Goal: Task Accomplishment & Management: Complete application form

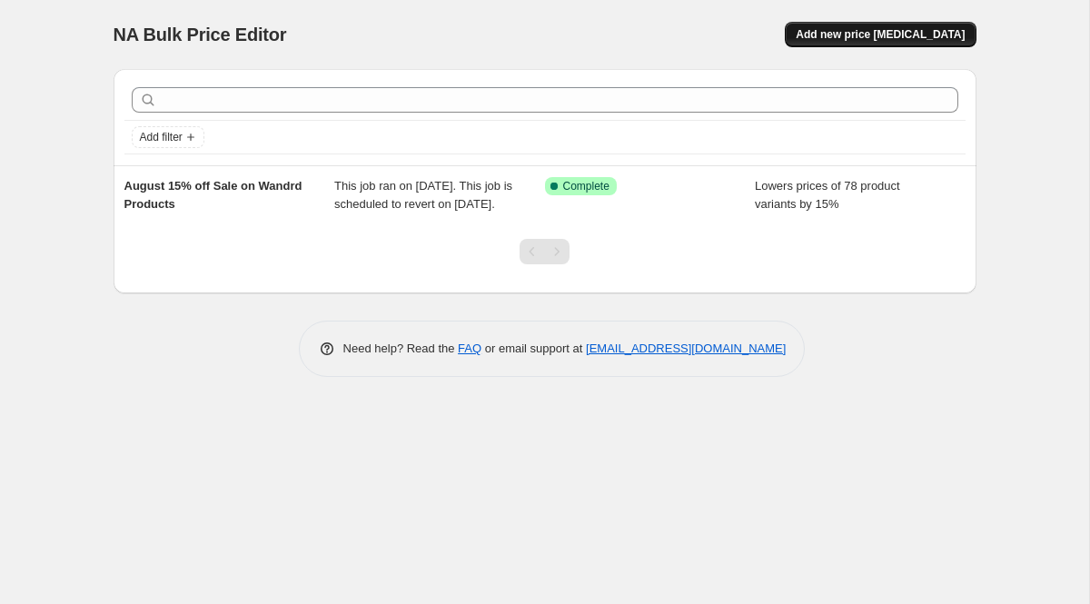
click at [875, 38] on span "Add new price [MEDICAL_DATA]" at bounding box center [880, 34] width 169 height 15
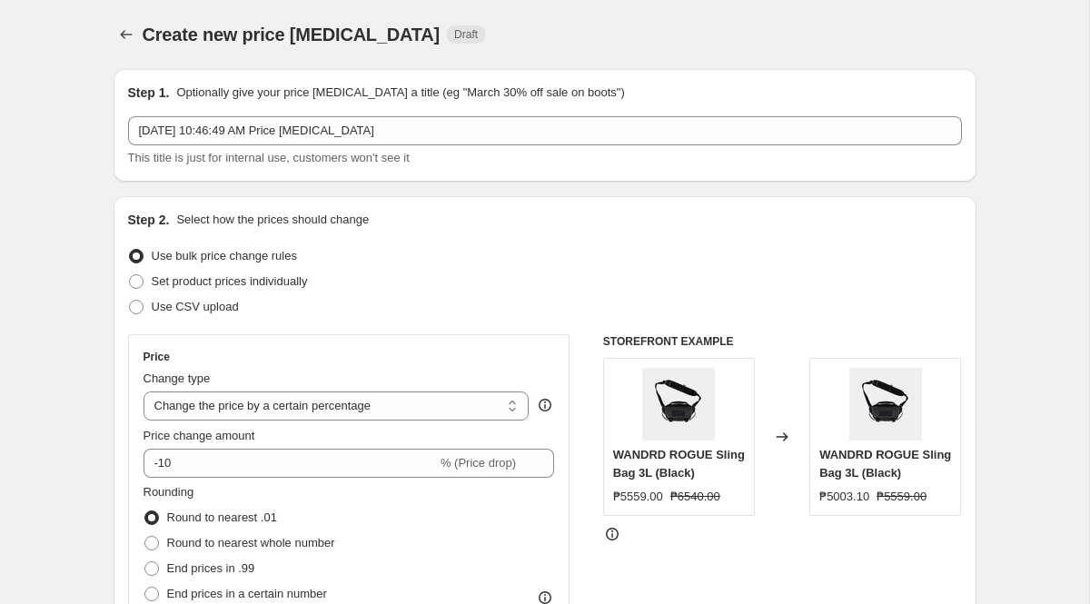
click at [410, 146] on div "[DATE] 10:46:49 AM Price [MEDICAL_DATA] This title is just for internal use, cu…" at bounding box center [545, 141] width 834 height 51
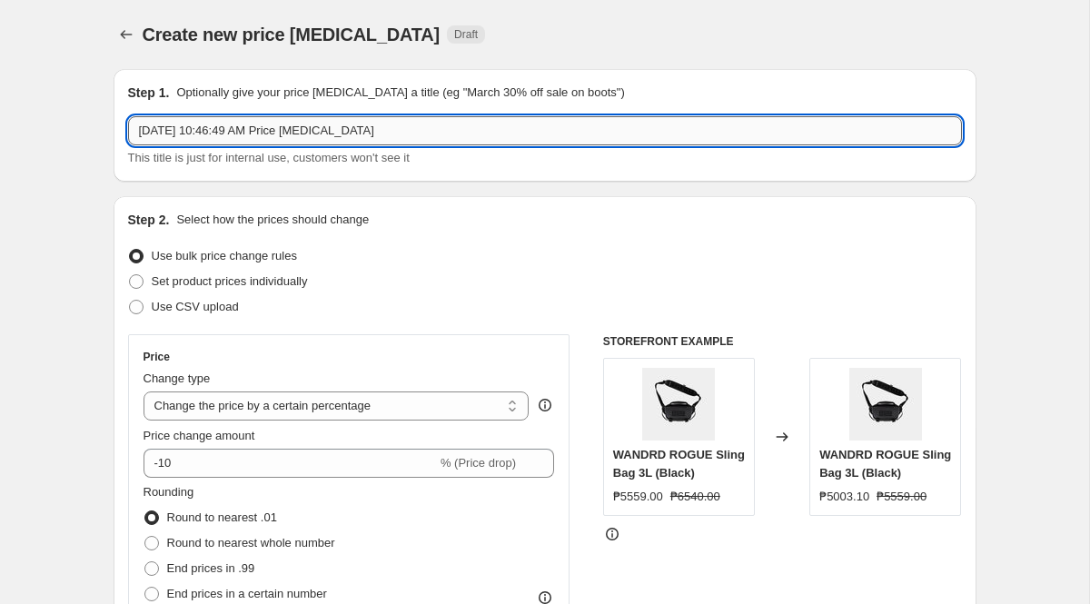
click at [386, 120] on input "[DATE] 10:46:49 AM Price [MEDICAL_DATA]" at bounding box center [545, 130] width 834 height 29
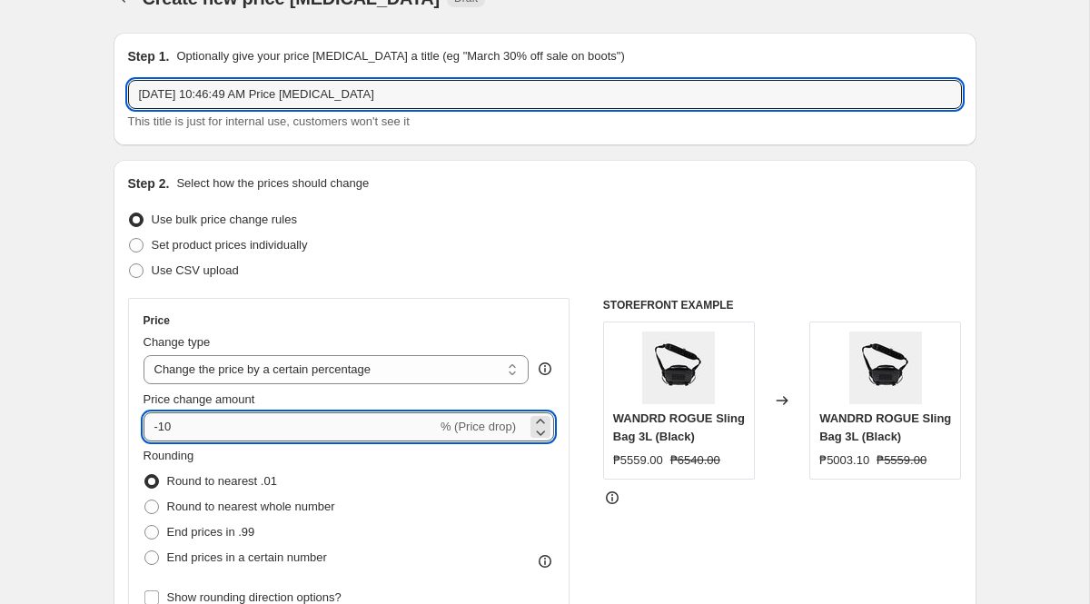
click at [346, 417] on input "-10" at bounding box center [289, 426] width 293 height 29
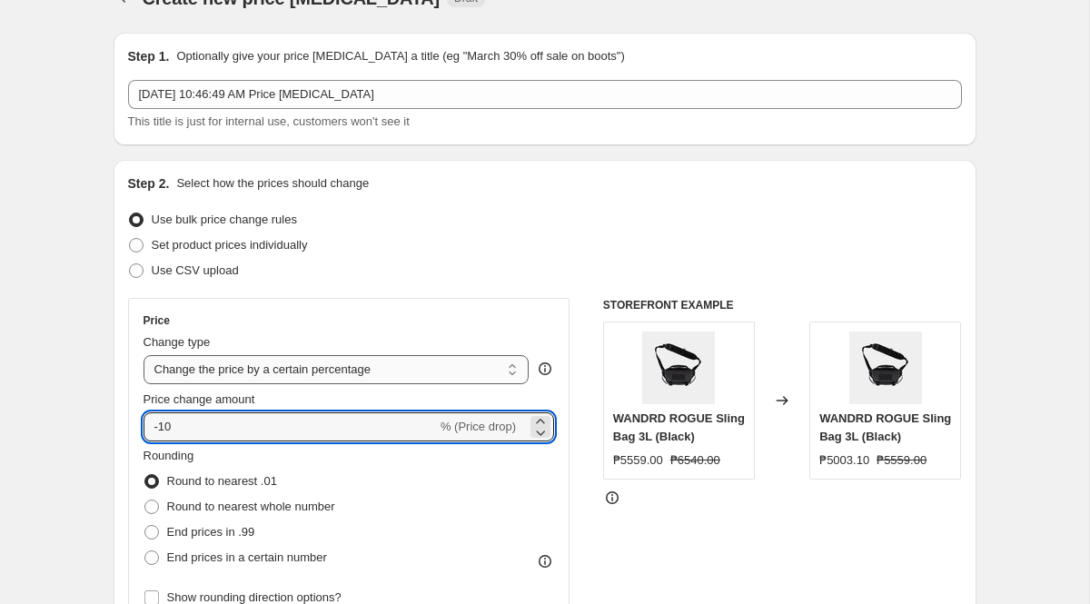
click at [338, 381] on select "Change the price to a certain amount Change the price by a certain amount Chang…" at bounding box center [336, 369] width 386 height 29
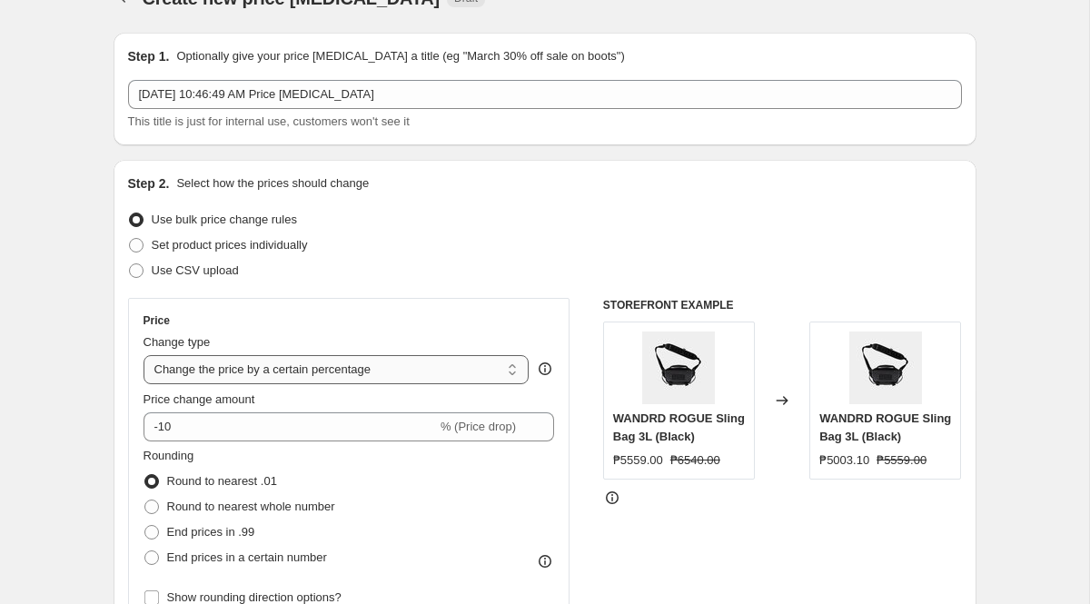
click at [143, 355] on select "Change the price to a certain amount Change the price by a certain amount Chang…" at bounding box center [336, 369] width 386 height 29
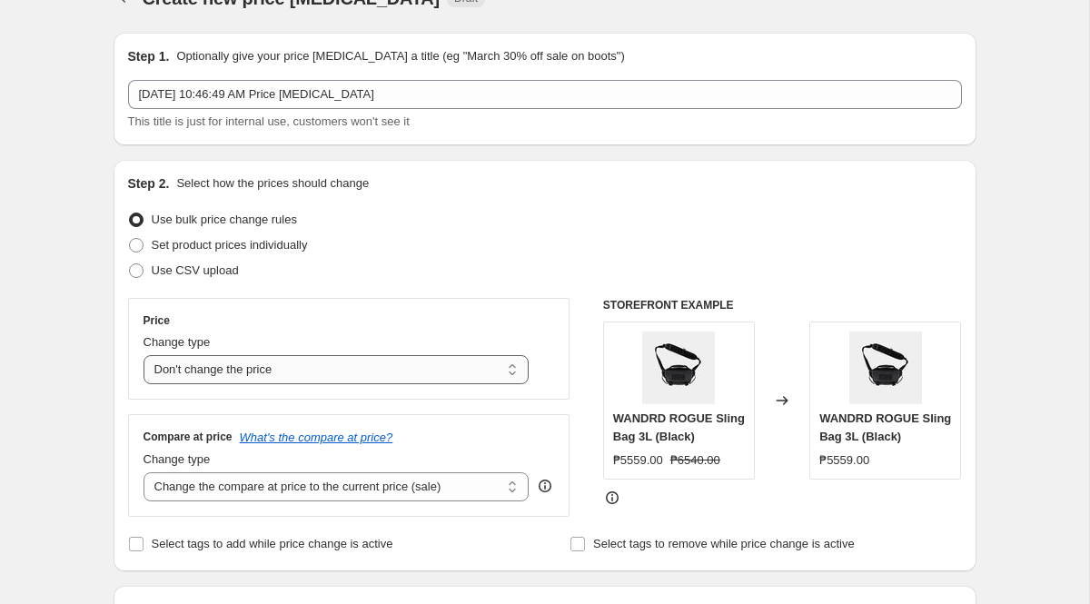
click at [358, 367] on select "Change the price to a certain amount Change the price by a certain amount Chang…" at bounding box center [336, 369] width 386 height 29
select select "ecap"
click at [143, 355] on select "Change the price to a certain amount Change the price by a certain amount Chang…" at bounding box center [336, 369] width 386 height 29
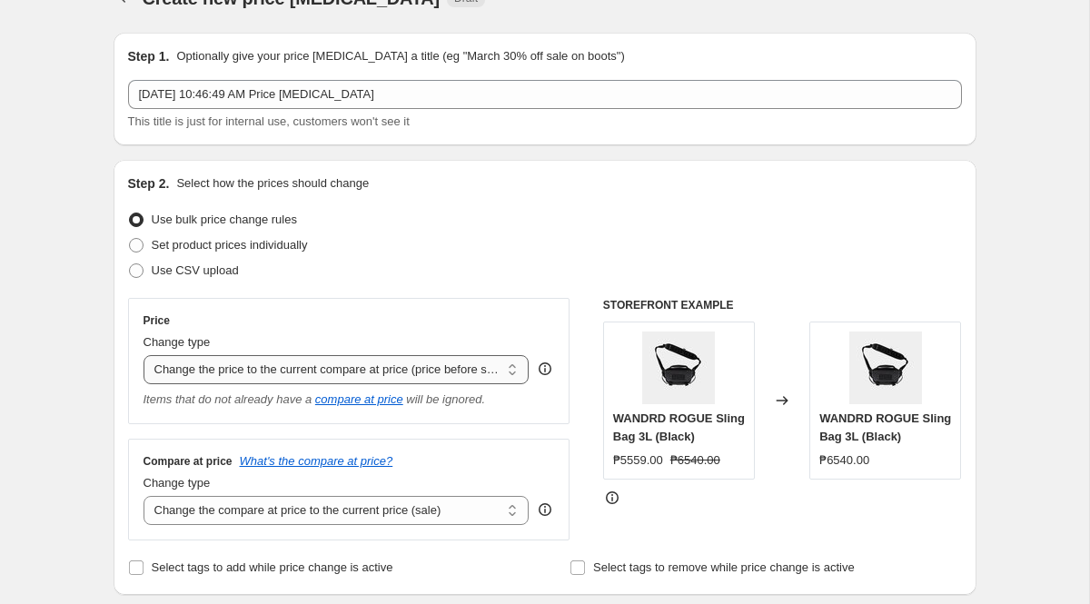
click at [352, 370] on select "Change the price to a certain amount Change the price by a certain amount Chang…" at bounding box center [336, 369] width 386 height 29
click at [348, 373] on select "Change the price to a certain amount Change the price by a certain amount Chang…" at bounding box center [336, 369] width 386 height 29
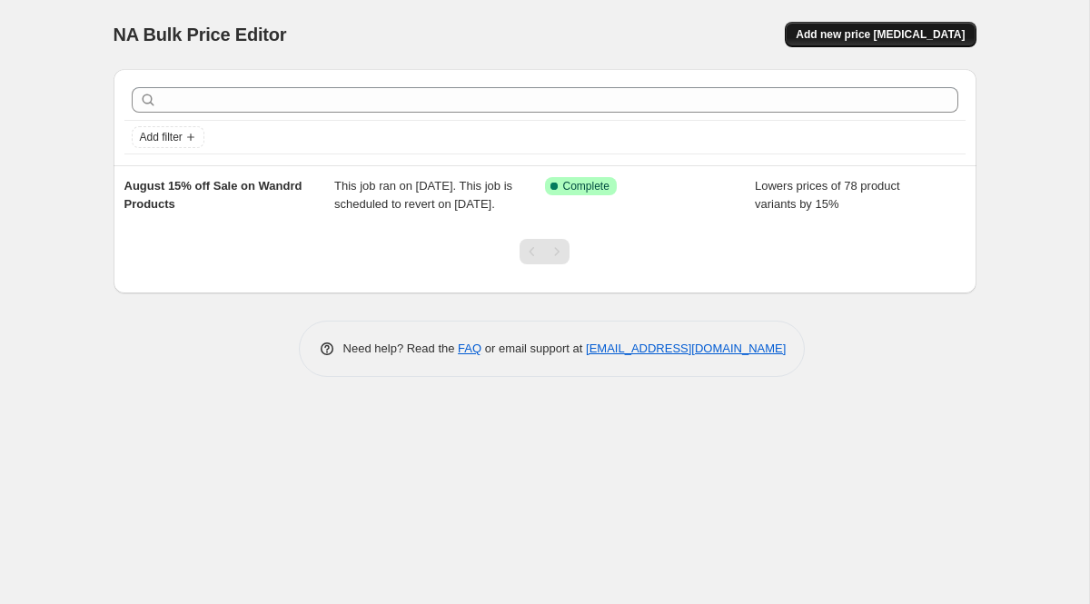
click at [886, 44] on button "Add new price [MEDICAL_DATA]" at bounding box center [880, 34] width 191 height 25
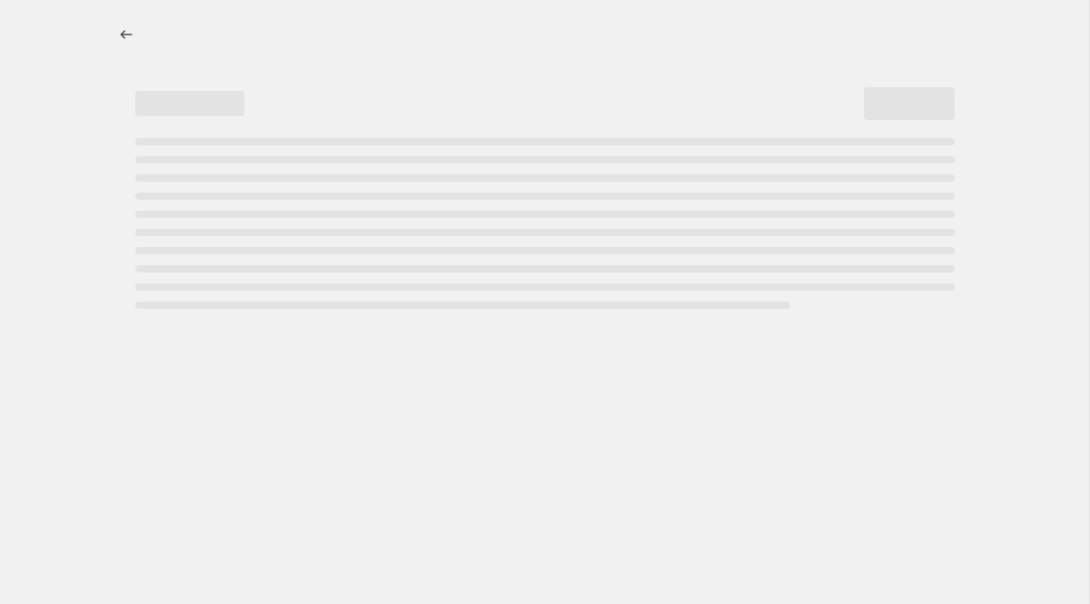
select select "percentage"
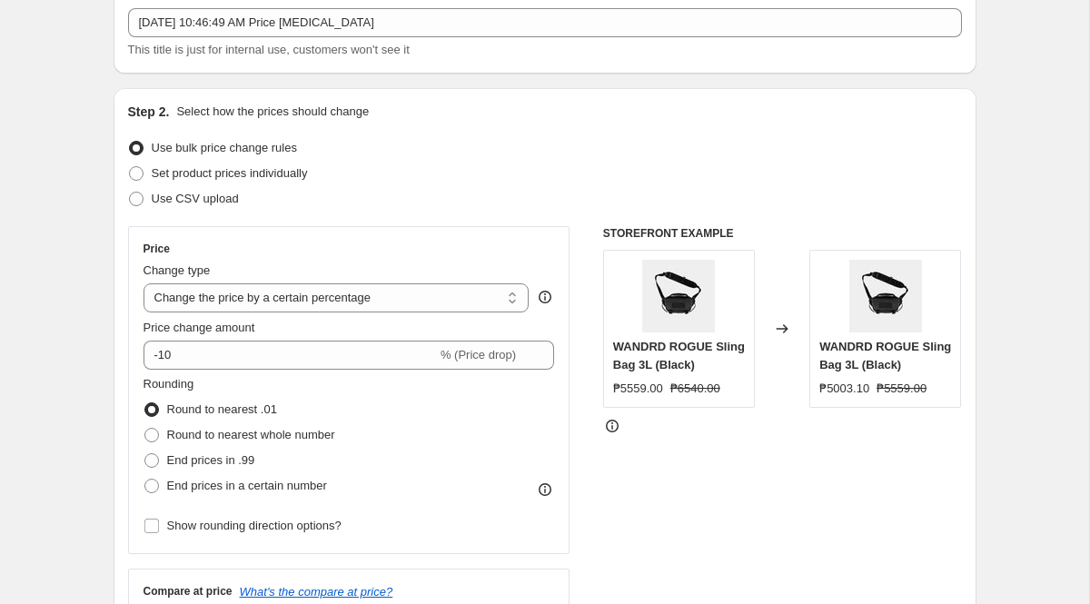
scroll to position [110, 0]
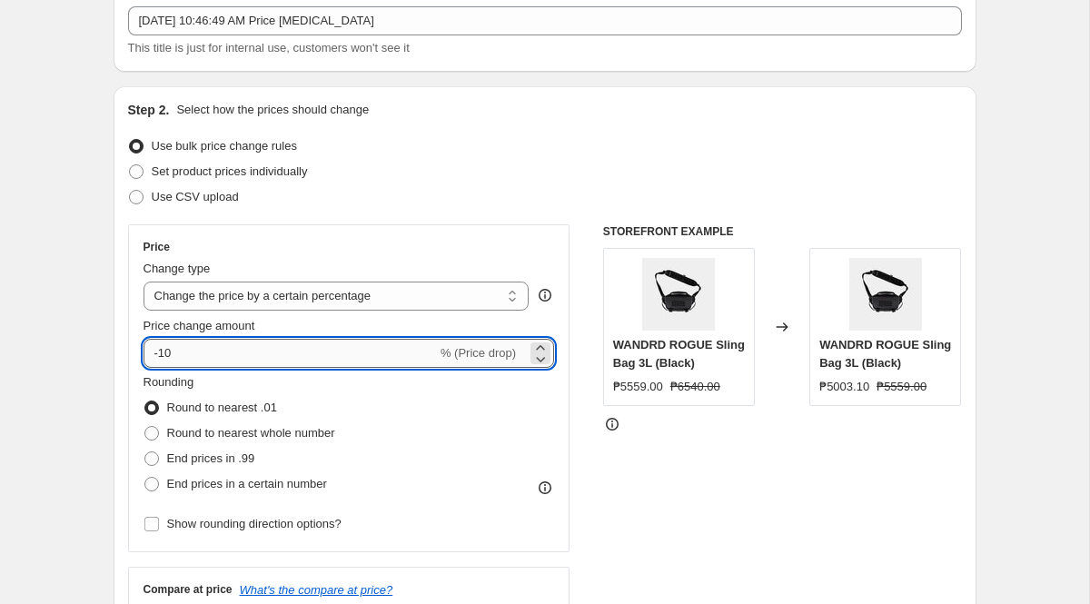
click at [351, 341] on input "-10" at bounding box center [289, 353] width 293 height 29
click at [286, 352] on input "-10" at bounding box center [289, 353] width 293 height 29
type input "-1"
type input "-20"
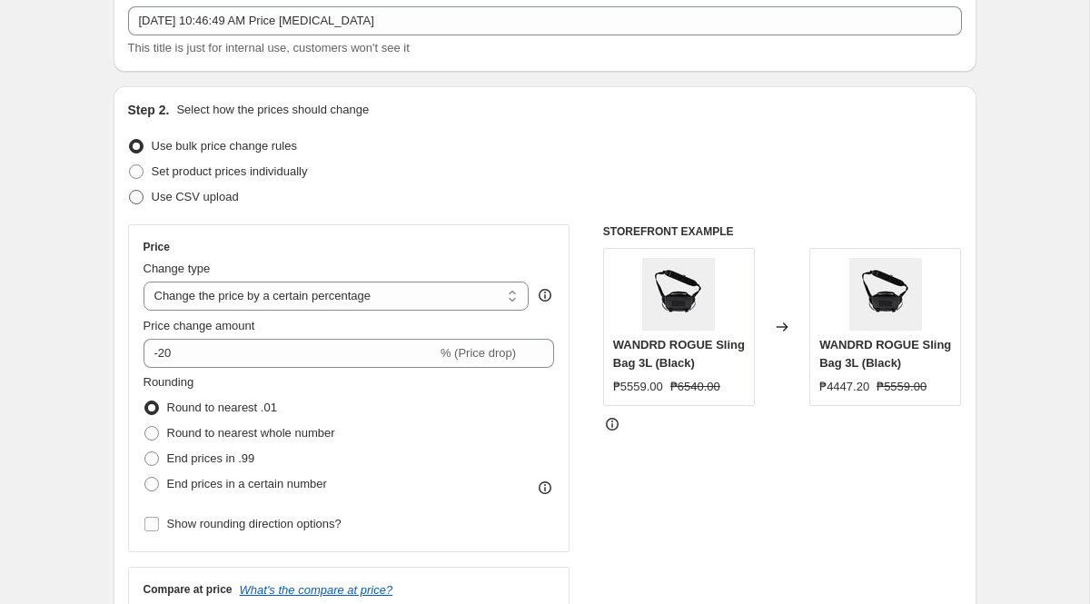
click at [208, 194] on span "Use CSV upload" at bounding box center [195, 197] width 87 height 14
click at [130, 191] on input "Use CSV upload" at bounding box center [129, 190] width 1 height 1
radio input "true"
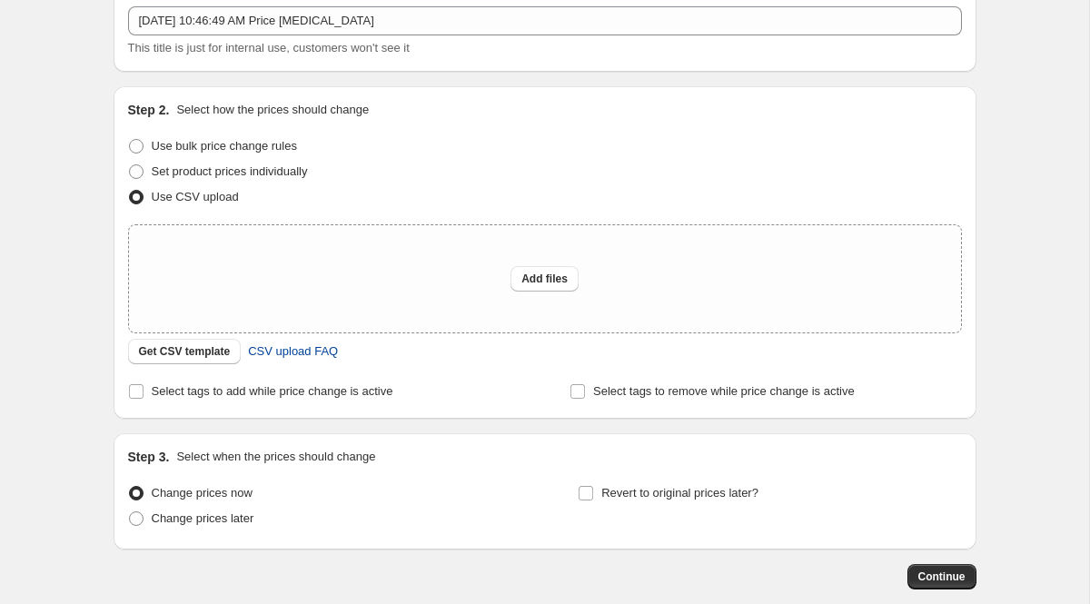
click at [311, 352] on span "CSV upload FAQ" at bounding box center [293, 351] width 90 height 18
click at [206, 172] on span "Set product prices individually" at bounding box center [230, 171] width 156 height 14
click at [130, 165] on input "Set product prices individually" at bounding box center [129, 164] width 1 height 1
radio input "true"
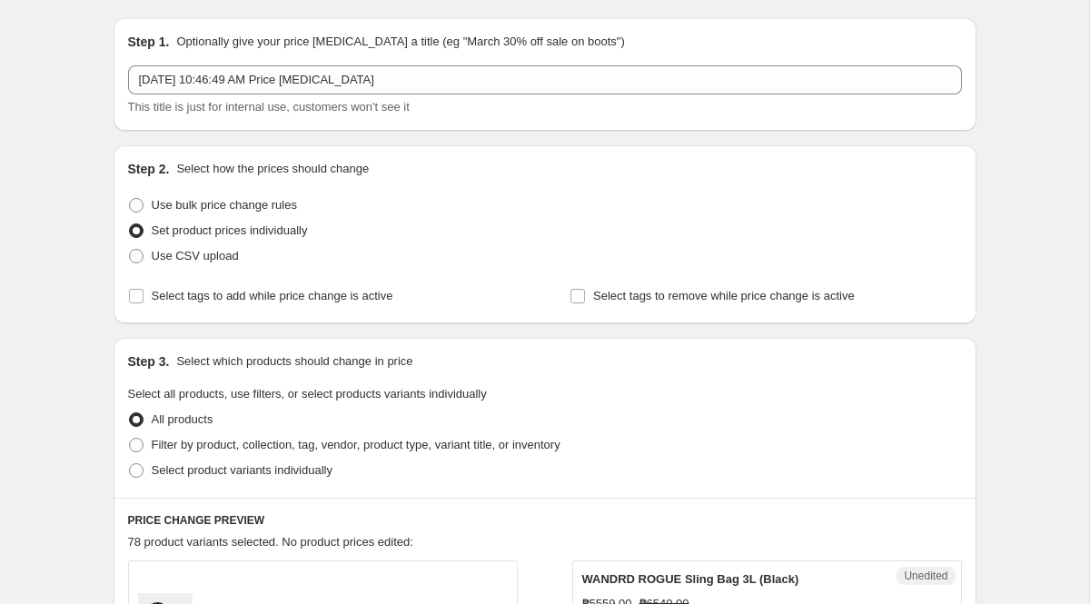
scroll to position [49, 0]
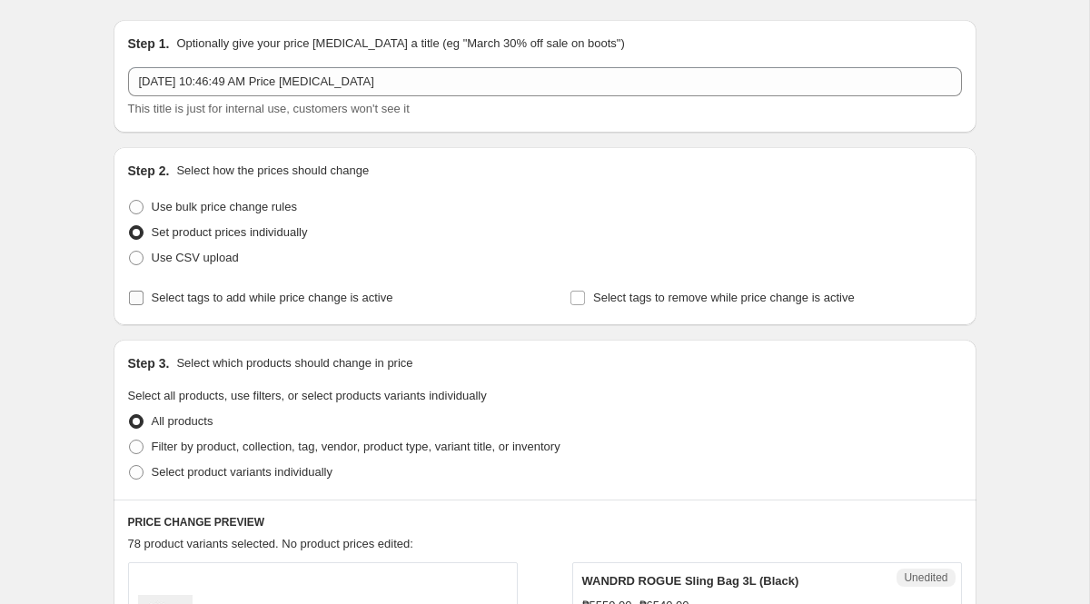
click at [340, 301] on span "Select tags to add while price change is active" at bounding box center [273, 298] width 242 height 14
click at [143, 301] on input "Select tags to add while price change is active" at bounding box center [136, 298] width 15 height 15
checkbox input "true"
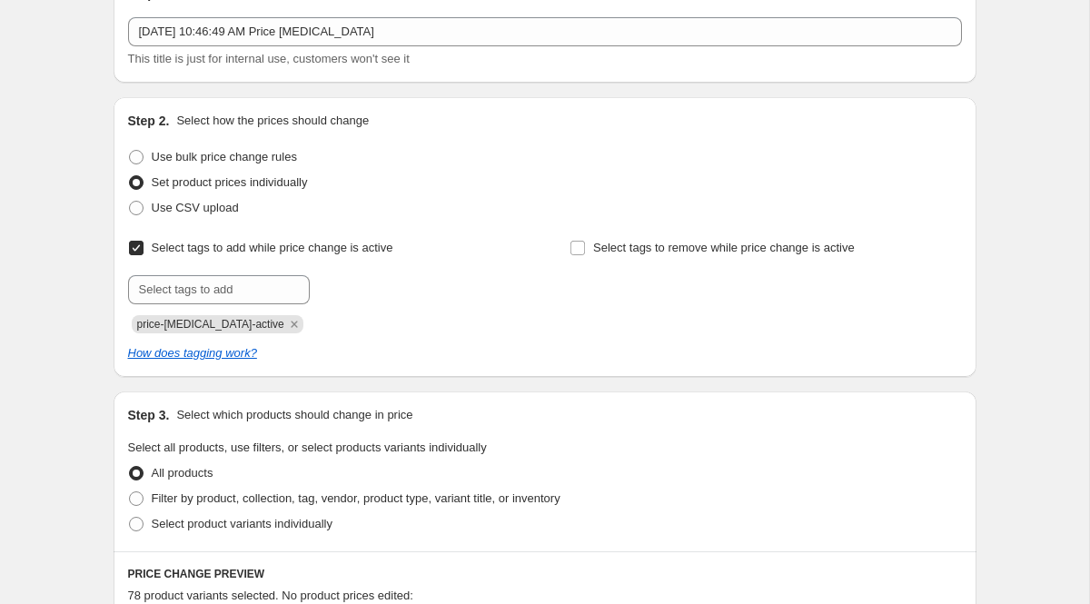
scroll to position [113, 0]
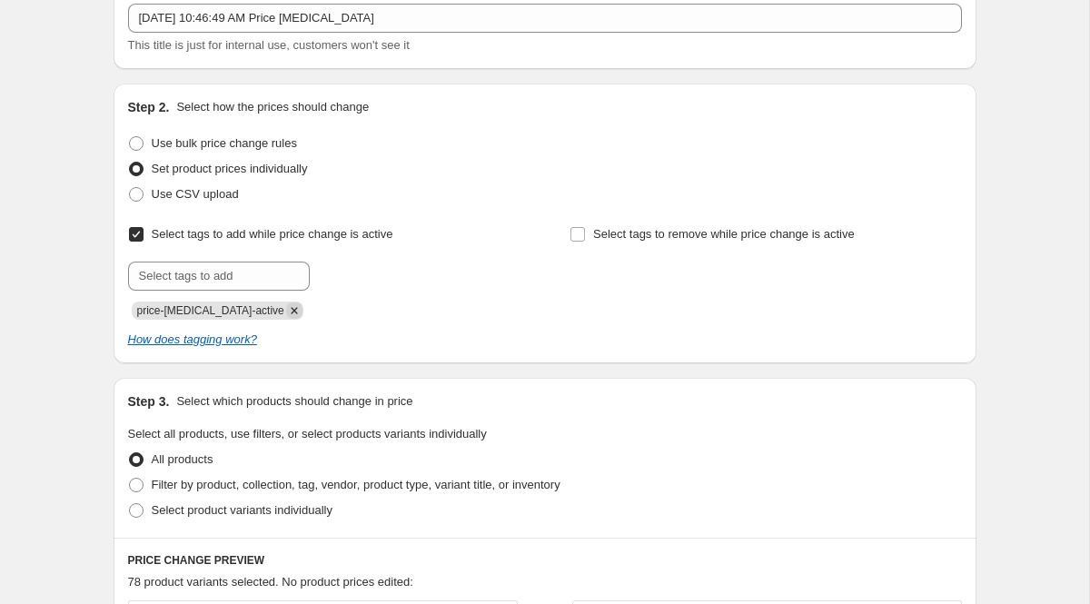
click at [286, 311] on icon "Remove price-change-job-active" at bounding box center [294, 310] width 16 height 16
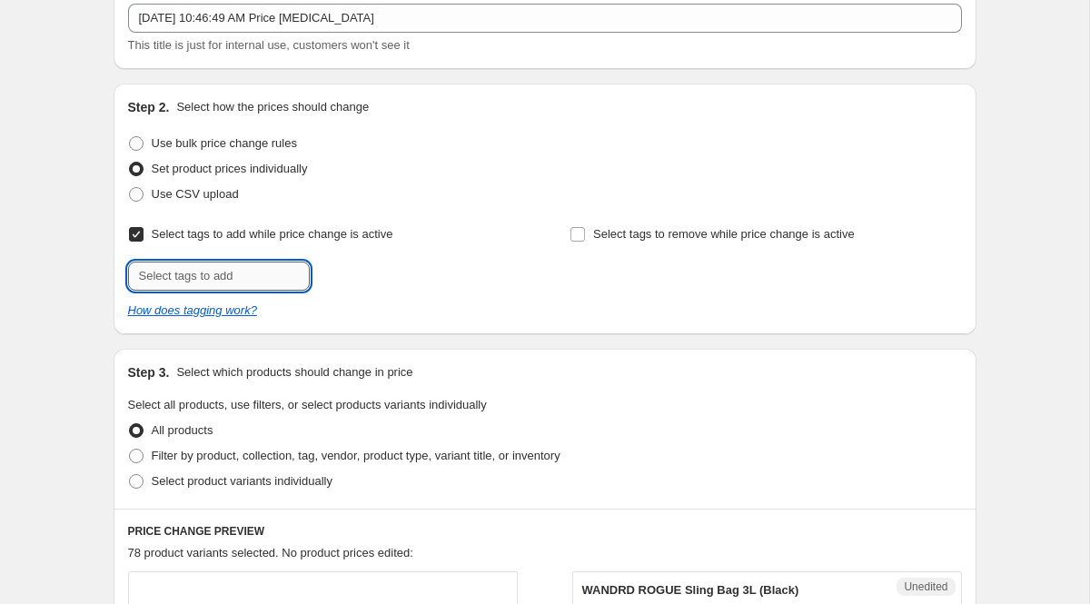
click at [227, 282] on input "text" at bounding box center [219, 276] width 182 height 29
type input "wandrd_deals"
click at [393, 274] on span "wandrd_deals" at bounding box center [385, 274] width 73 height 13
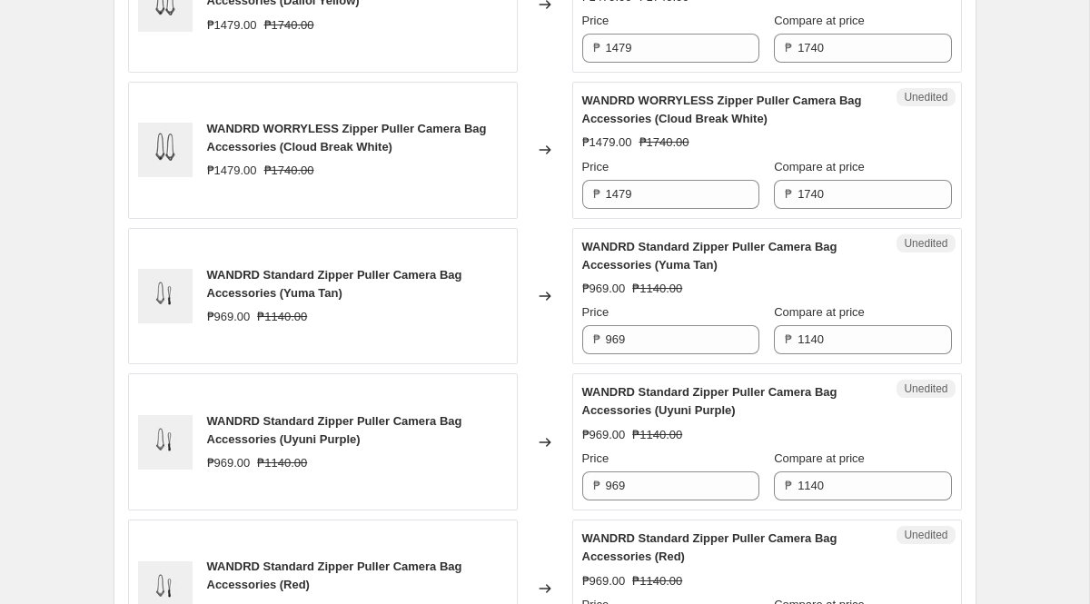
scroll to position [3247, 0]
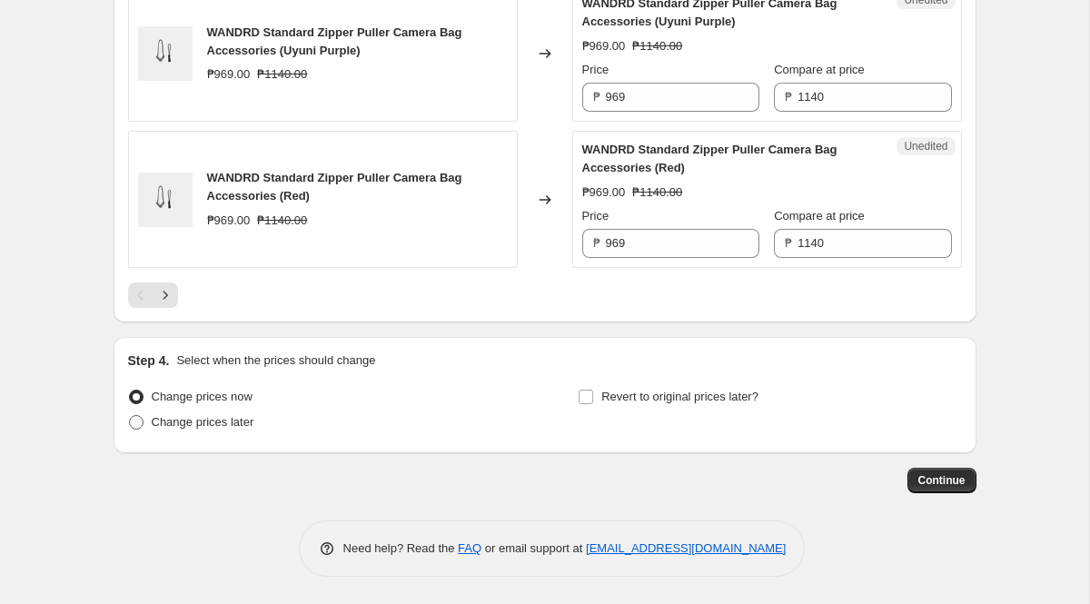
click at [225, 430] on span "Change prices later" at bounding box center [203, 422] width 103 height 18
click at [130, 416] on input "Change prices later" at bounding box center [129, 415] width 1 height 1
radio input "true"
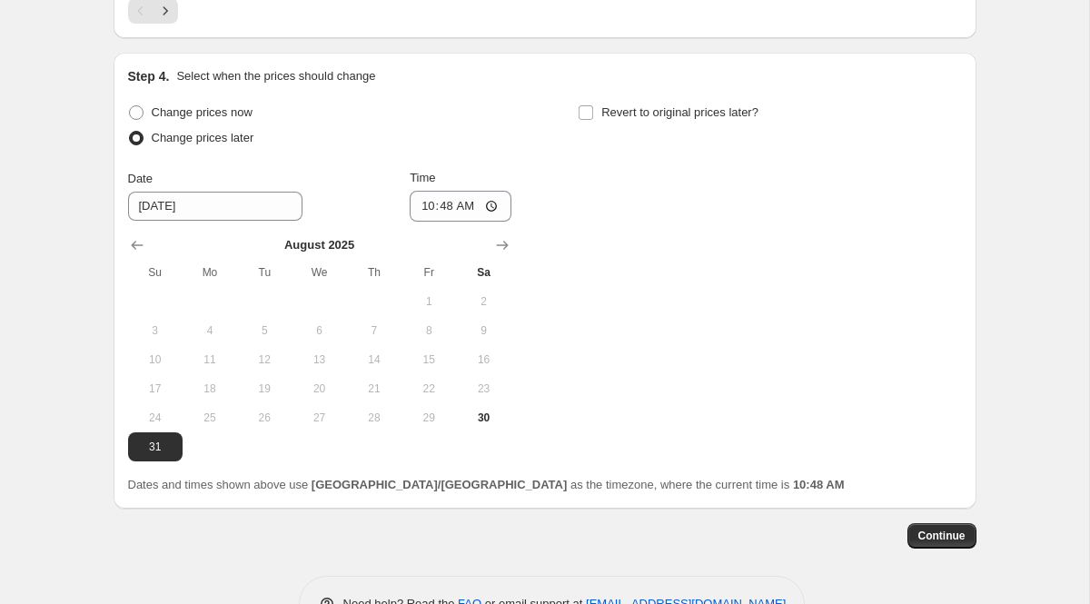
scroll to position [3522, 0]
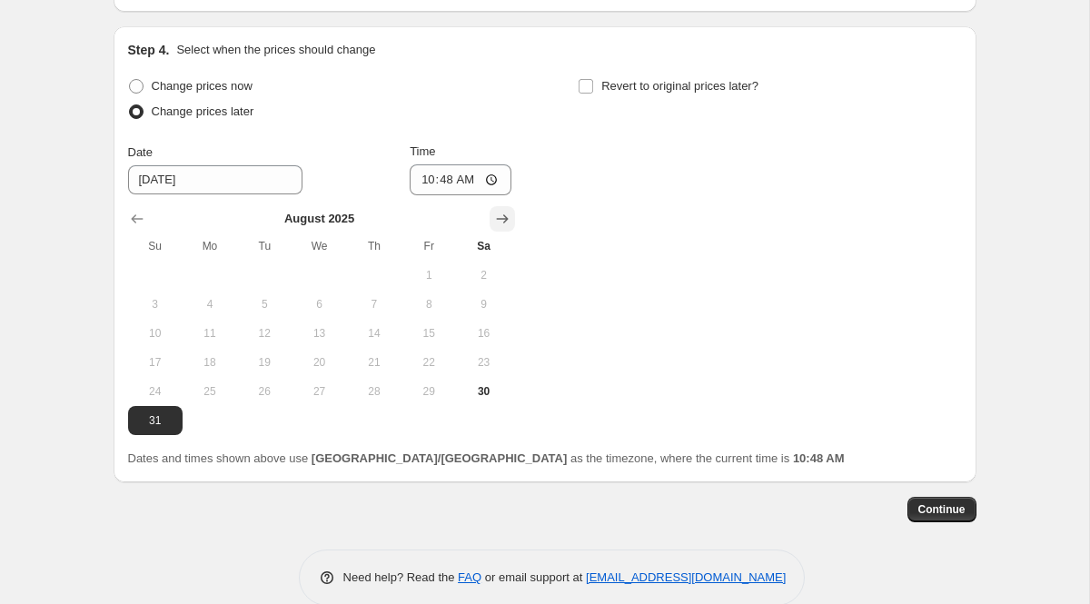
click at [497, 228] on icon "Show next month, September 2025" at bounding box center [502, 219] width 18 height 18
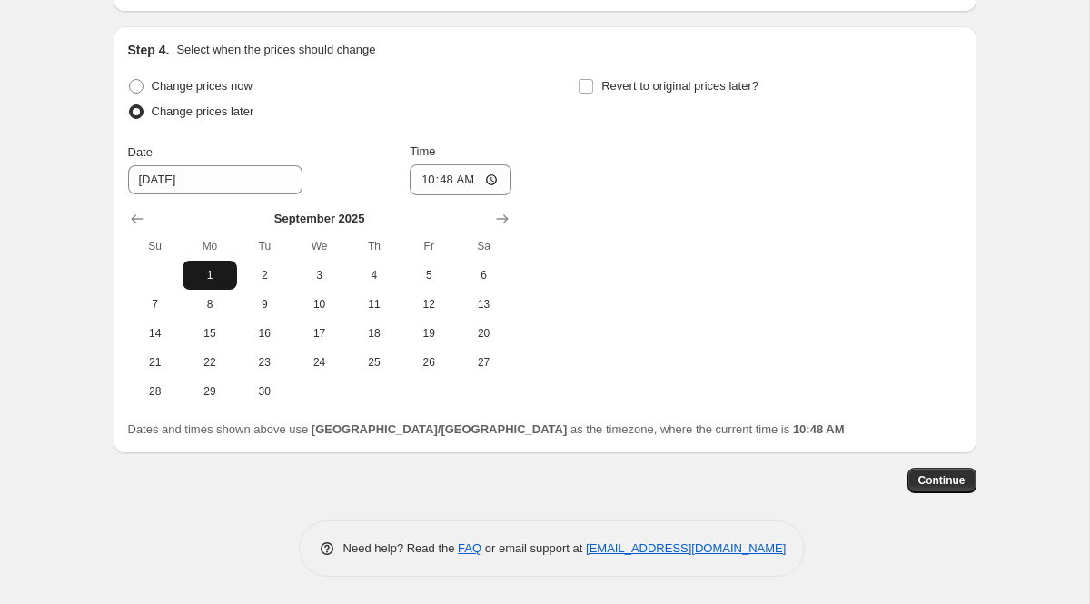
click at [203, 282] on span "1" at bounding box center [210, 275] width 40 height 15
type input "[DATE]"
click at [427, 195] on input "10:48" at bounding box center [461, 179] width 102 height 31
type input "00:00"
click at [598, 99] on label "Revert to original prices later?" at bounding box center [668, 86] width 181 height 25
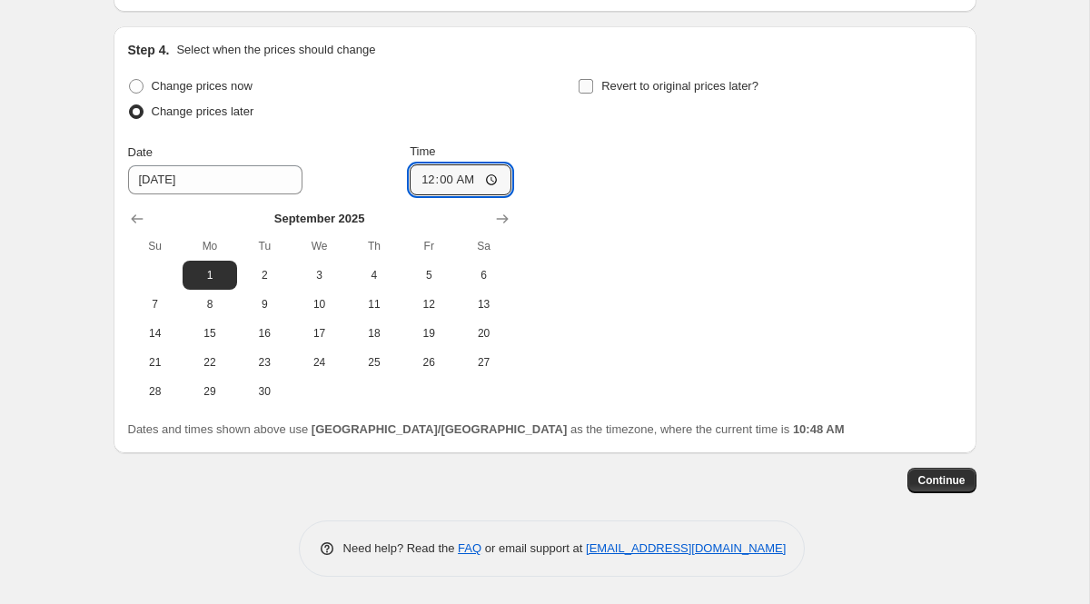
click at [593, 94] on input "Revert to original prices later?" at bounding box center [585, 86] width 15 height 15
checkbox input "true"
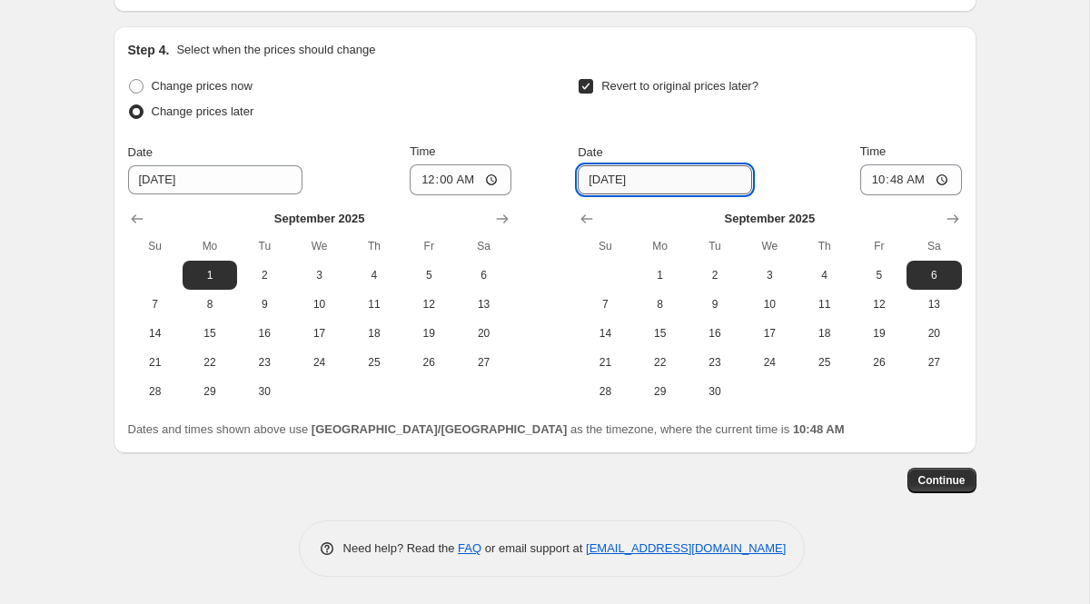
click at [604, 194] on input "[DATE]" at bounding box center [665, 179] width 174 height 29
click at [718, 406] on button "30" at bounding box center [714, 391] width 54 height 29
type input "[DATE]"
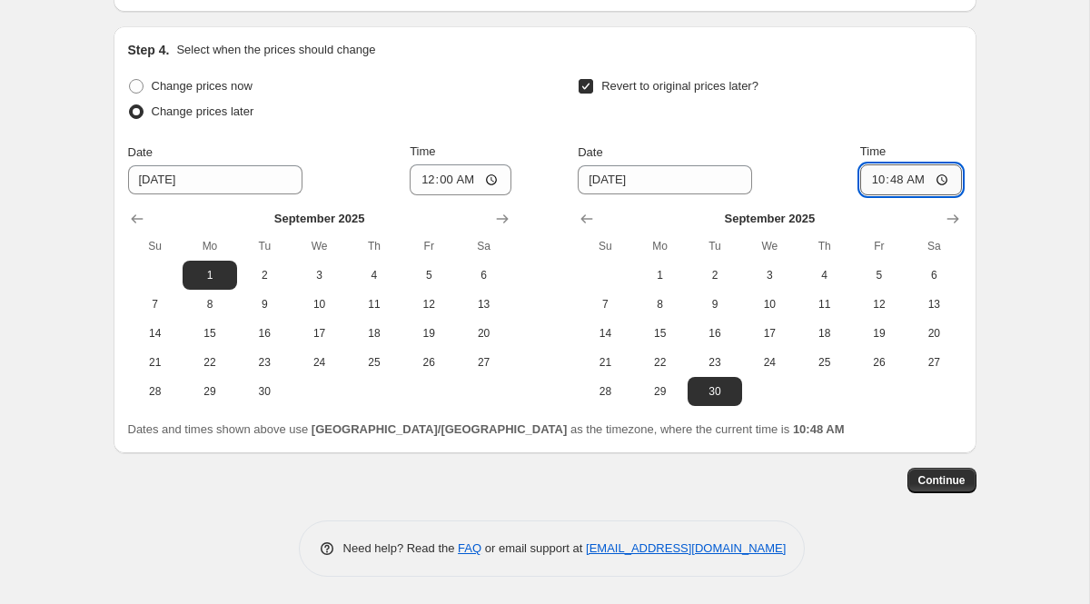
click at [875, 195] on input "10:48" at bounding box center [911, 179] width 102 height 31
type input "23:59"
click at [774, 128] on div "Revert to original prices later?" at bounding box center [769, 101] width 383 height 54
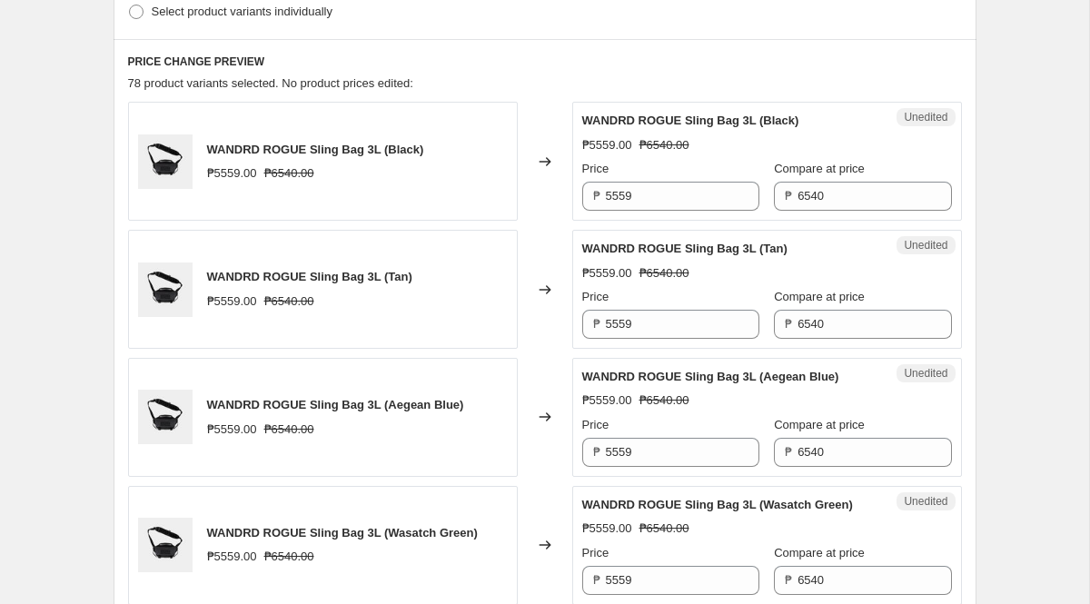
scroll to position [601, 0]
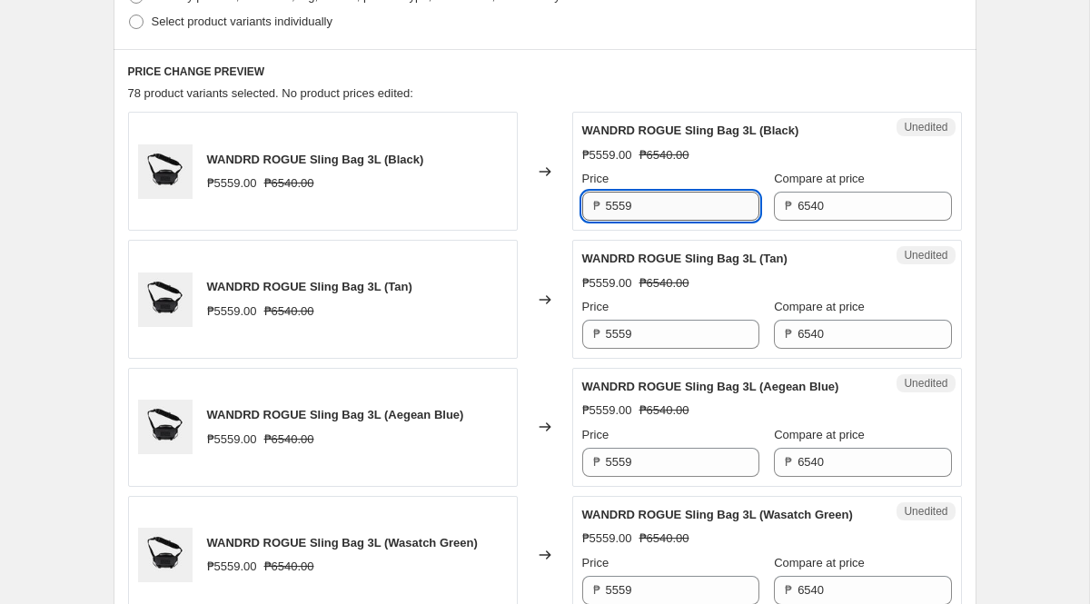
click at [653, 201] on input "5559" at bounding box center [682, 206] width 153 height 29
paste input "232"
type input "5232"
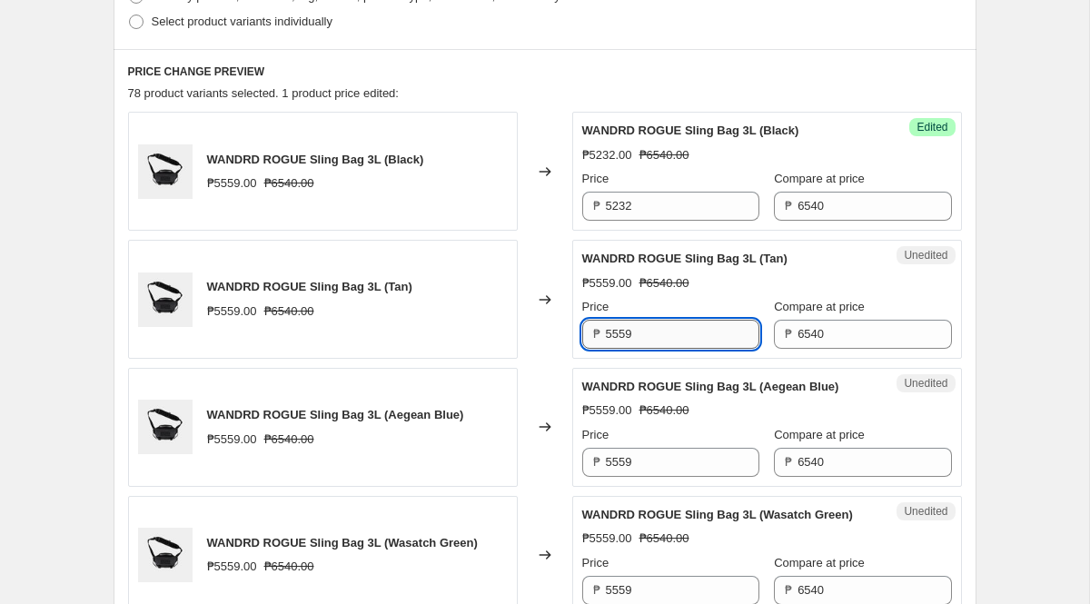
click at [655, 328] on input "5559" at bounding box center [682, 334] width 153 height 29
paste input "232"
type input "5232"
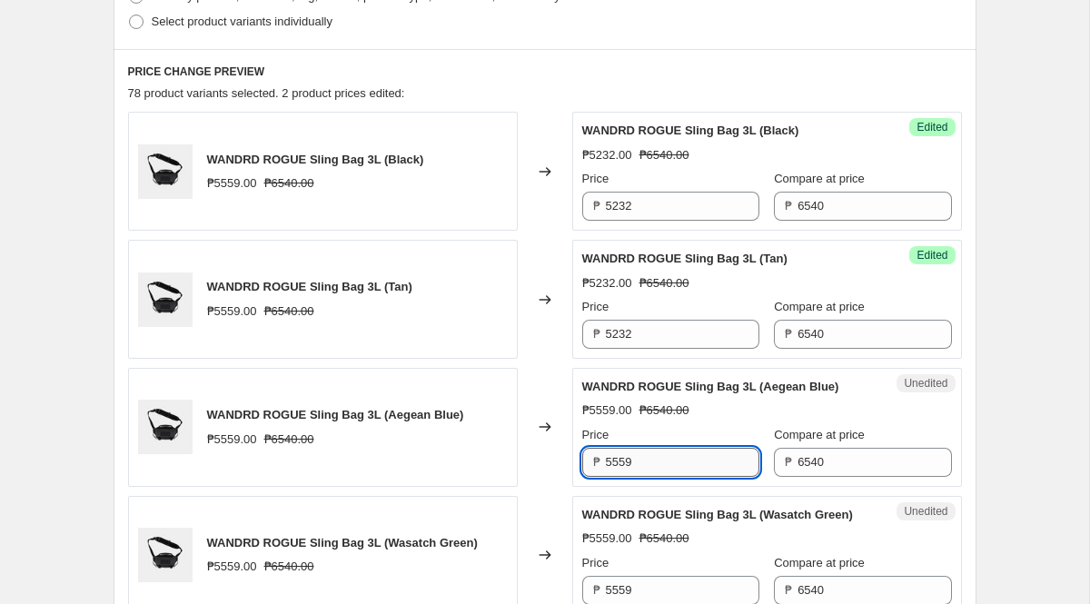
click at [665, 458] on input "5559" at bounding box center [682, 462] width 153 height 29
paste input "232"
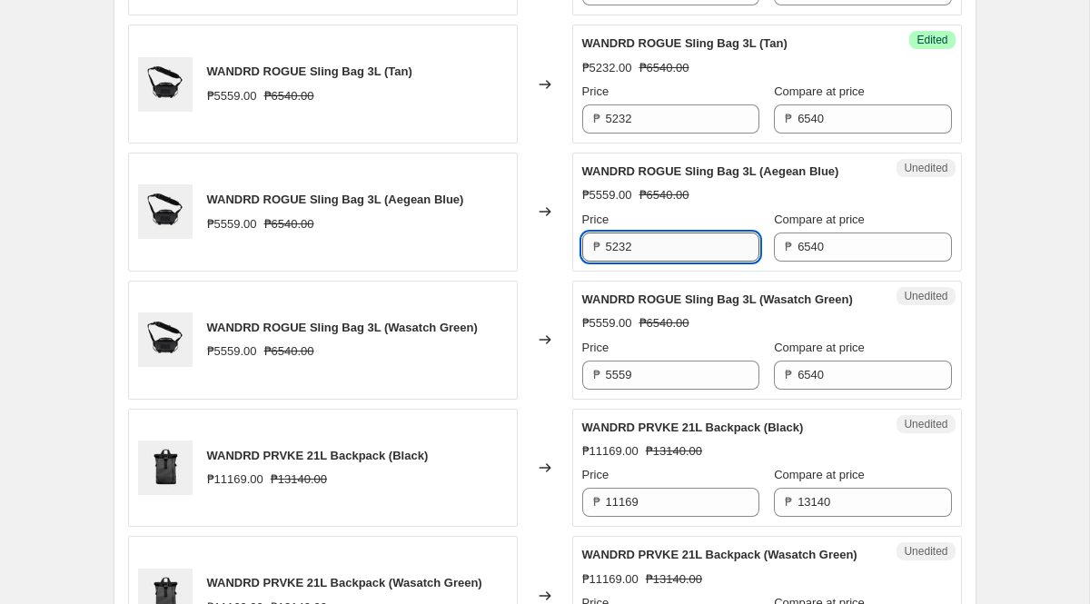
scroll to position [822, 0]
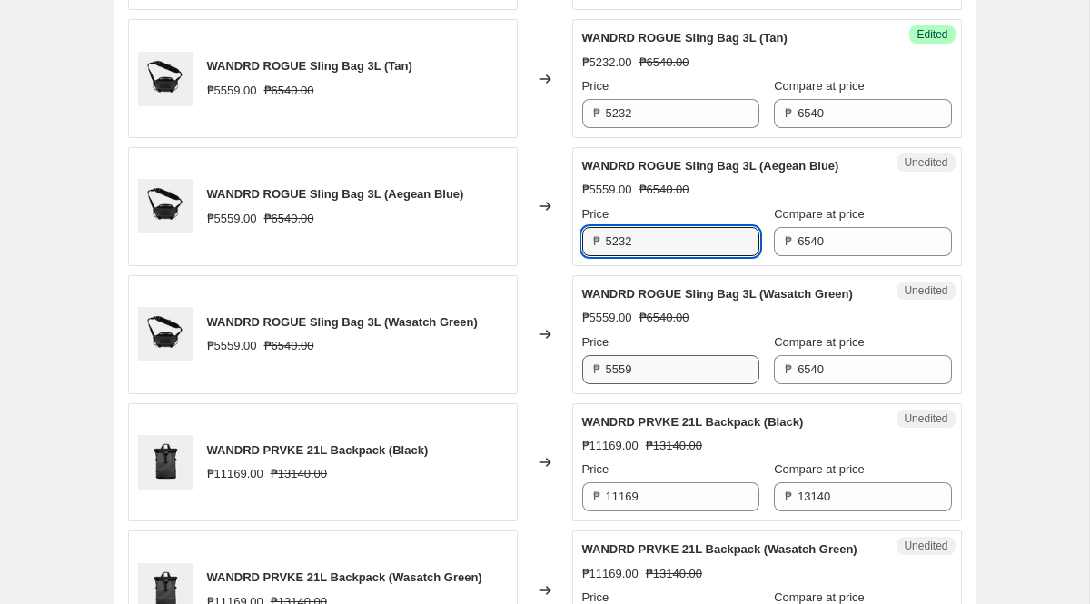
type input "5232"
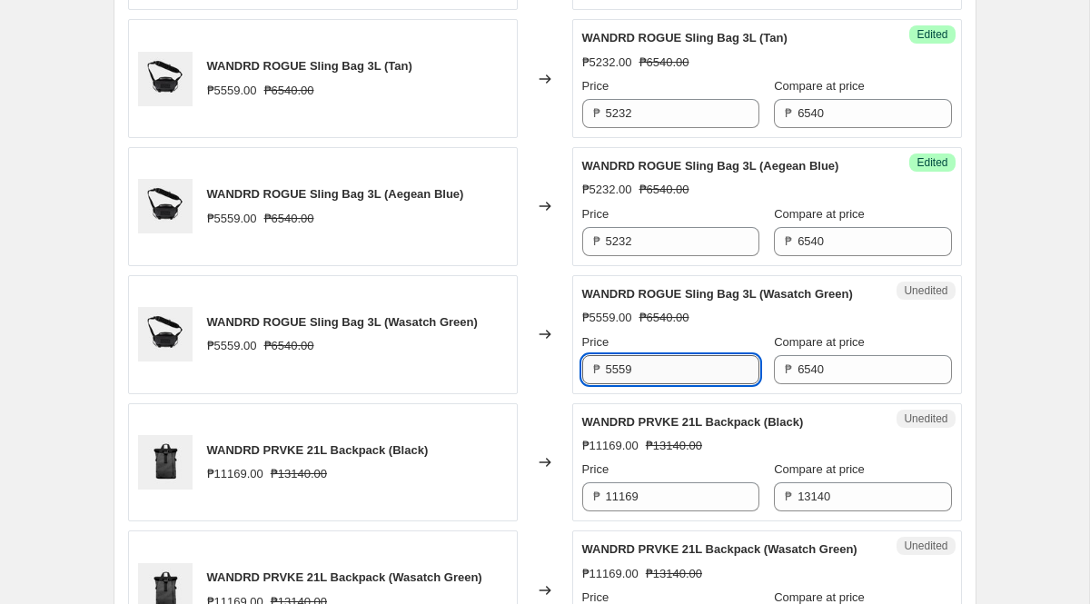
click at [660, 384] on input "5559" at bounding box center [682, 369] width 153 height 29
paste input "232"
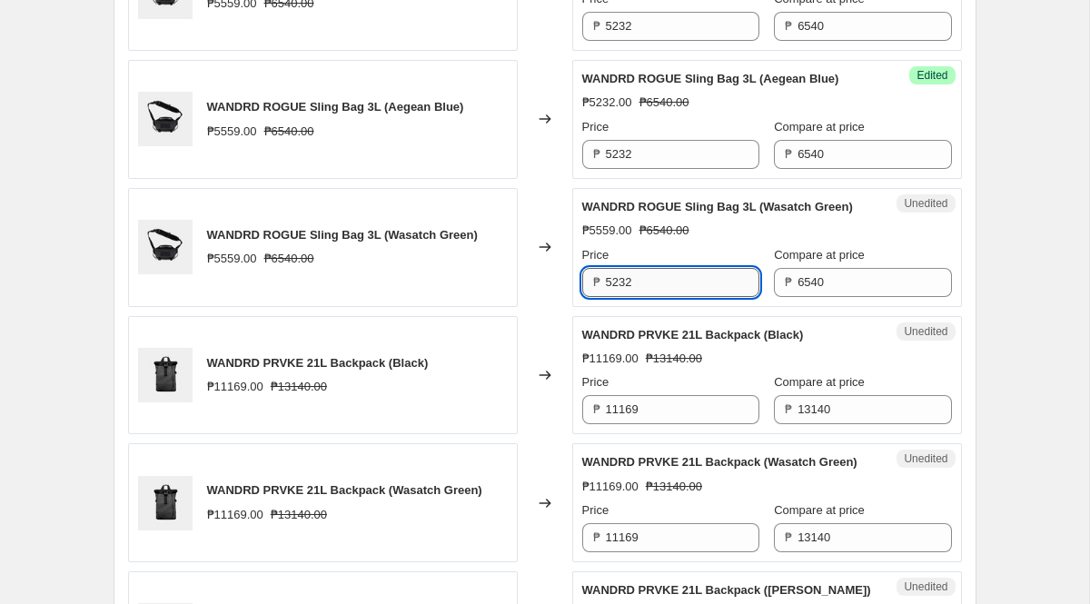
scroll to position [922, 0]
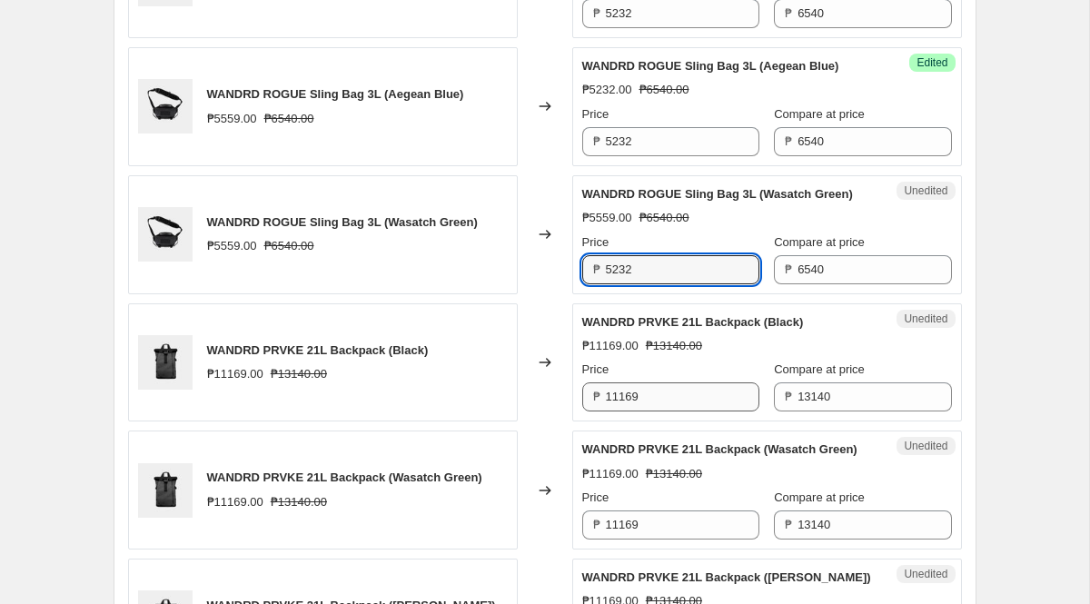
type input "5232"
click at [659, 411] on input "11169" at bounding box center [682, 396] width 153 height 29
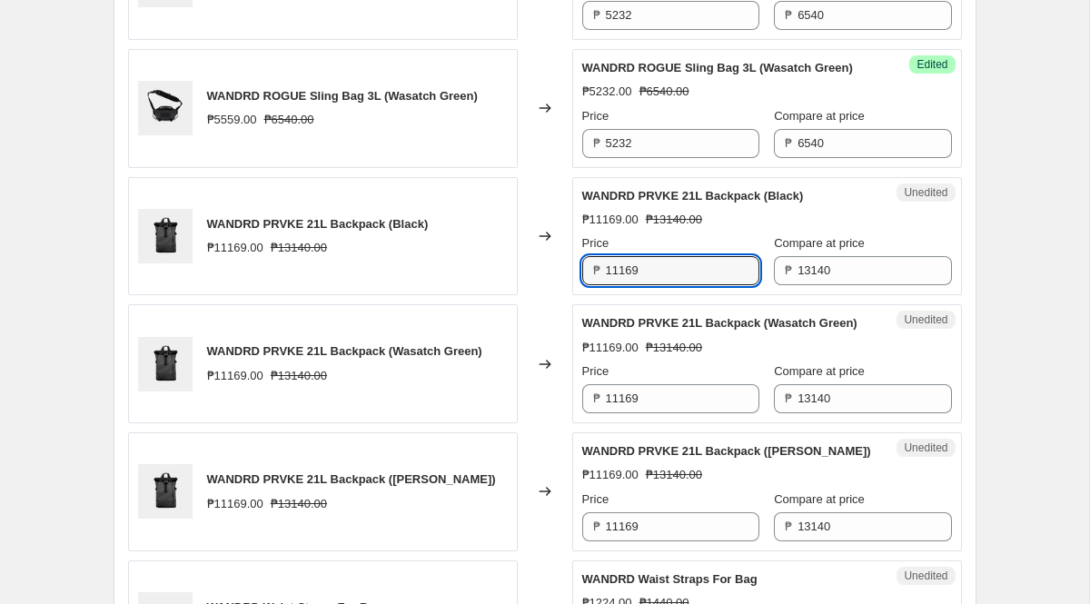
scroll to position [1064, 0]
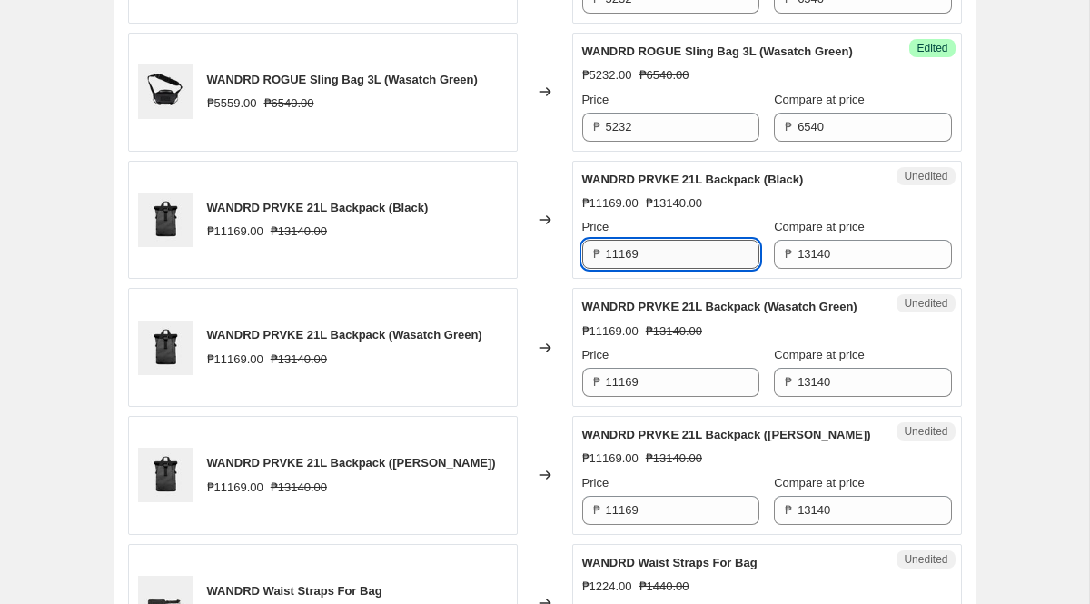
click at [670, 269] on input "11169" at bounding box center [682, 254] width 153 height 29
paste input "0512"
type input "10512"
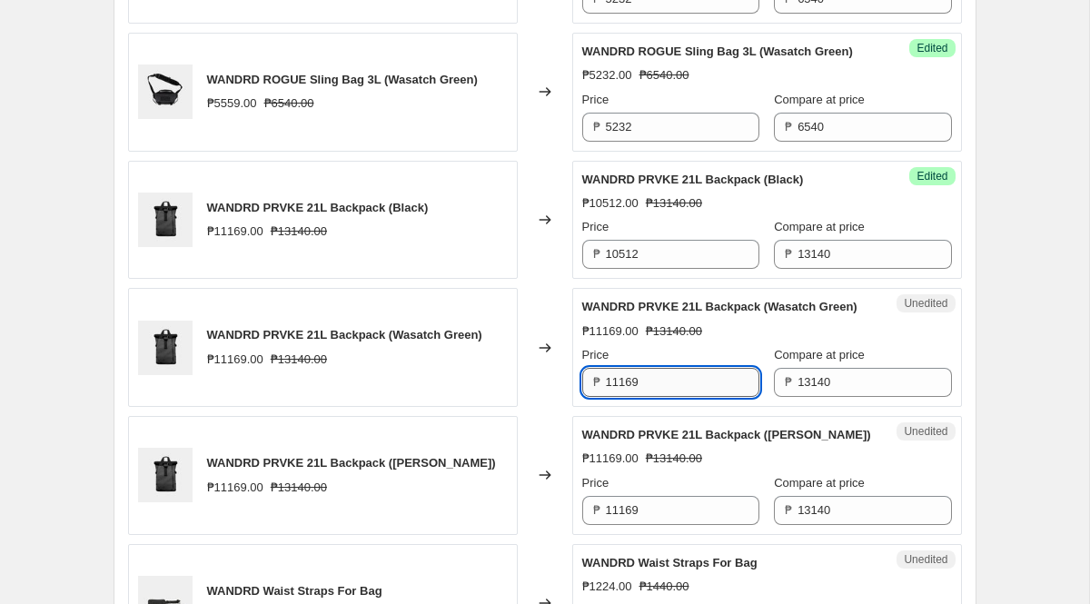
click at [672, 397] on input "11169" at bounding box center [682, 382] width 153 height 29
paste input "0512"
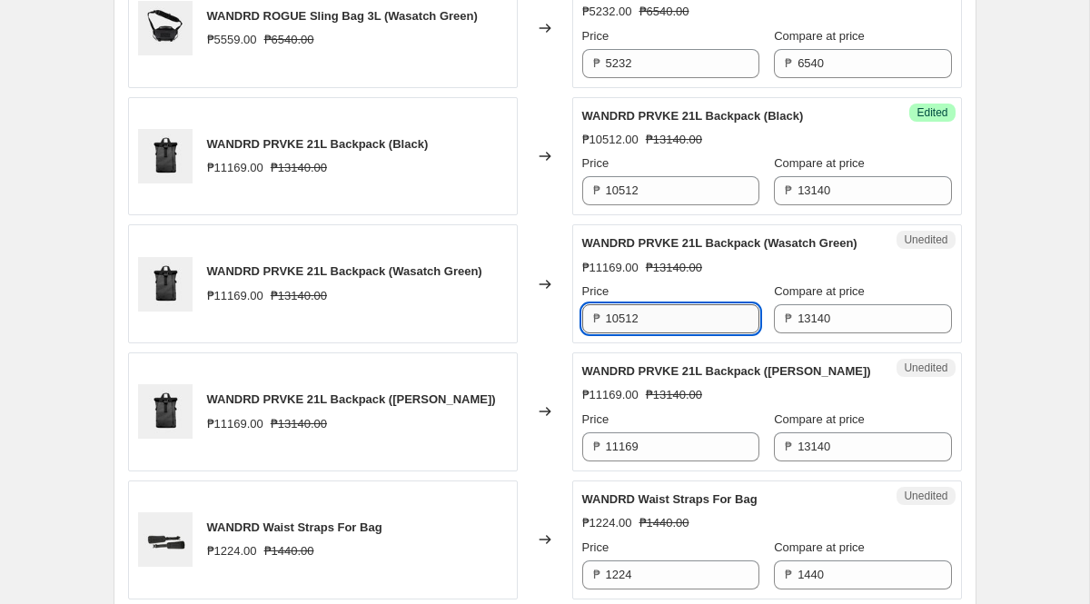
scroll to position [1151, 0]
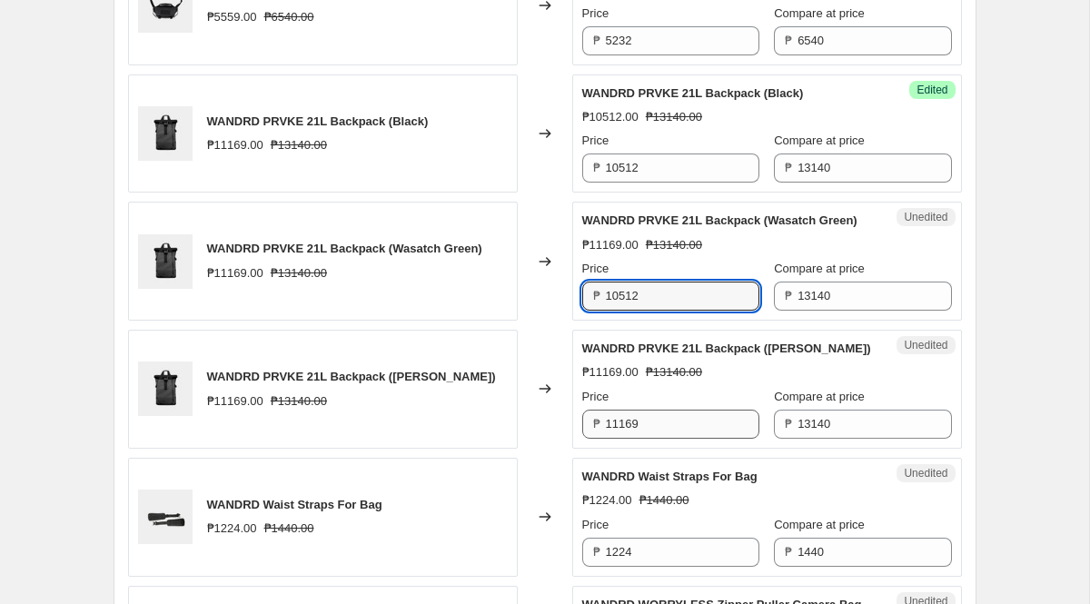
type input "10512"
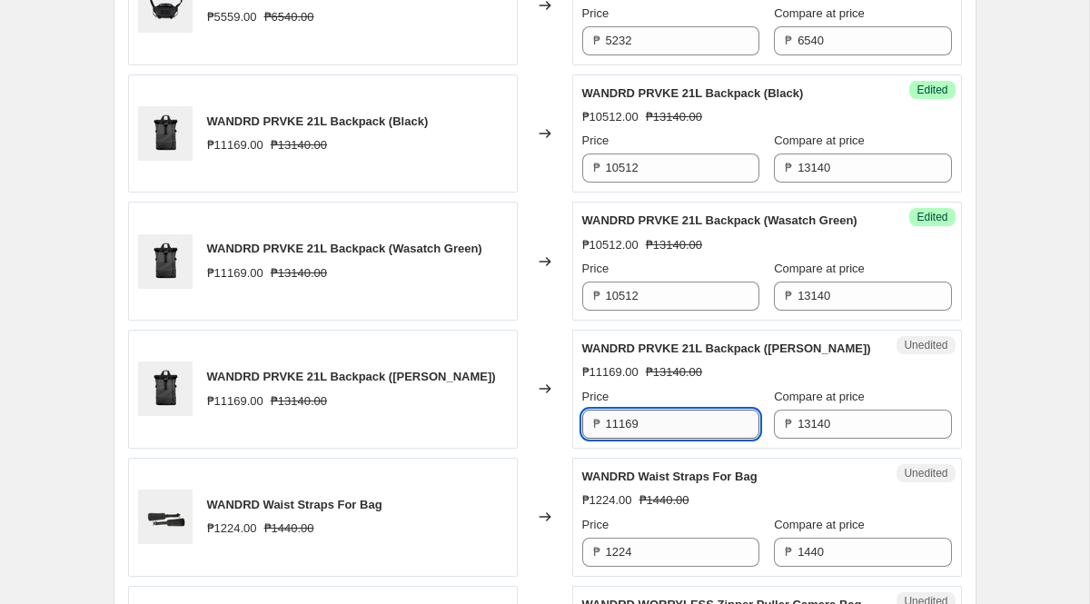
click at [672, 439] on input "11169" at bounding box center [682, 424] width 153 height 29
paste input "0512"
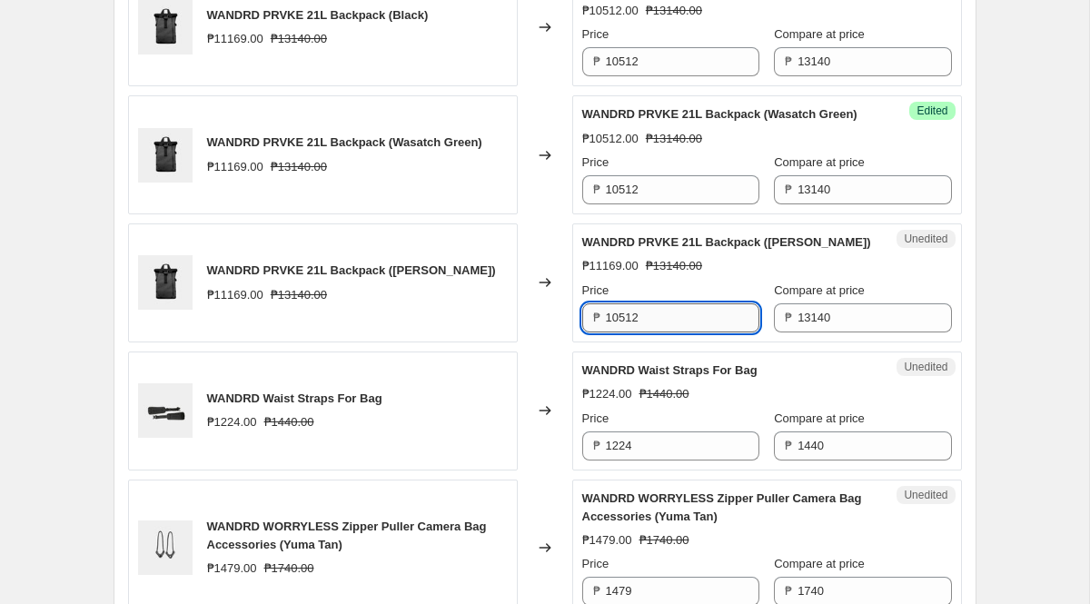
scroll to position [1263, 0]
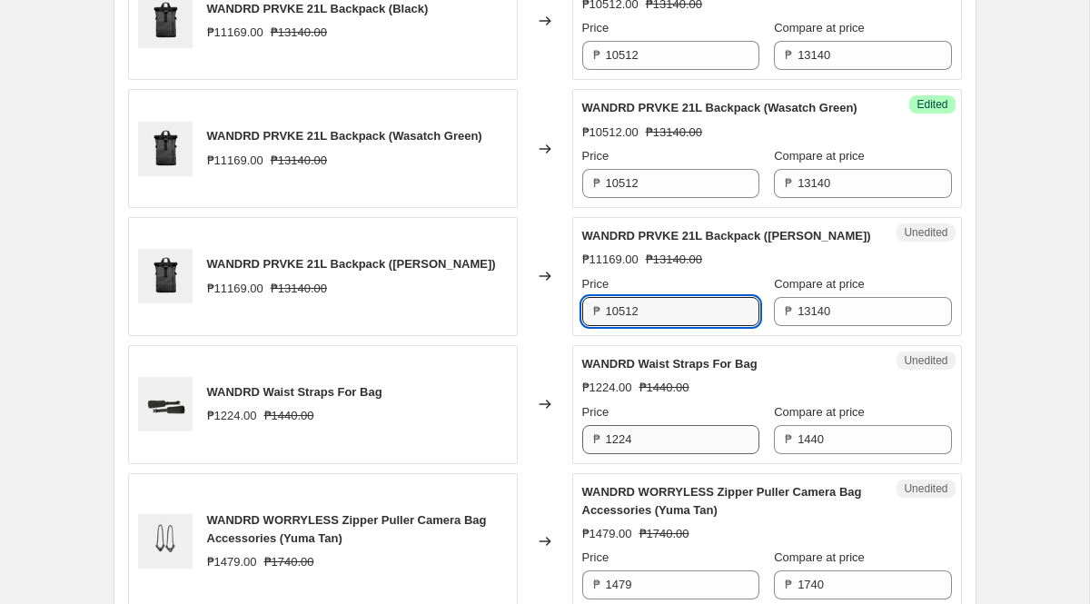
type input "10512"
click at [664, 454] on input "1224" at bounding box center [682, 439] width 153 height 29
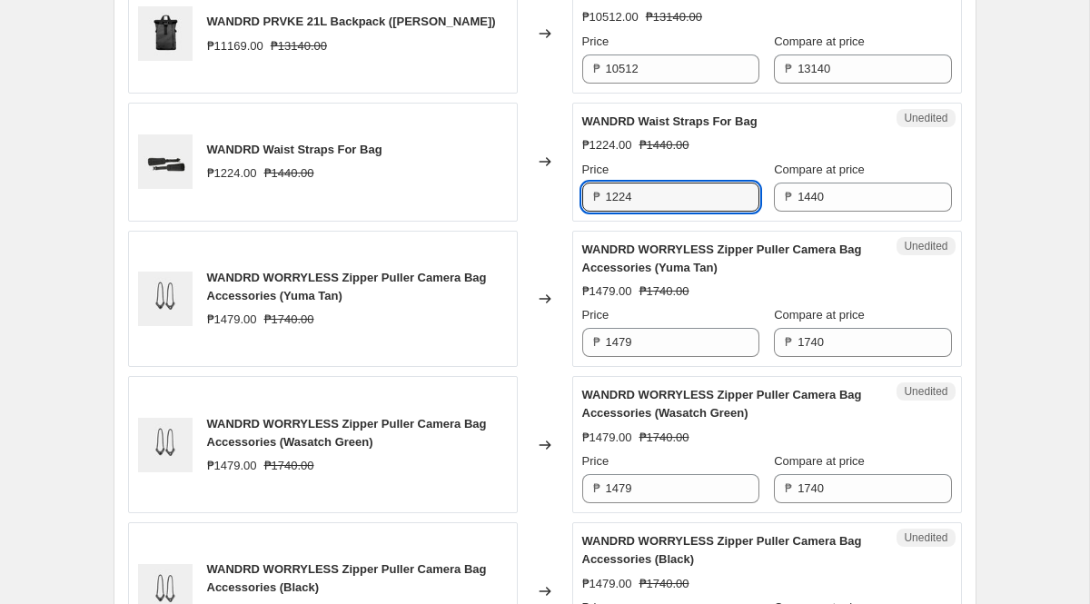
scroll to position [1507, 0]
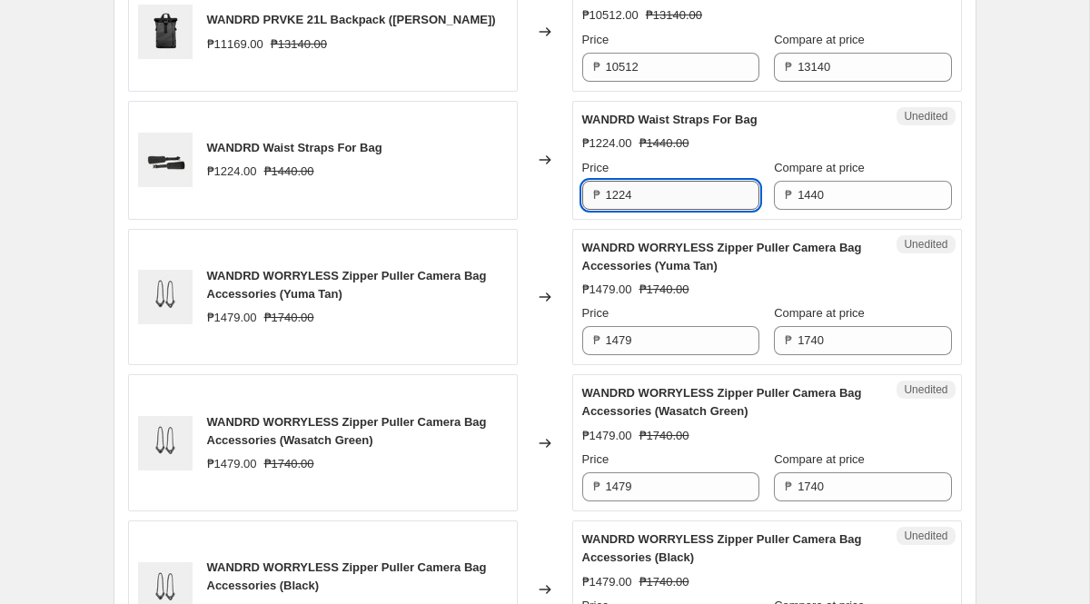
click at [660, 210] on input "1224" at bounding box center [682, 195] width 153 height 29
paste input "152"
type input "1152"
click at [654, 355] on input "1479" at bounding box center [682, 340] width 153 height 29
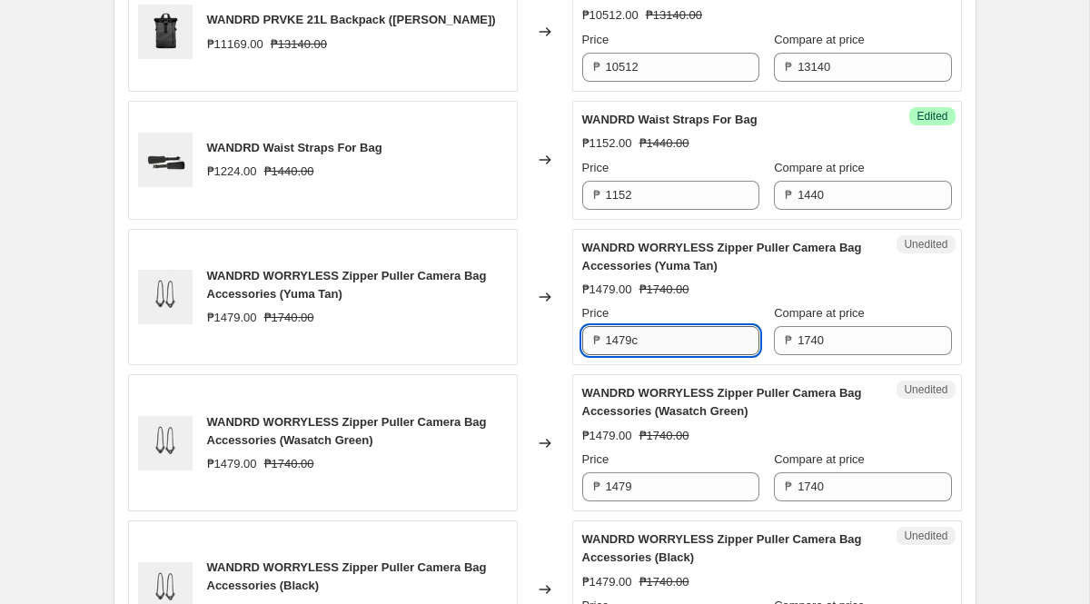
click at [657, 355] on input "1479c" at bounding box center [682, 340] width 153 height 29
paste input "392"
type input "1392"
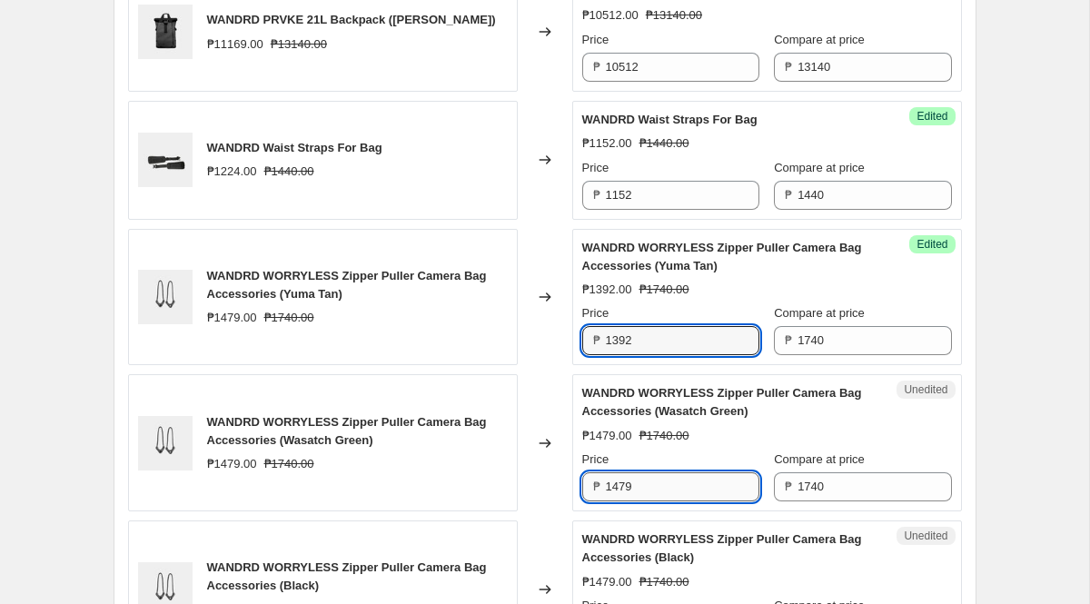
click at [668, 501] on input "1479" at bounding box center [682, 486] width 153 height 29
paste input "392"
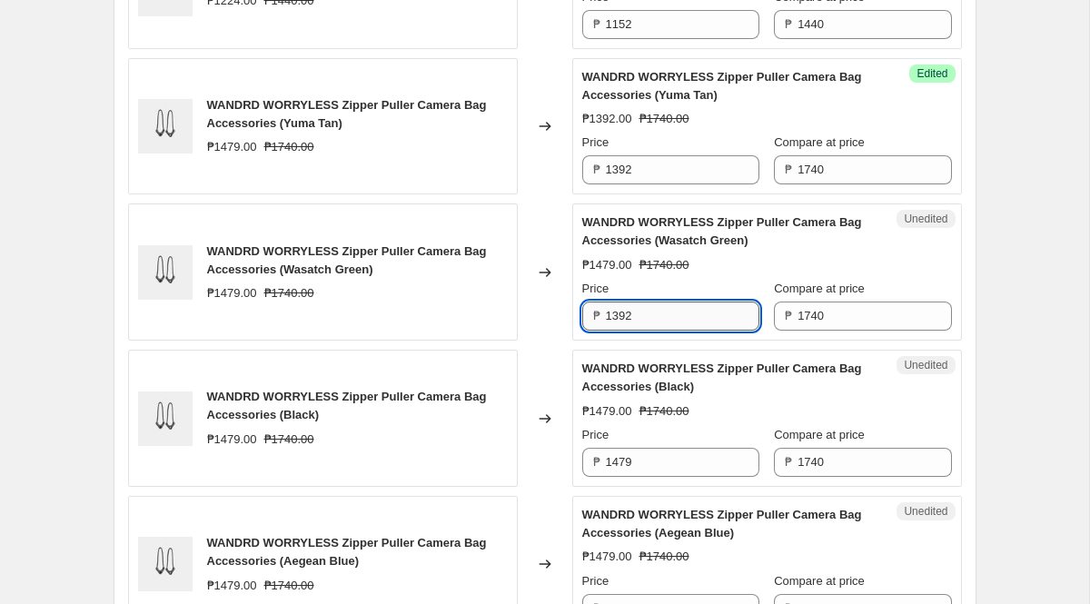
scroll to position [1679, 0]
type input "1392"
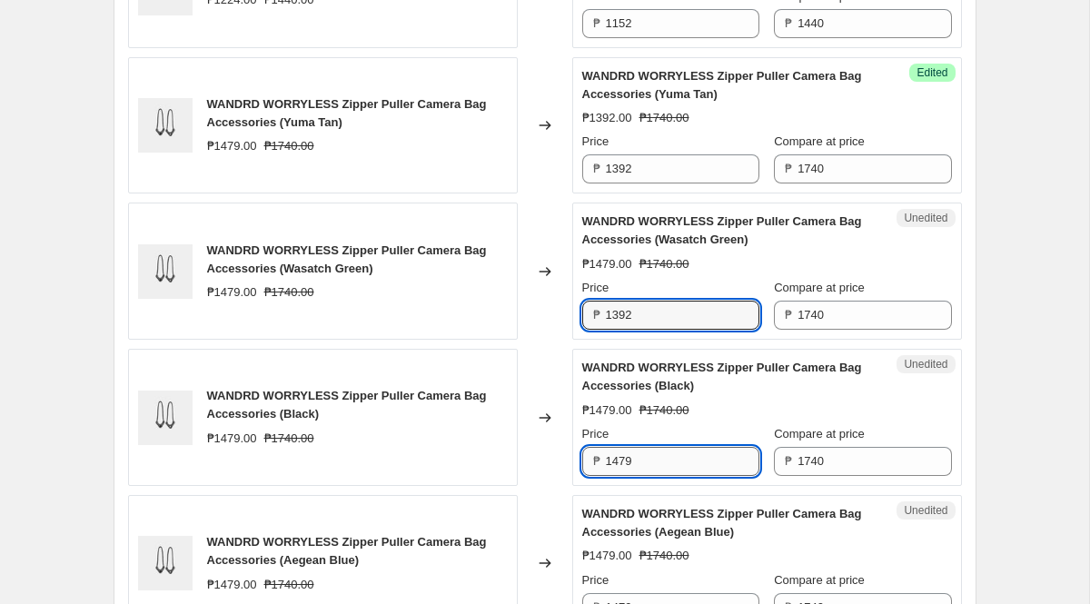
click at [655, 476] on input "1479" at bounding box center [682, 461] width 153 height 29
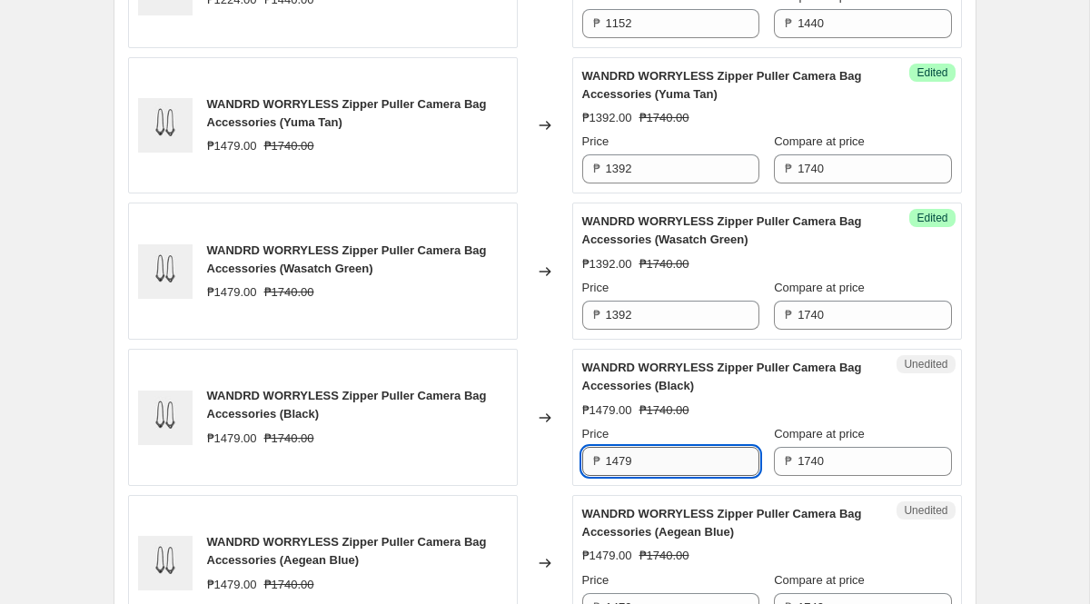
click at [655, 476] on input "1479" at bounding box center [682, 461] width 153 height 29
paste input "392"
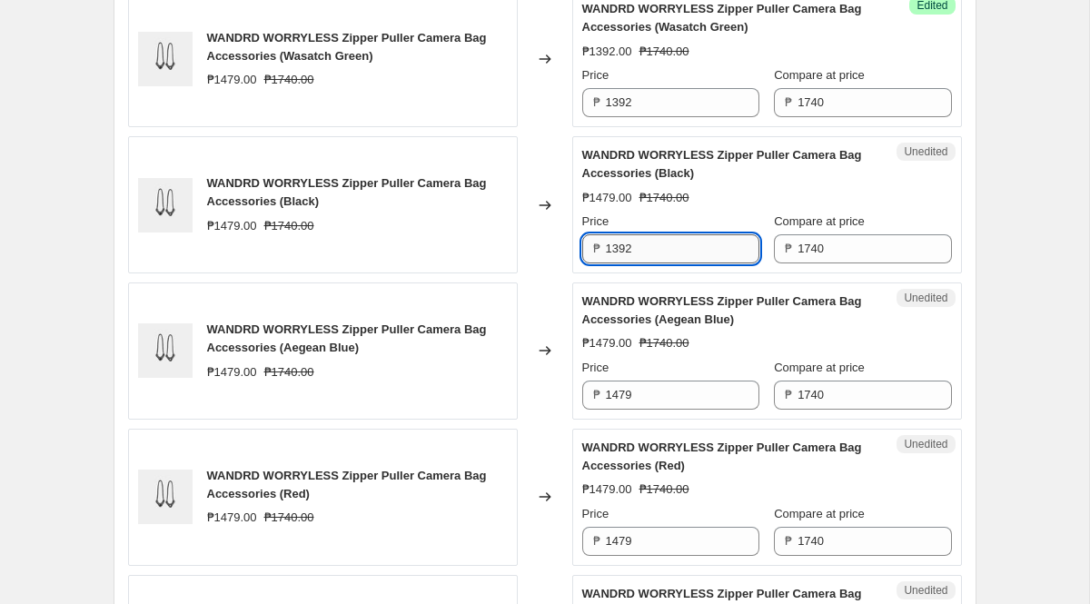
scroll to position [1920, 0]
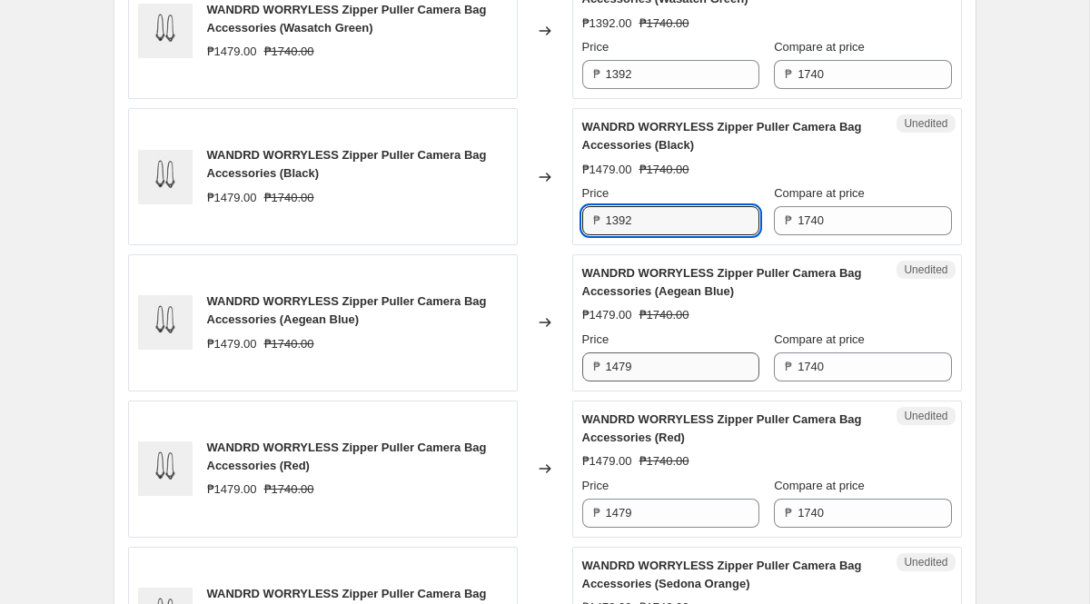
type input "1392"
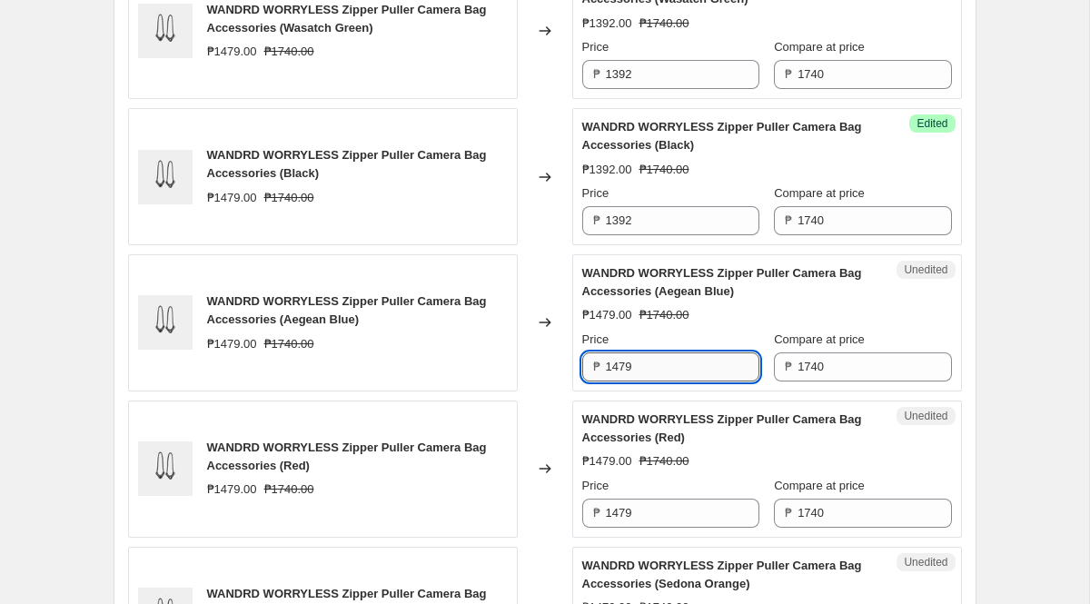
click at [661, 381] on input "1479" at bounding box center [682, 366] width 153 height 29
paste input "392"
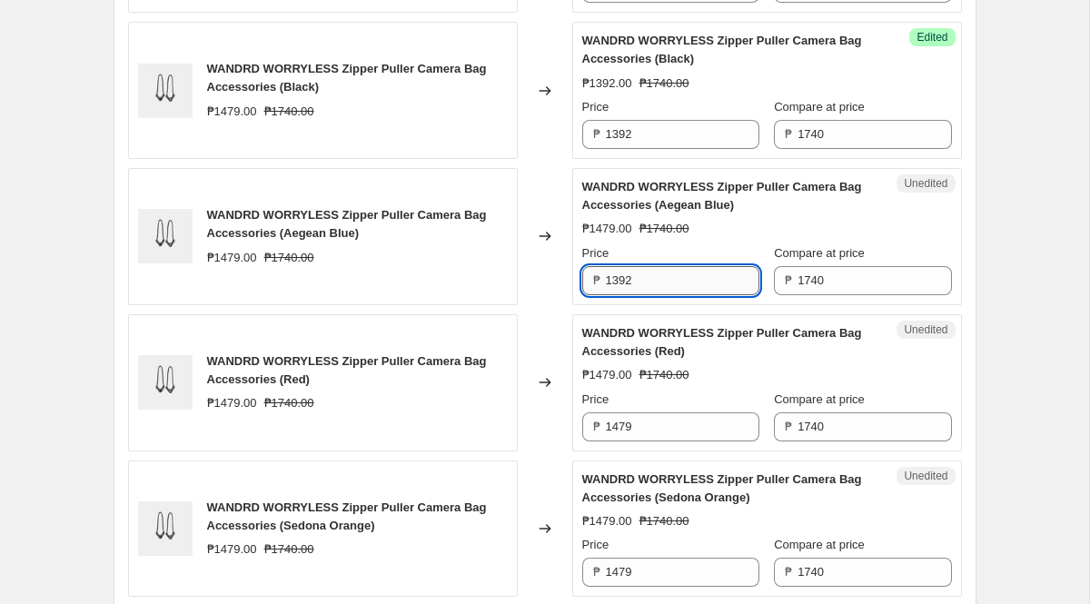
scroll to position [2011, 0]
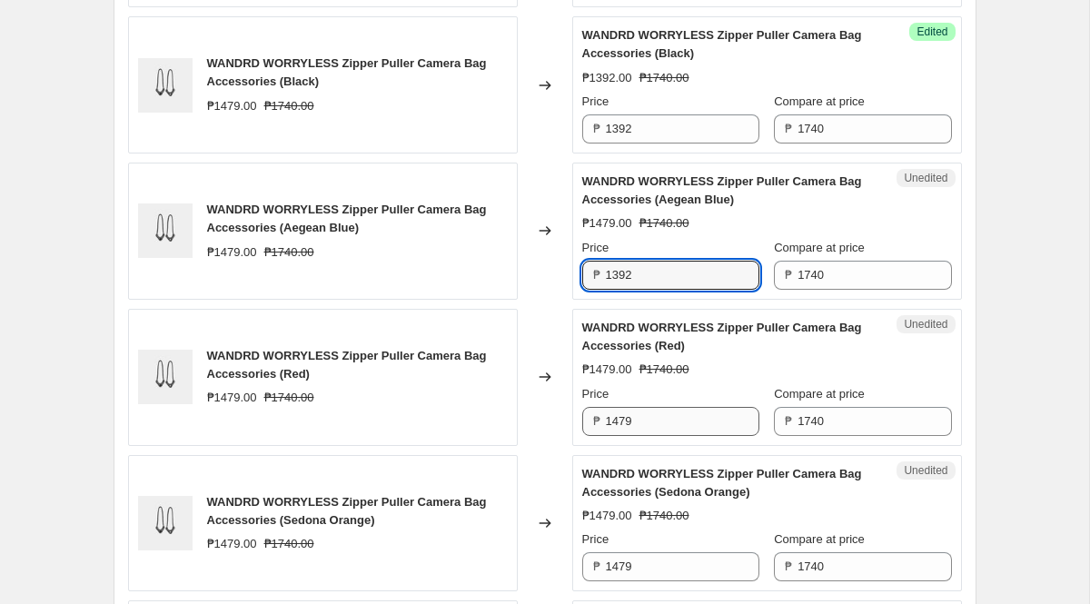
type input "1392"
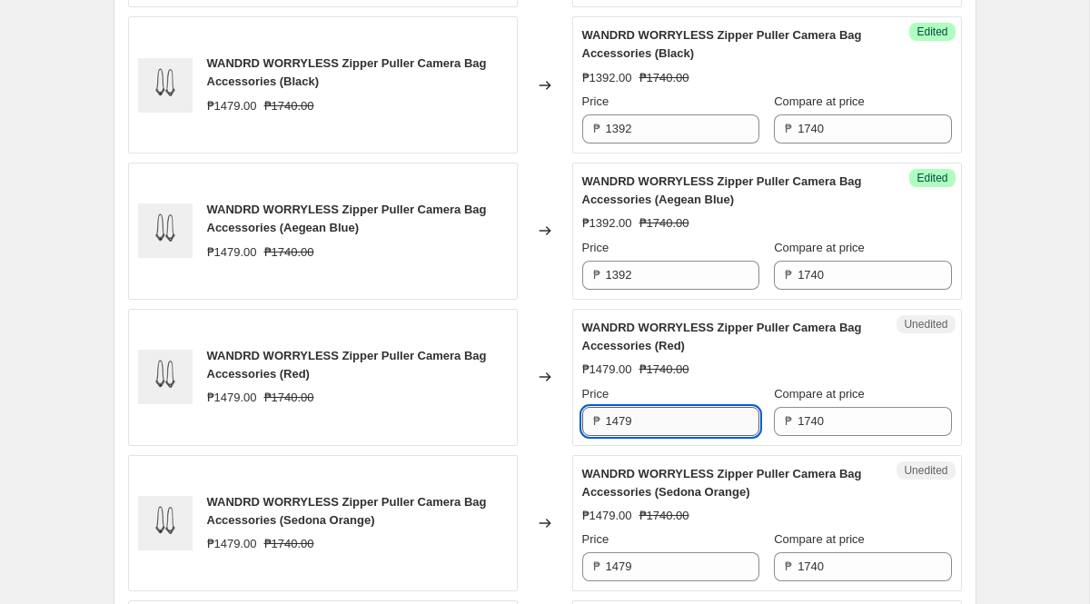
click at [666, 436] on input "1479" at bounding box center [682, 421] width 153 height 29
paste input "392"
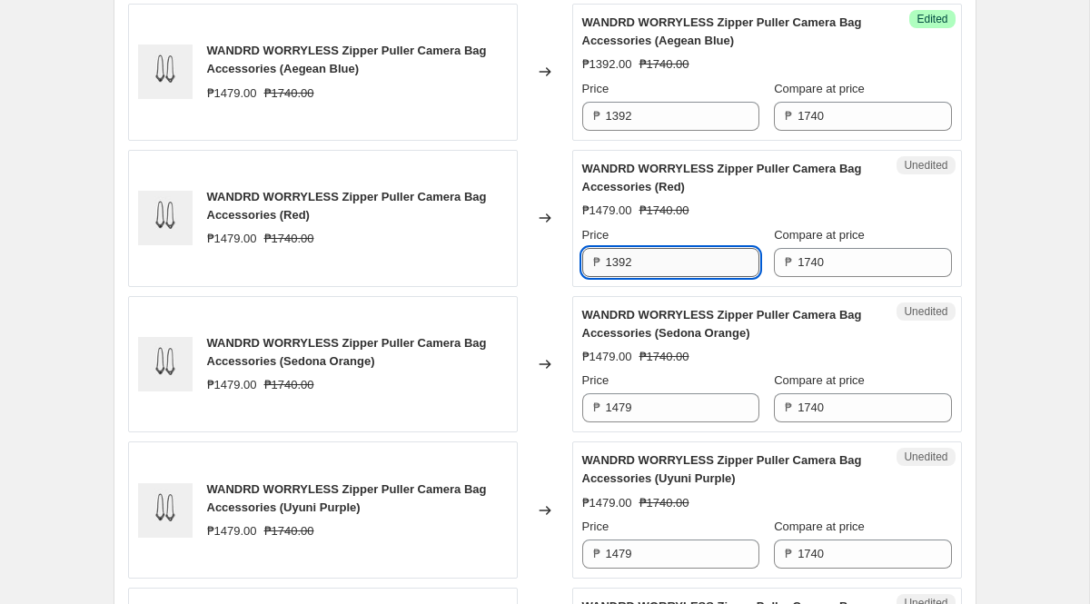
scroll to position [2181, 0]
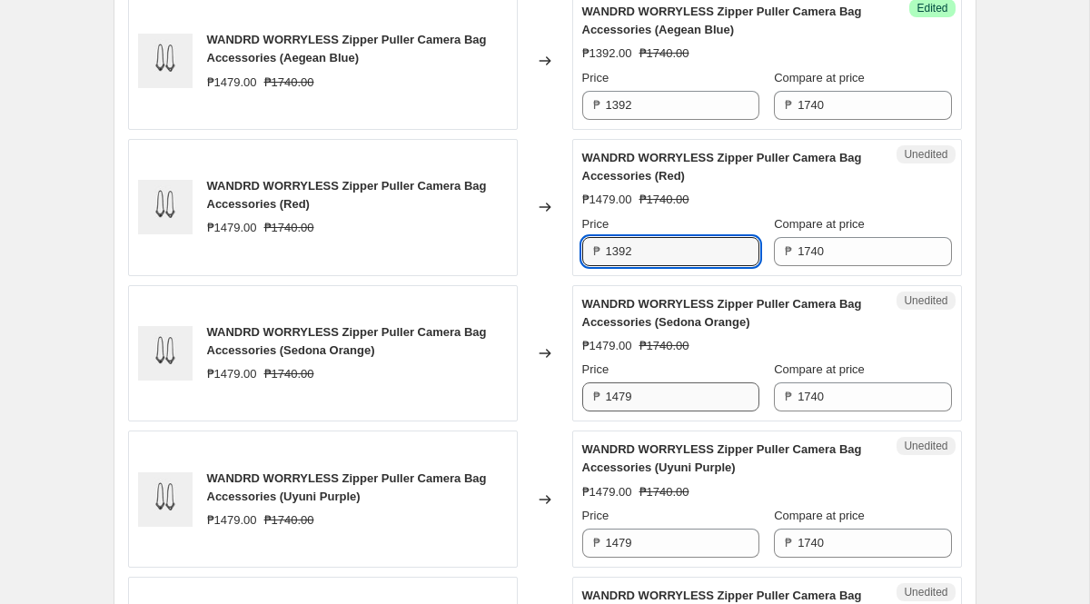
type input "1392"
click at [658, 411] on input "1479" at bounding box center [682, 396] width 153 height 29
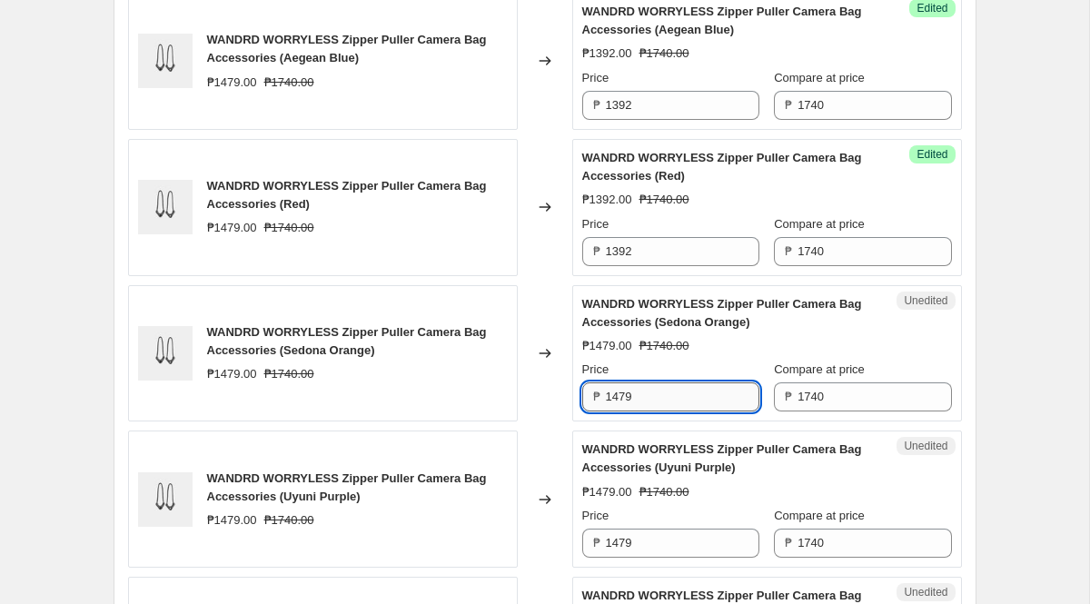
click at [658, 411] on input "1479" at bounding box center [682, 396] width 153 height 29
paste input "392"
type input "1392"
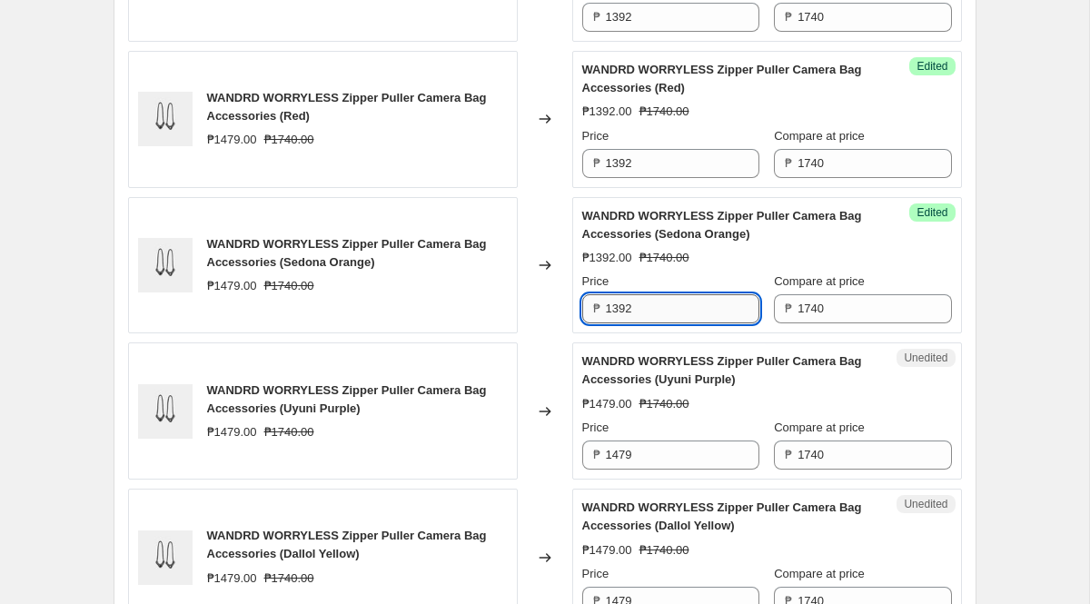
scroll to position [2302, 0]
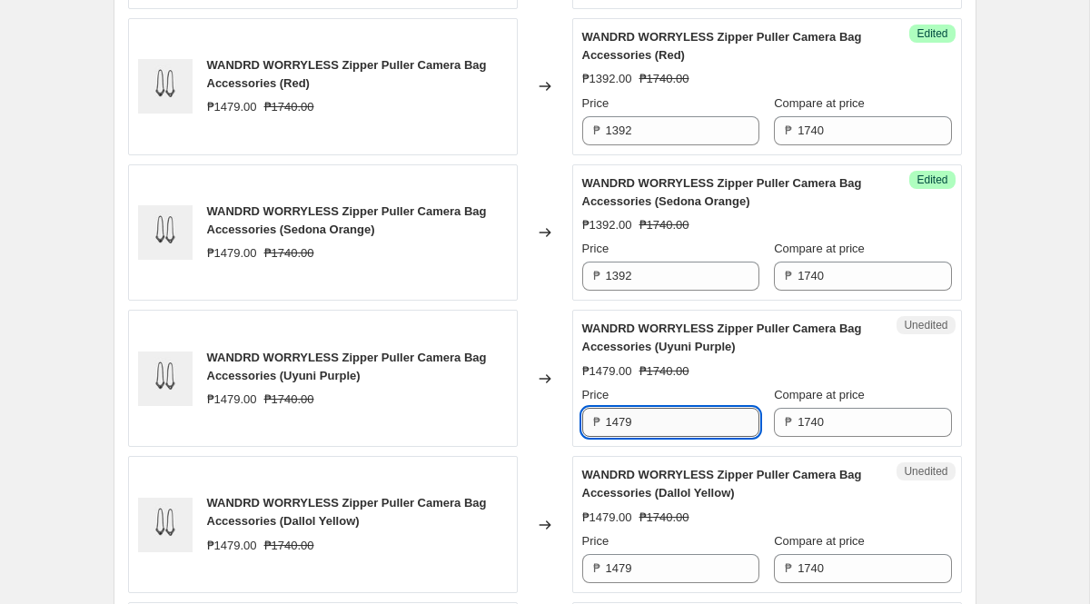
click at [686, 437] on input "1479" at bounding box center [682, 422] width 153 height 29
paste input "392"
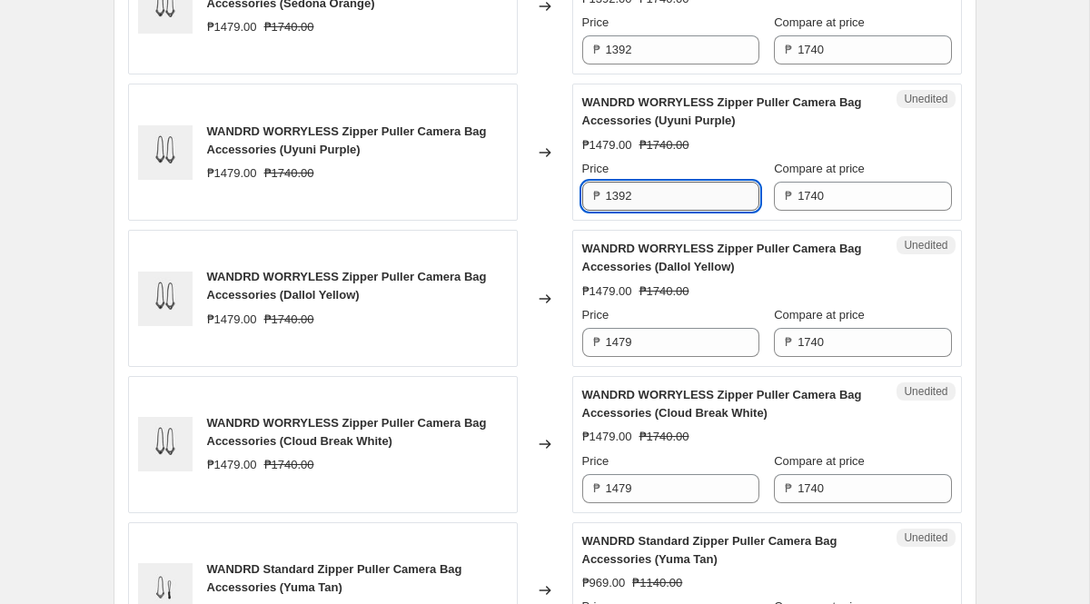
scroll to position [2535, 0]
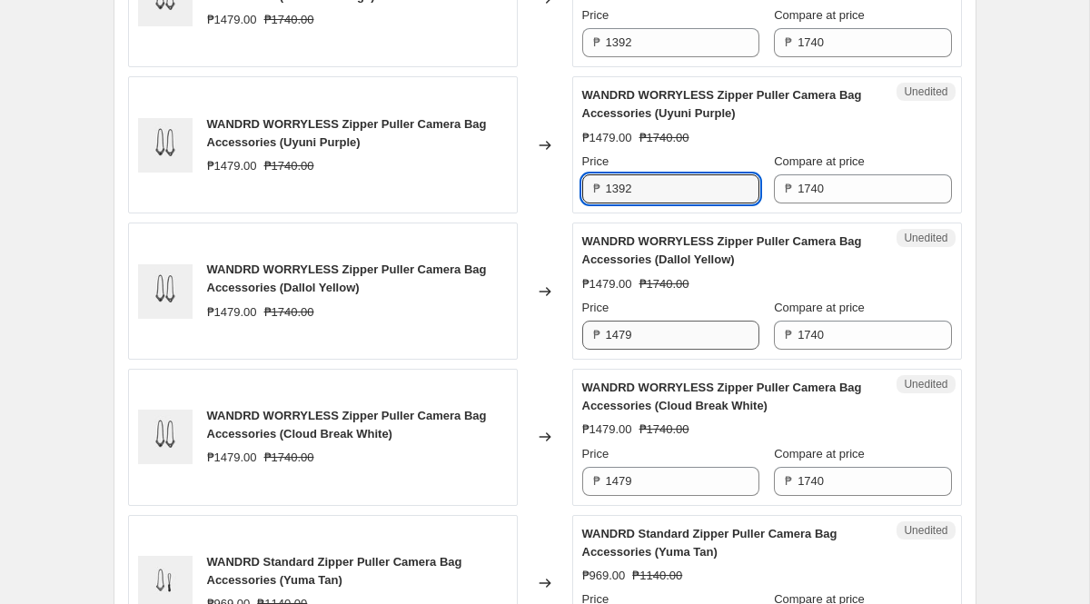
type input "1392"
click at [665, 350] on input "1479" at bounding box center [682, 335] width 153 height 29
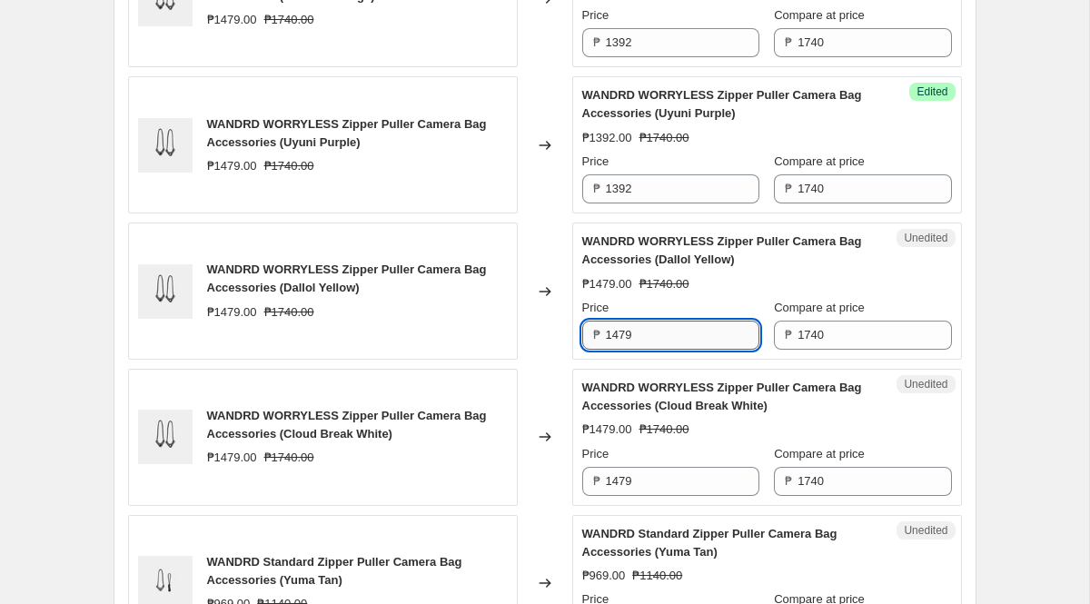
click at [665, 350] on input "1479" at bounding box center [682, 335] width 153 height 29
paste input "392"
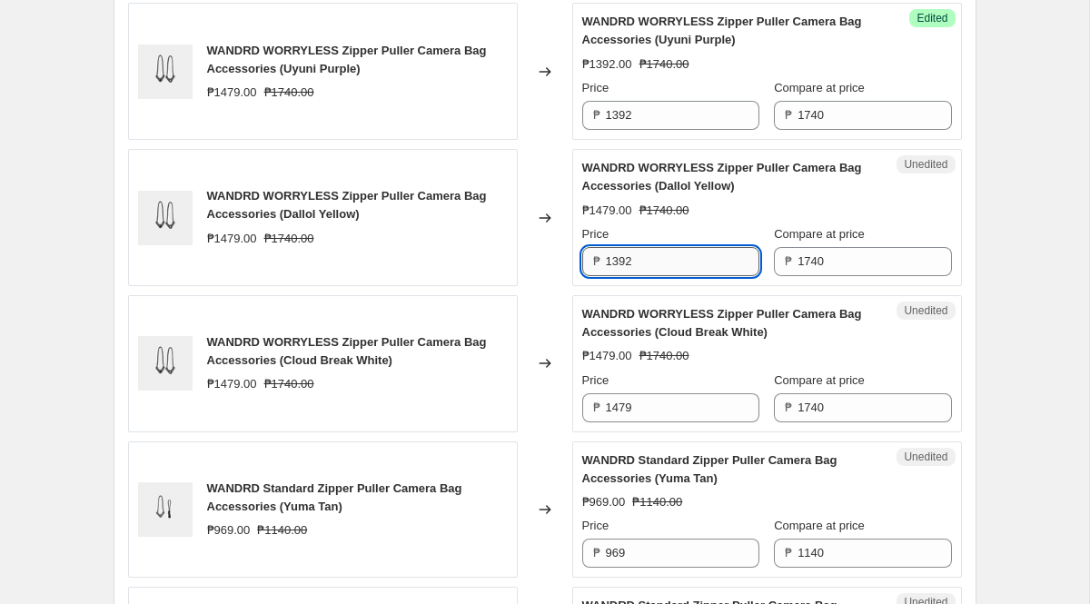
scroll to position [2613, 0]
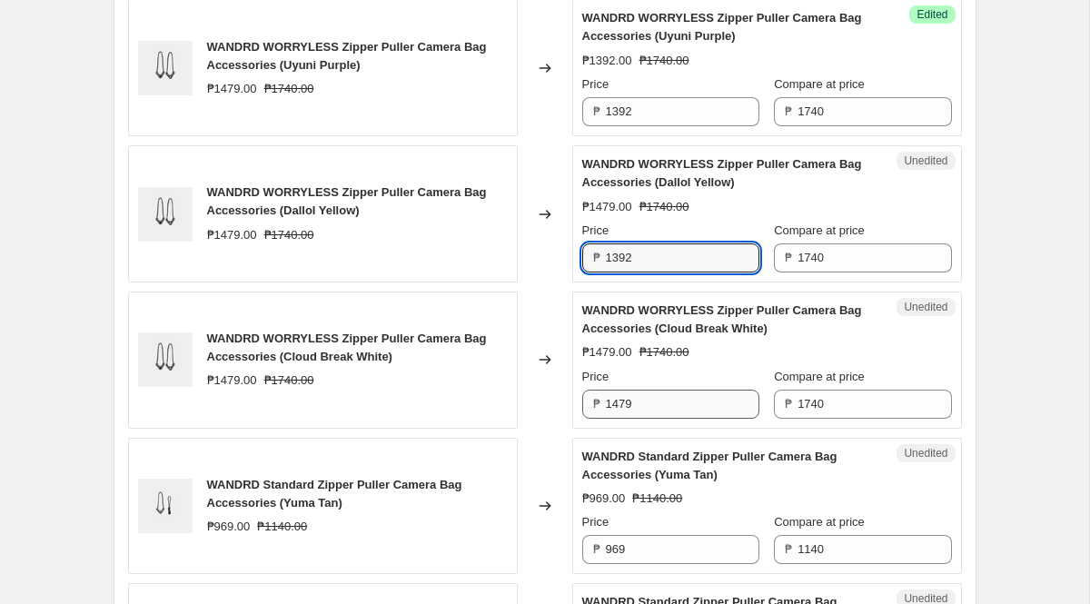
type input "1392"
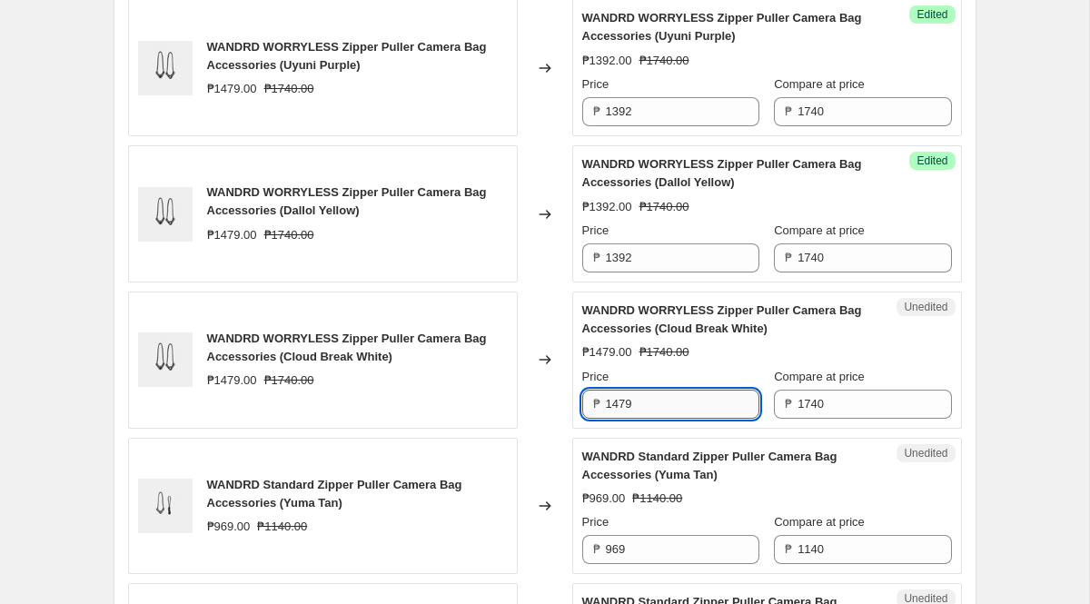
click at [670, 419] on input "1479" at bounding box center [682, 404] width 153 height 29
paste input "392"
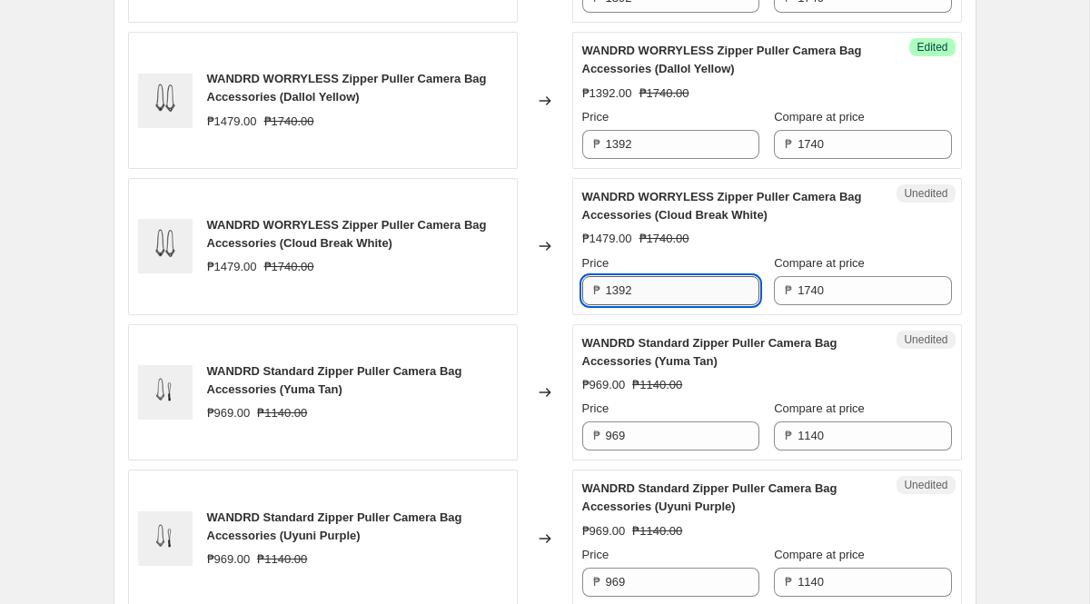
scroll to position [2731, 0]
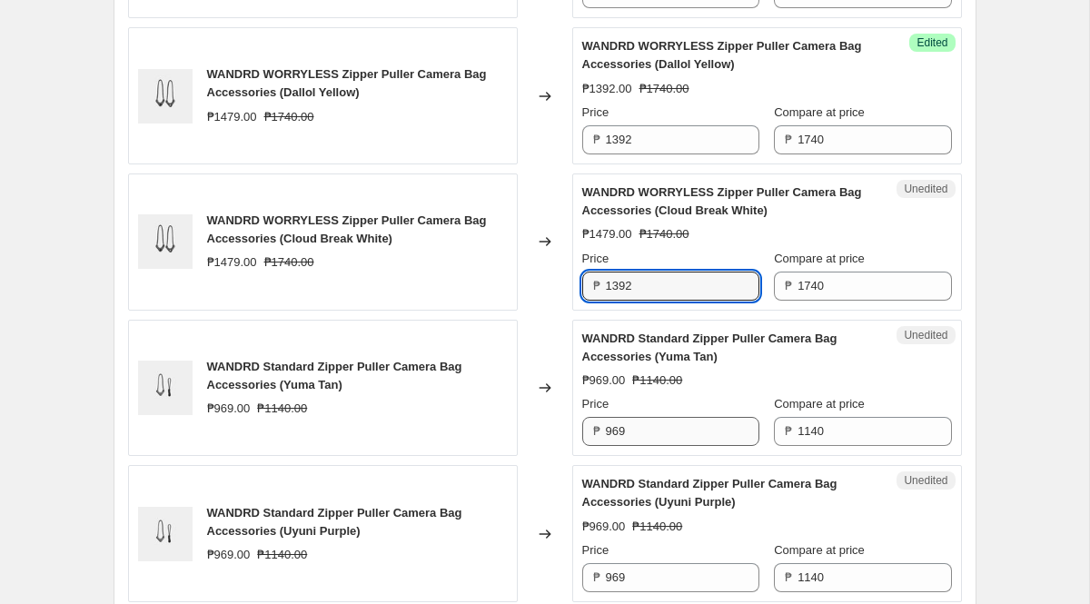
type input "1392"
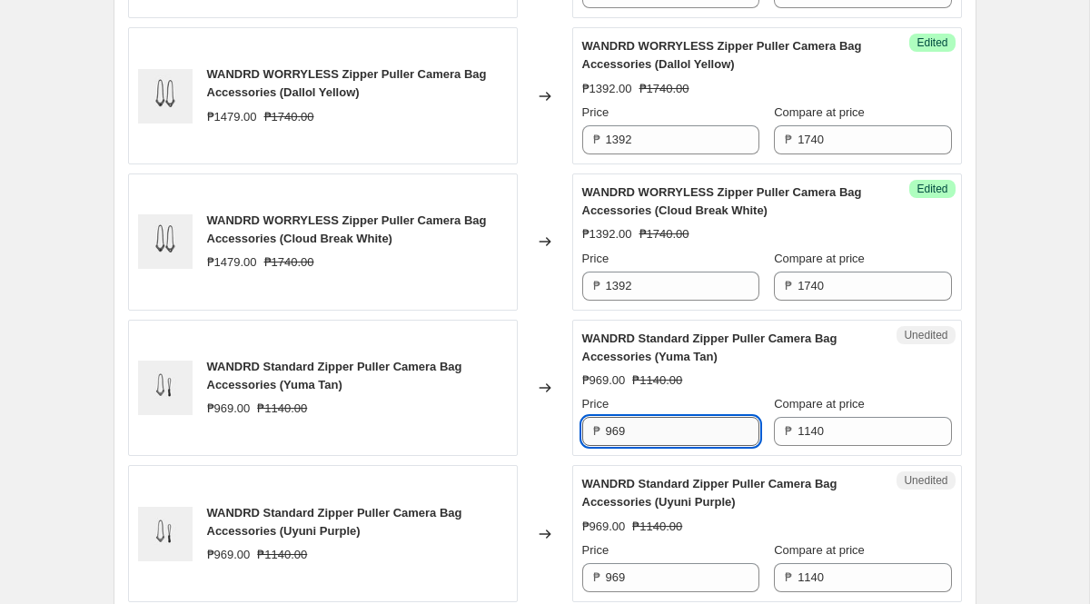
click at [662, 446] on input "969" at bounding box center [682, 431] width 153 height 29
paste input "1392"
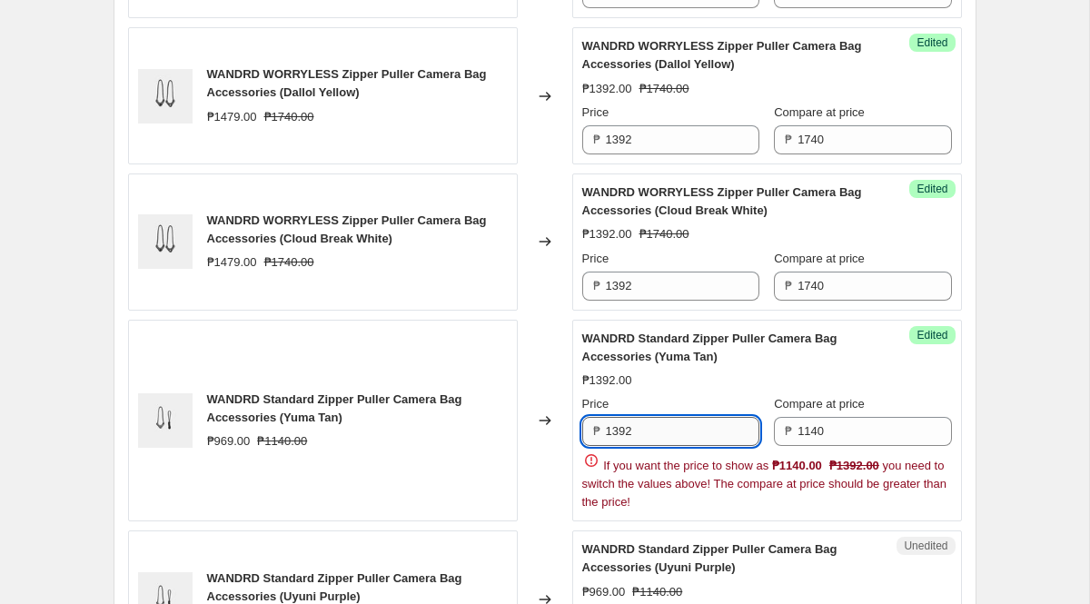
click at [667, 446] on input "1392" at bounding box center [682, 431] width 153 height 29
paste input "91"
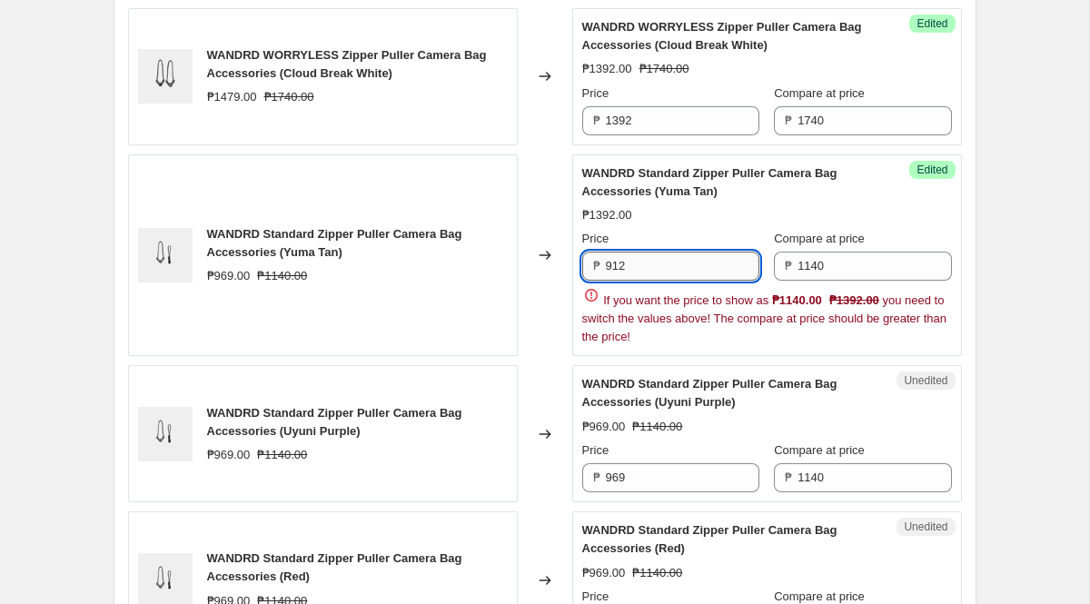
scroll to position [2901, 0]
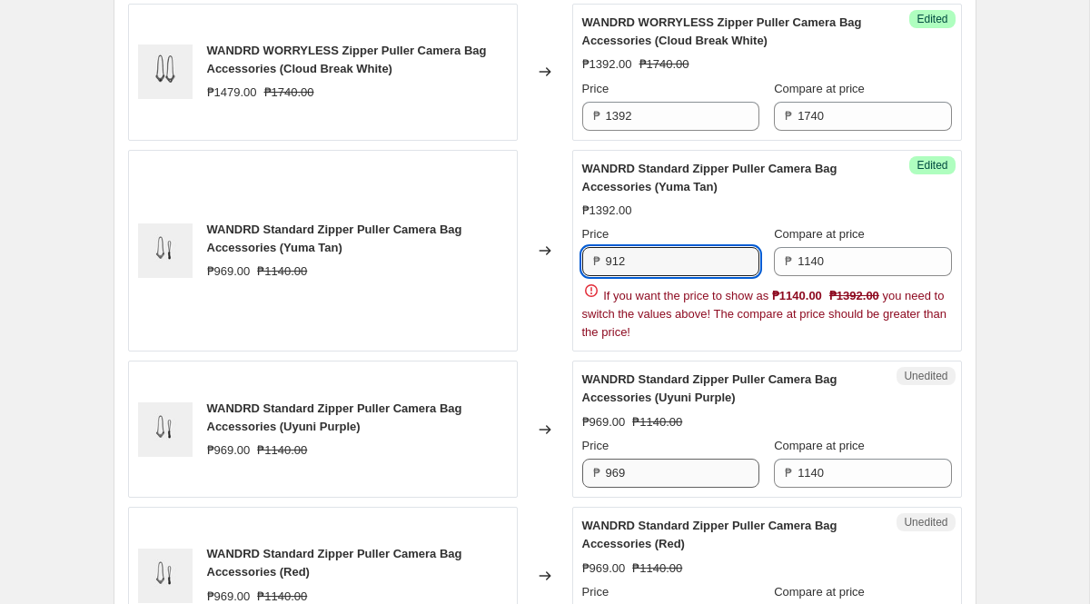
type input "912"
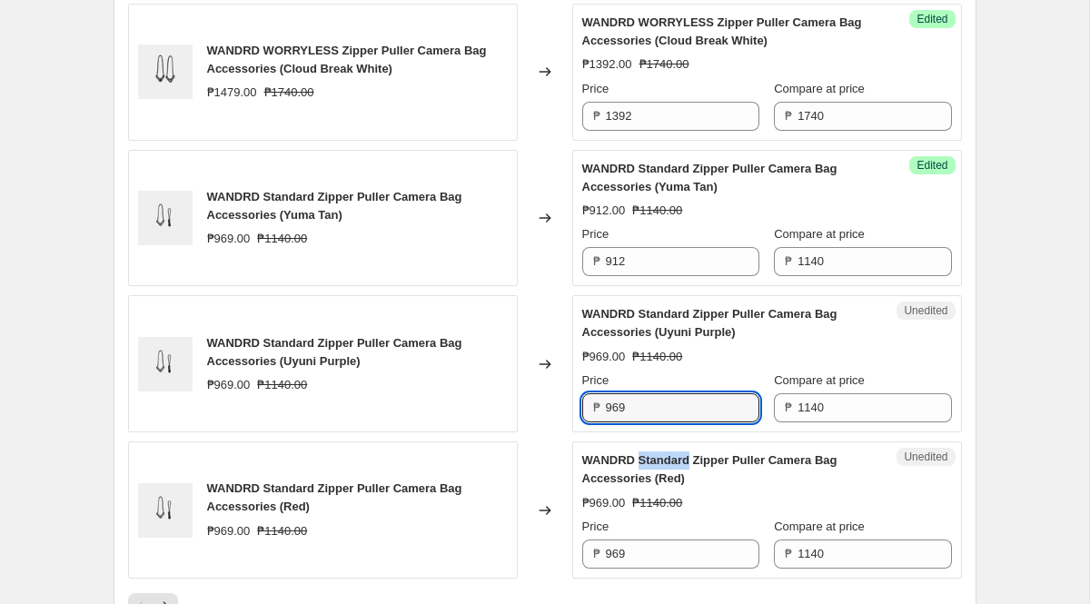
click at [653, 485] on span "WANDRD Standard Zipper Puller Camera Bag Accessories (Red)" at bounding box center [709, 469] width 255 height 32
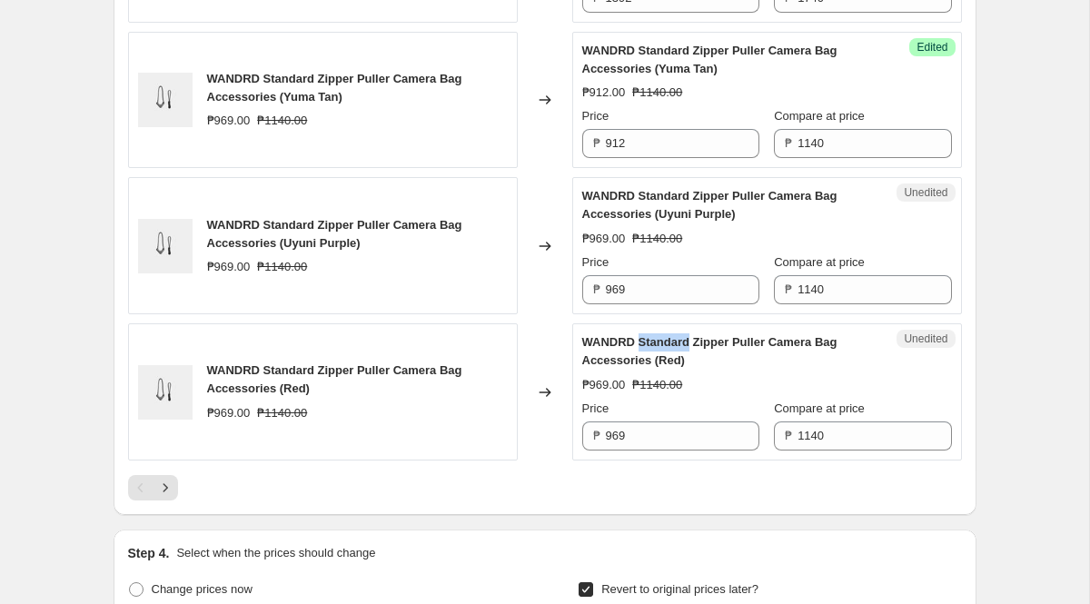
scroll to position [3026, 0]
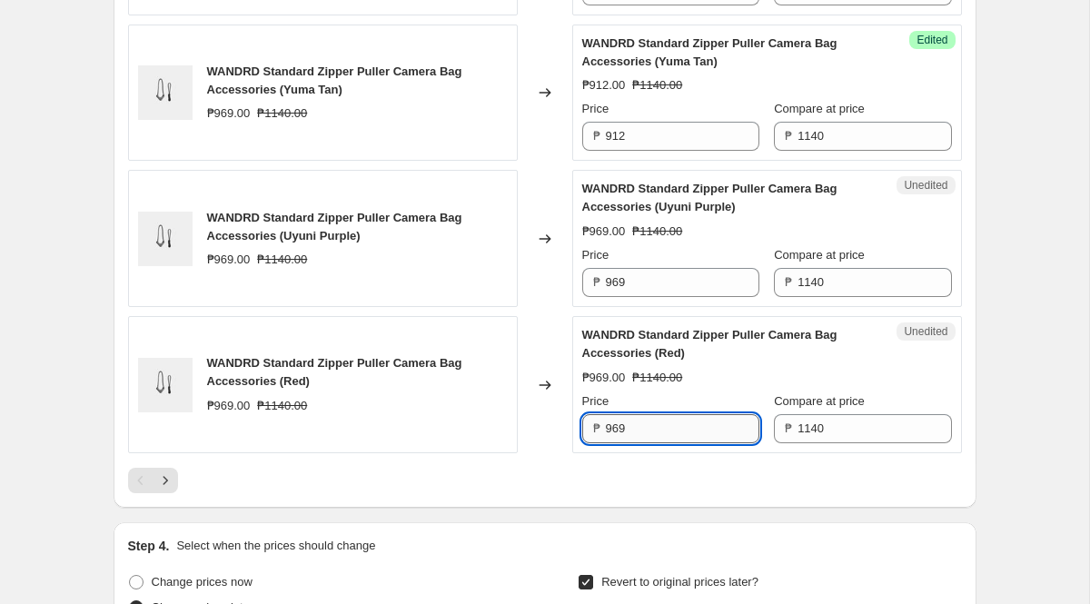
click at [639, 443] on input "969" at bounding box center [682, 428] width 153 height 29
paste input "12"
type input "912"
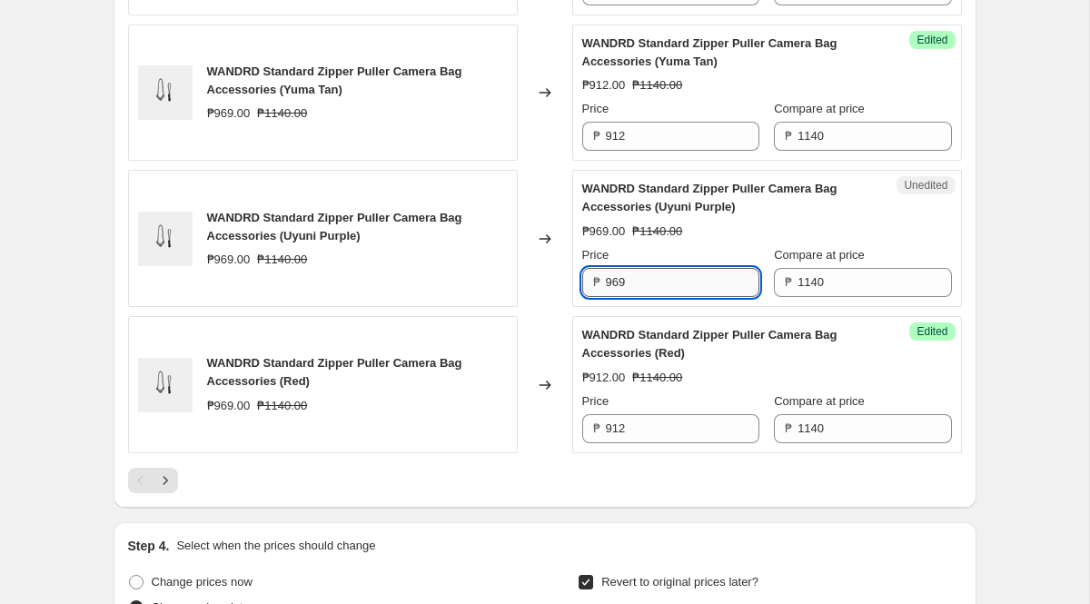
click at [638, 297] on input "969" at bounding box center [682, 282] width 153 height 29
paste input "12"
type input "912"
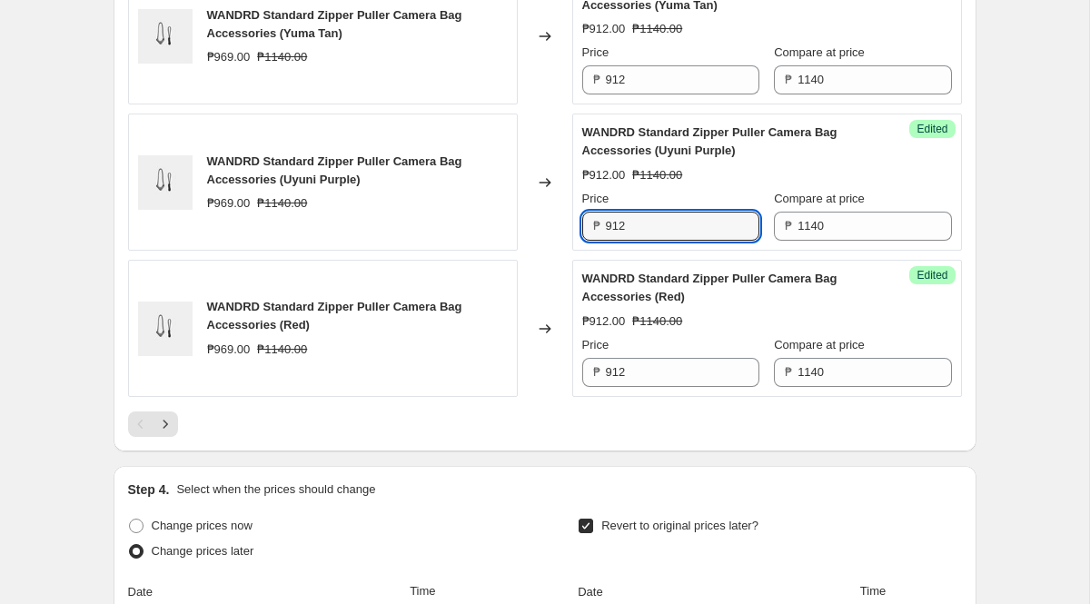
scroll to position [3120, 0]
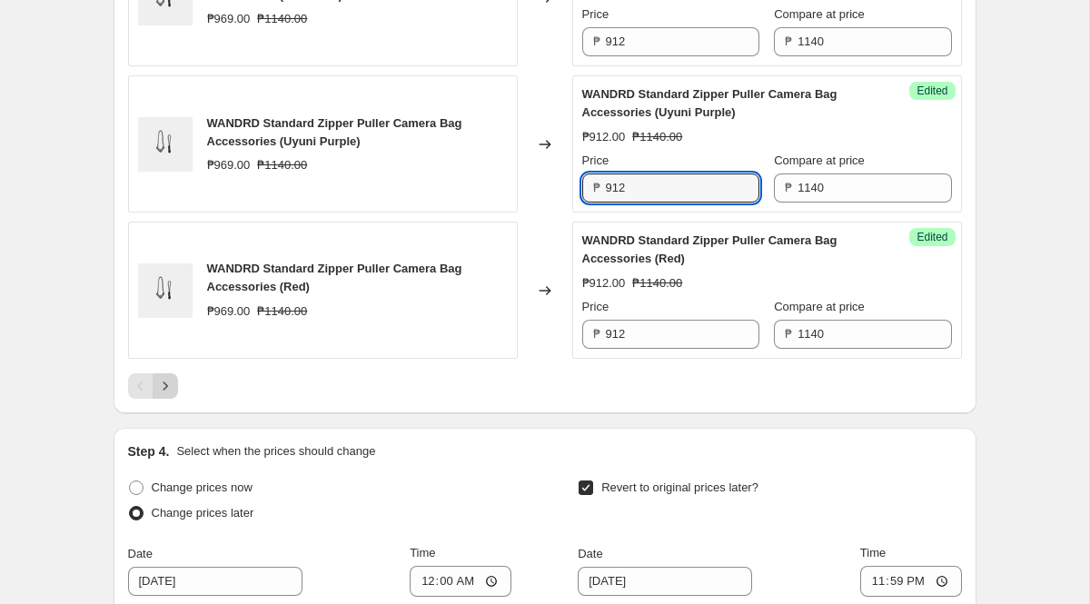
click at [172, 395] on icon "Next" at bounding box center [165, 386] width 18 height 18
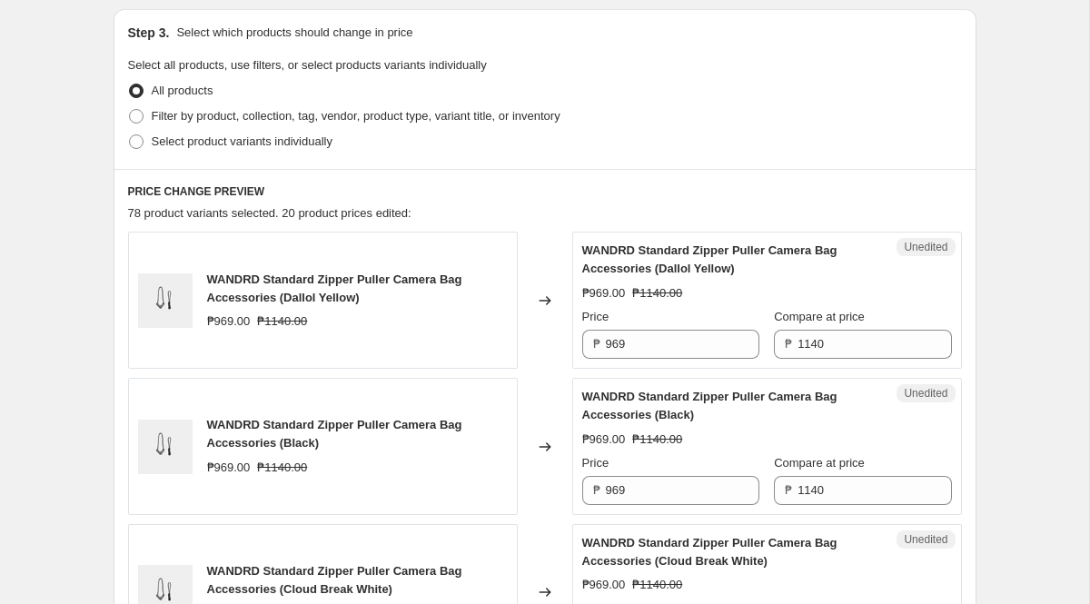
scroll to position [489, 0]
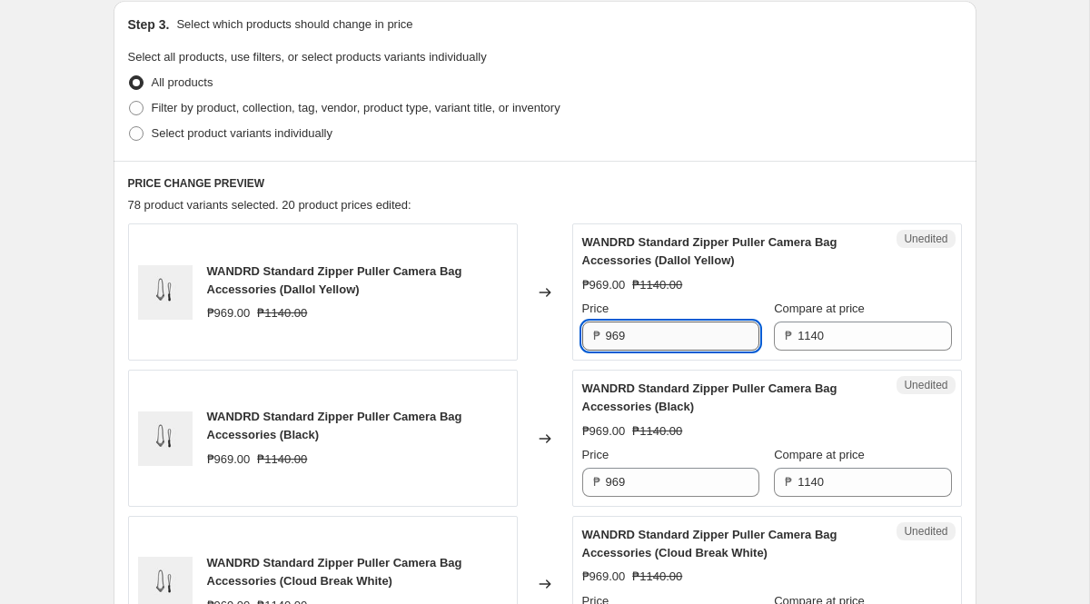
click at [673, 339] on input "969" at bounding box center [682, 335] width 153 height 29
paste input "12"
type input "912"
click at [653, 480] on input "969" at bounding box center [682, 482] width 153 height 29
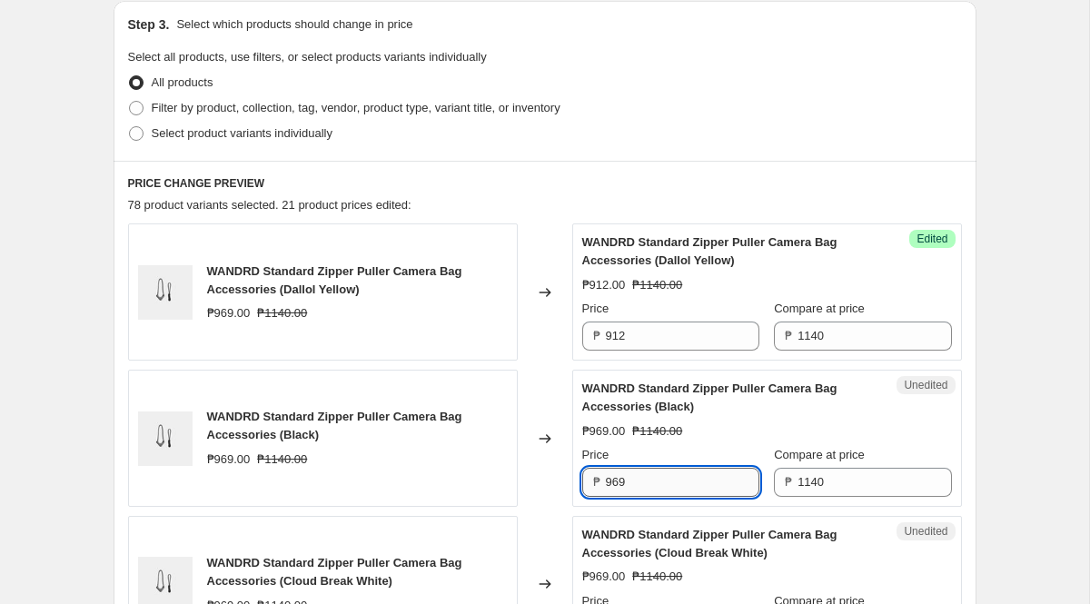
click at [653, 480] on input "969" at bounding box center [682, 482] width 153 height 29
paste input "12"
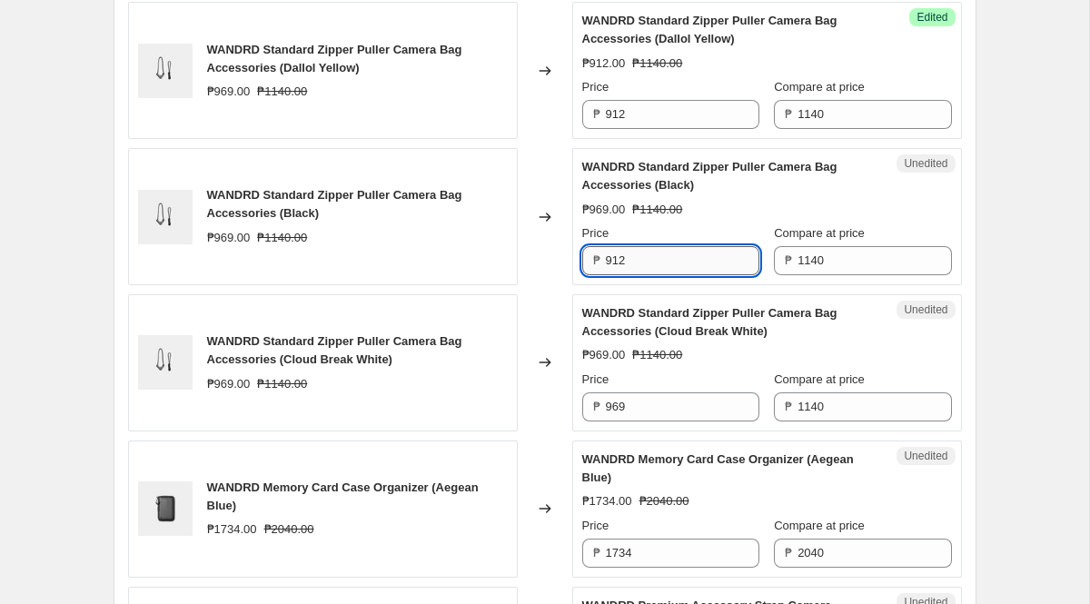
scroll to position [761, 0]
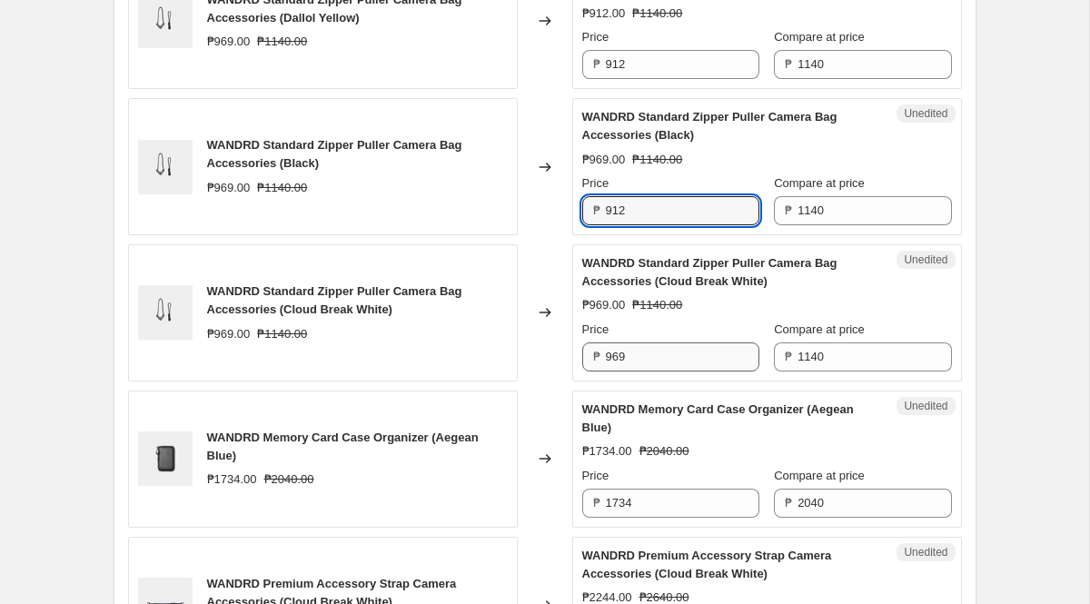
type input "912"
click at [641, 350] on input "969" at bounding box center [682, 356] width 153 height 29
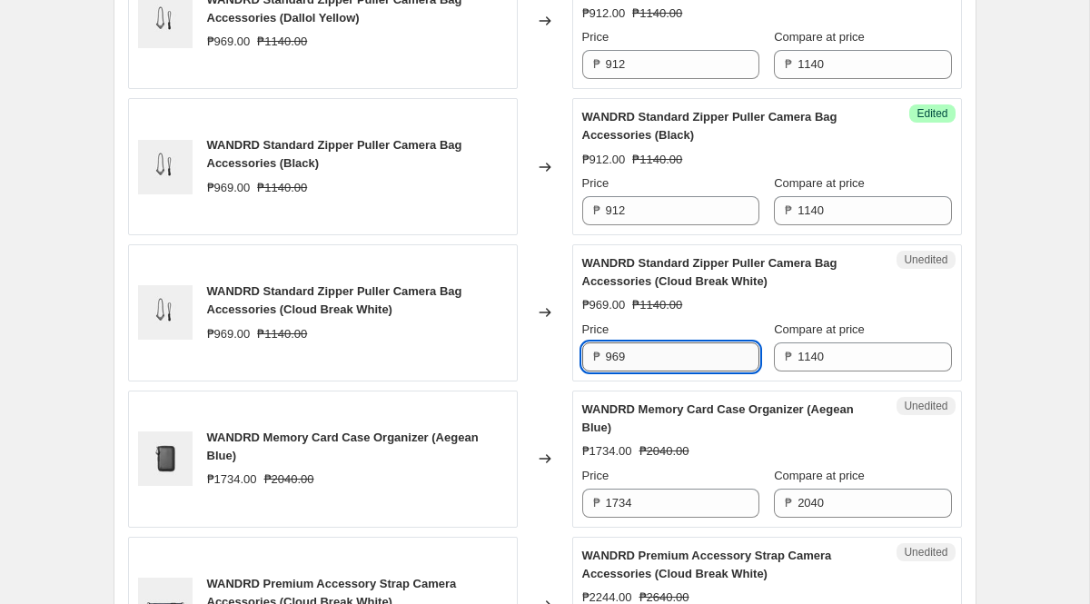
click at [641, 350] on input "969" at bounding box center [682, 356] width 153 height 29
paste input "12"
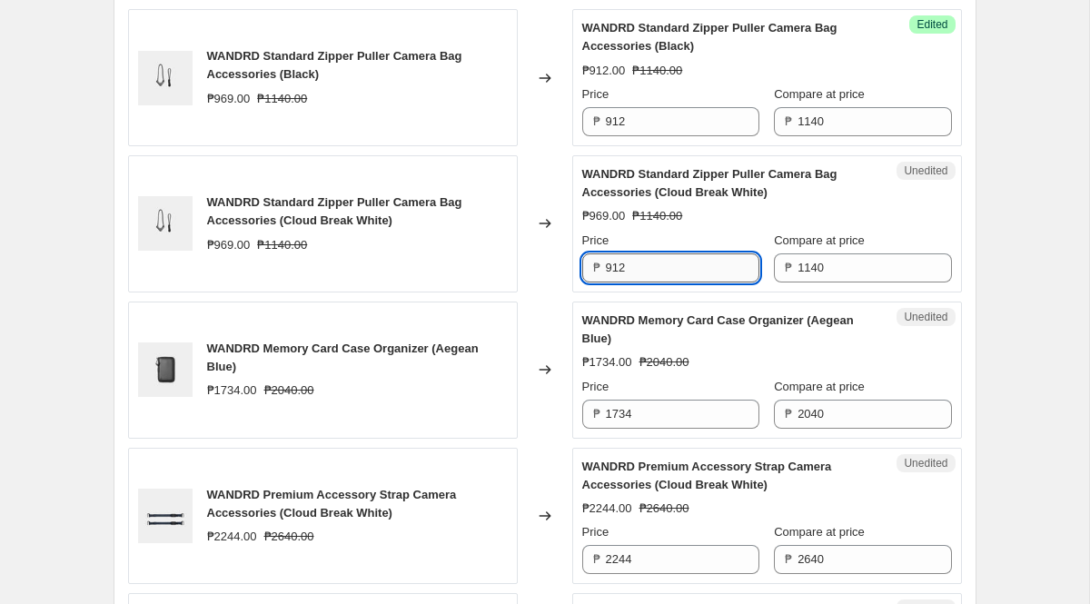
scroll to position [858, 0]
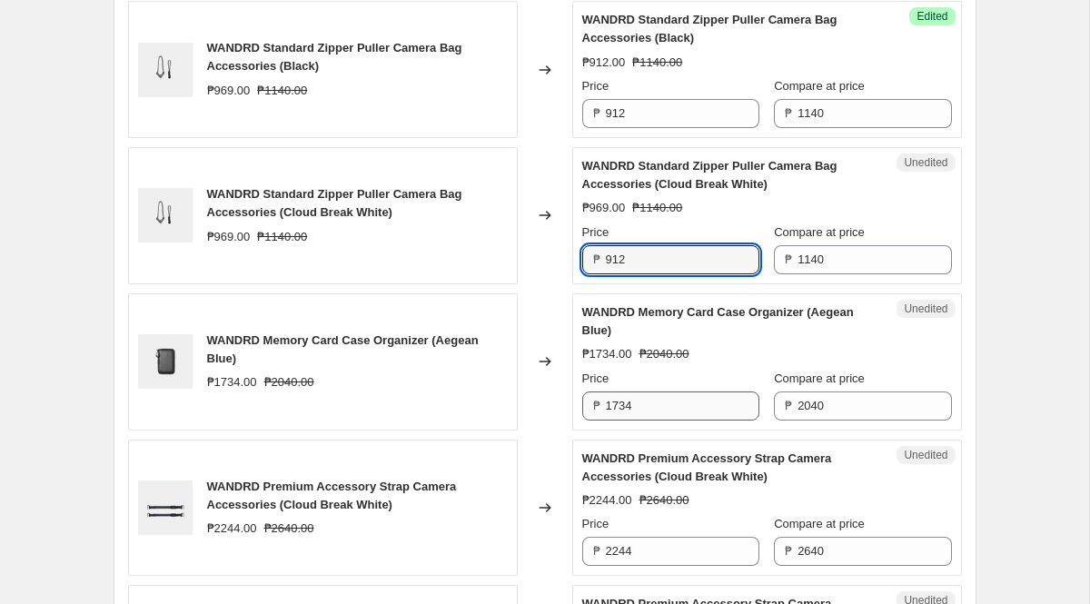
type input "912"
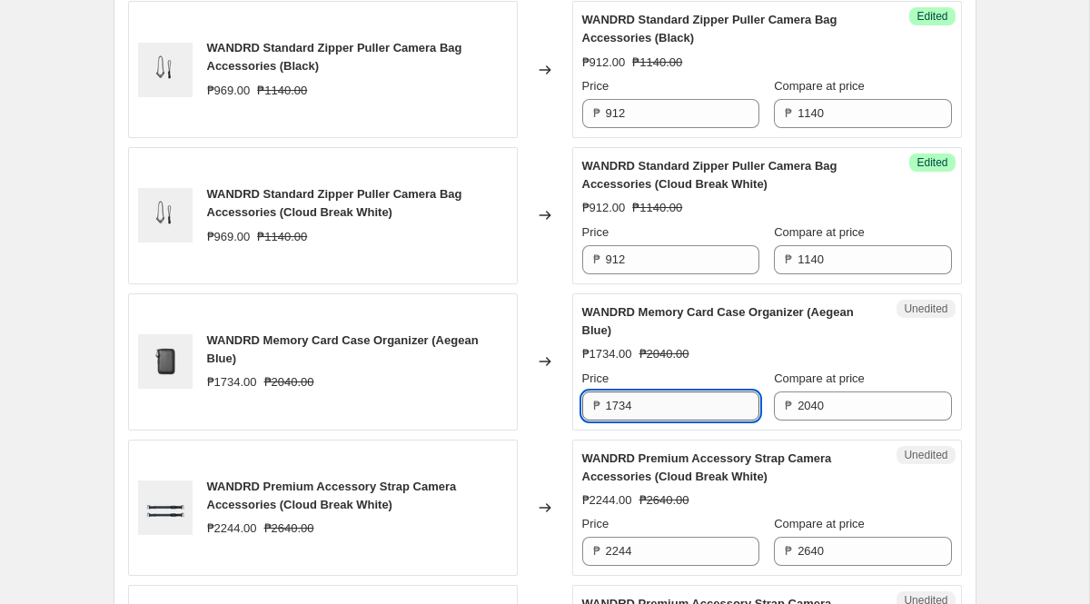
click at [655, 407] on input "1734" at bounding box center [682, 405] width 153 height 29
click at [667, 406] on input "1734" at bounding box center [682, 405] width 153 height 29
paste input "632"
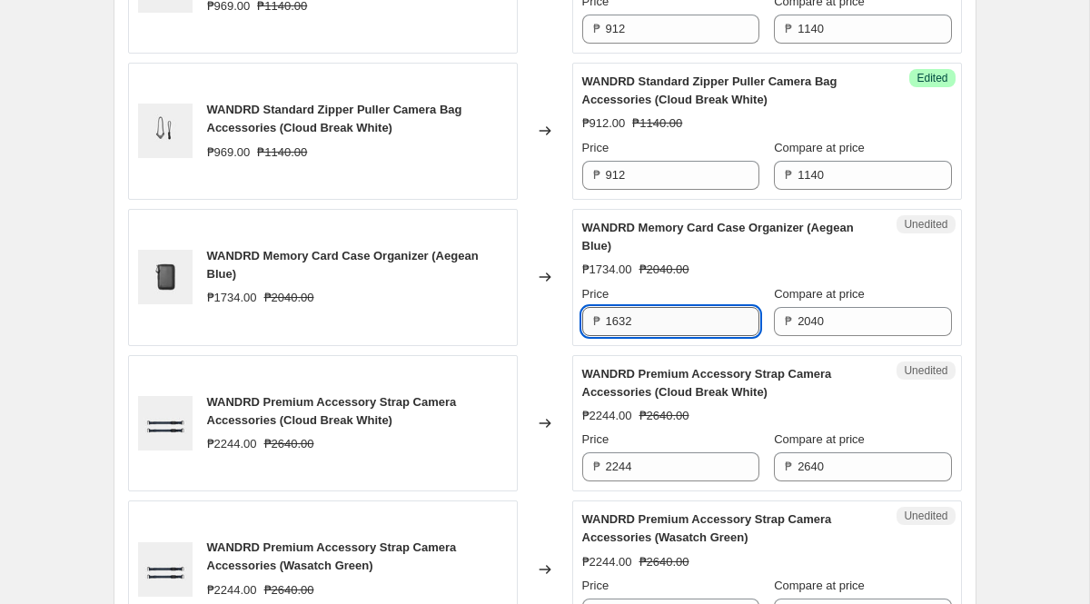
scroll to position [959, 0]
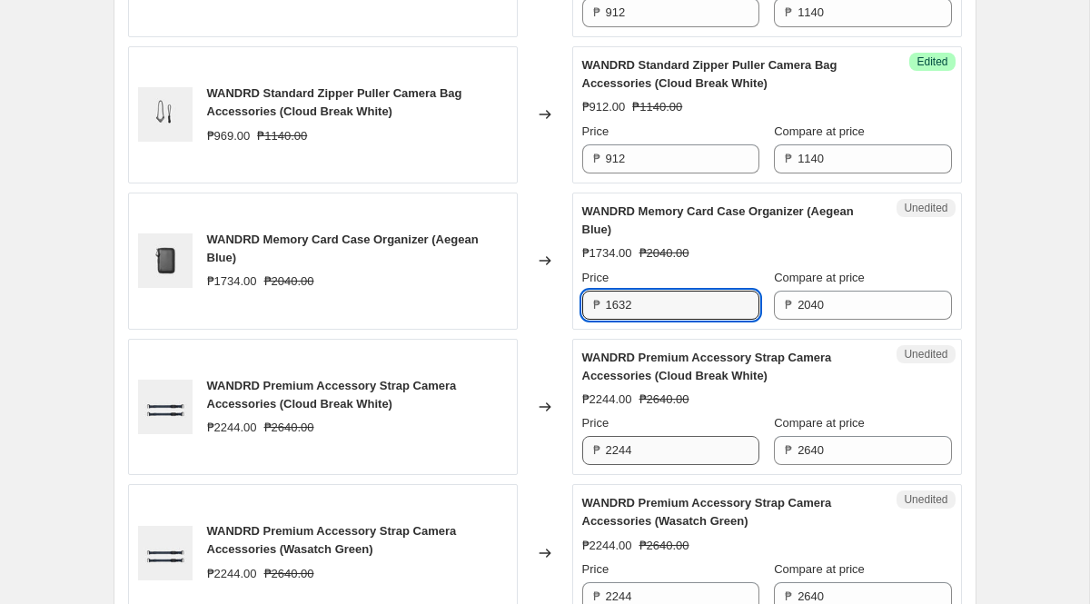
type input "1632"
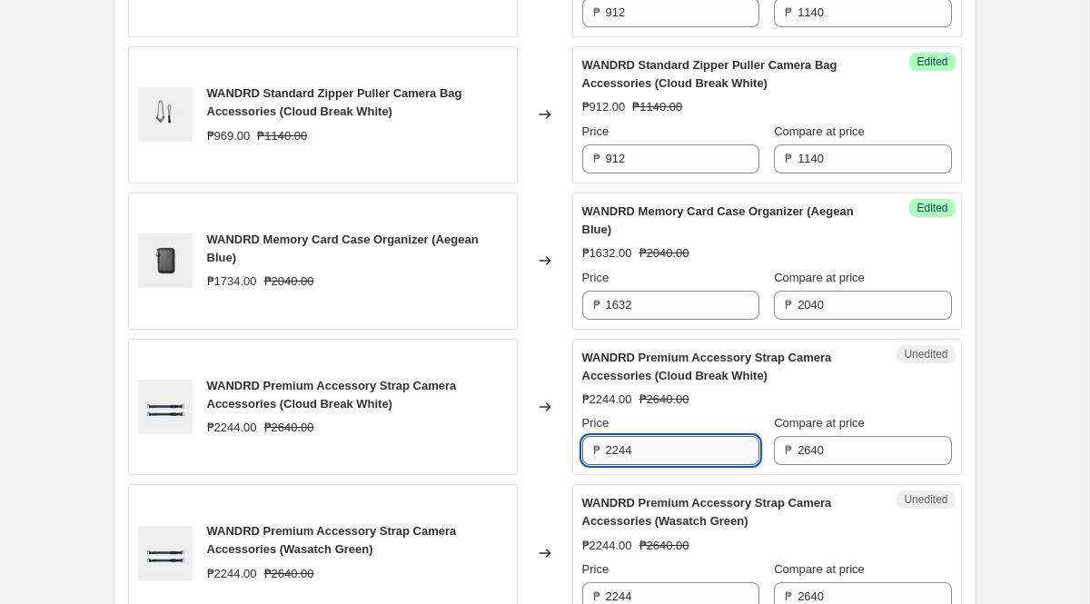
click at [662, 451] on input "2244" at bounding box center [682, 450] width 153 height 29
paste input "1632"
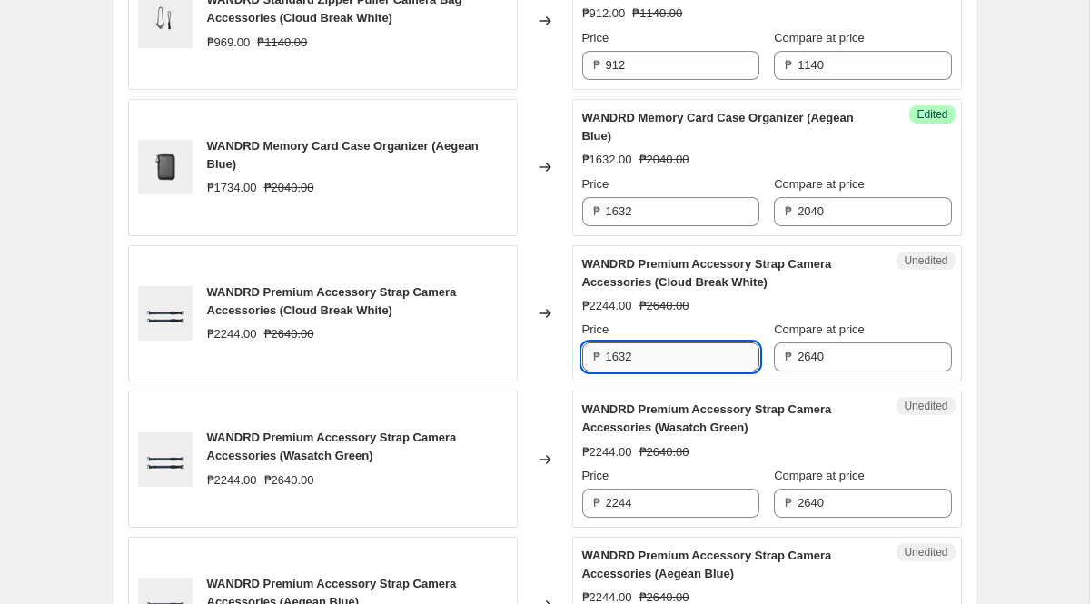
scroll to position [1053, 0]
click at [644, 355] on input "1632" at bounding box center [682, 355] width 153 height 29
paste input "211"
type input "2112"
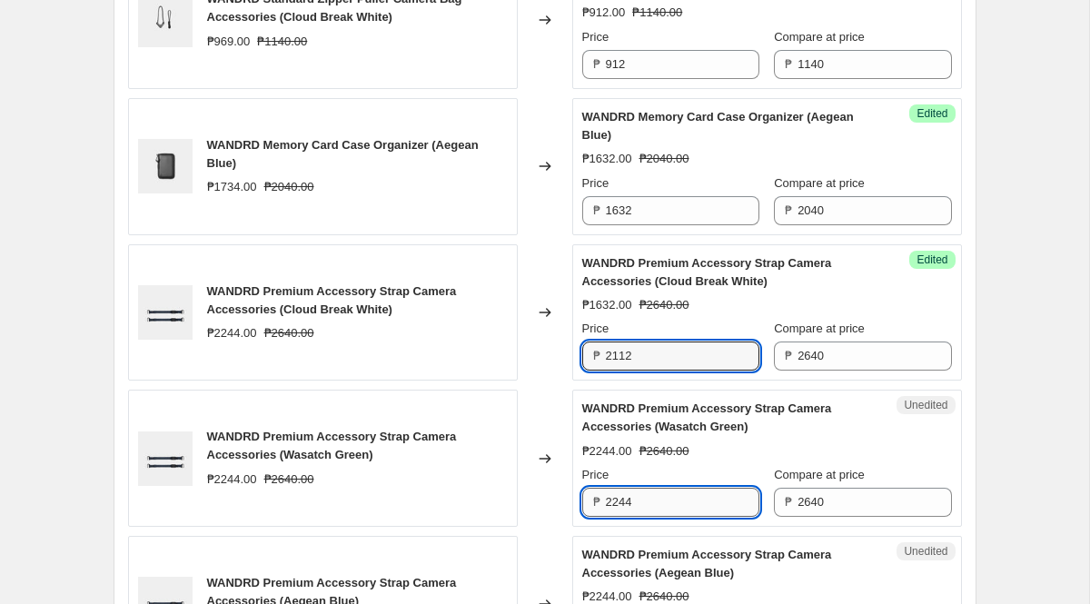
click at [663, 497] on input "2244" at bounding box center [682, 502] width 153 height 29
paste input "112"
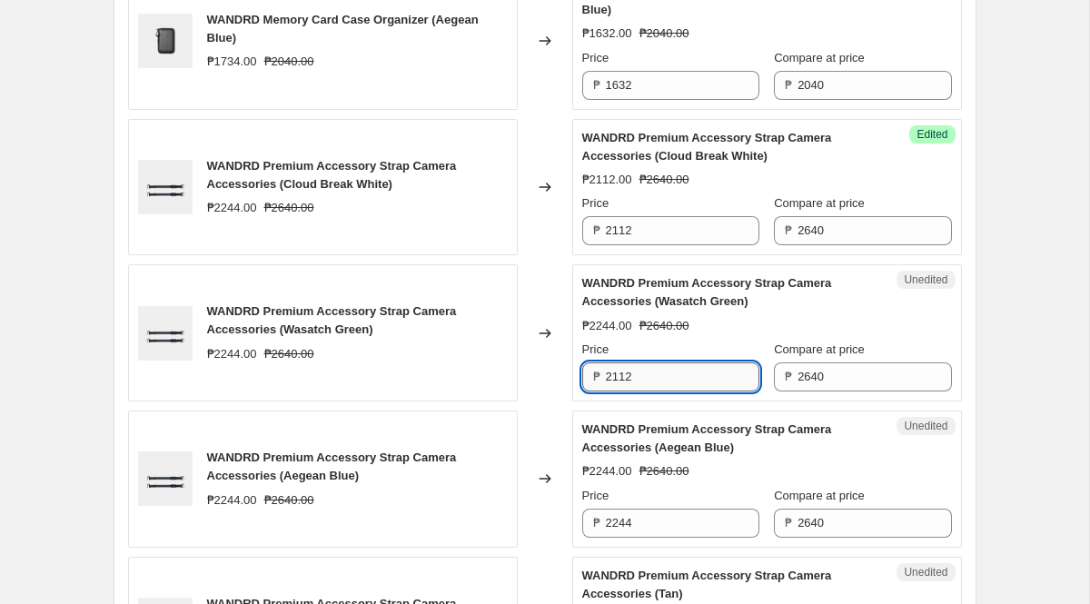
scroll to position [1180, 0]
type input "2112"
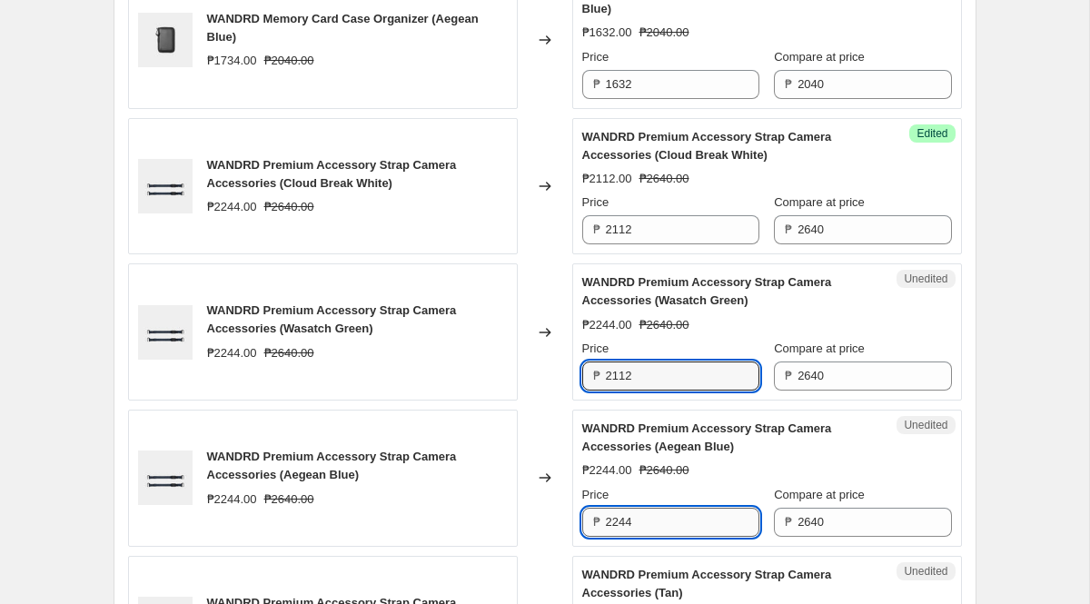
click at [662, 523] on input "2244" at bounding box center [682, 522] width 153 height 29
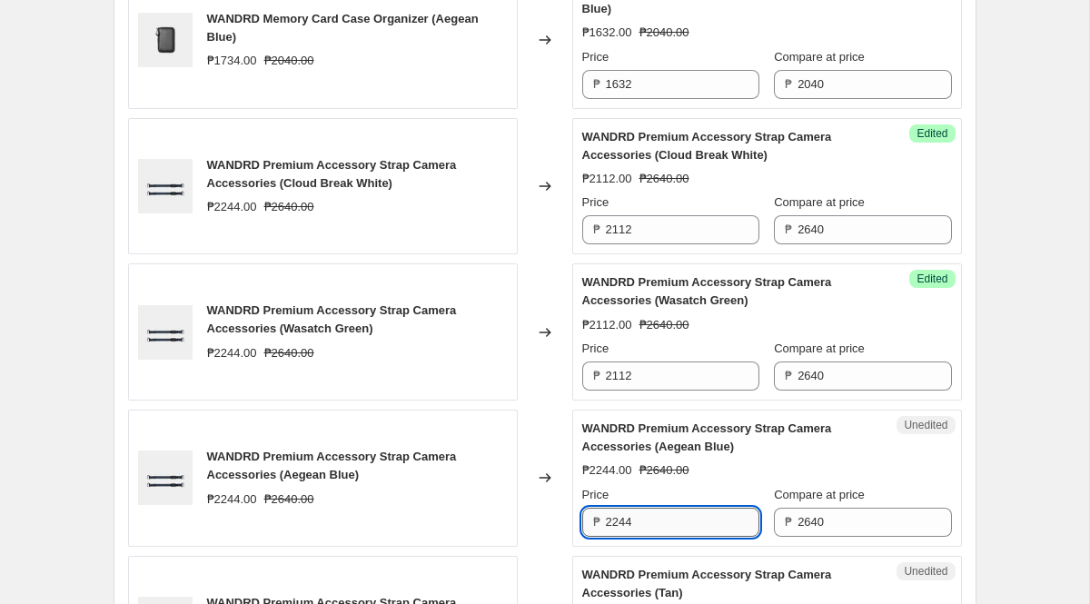
click at [662, 523] on input "2244" at bounding box center [682, 522] width 153 height 29
paste input "112"
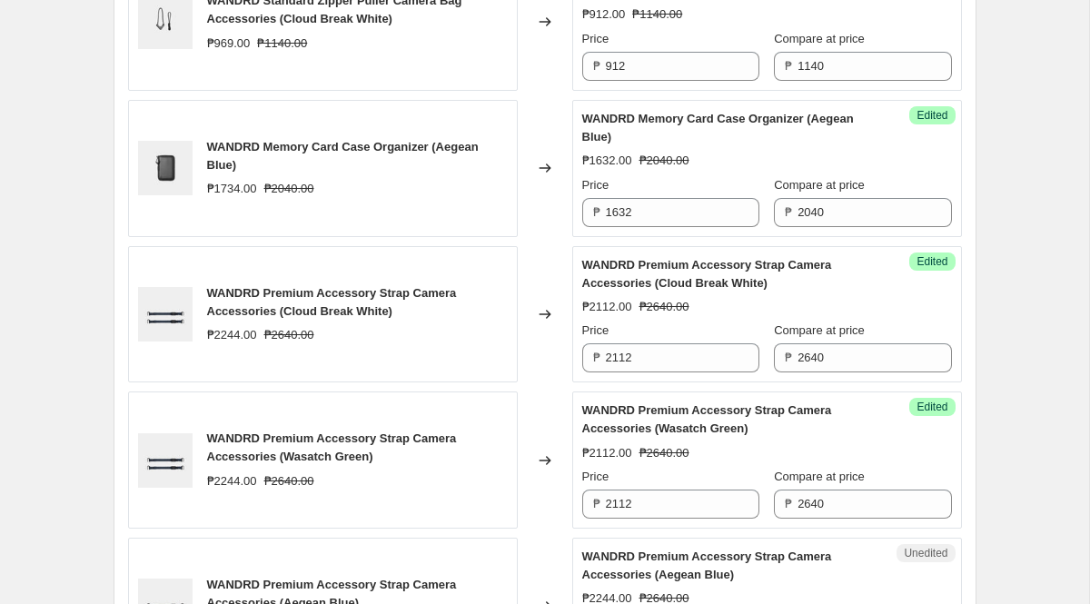
scroll to position [1009, 0]
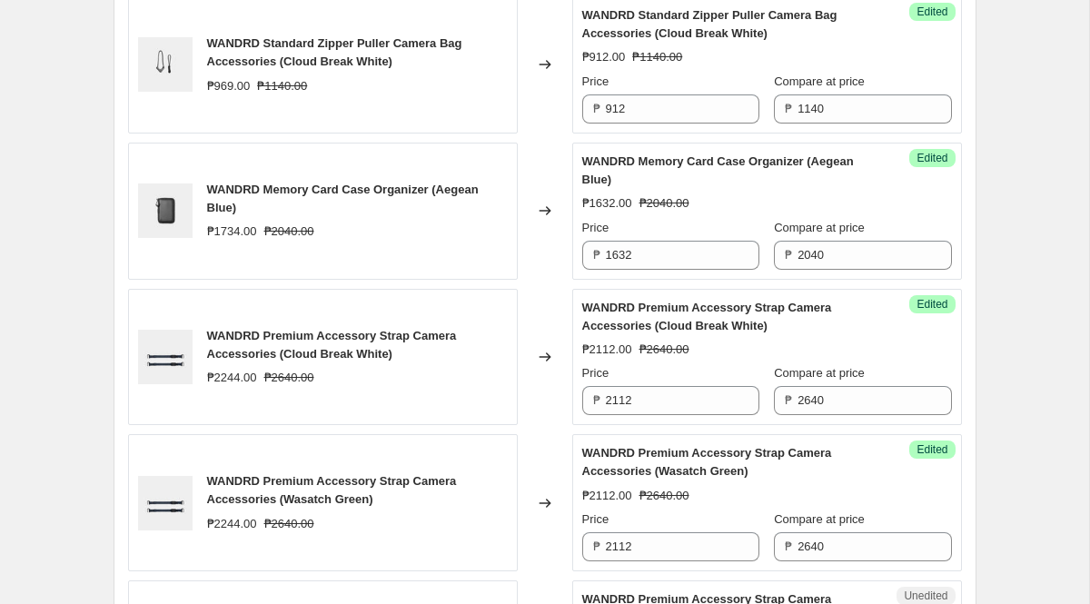
type input "2112"
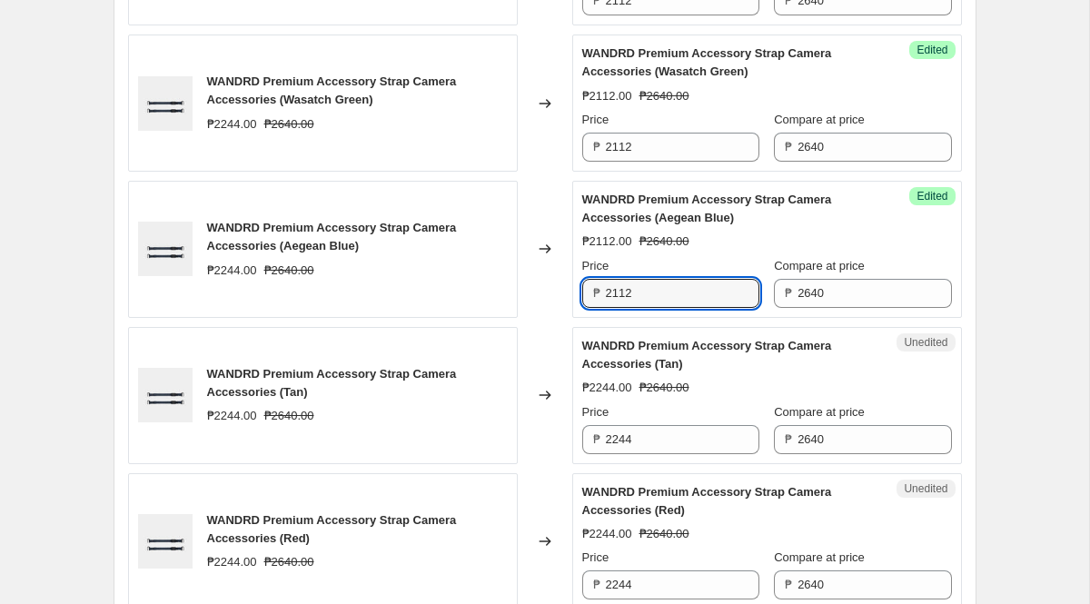
scroll to position [1409, 0]
click at [661, 443] on input "2244" at bounding box center [682, 438] width 153 height 29
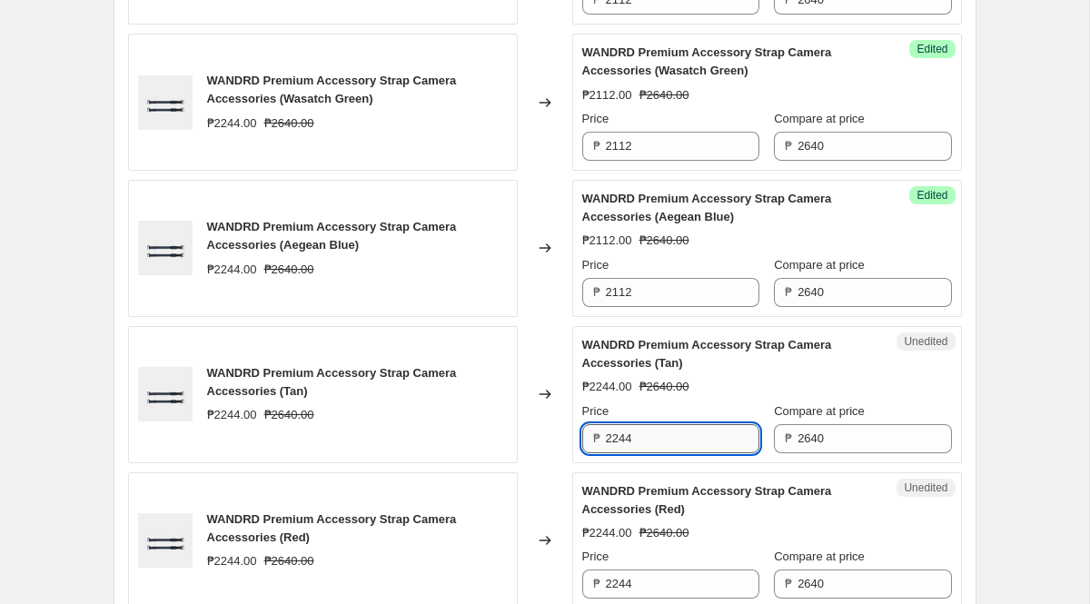
click at [661, 443] on input "2244" at bounding box center [682, 438] width 153 height 29
paste input "112"
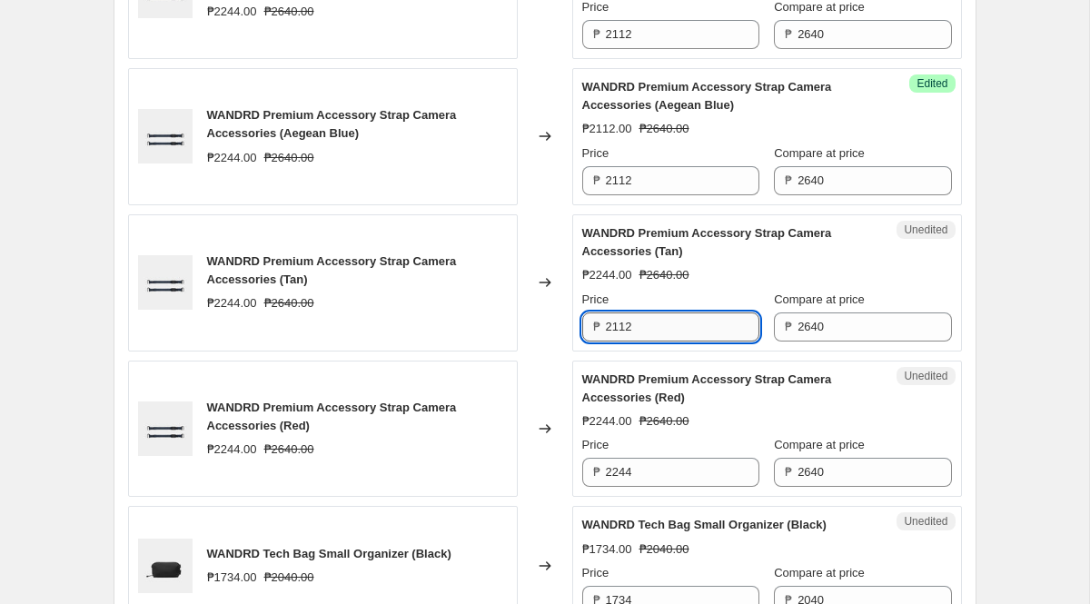
scroll to position [1531, 0]
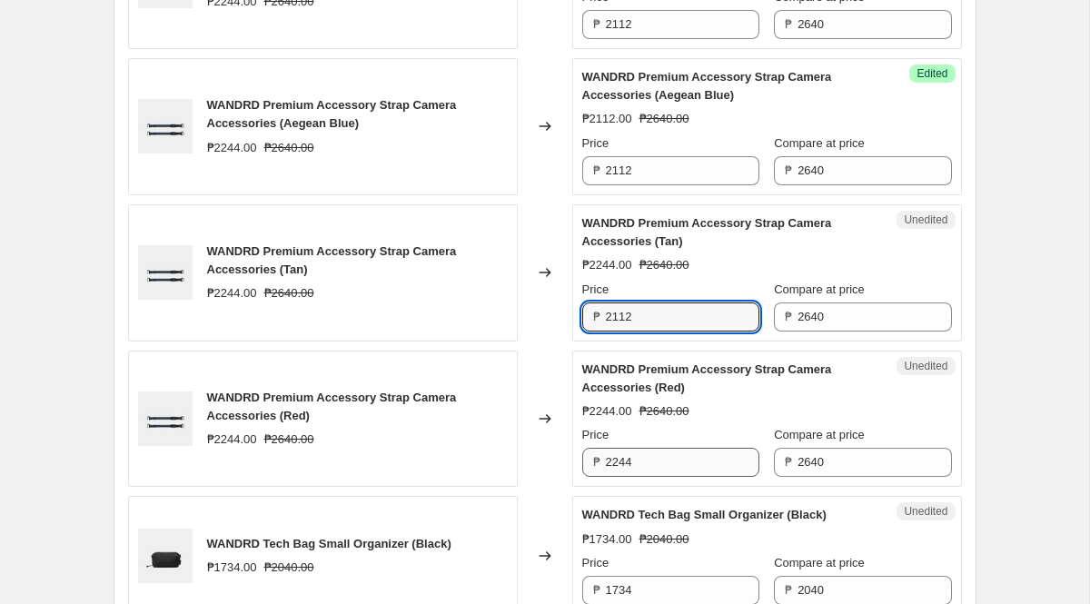
type input "2112"
click at [661, 464] on input "2244" at bounding box center [682, 462] width 153 height 29
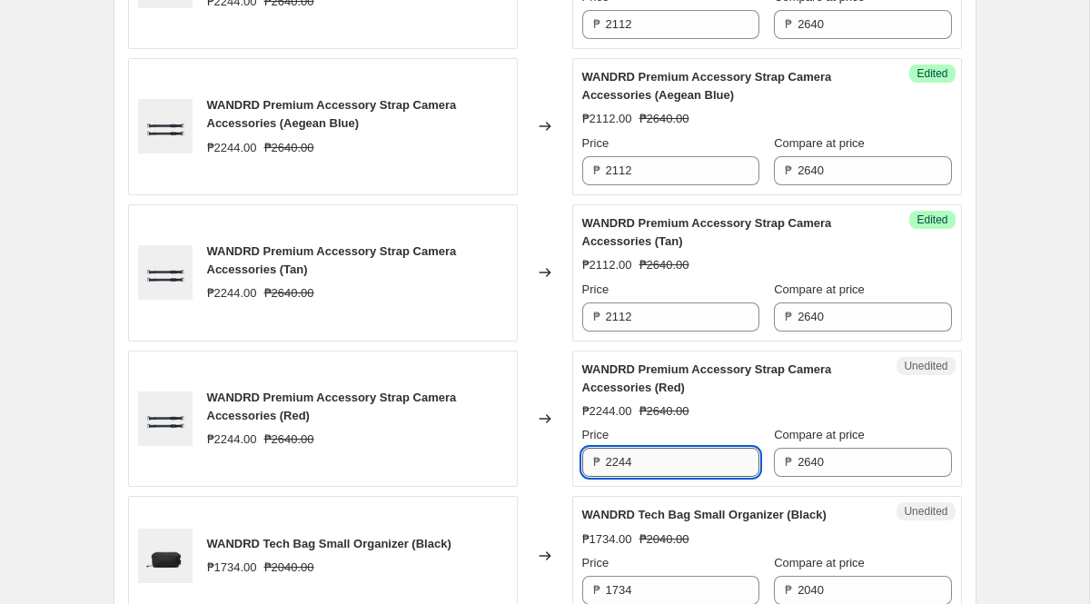
click at [661, 464] on input "2244" at bounding box center [682, 462] width 153 height 29
paste input "112"
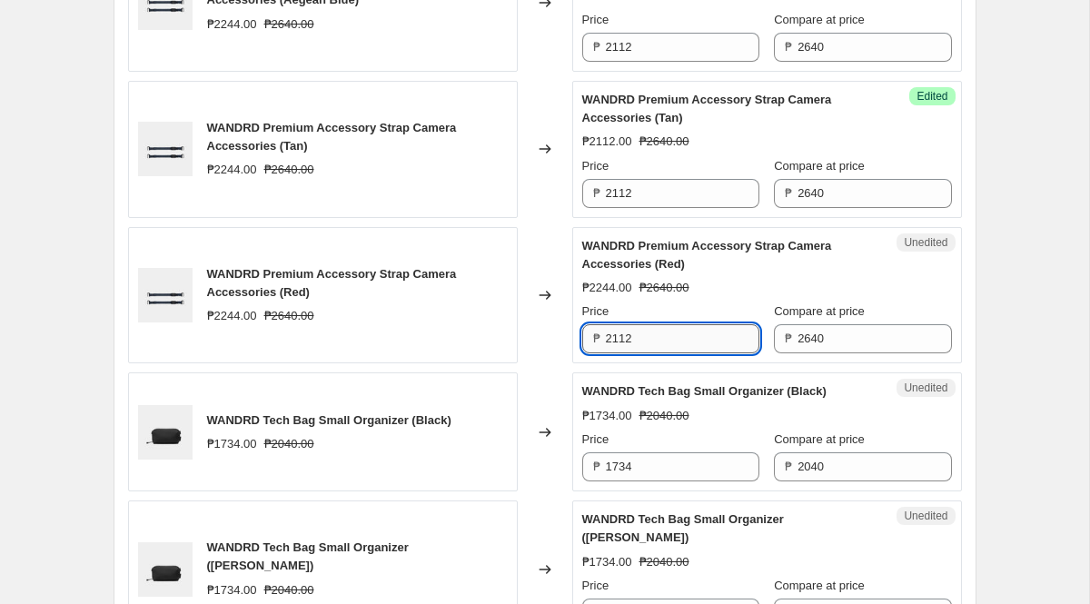
scroll to position [1656, 0]
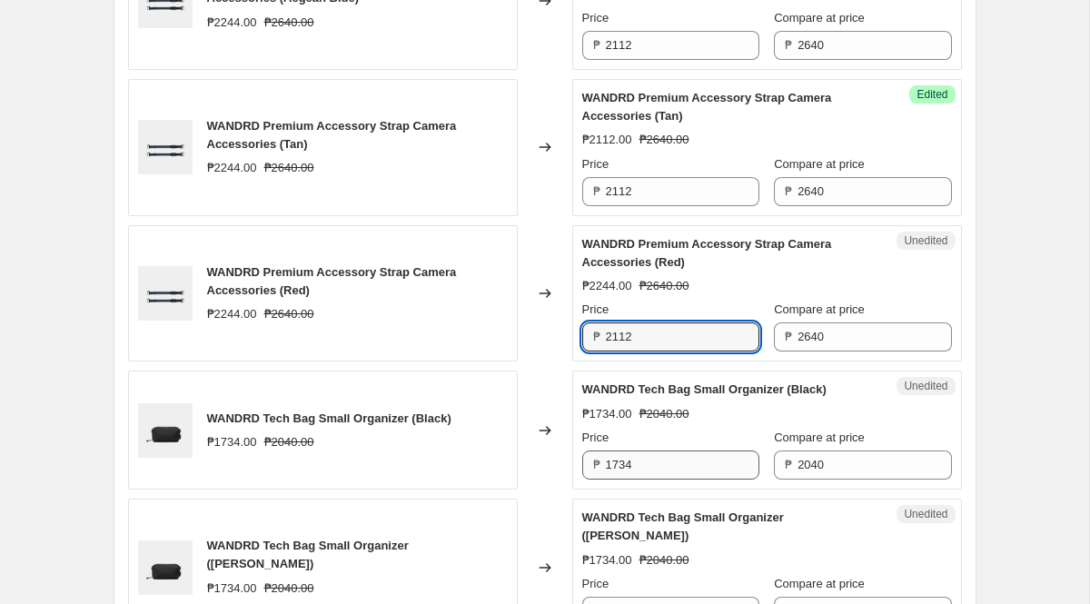
type input "2112"
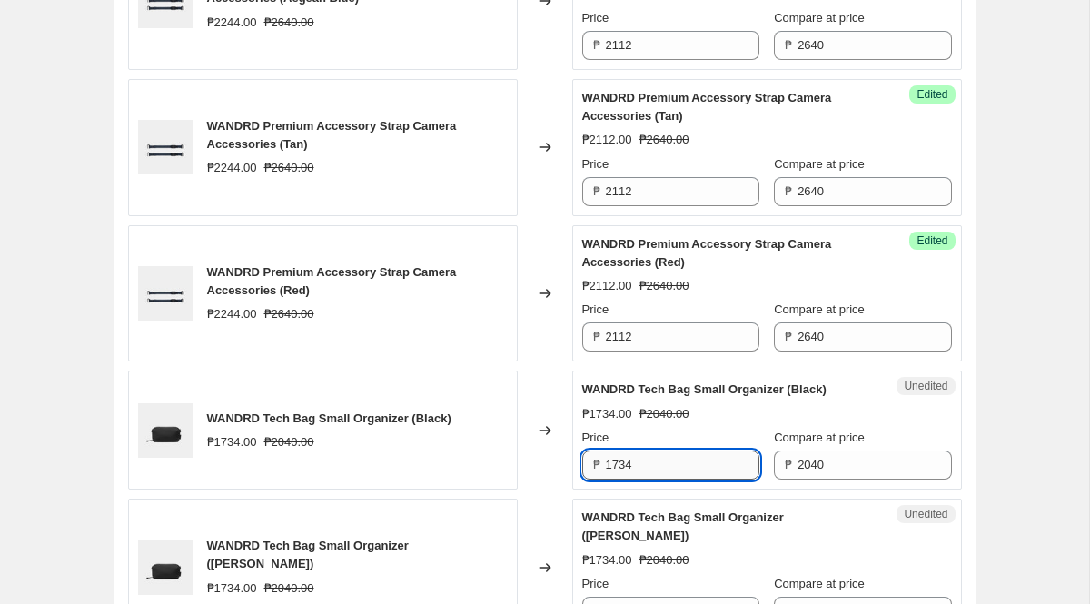
click at [660, 457] on input "1734" at bounding box center [682, 464] width 153 height 29
click at [654, 472] on input "1734" at bounding box center [682, 464] width 153 height 29
paste input "632"
type input "1632"
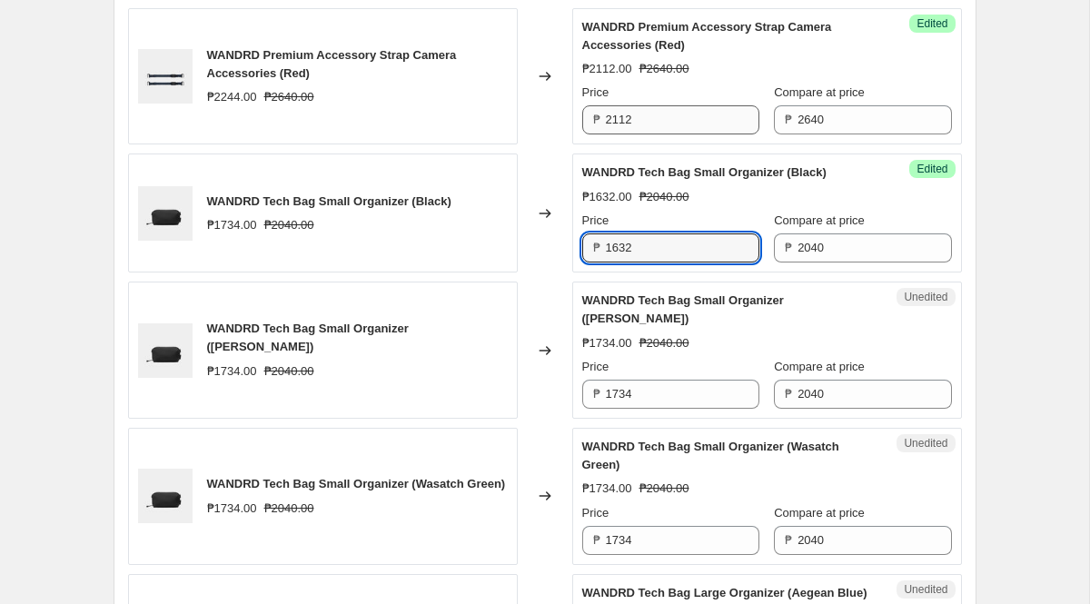
scroll to position [1933, 0]
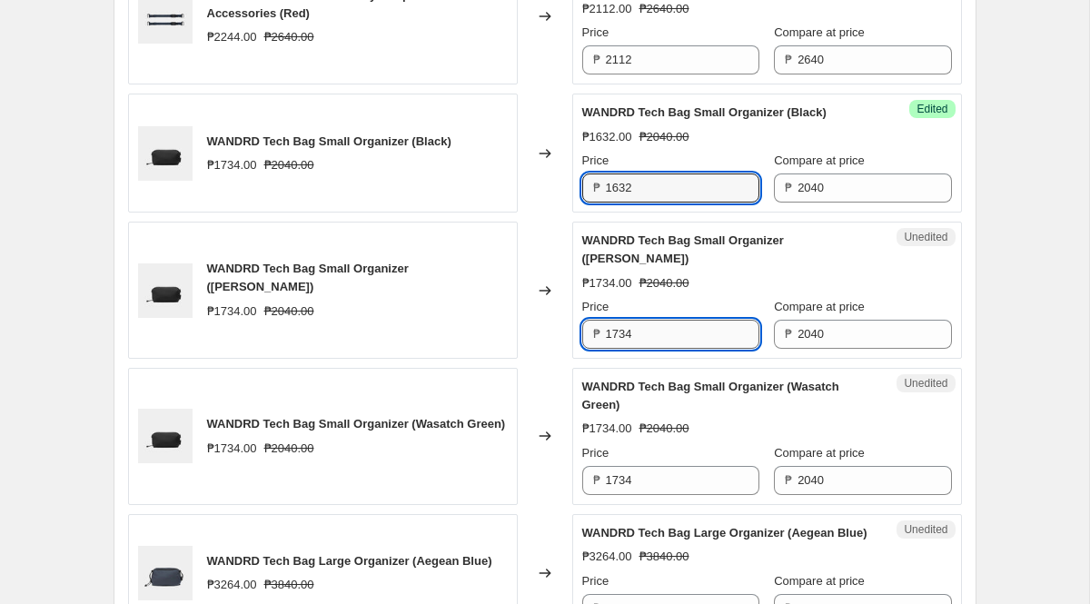
click at [643, 339] on input "1734" at bounding box center [682, 334] width 153 height 29
paste input "632"
type input "1632"
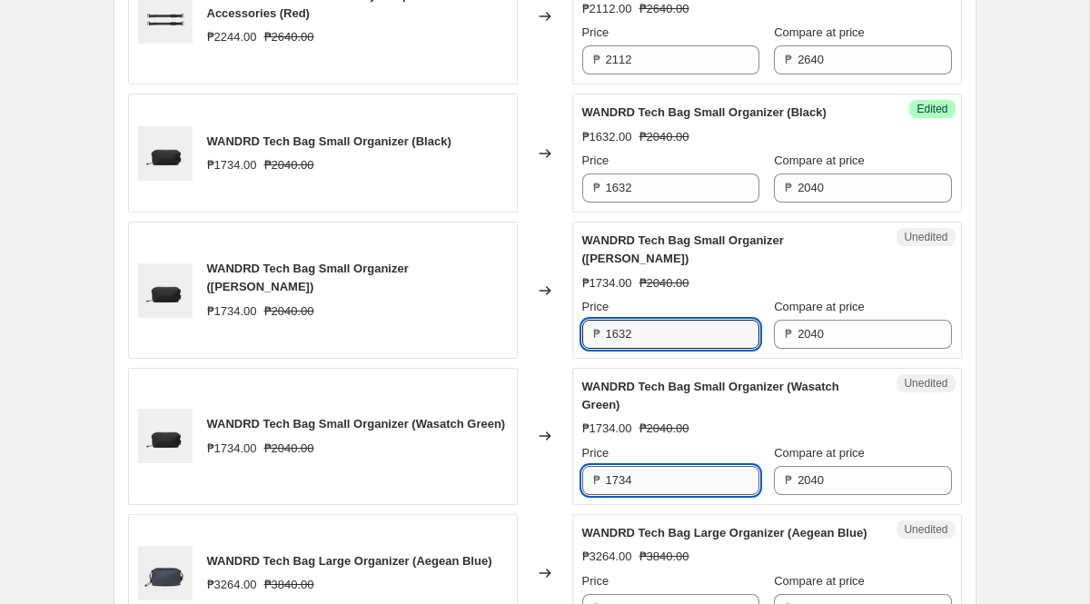
click at [661, 478] on input "1734" at bounding box center [682, 480] width 153 height 29
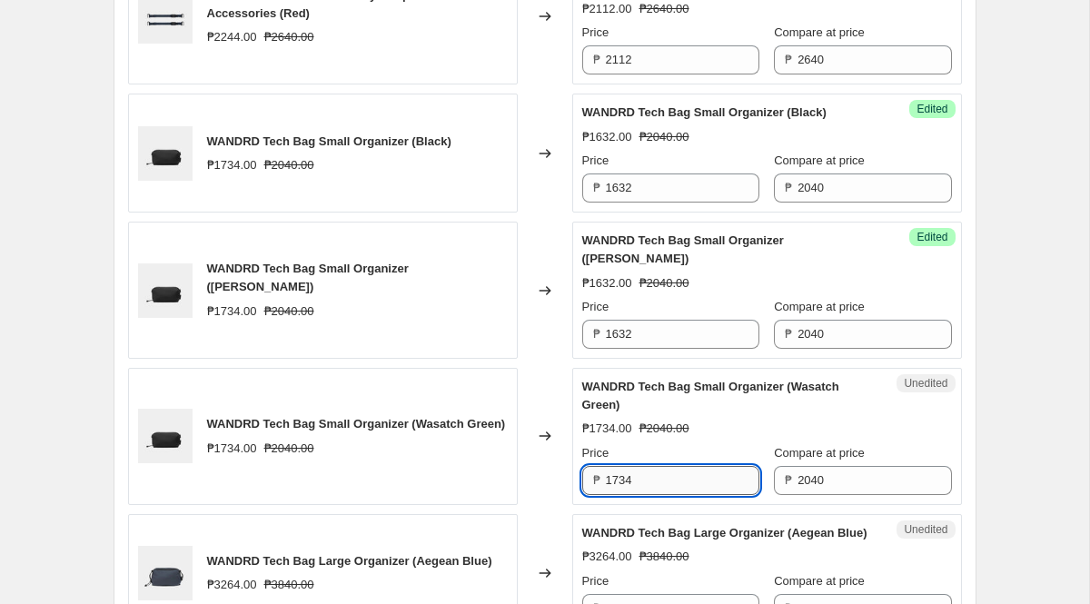
click at [661, 478] on input "1734" at bounding box center [682, 480] width 153 height 29
paste input "632"
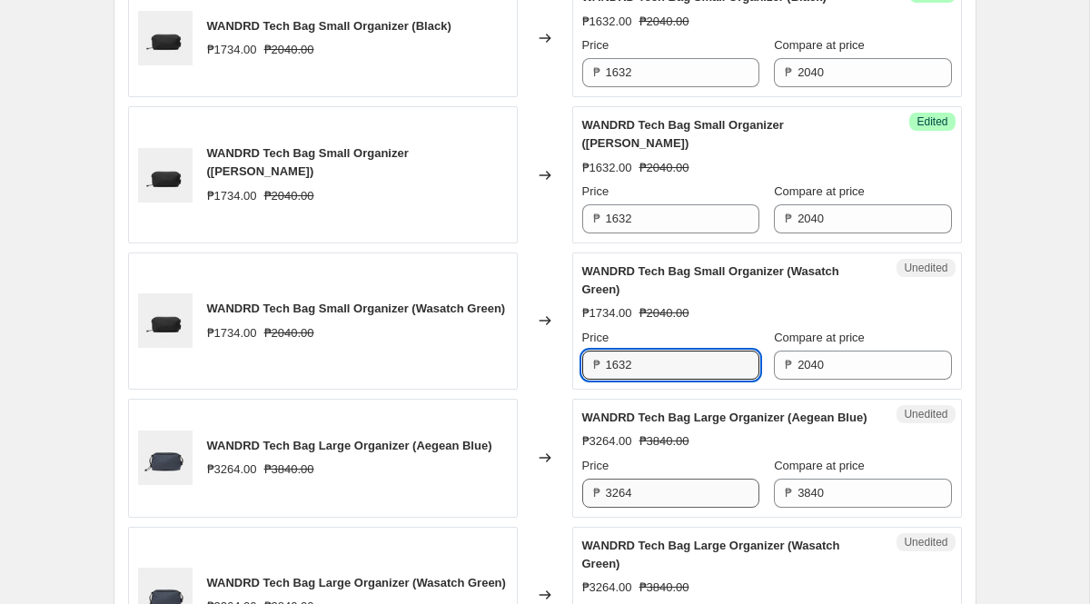
scroll to position [2058, 0]
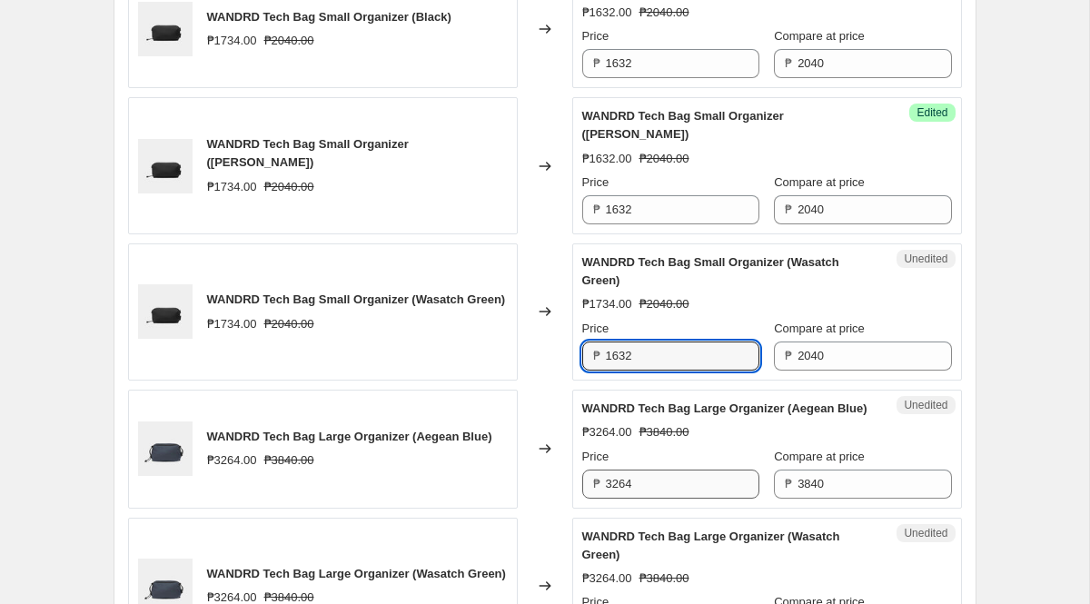
type input "1632"
click at [660, 486] on div "Price ₱ 3264" at bounding box center [670, 473] width 177 height 51
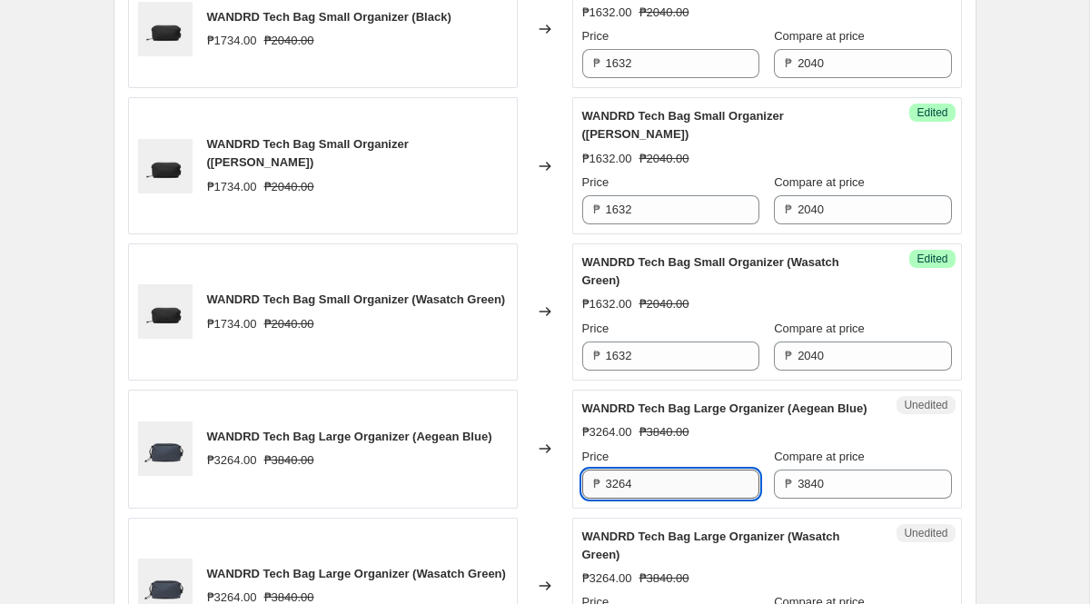
click at [650, 498] on input "3264" at bounding box center [682, 483] width 153 height 29
click at [653, 497] on input "3264" at bounding box center [682, 483] width 153 height 29
paste input "072"
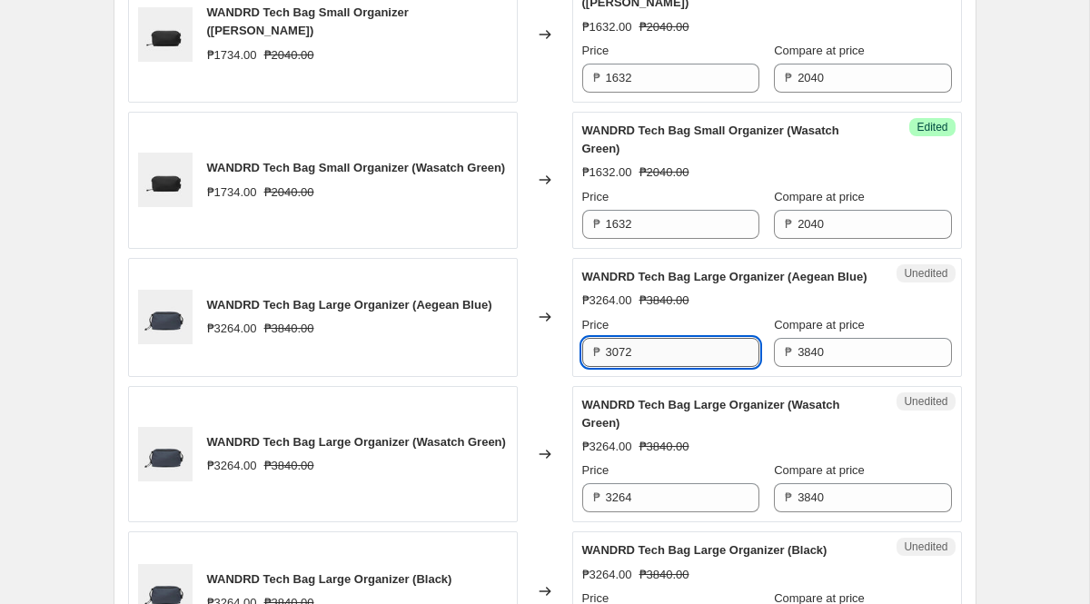
scroll to position [2249, 0]
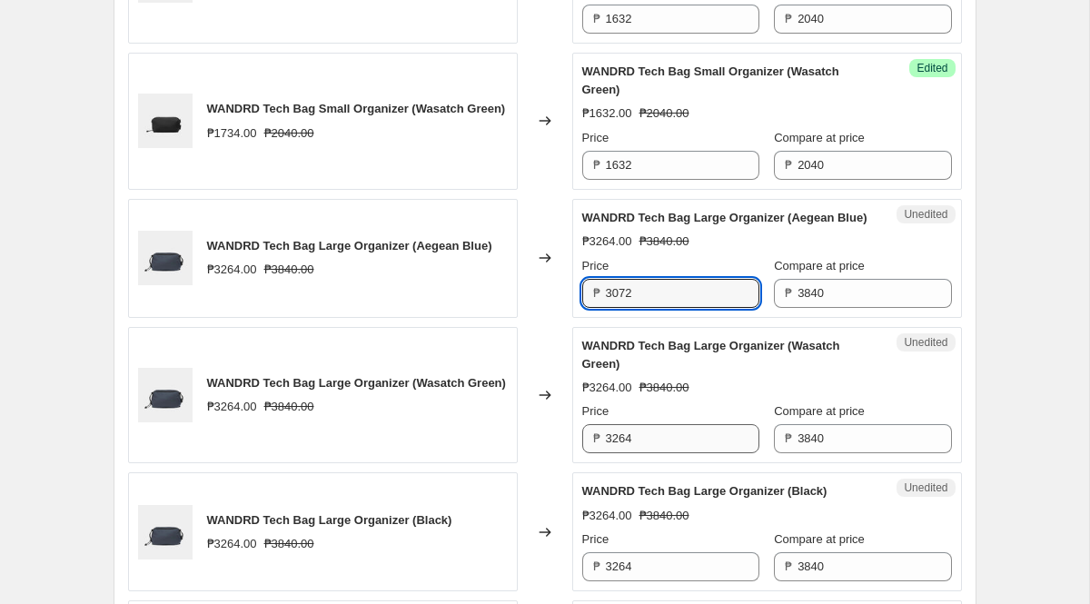
type input "3072"
click at [657, 453] on input "3264" at bounding box center [682, 438] width 153 height 29
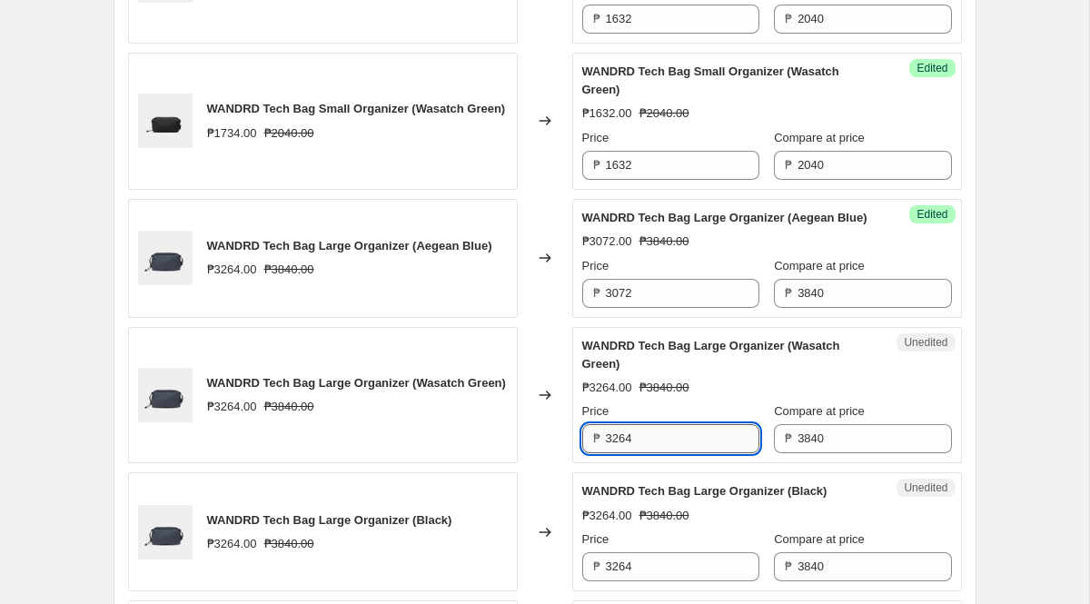
click at [657, 453] on input "3264" at bounding box center [682, 438] width 153 height 29
paste input "072"
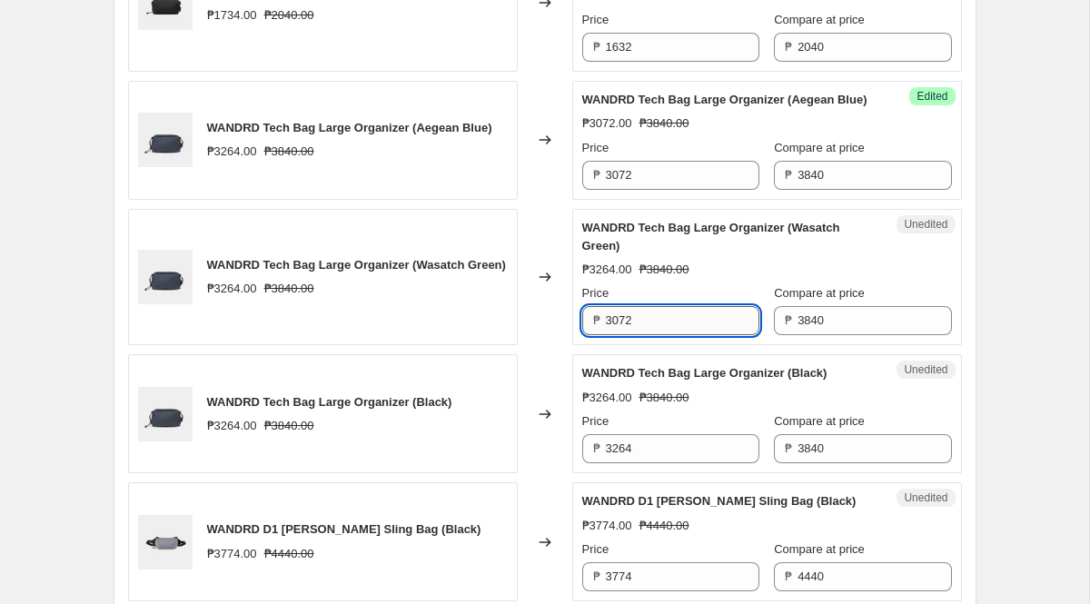
scroll to position [2374, 0]
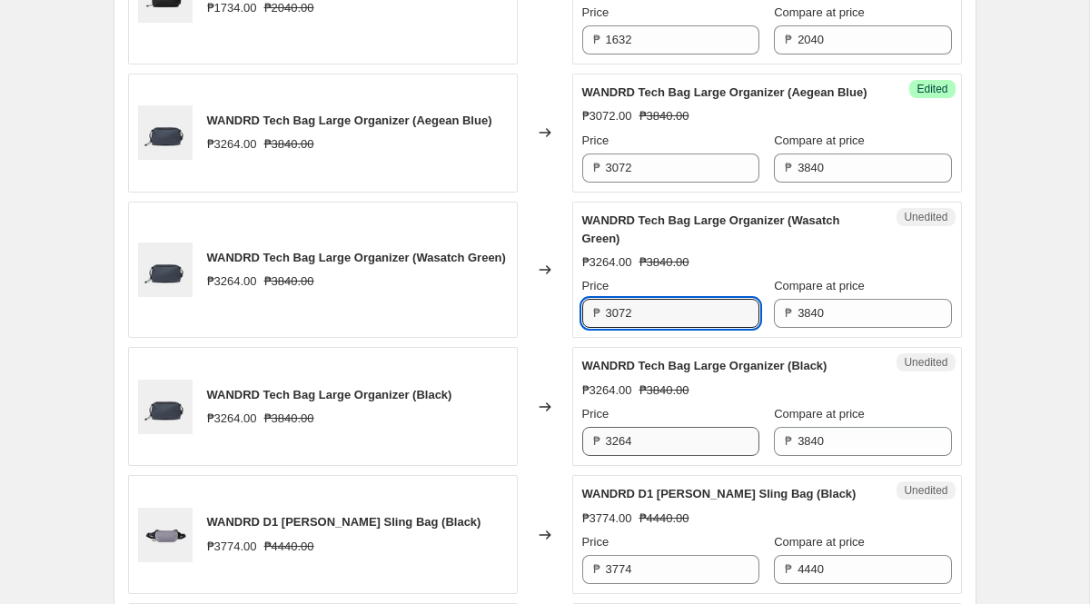
type input "3072"
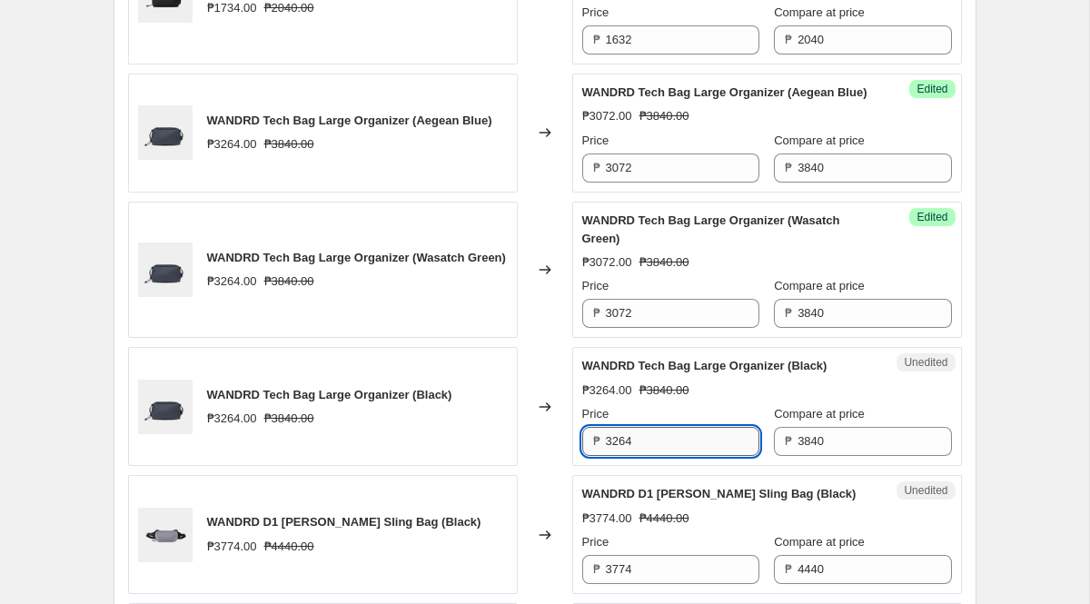
click at [664, 455] on input "3264" at bounding box center [682, 441] width 153 height 29
paste input "072"
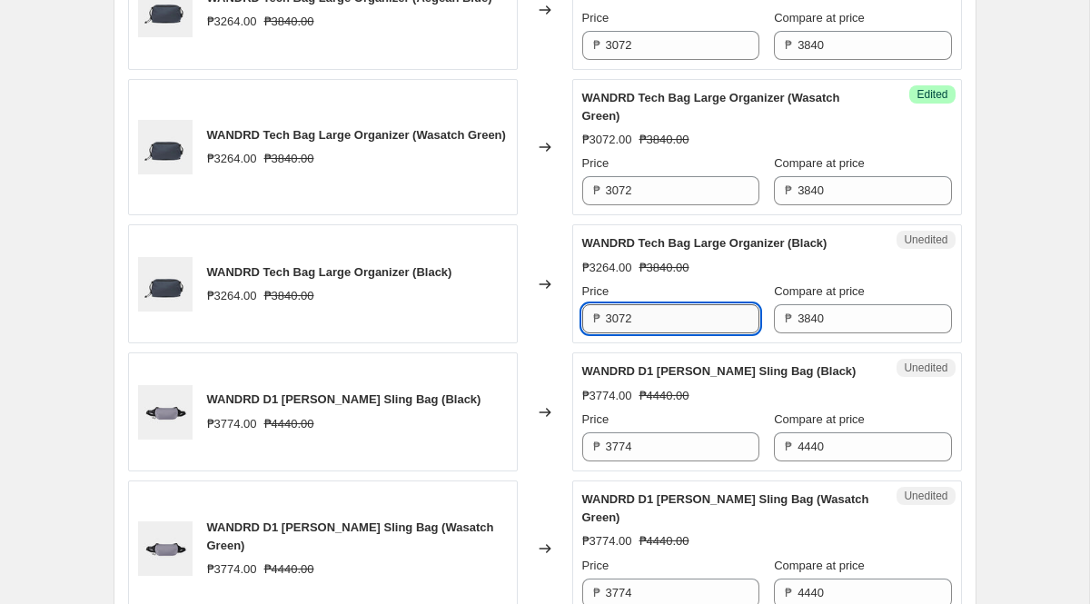
scroll to position [2501, 0]
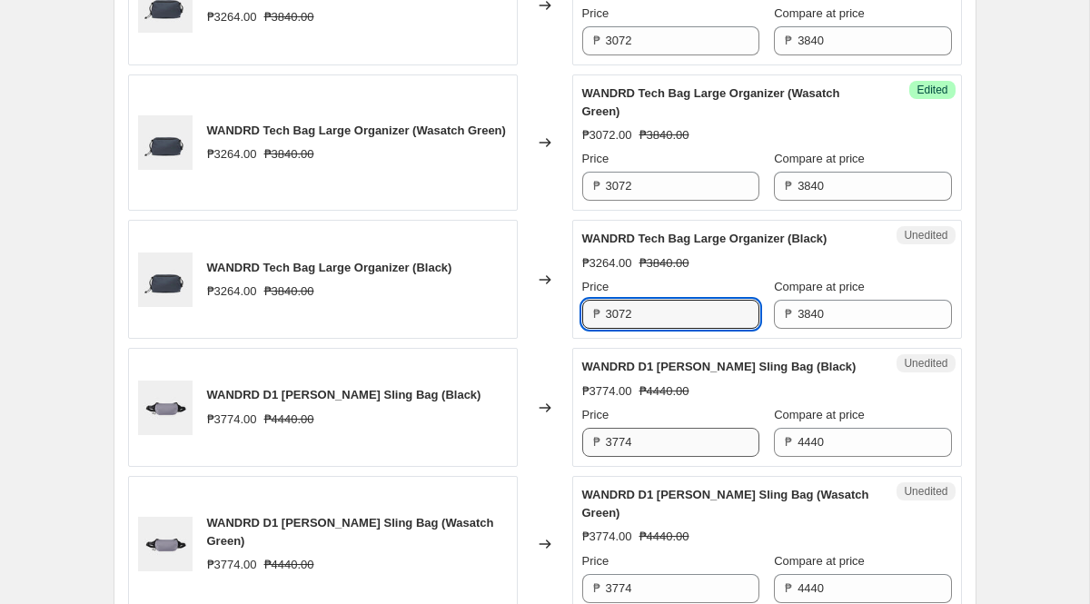
type input "3072"
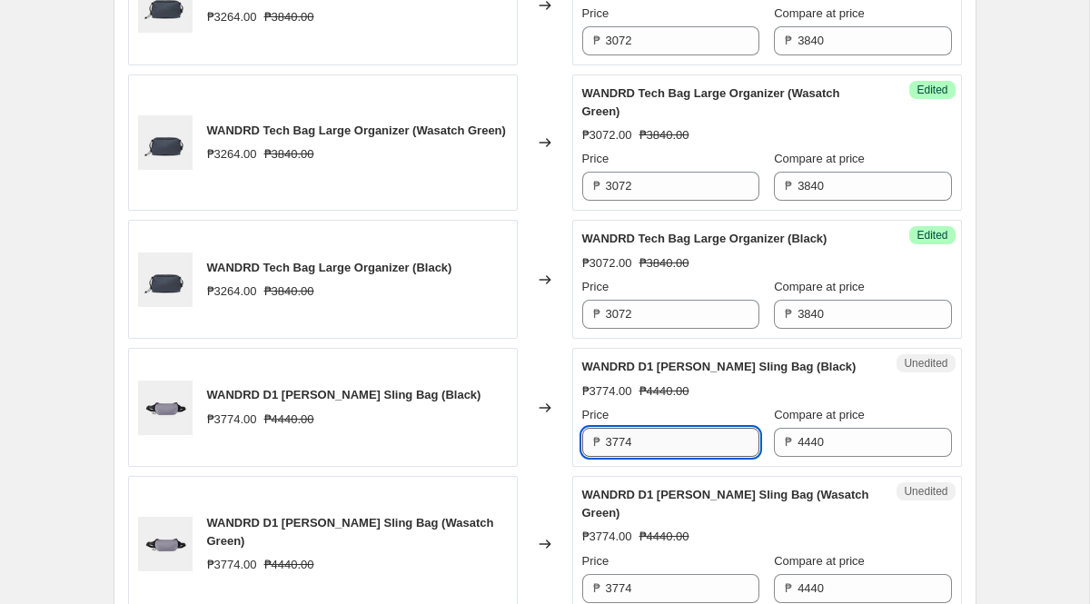
click at [661, 457] on input "3774" at bounding box center [682, 442] width 153 height 29
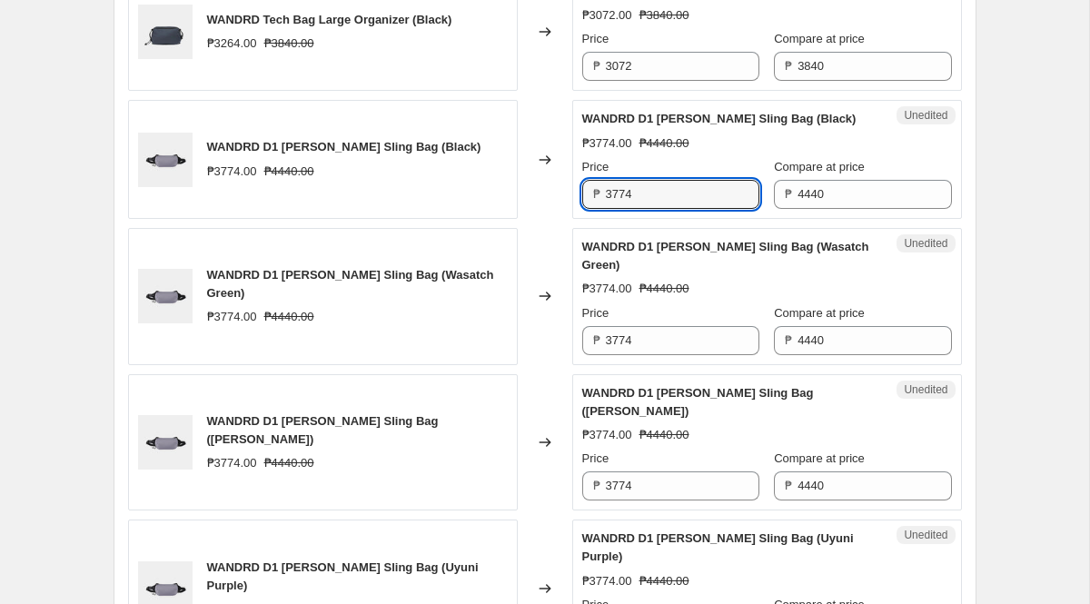
scroll to position [2766, 0]
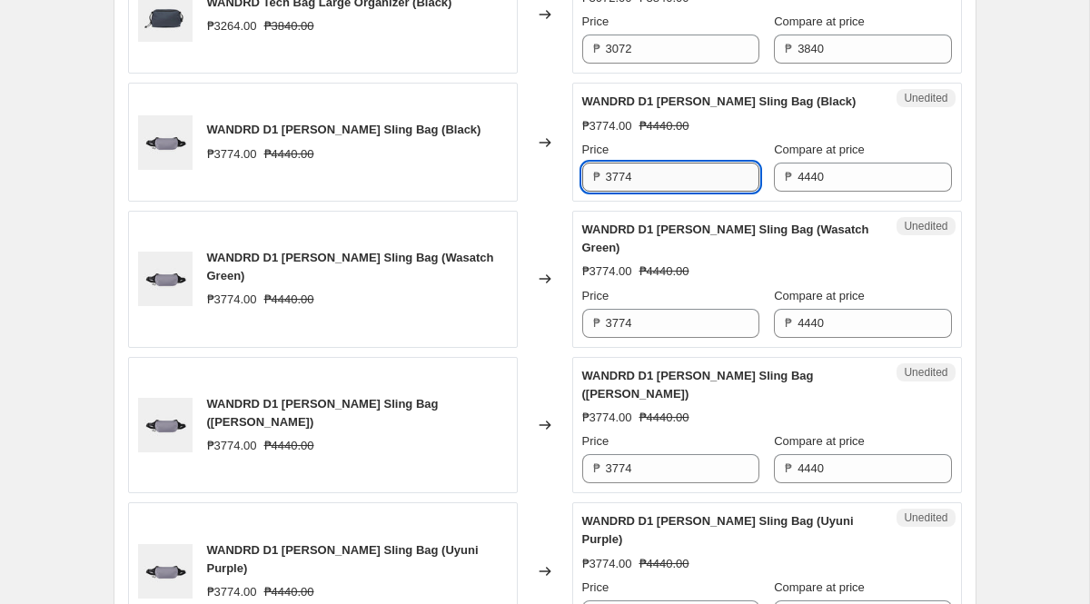
click at [638, 192] on input "3774" at bounding box center [682, 177] width 153 height 29
paste input "552"
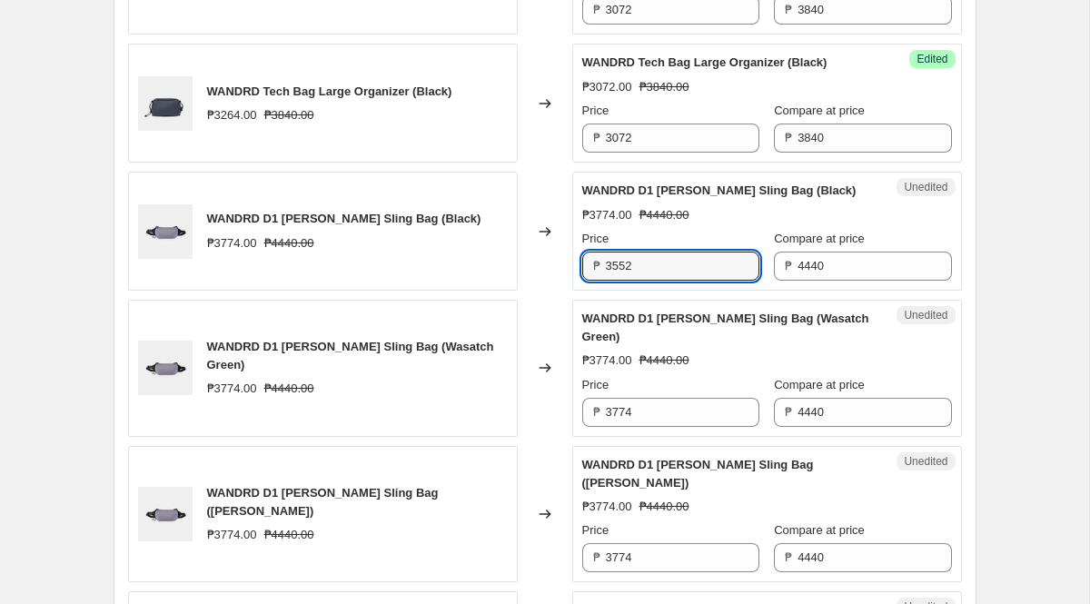
scroll to position [2678, 0]
type input "3552"
click at [665, 423] on input "3774" at bounding box center [682, 411] width 153 height 29
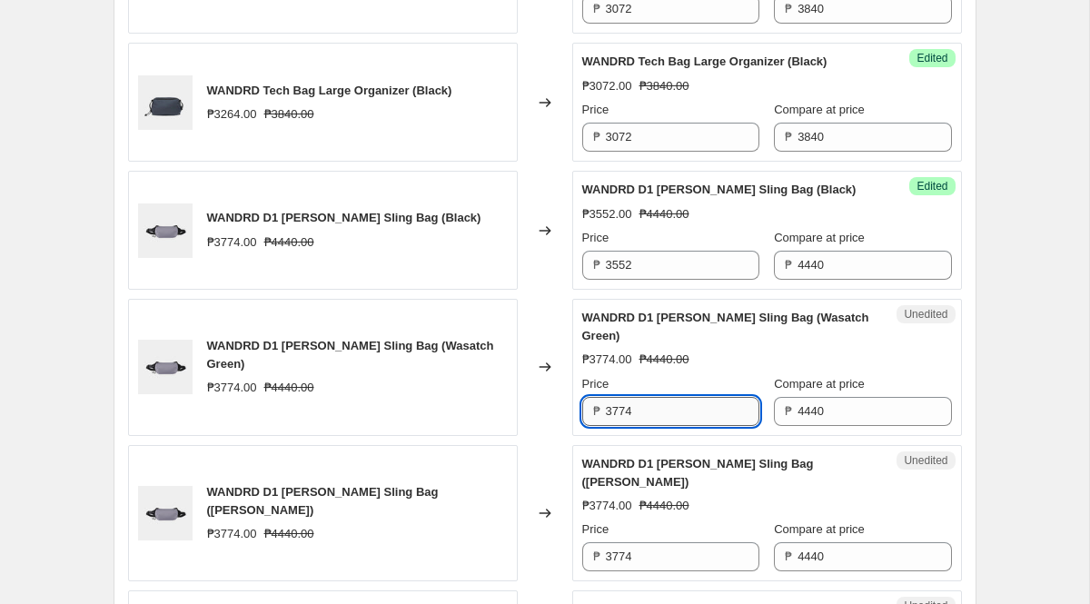
click at [665, 423] on input "3774" at bounding box center [682, 411] width 153 height 29
paste input "552"
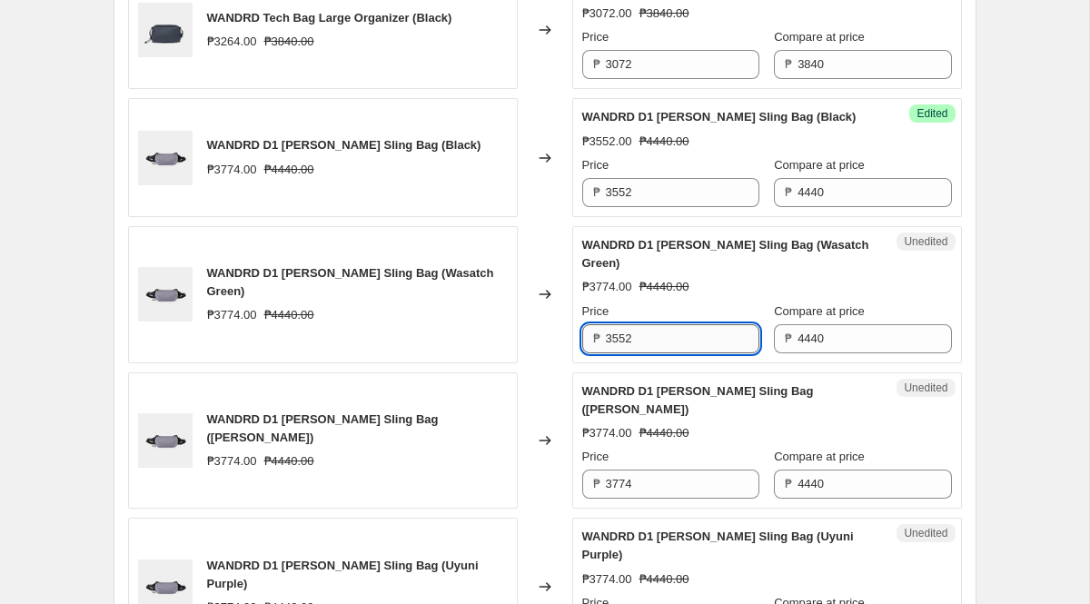
scroll to position [2789, 0]
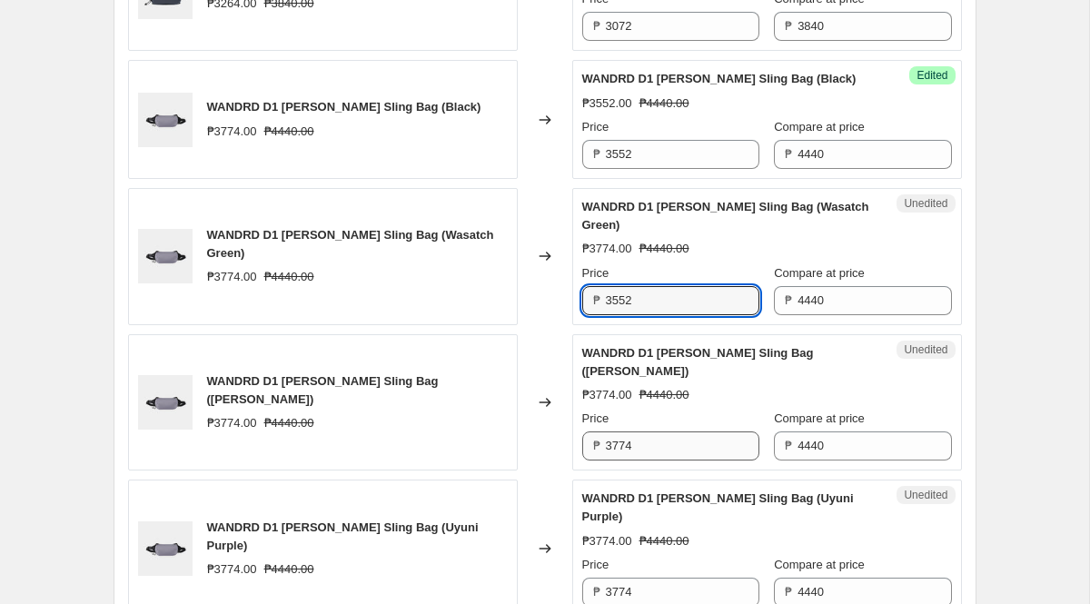
type input "3552"
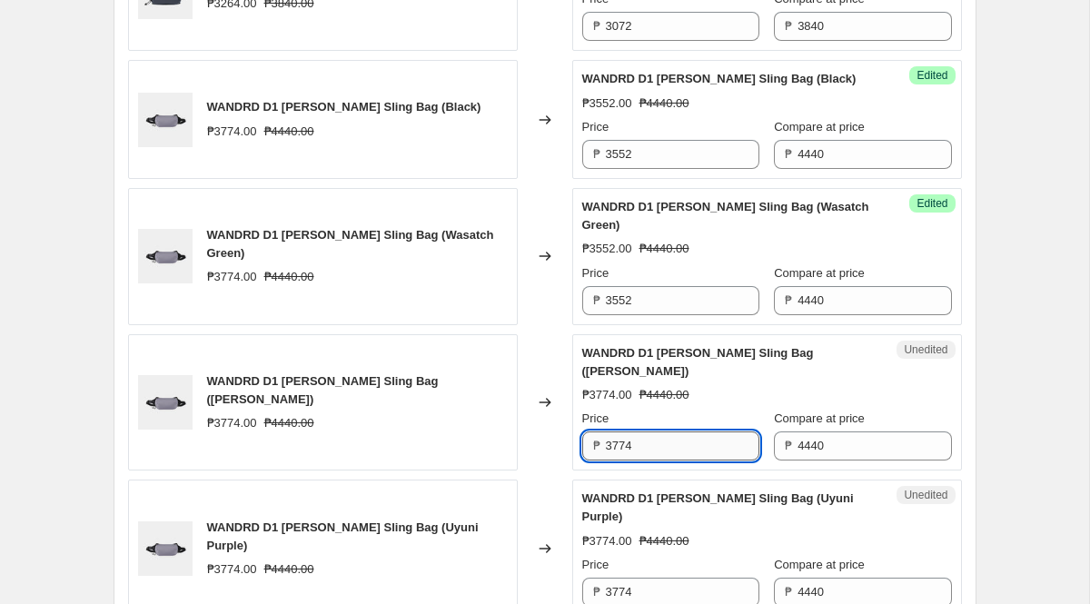
click at [665, 457] on input "3774" at bounding box center [682, 445] width 153 height 29
paste input "552"
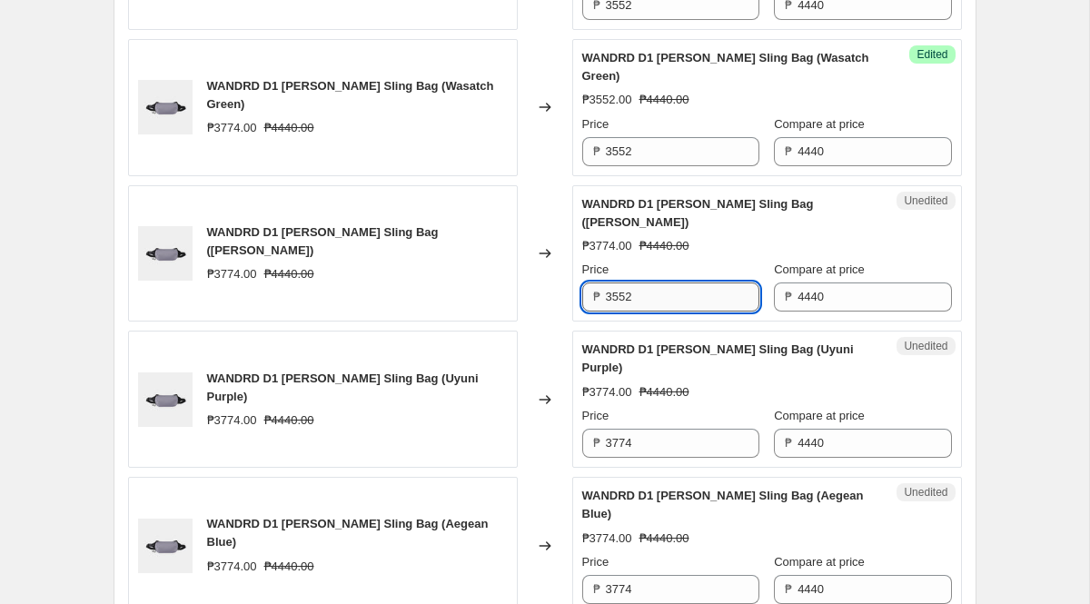
scroll to position [2939, 0]
type input "3552"
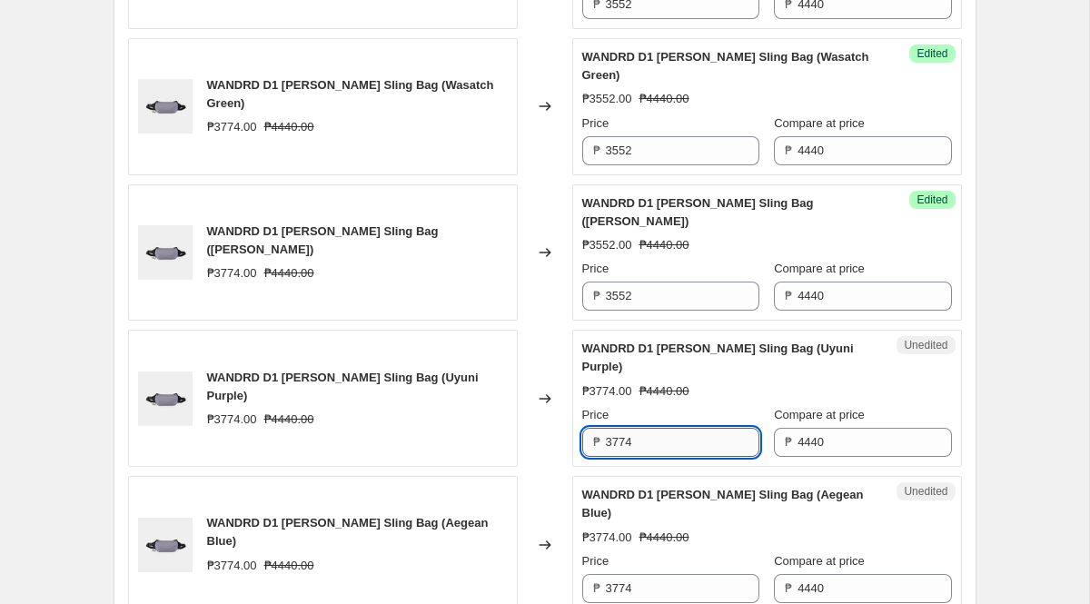
click at [663, 457] on input "3774" at bounding box center [682, 442] width 153 height 29
paste input "552"
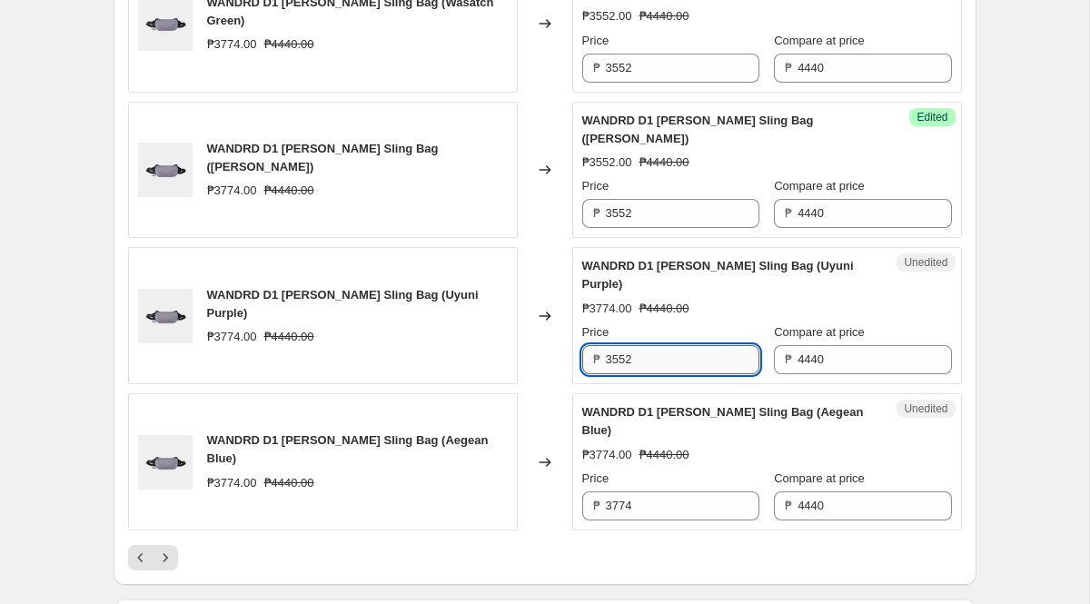
scroll to position [3029, 0]
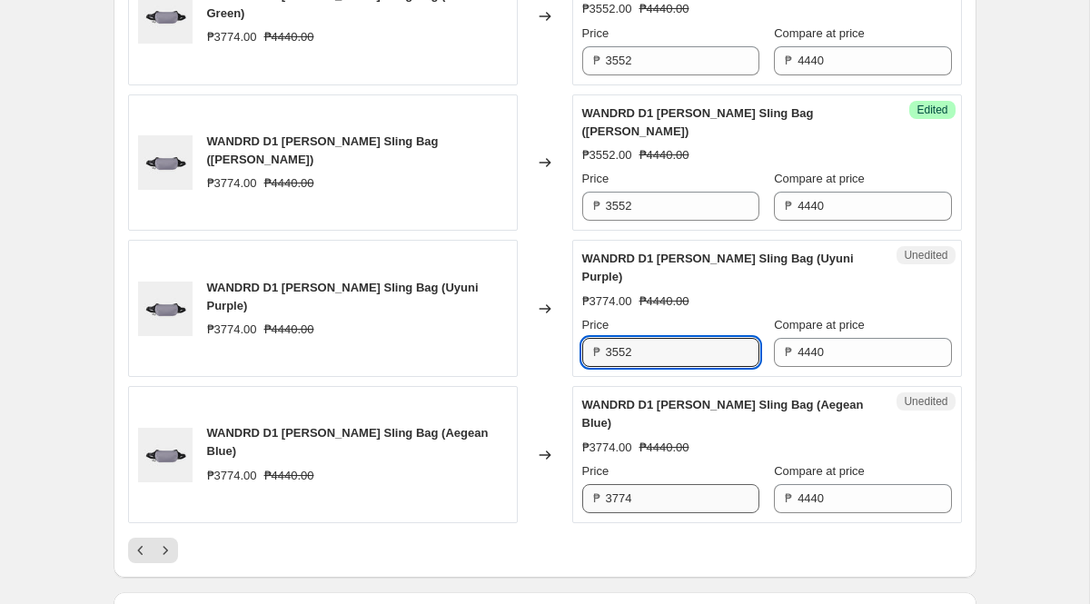
type input "3552"
click at [659, 513] on input "3774" at bounding box center [682, 498] width 153 height 29
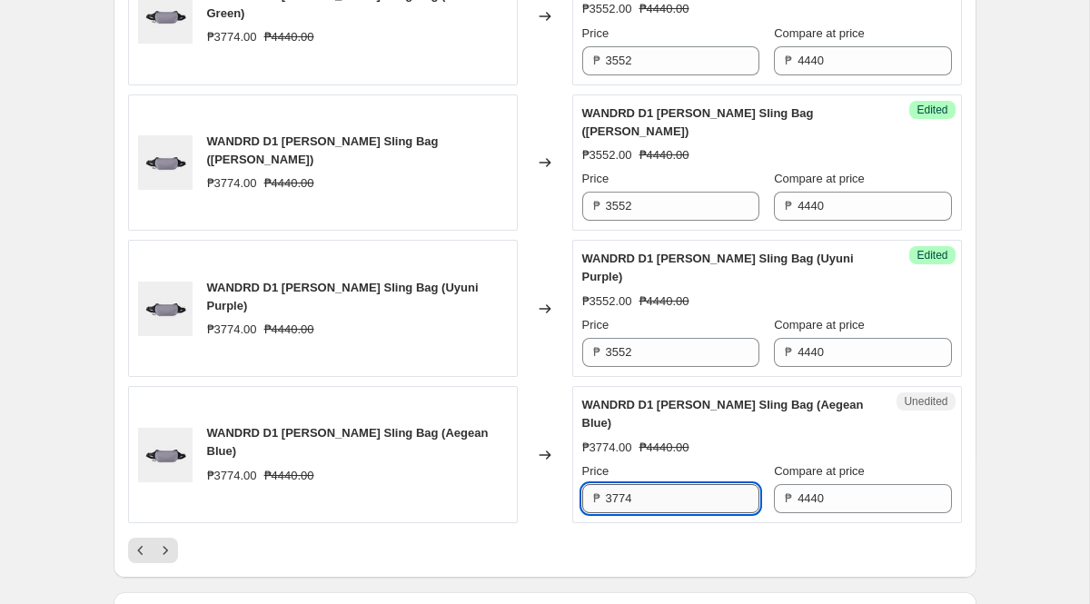
click at [659, 513] on input "3774" at bounding box center [682, 498] width 153 height 29
paste input "552"
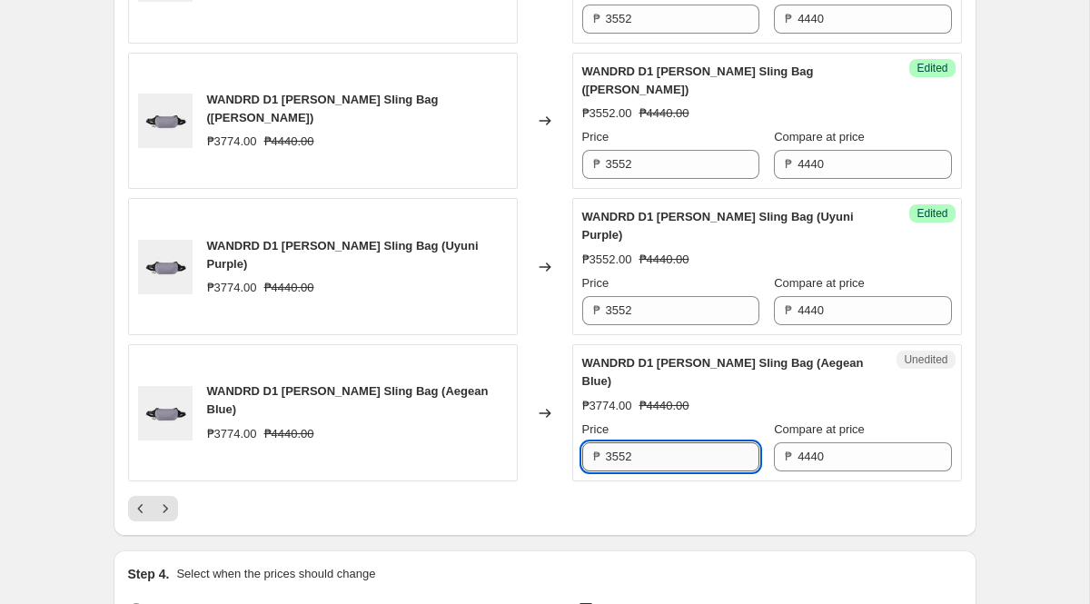
scroll to position [3078, 0]
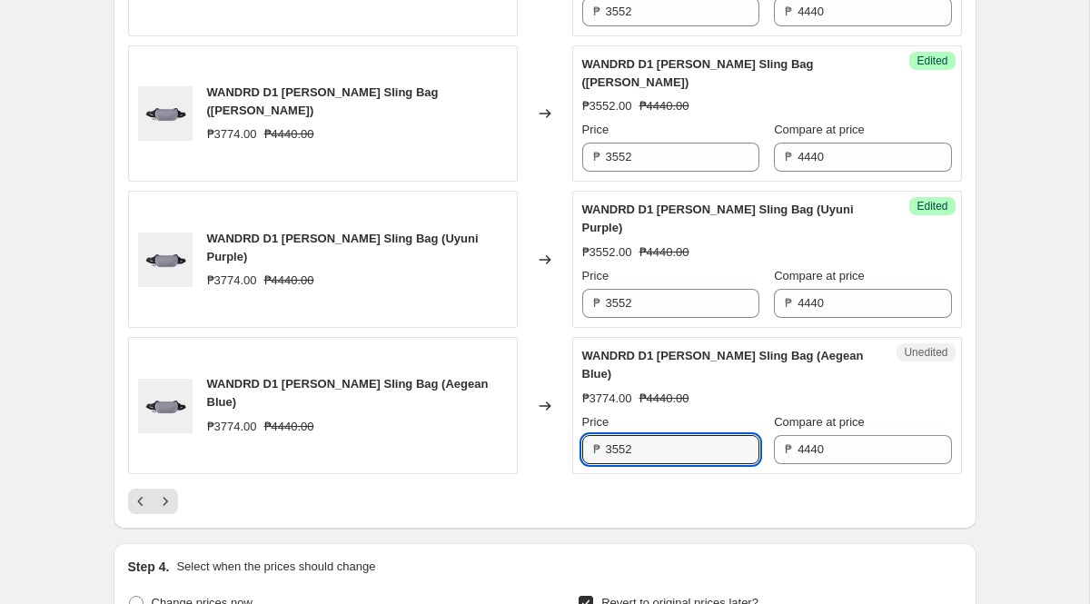
type input "3552"
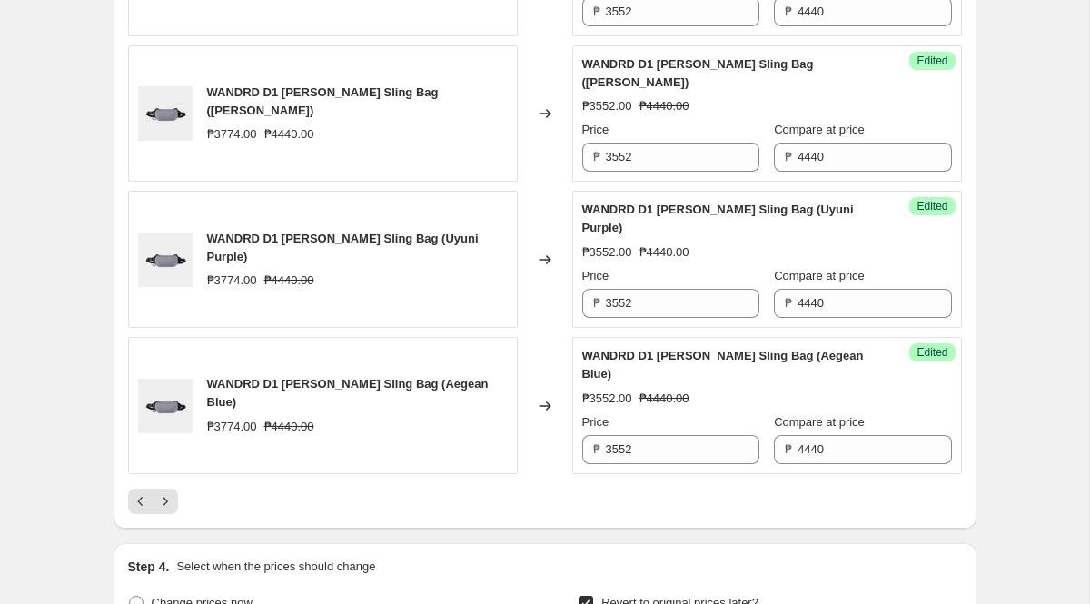
click at [314, 510] on div at bounding box center [545, 501] width 834 height 25
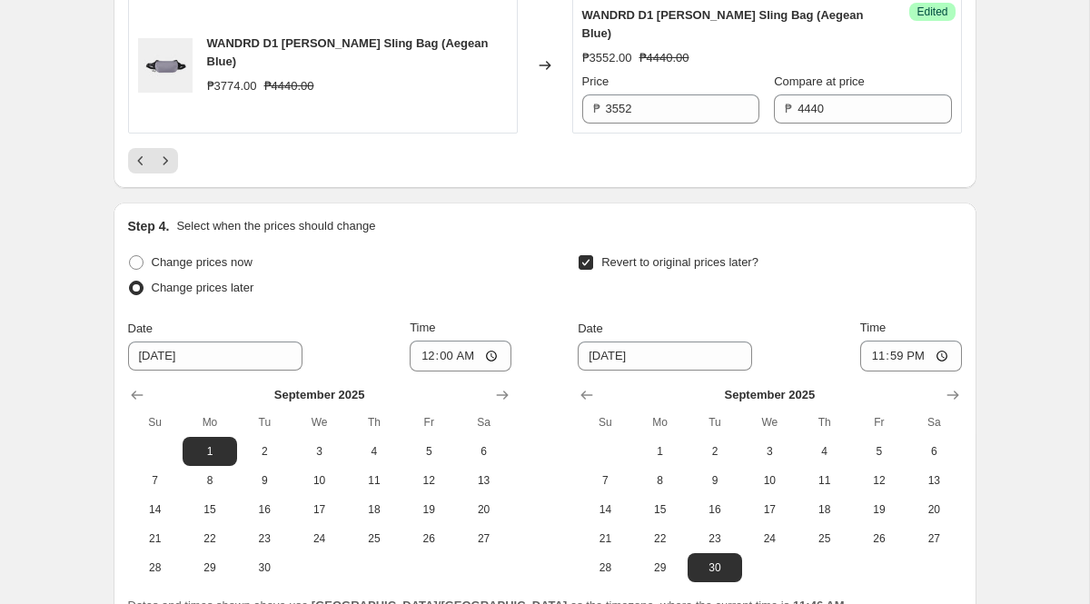
scroll to position [3475, 0]
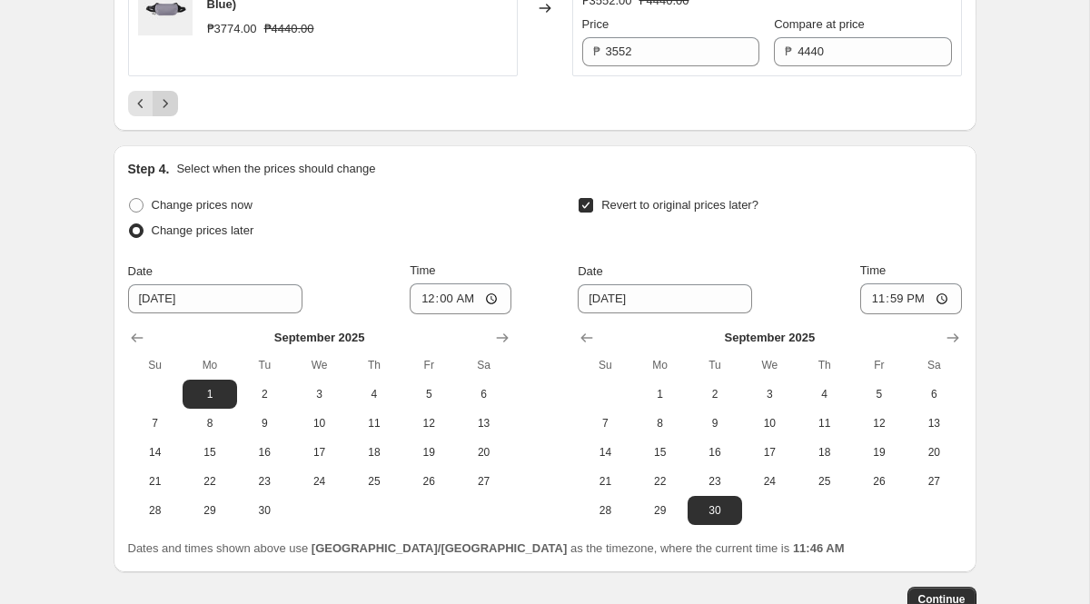
click at [175, 116] on button "Next" at bounding box center [165, 103] width 25 height 25
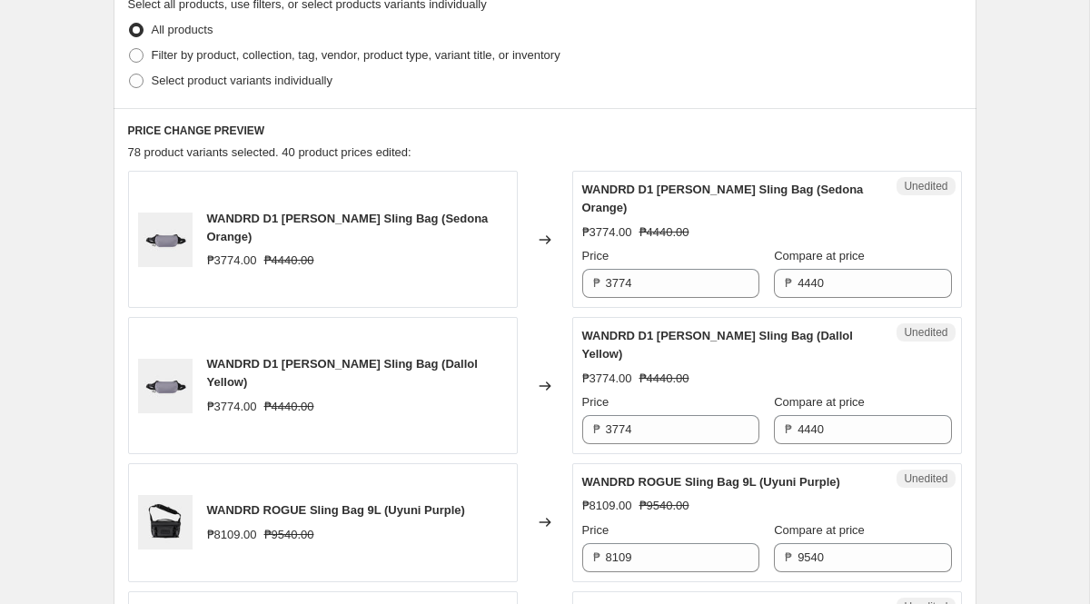
scroll to position [541, 0]
click at [660, 283] on input "3774" at bounding box center [682, 284] width 153 height 29
paste input "552"
type input "3552"
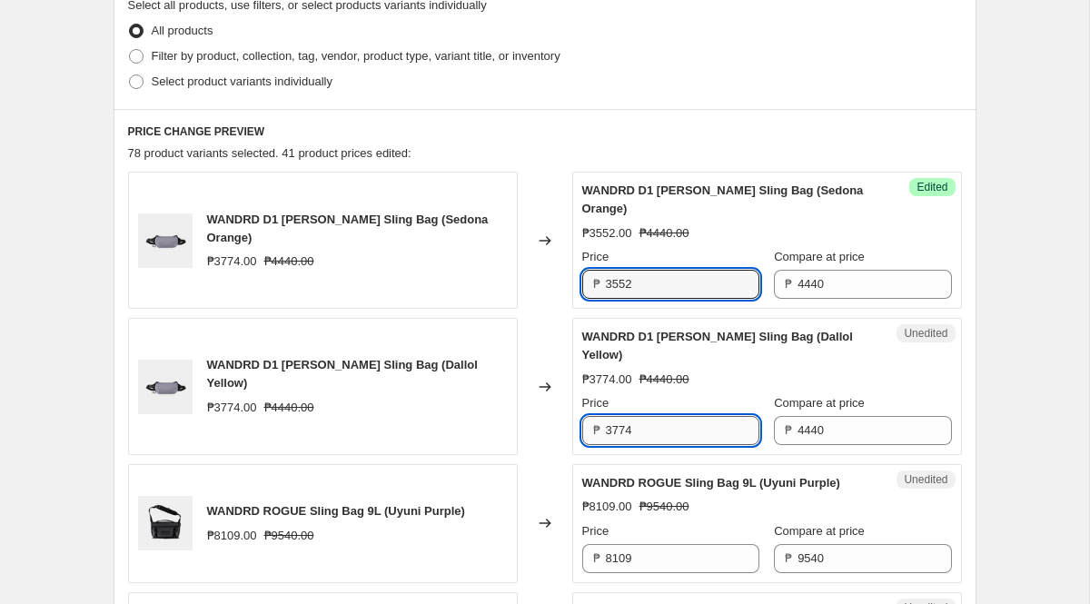
click at [644, 427] on input "3774" at bounding box center [682, 430] width 153 height 29
paste input "552"
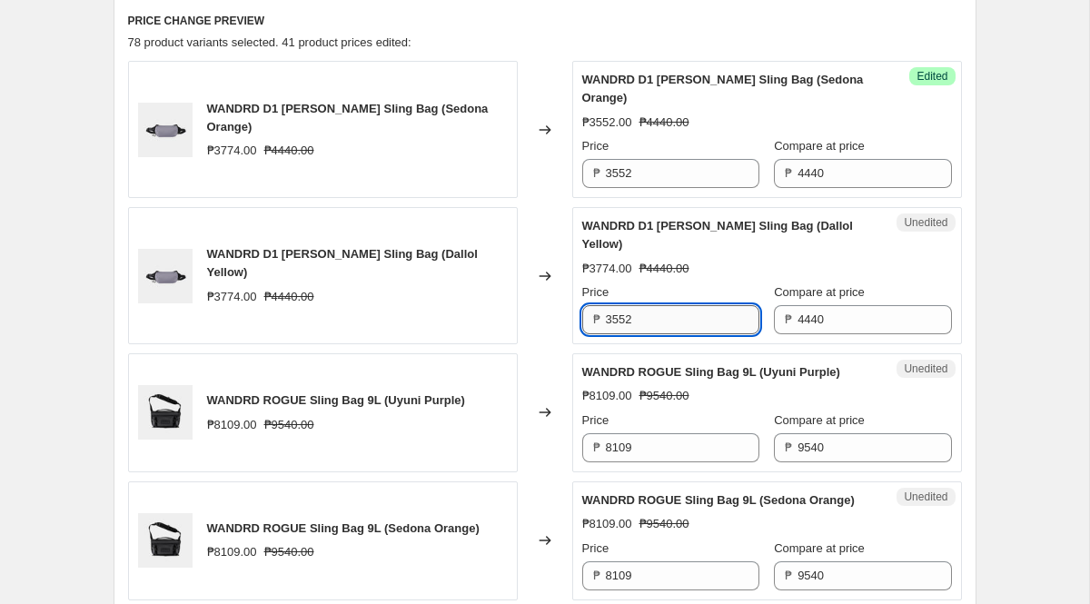
scroll to position [658, 0]
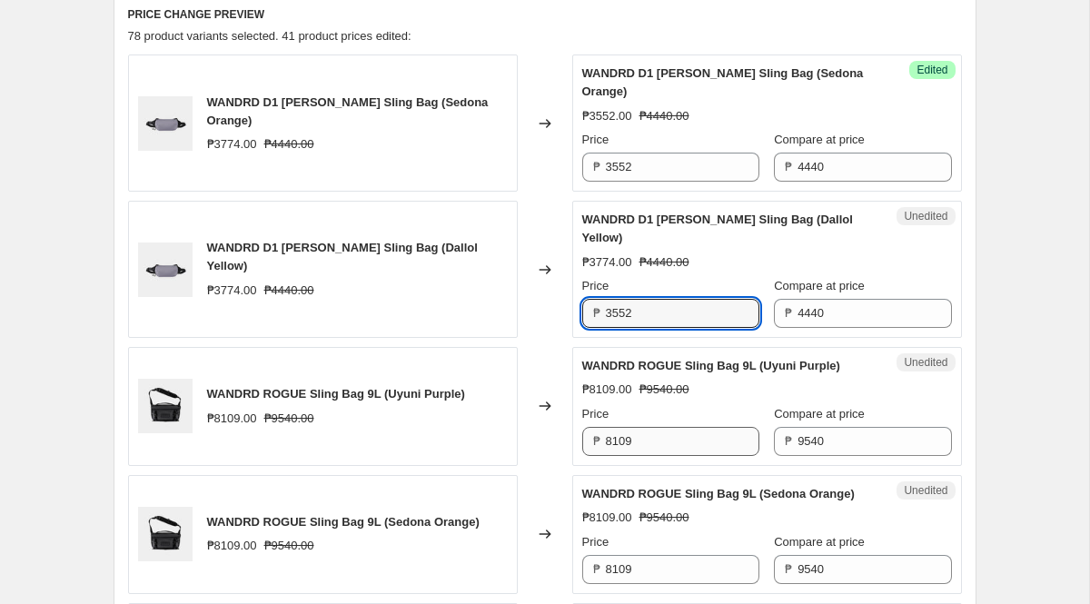
type input "3552"
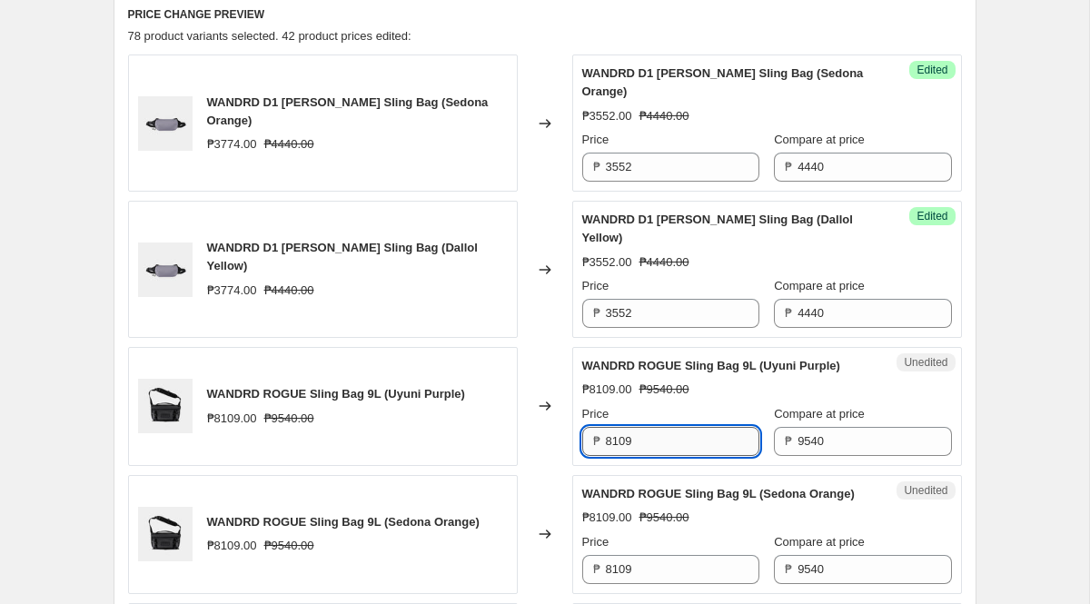
click at [646, 449] on input "8109" at bounding box center [682, 441] width 153 height 29
click at [659, 453] on input "8109" at bounding box center [682, 441] width 153 height 29
paste input "7632"
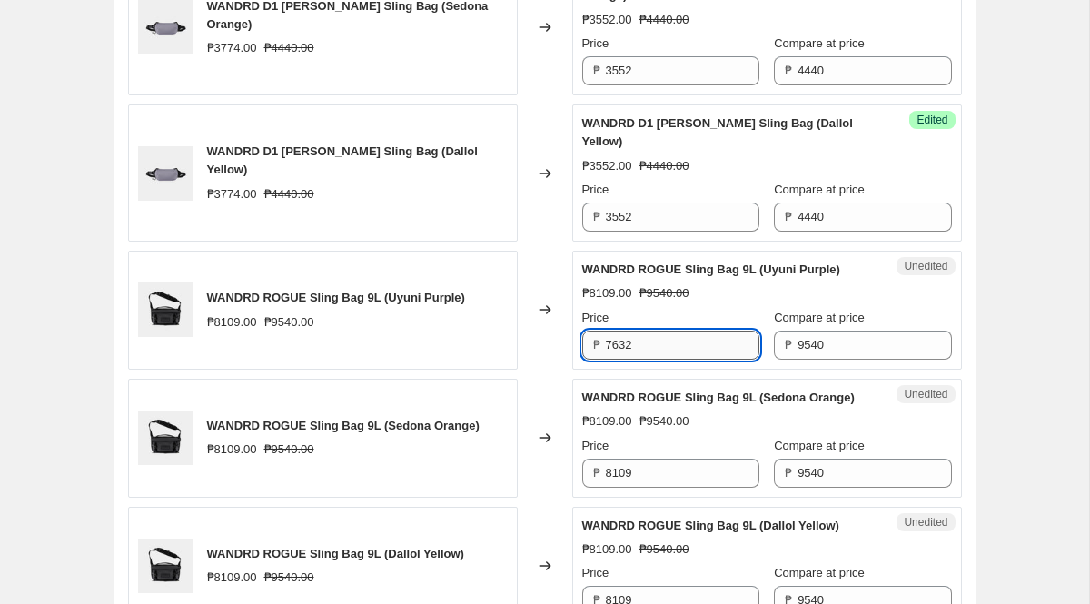
scroll to position [794, 0]
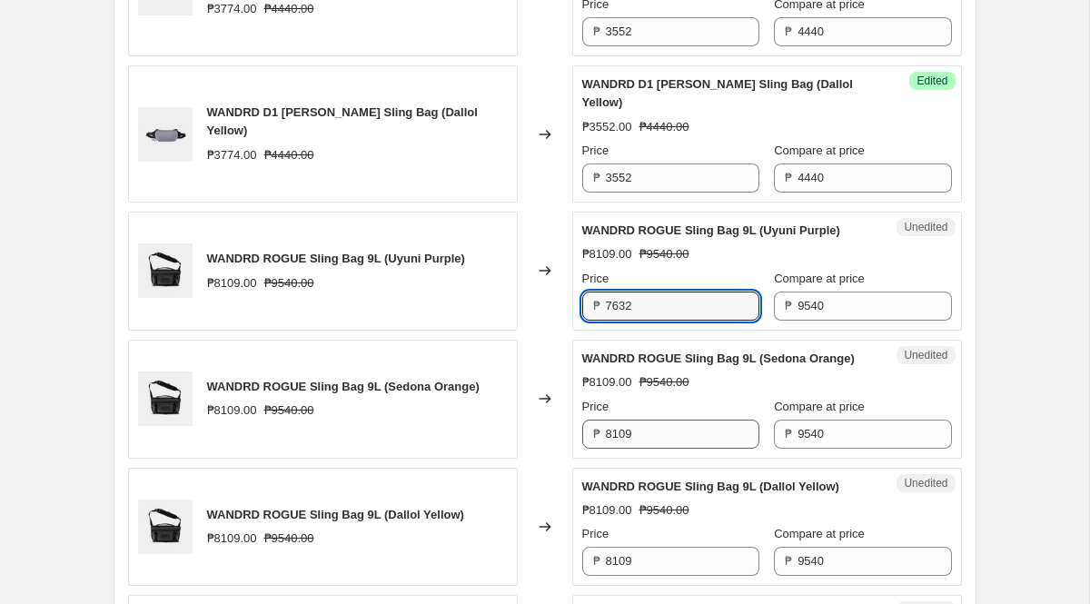
type input "7632"
click at [656, 449] on input "8109" at bounding box center [682, 434] width 153 height 29
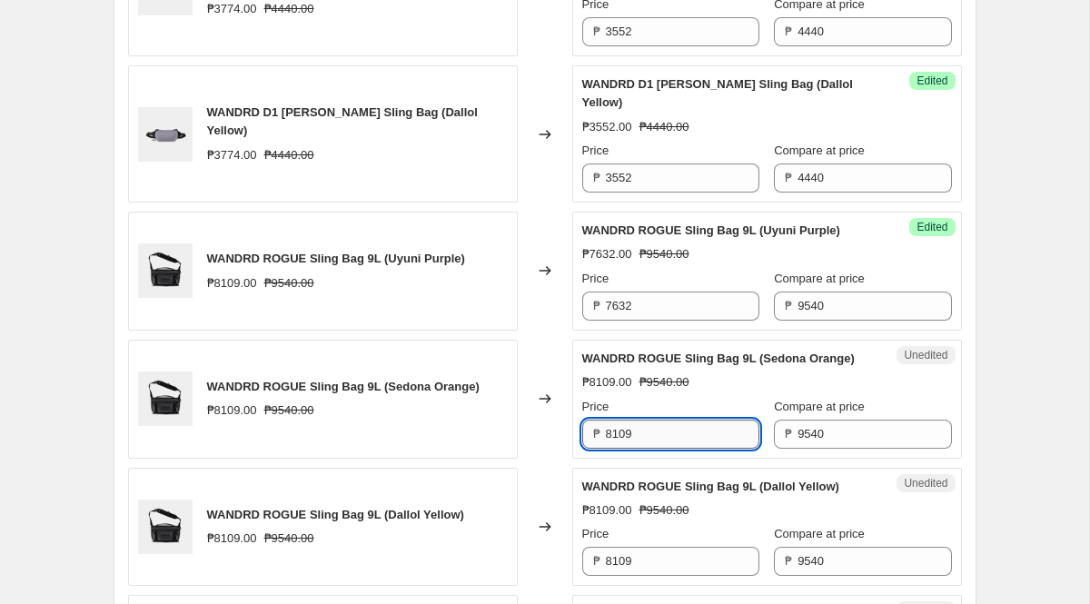
click at [656, 449] on input "8109" at bounding box center [682, 434] width 153 height 29
paste input "7632"
type input "7632"
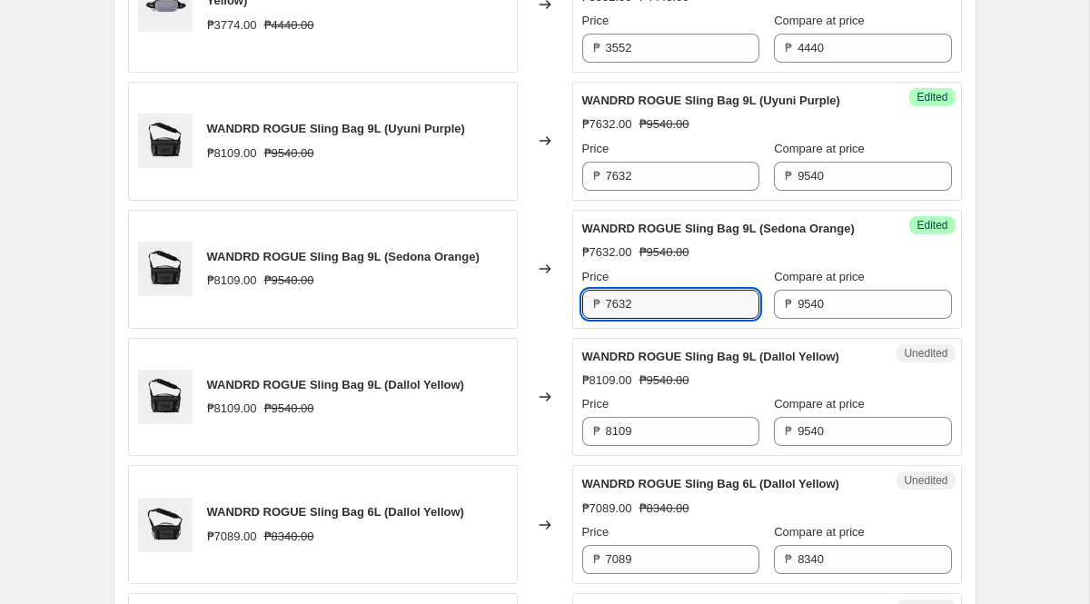
scroll to position [924, 0]
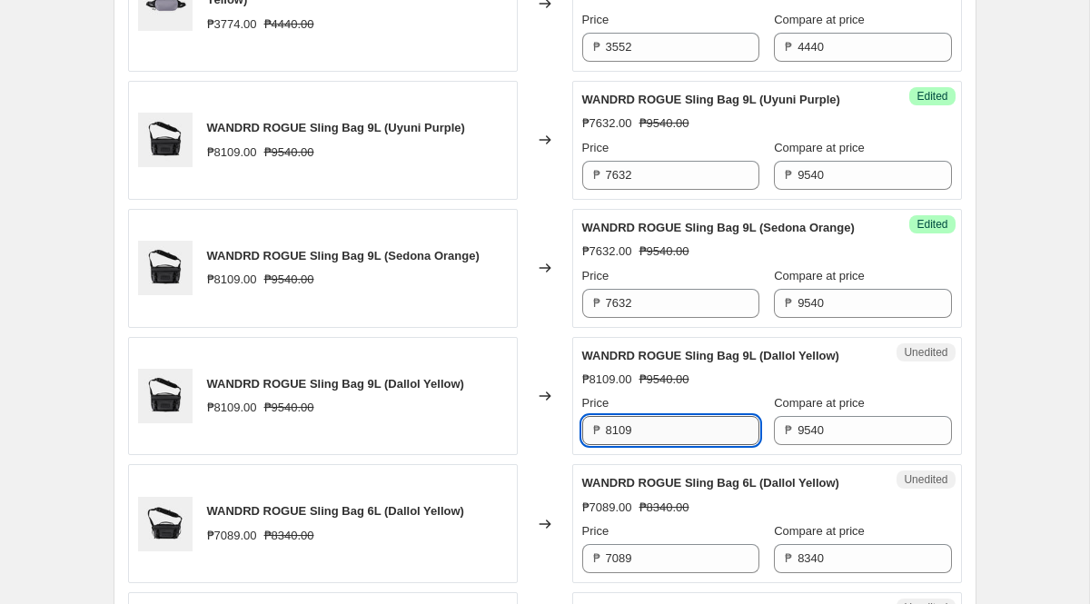
click at [652, 445] on input "8109" at bounding box center [682, 430] width 153 height 29
paste input "7632"
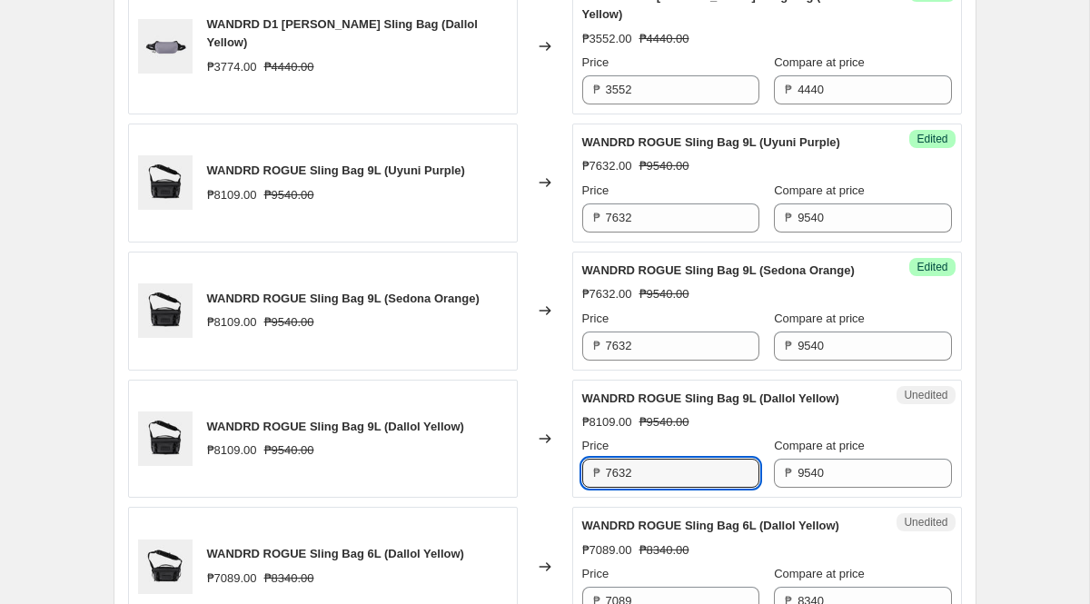
scroll to position [932, 0]
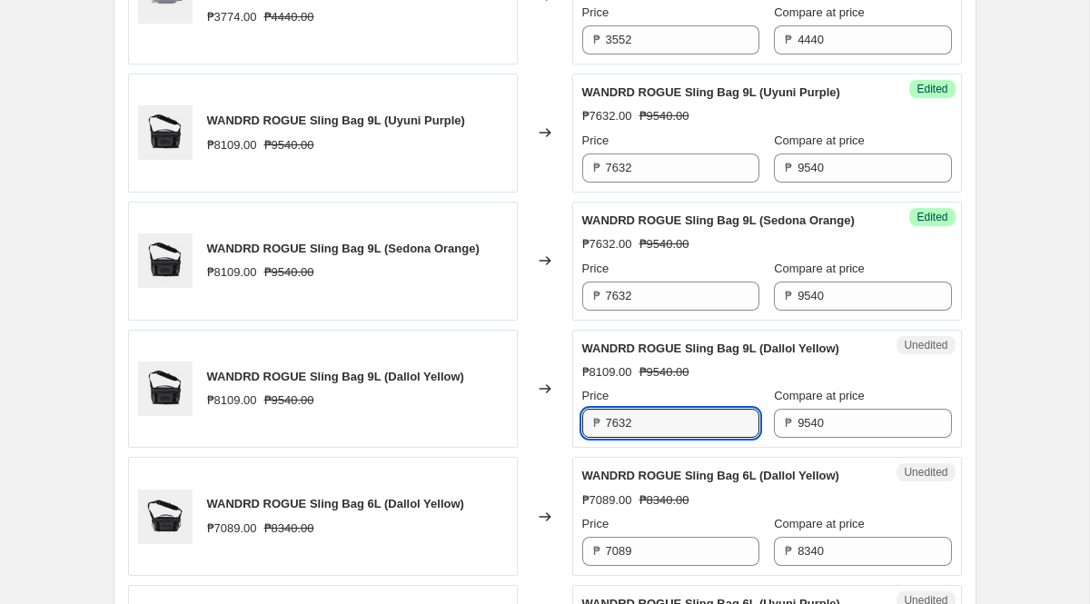
type input "7632"
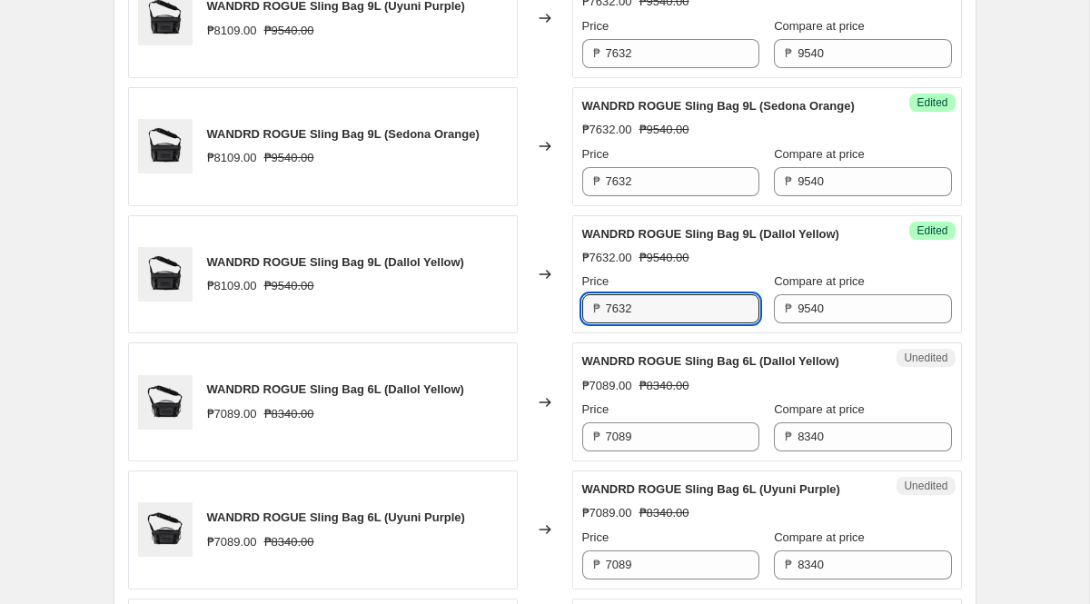
scroll to position [1050, 0]
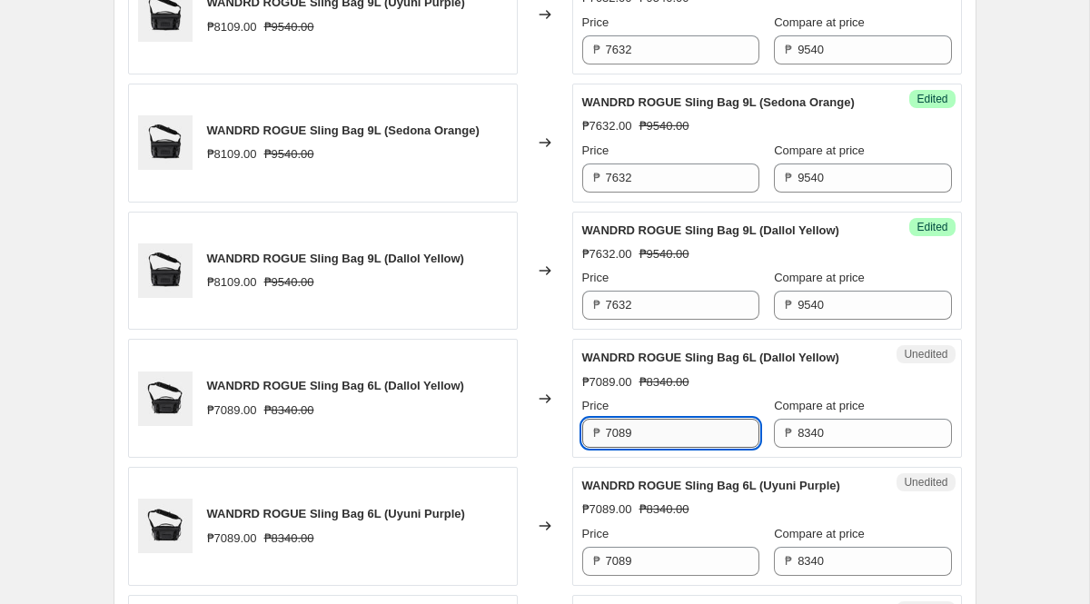
click at [668, 448] on input "7089" at bounding box center [682, 433] width 153 height 29
click at [652, 448] on input "7089" at bounding box center [682, 433] width 153 height 29
paste input "6672"
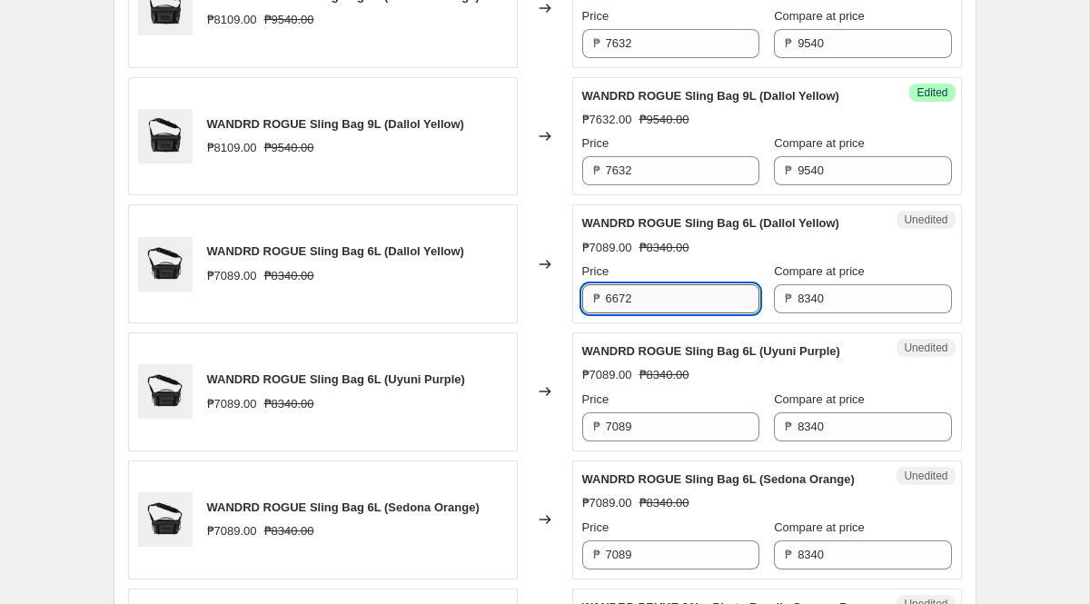
scroll to position [1188, 0]
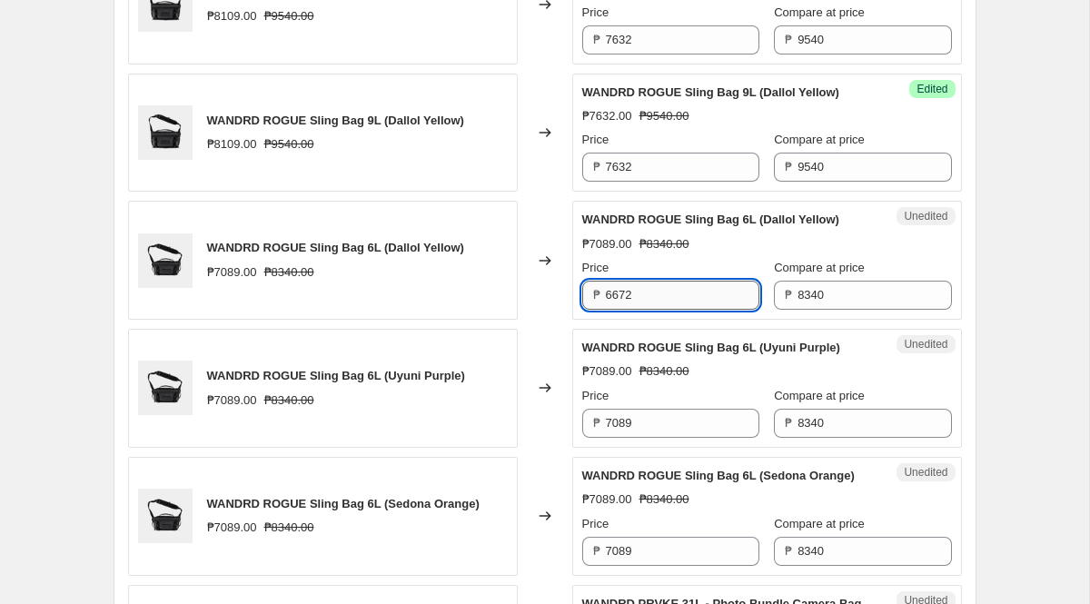
type input "6672"
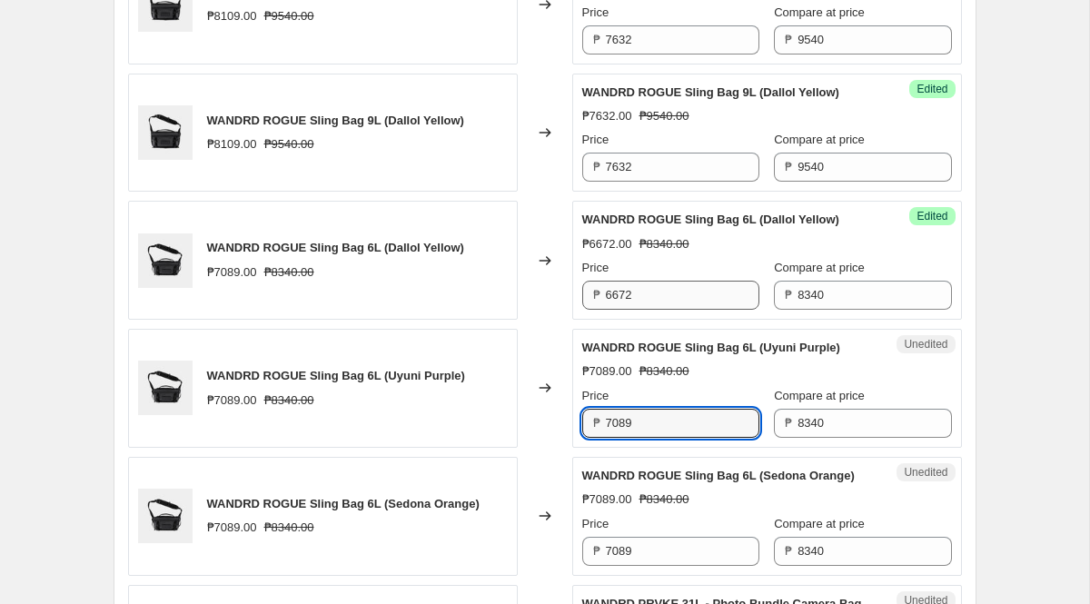
click at [652, 438] on input "7089" at bounding box center [682, 423] width 153 height 29
paste input "6672"
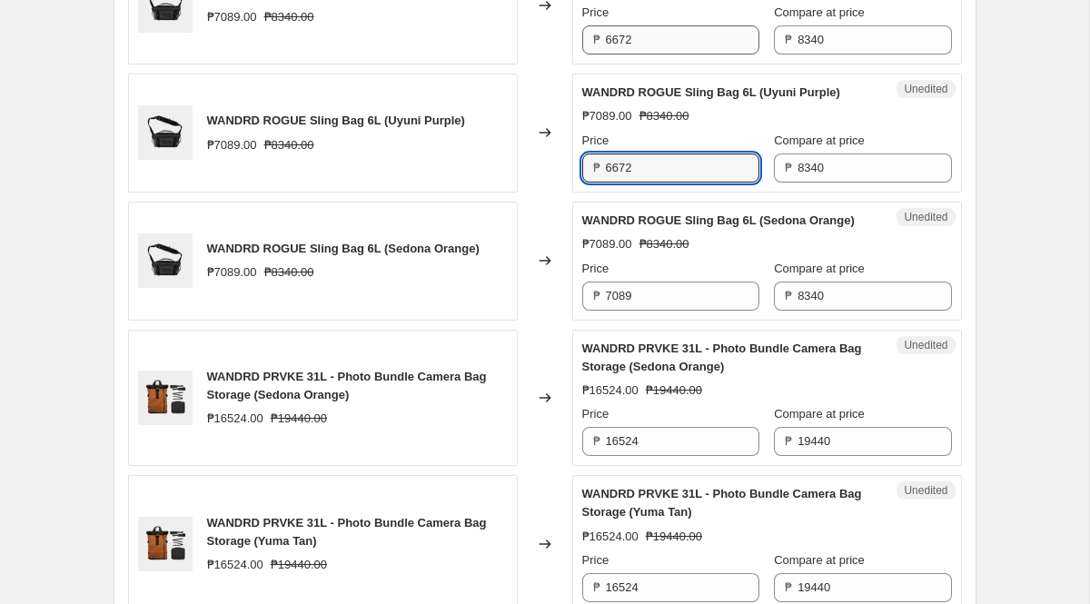
scroll to position [1445, 0]
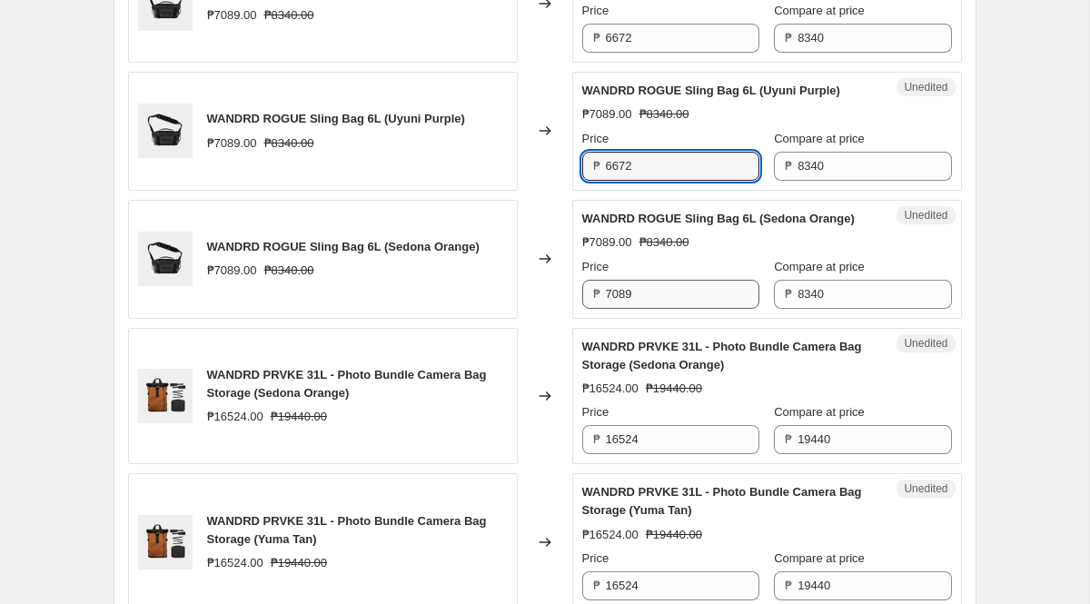
type input "6672"
click at [642, 309] on input "7089" at bounding box center [682, 294] width 153 height 29
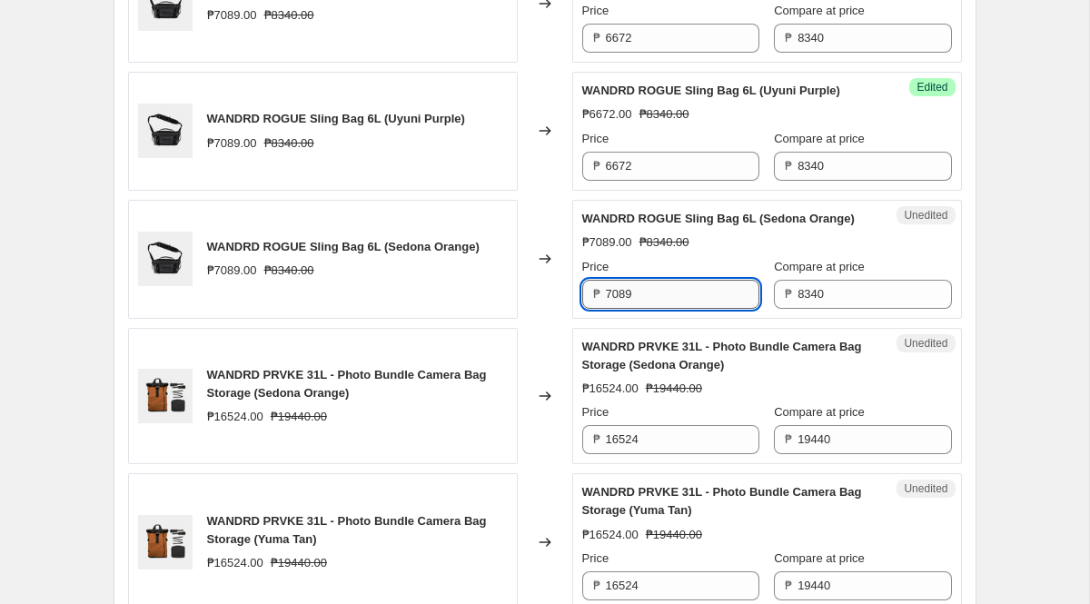
click at [642, 309] on input "7089" at bounding box center [682, 294] width 153 height 29
paste input "6672"
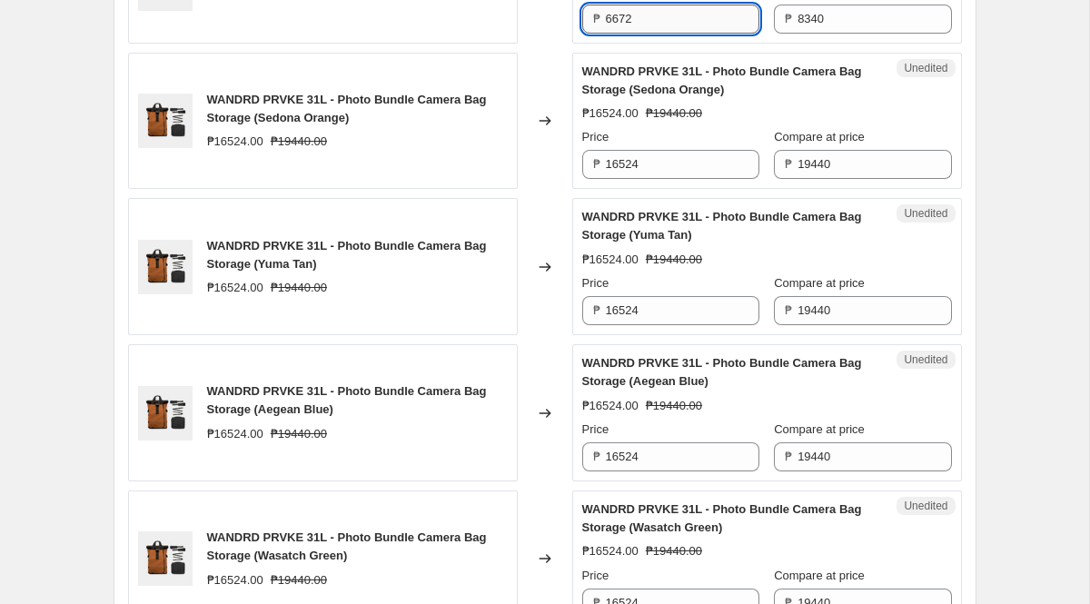
scroll to position [1726, 0]
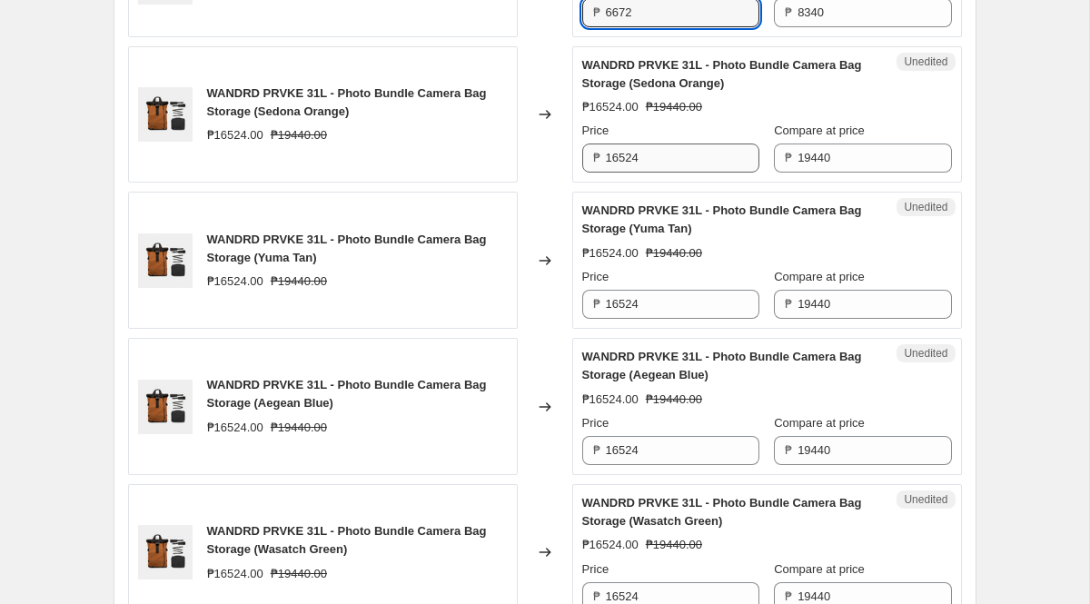
type input "6672"
click at [646, 173] on input "16524" at bounding box center [682, 157] width 153 height 29
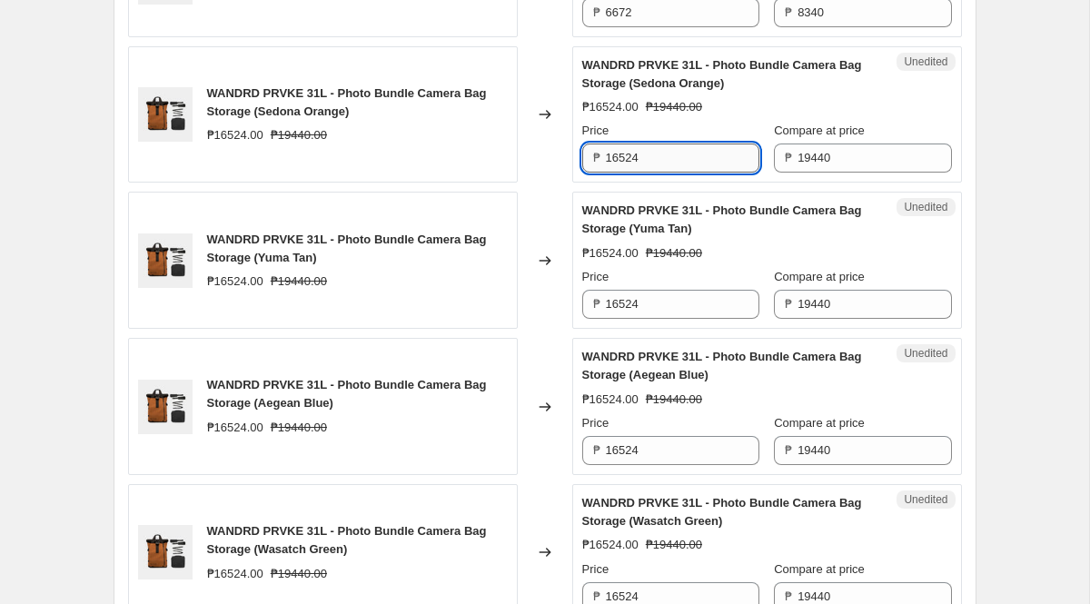
click at [657, 173] on input "16524" at bounding box center [682, 157] width 153 height 29
paste input "5552"
type input "15552"
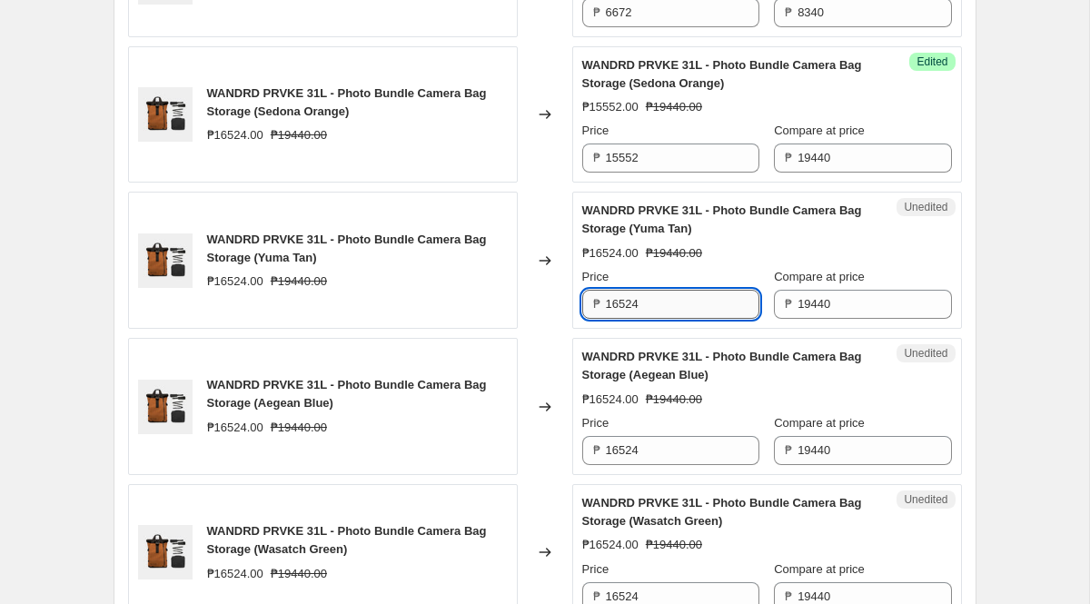
click at [665, 319] on input "16524" at bounding box center [682, 304] width 153 height 29
paste input "5552"
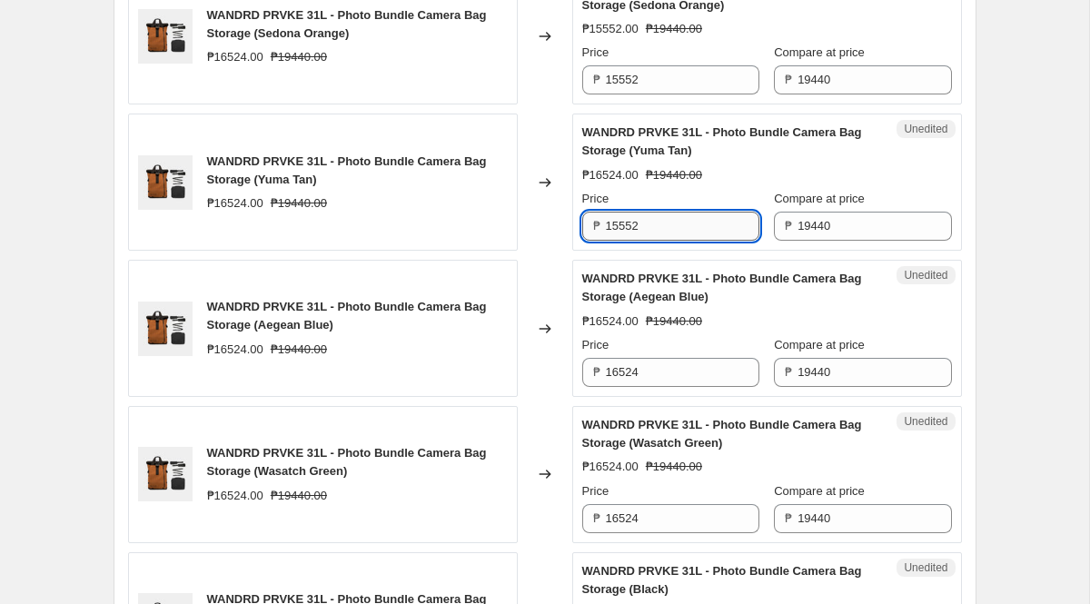
scroll to position [1805, 0]
type input "15552"
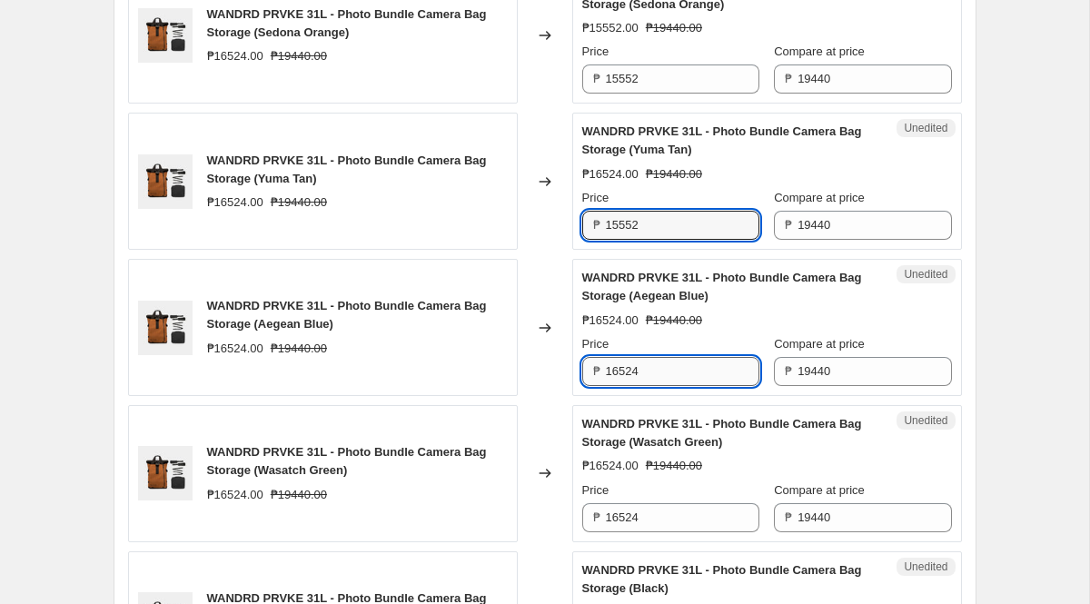
click at [661, 386] on input "16524" at bounding box center [682, 371] width 153 height 29
paste input "5552"
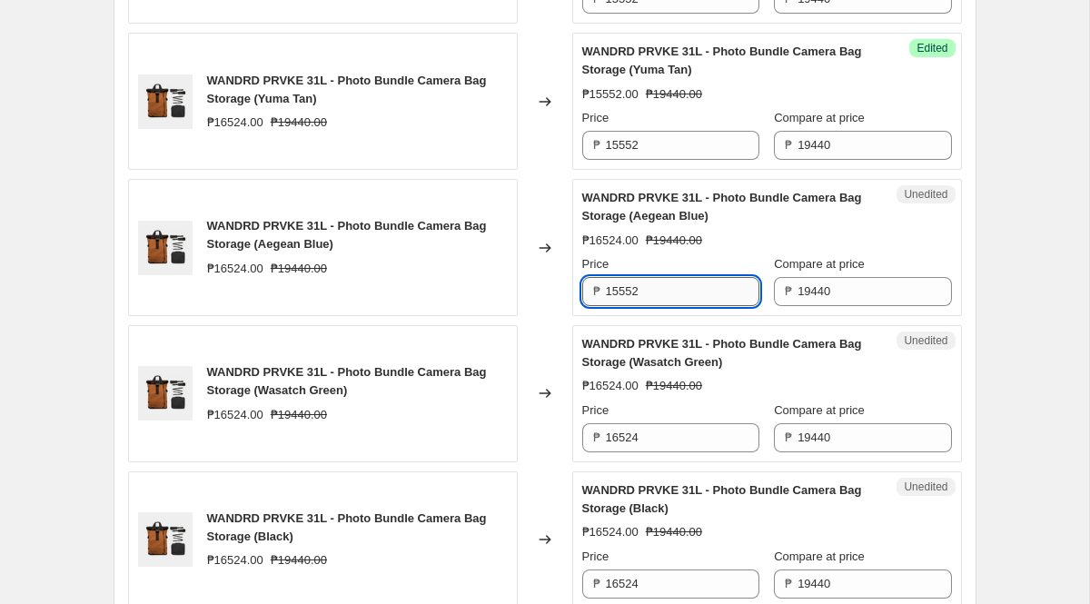
scroll to position [1917, 0]
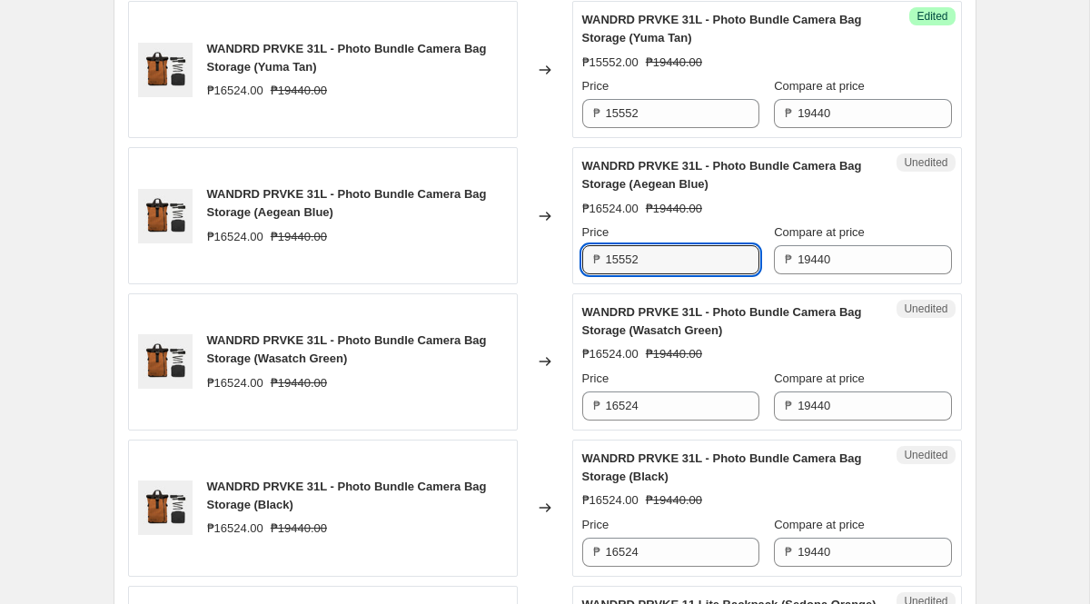
type input "15552"
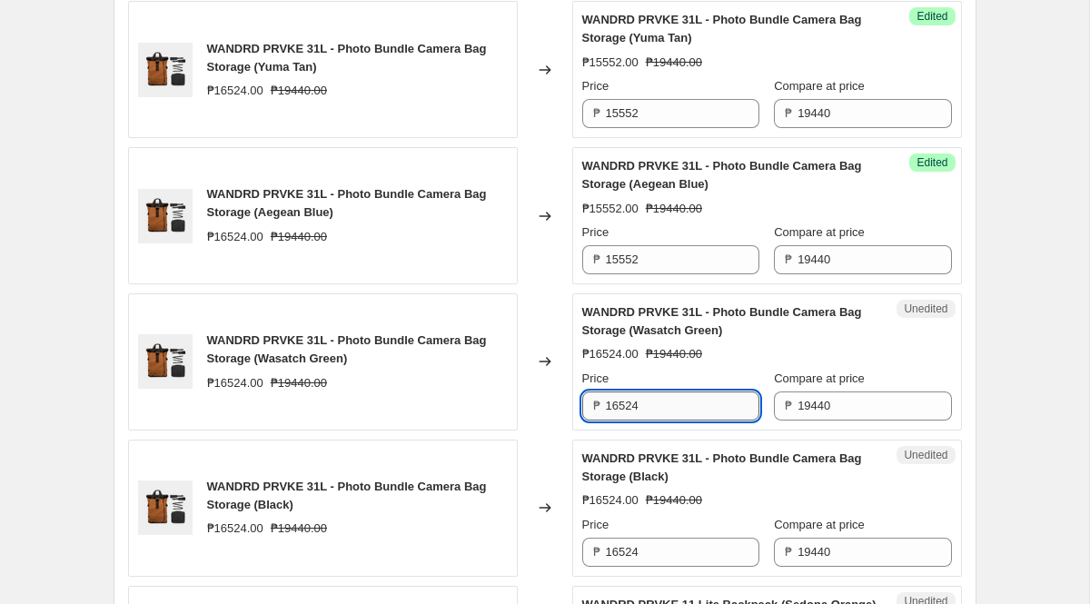
click at [646, 420] on input "16524" at bounding box center [682, 405] width 153 height 29
paste input "5552"
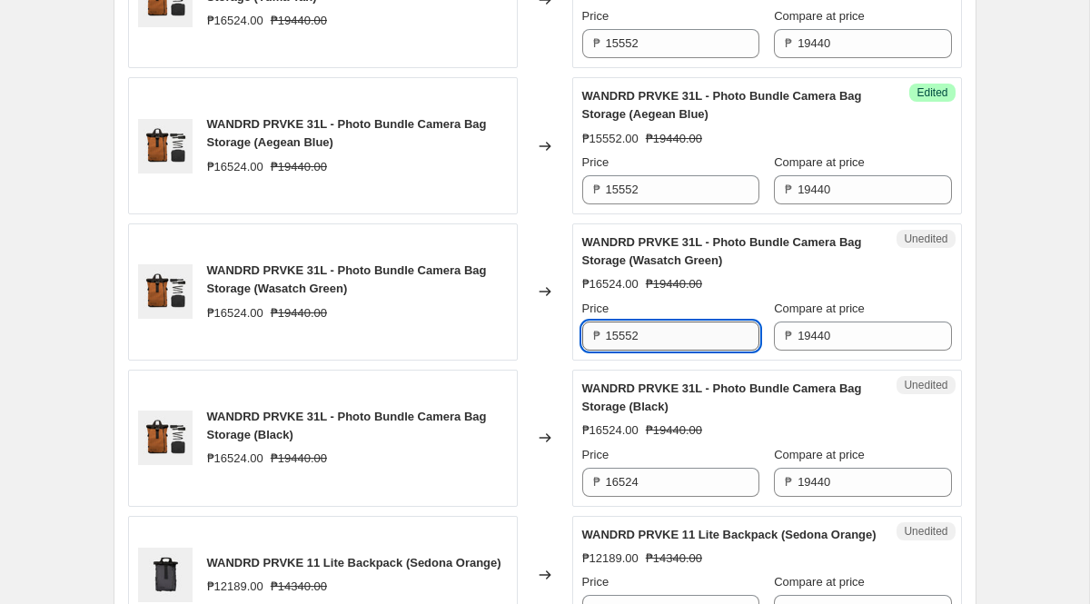
scroll to position [2004, 0]
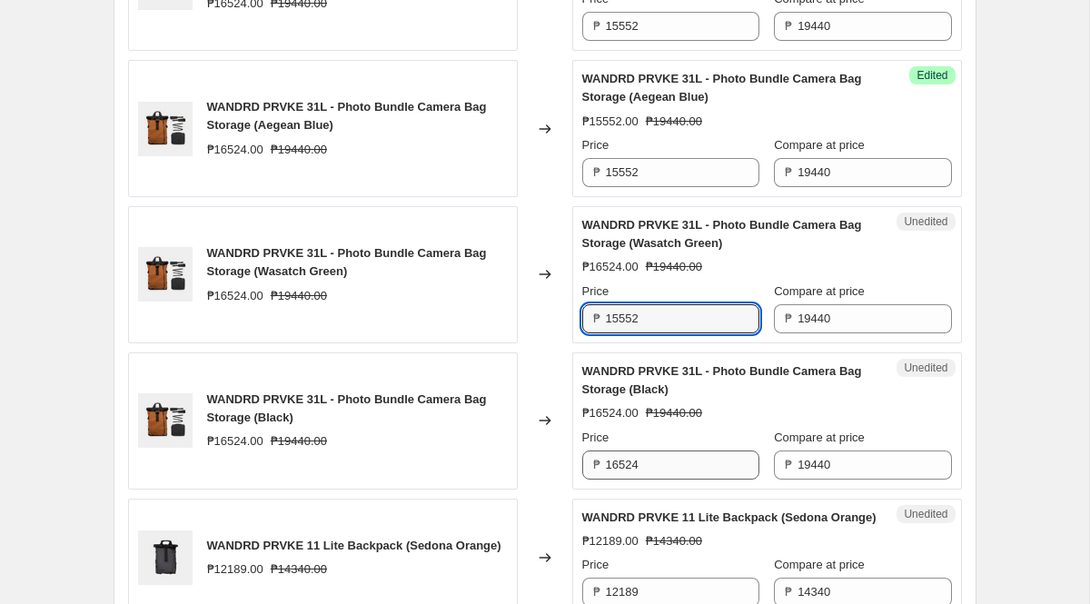
type input "15552"
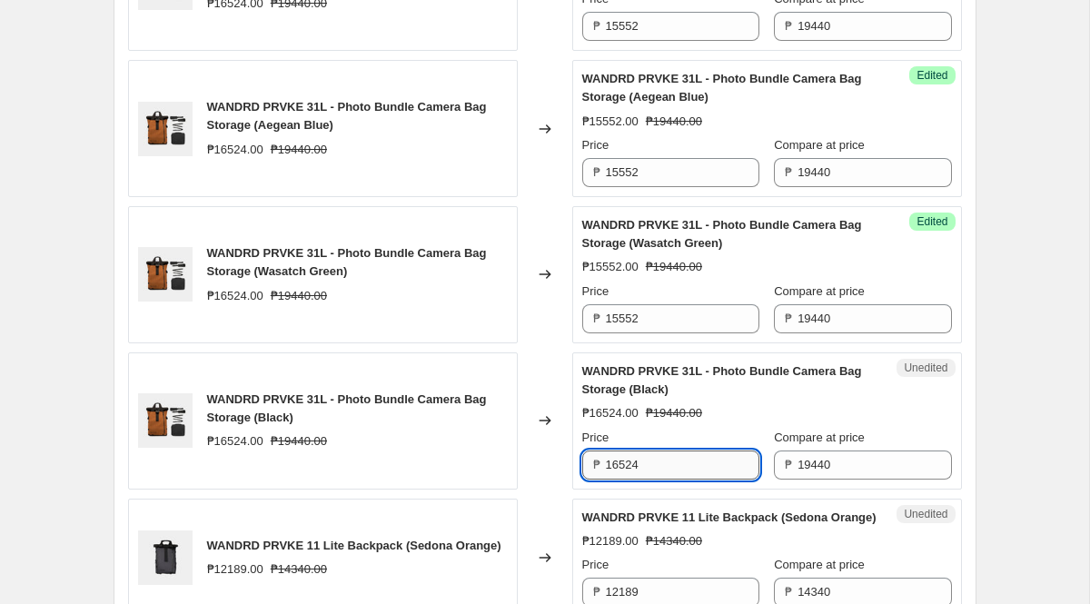
click at [664, 479] on input "16524" at bounding box center [682, 464] width 153 height 29
paste input "5552"
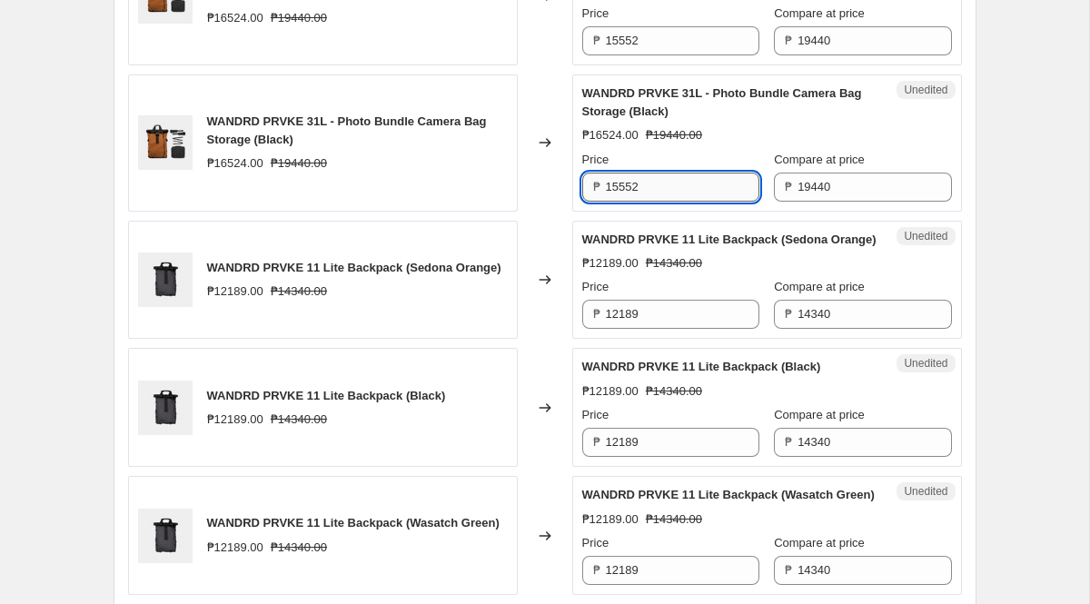
scroll to position [2296, 0]
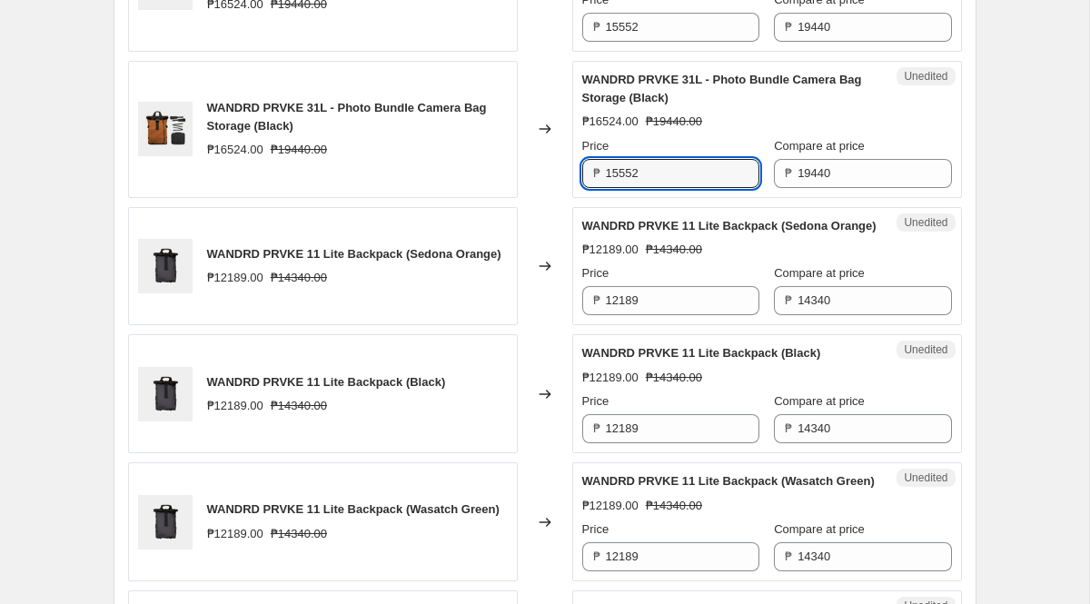
type input "15552"
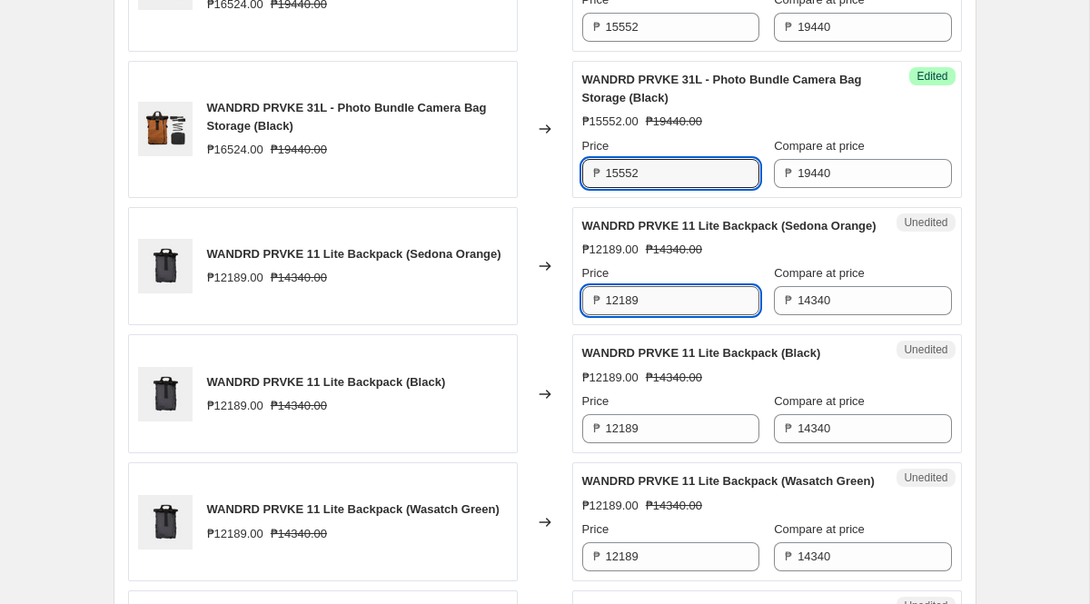
click at [659, 315] on input "12189" at bounding box center [682, 300] width 153 height 29
paste input "1472"
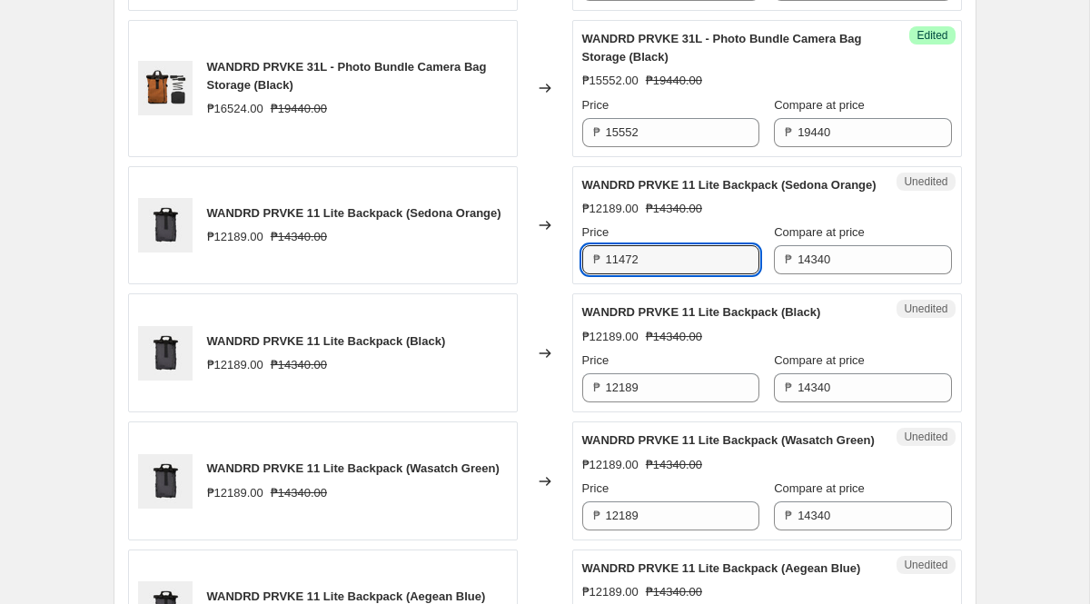
scroll to position [2348, 0]
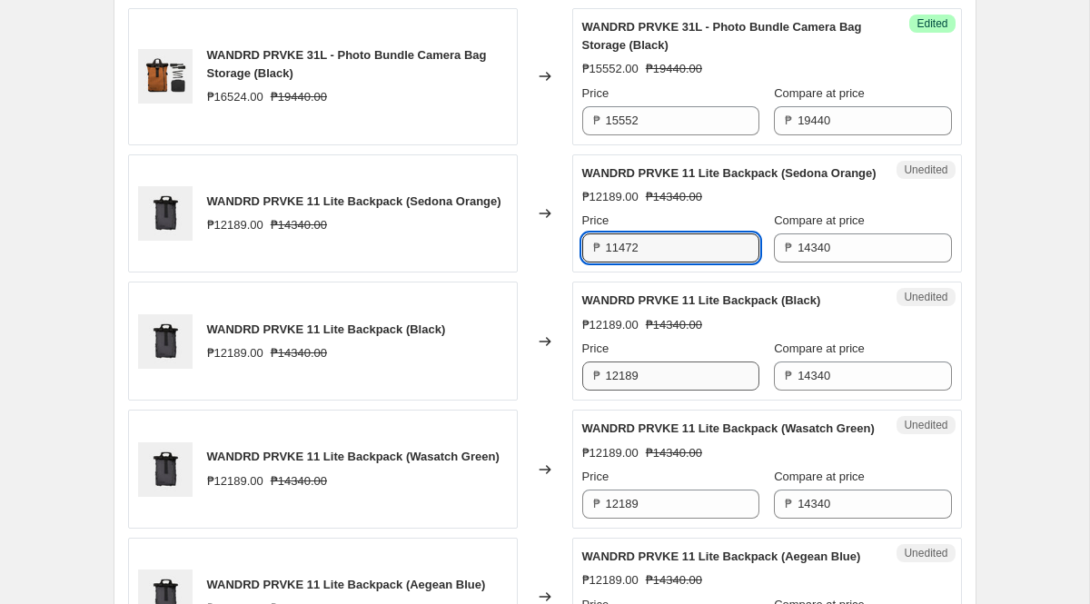
type input "11472"
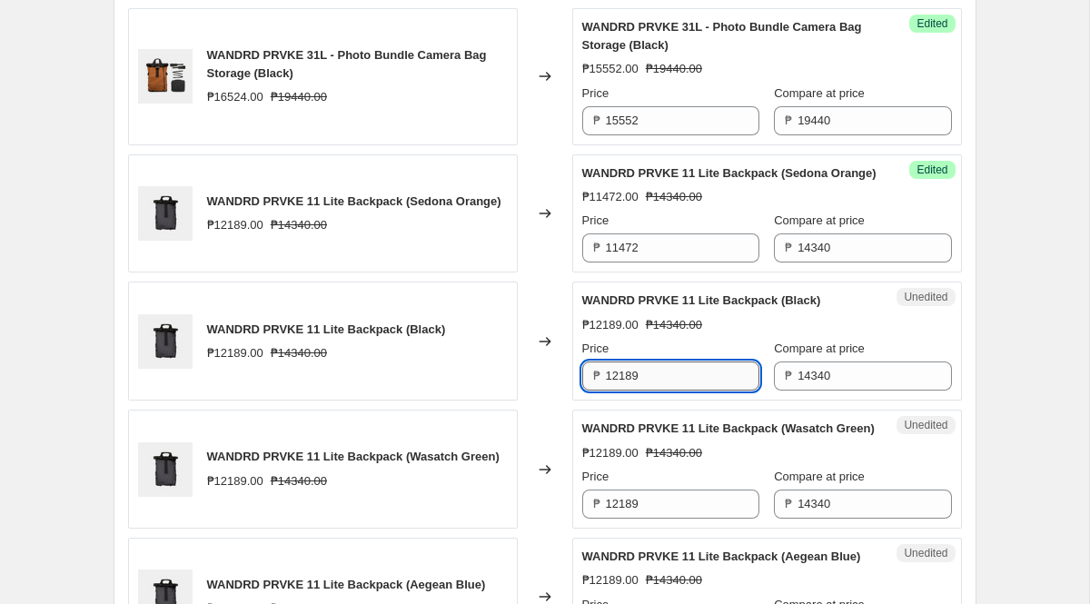
click at [666, 390] on input "12189" at bounding box center [682, 375] width 153 height 29
paste input "1472"
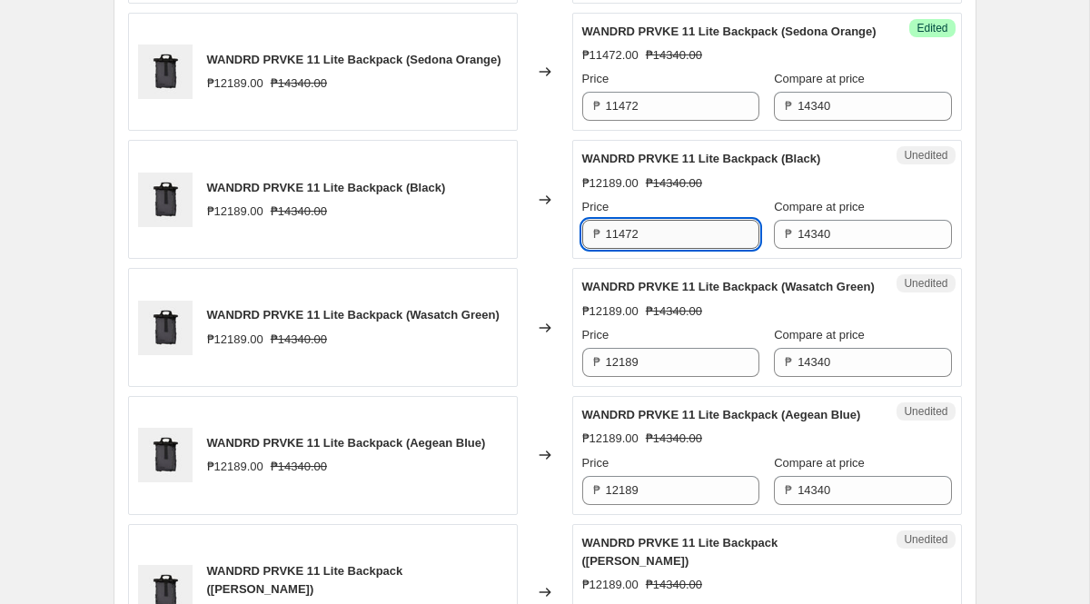
scroll to position [2506, 0]
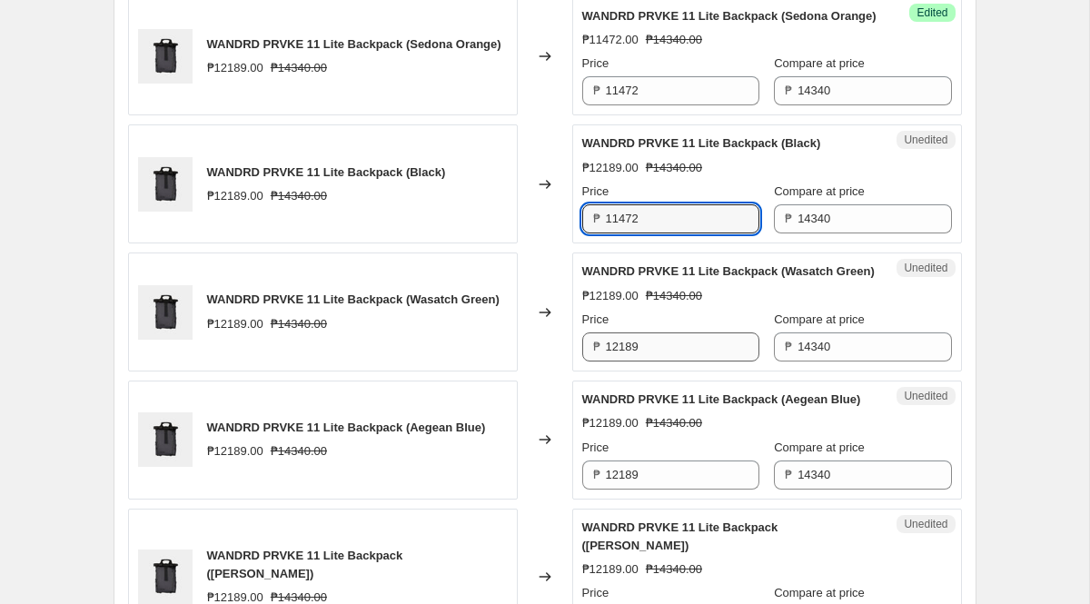
type input "11472"
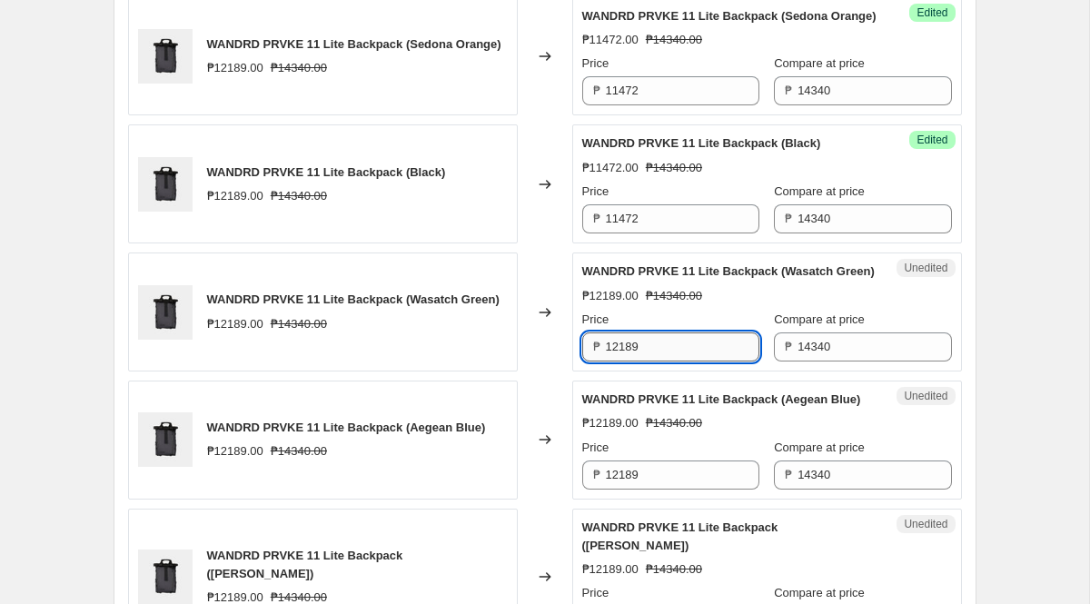
click at [660, 361] on input "12189" at bounding box center [682, 346] width 153 height 29
paste input "1472"
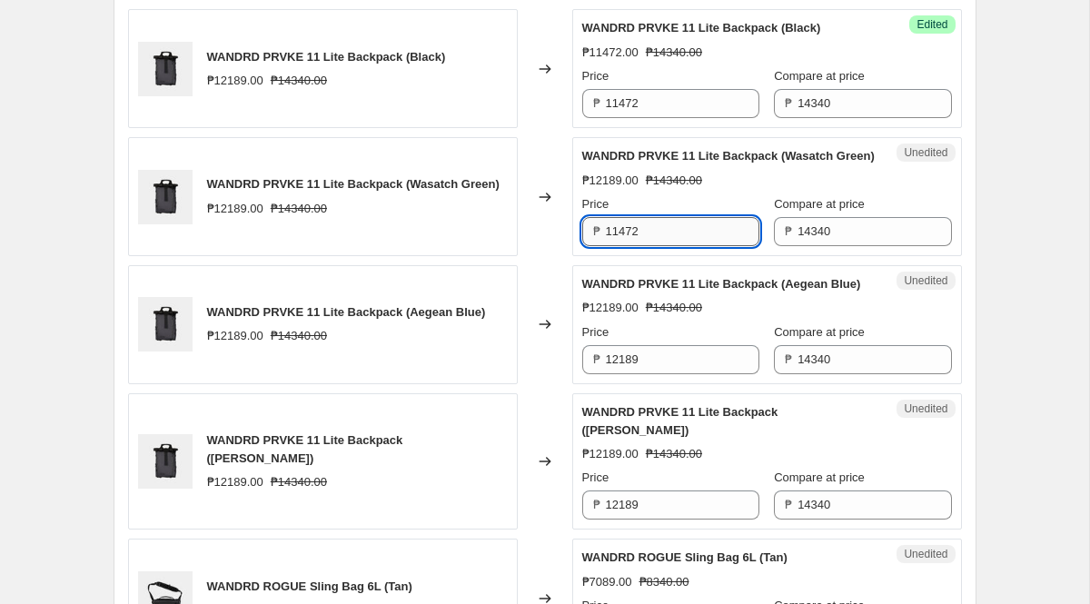
scroll to position [2629, 0]
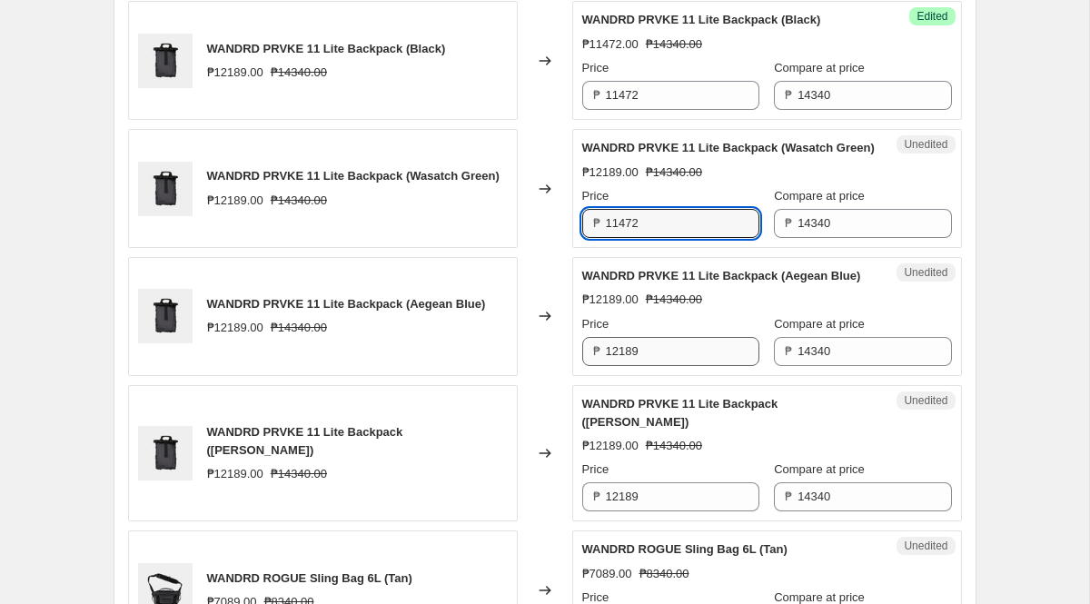
type input "11472"
click at [657, 366] on input "12189" at bounding box center [682, 351] width 153 height 29
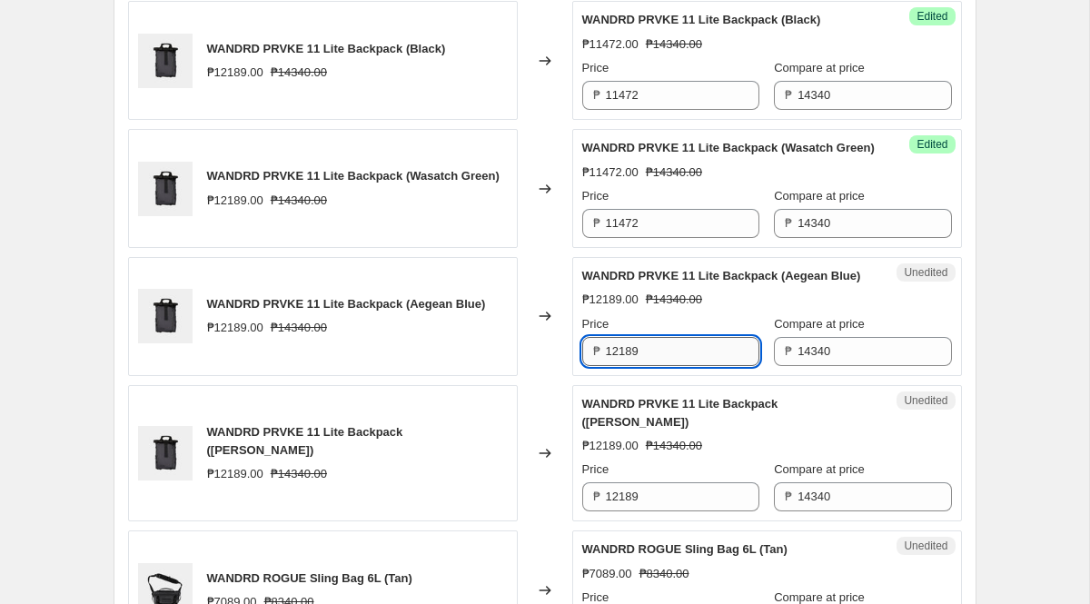
click at [657, 366] on input "12189" at bounding box center [682, 351] width 153 height 29
paste input "1472"
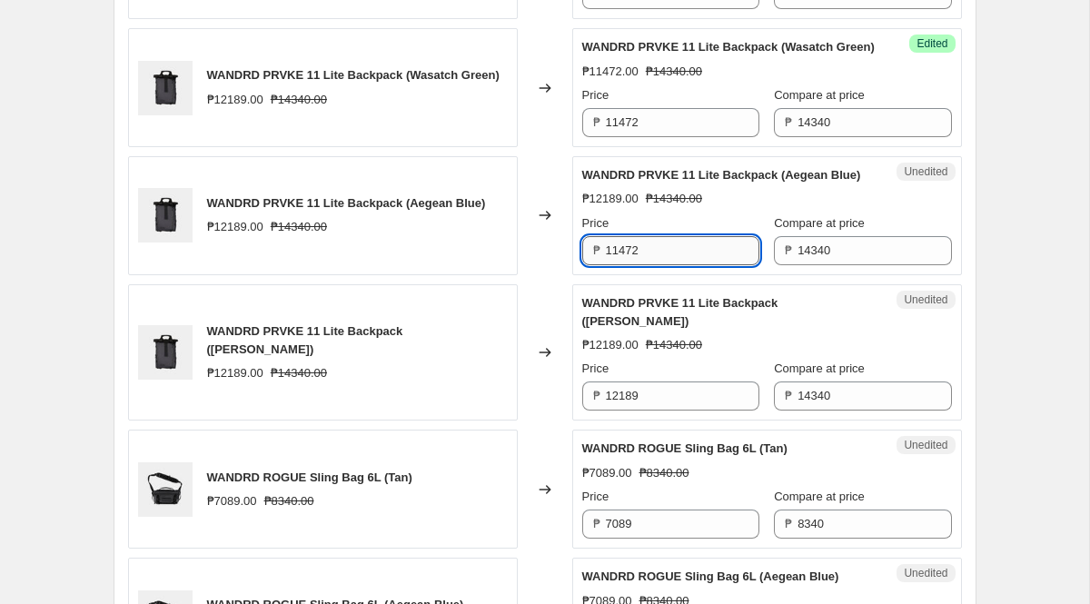
scroll to position [2734, 0]
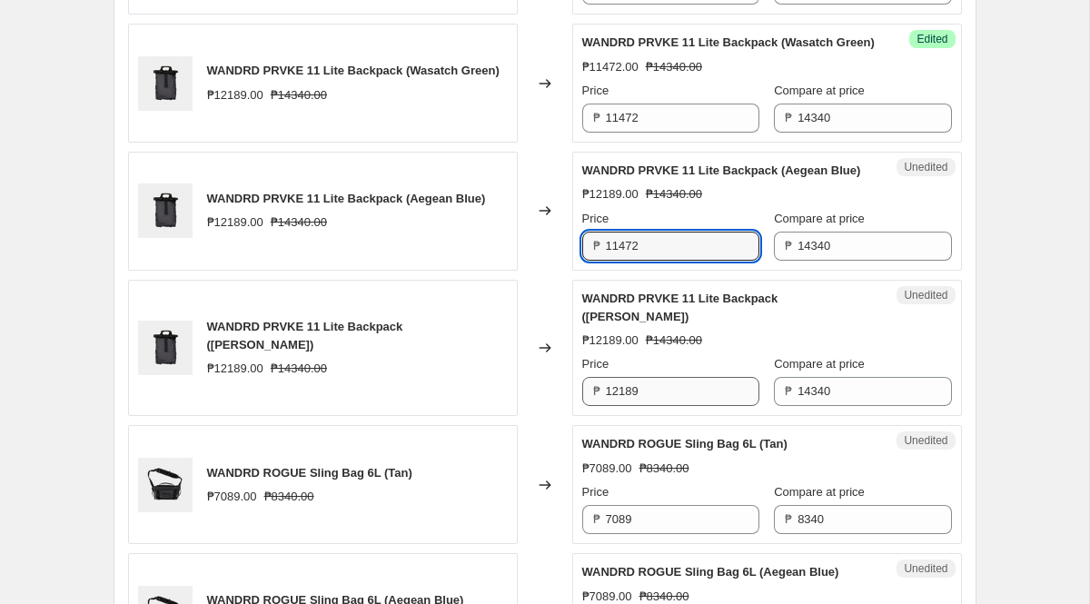
type input "11472"
click at [663, 406] on input "12189" at bounding box center [682, 391] width 153 height 29
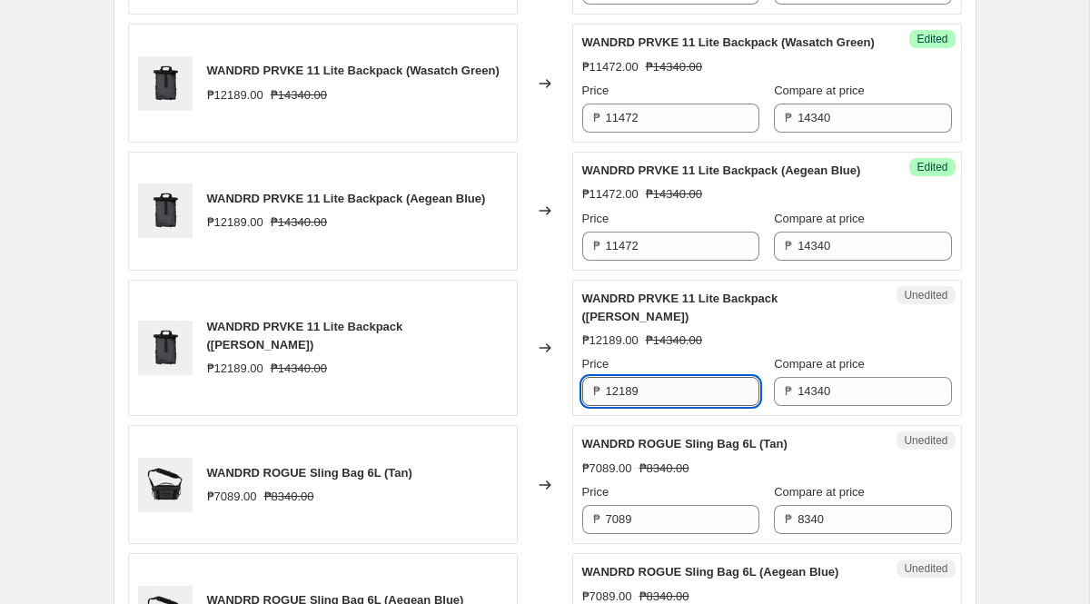
click at [663, 406] on input "12189" at bounding box center [682, 391] width 153 height 29
paste input "1472"
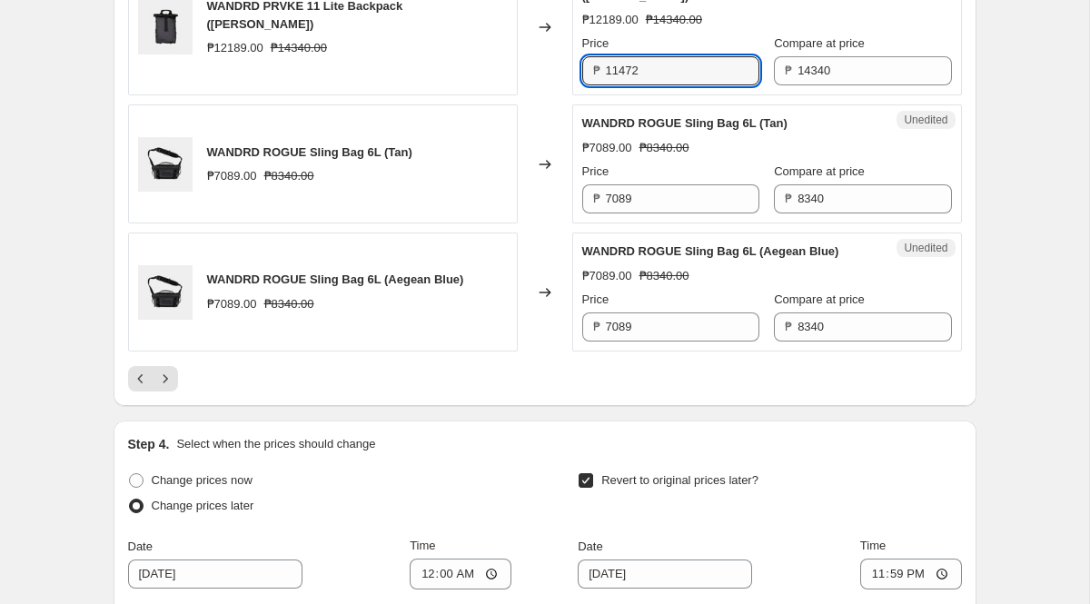
scroll to position [3081, 0]
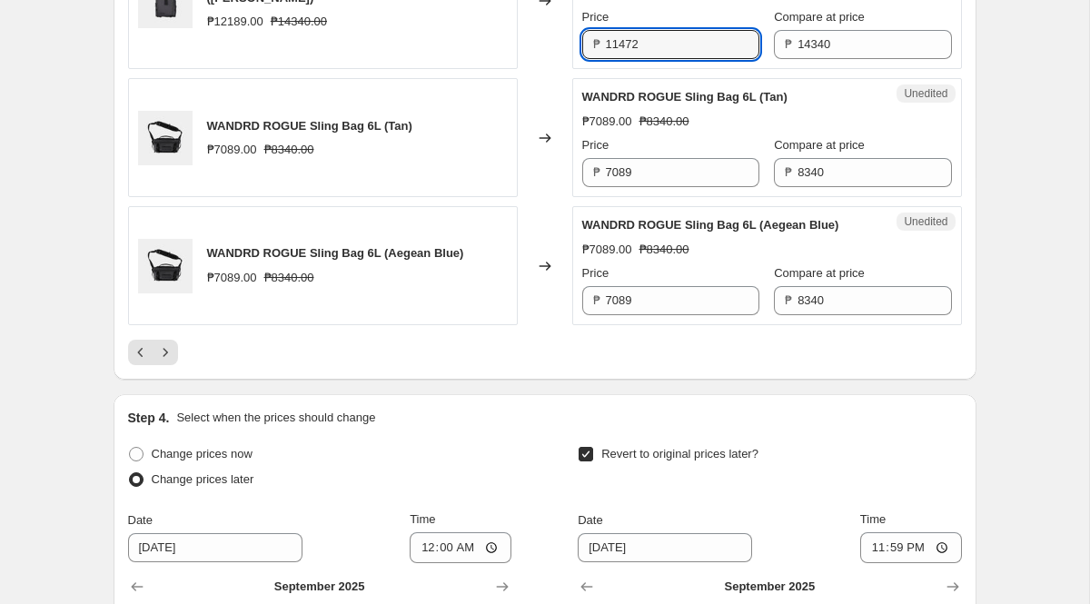
type input "11472"
click at [654, 187] on input "7089" at bounding box center [682, 172] width 153 height 29
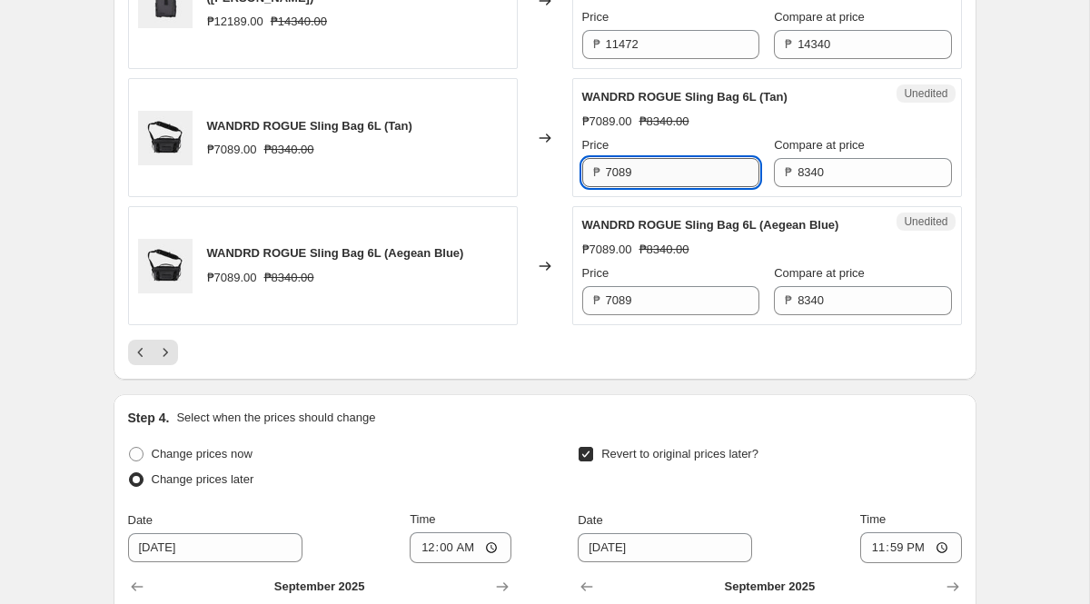
click at [654, 187] on input "7089" at bounding box center [682, 172] width 153 height 29
paste input "6672"
type input "6672"
click at [668, 315] on input "7089" at bounding box center [682, 300] width 153 height 29
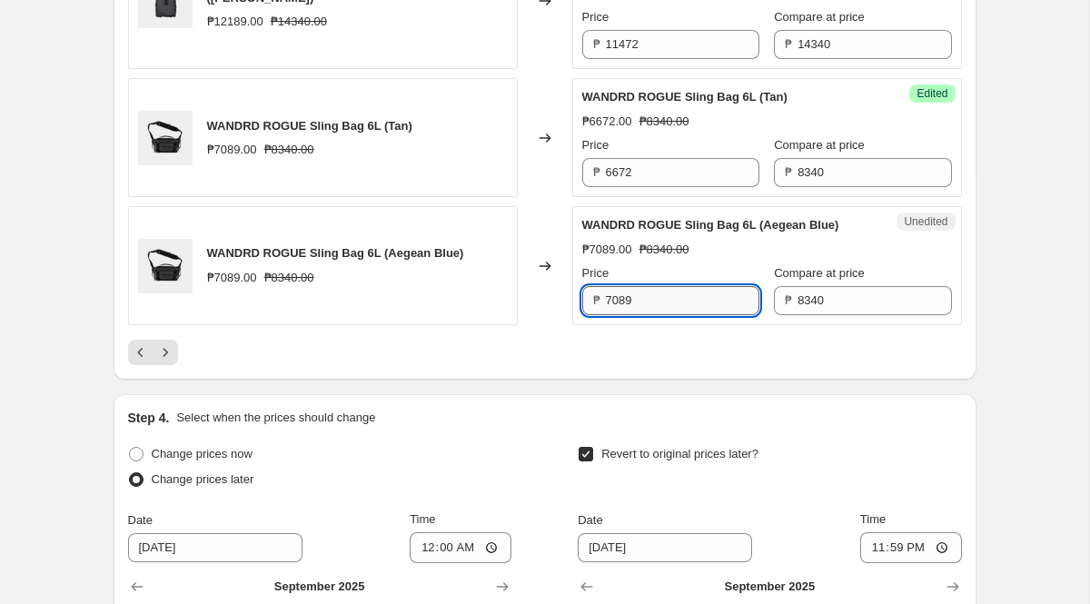
click at [668, 315] on input "7089" at bounding box center [682, 300] width 153 height 29
paste input "6672"
type input "6672"
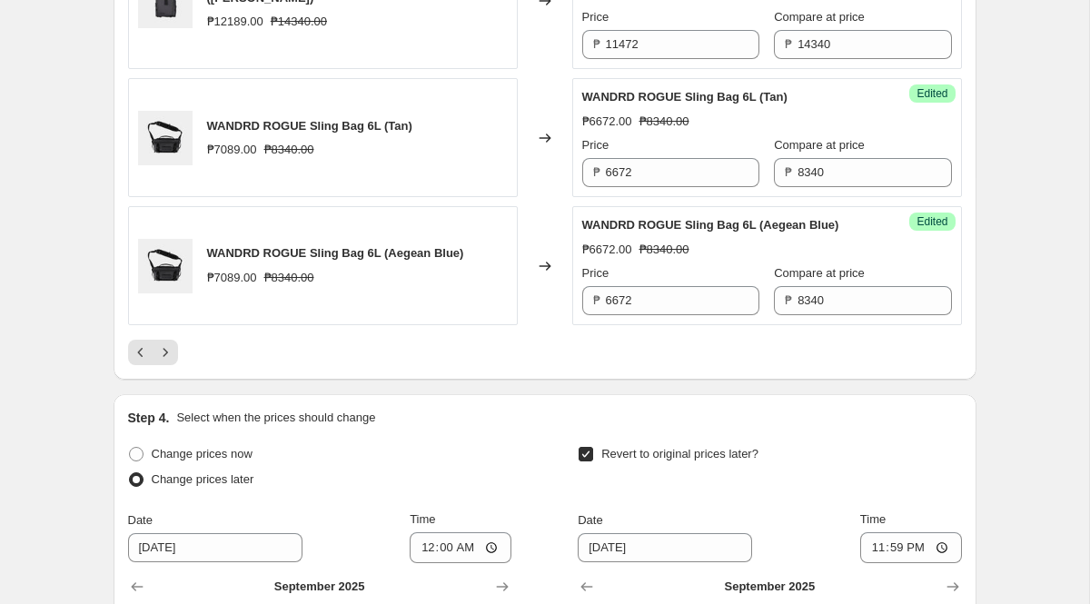
click at [584, 365] on div at bounding box center [545, 352] width 834 height 25
click at [168, 361] on icon "Next" at bounding box center [165, 352] width 18 height 18
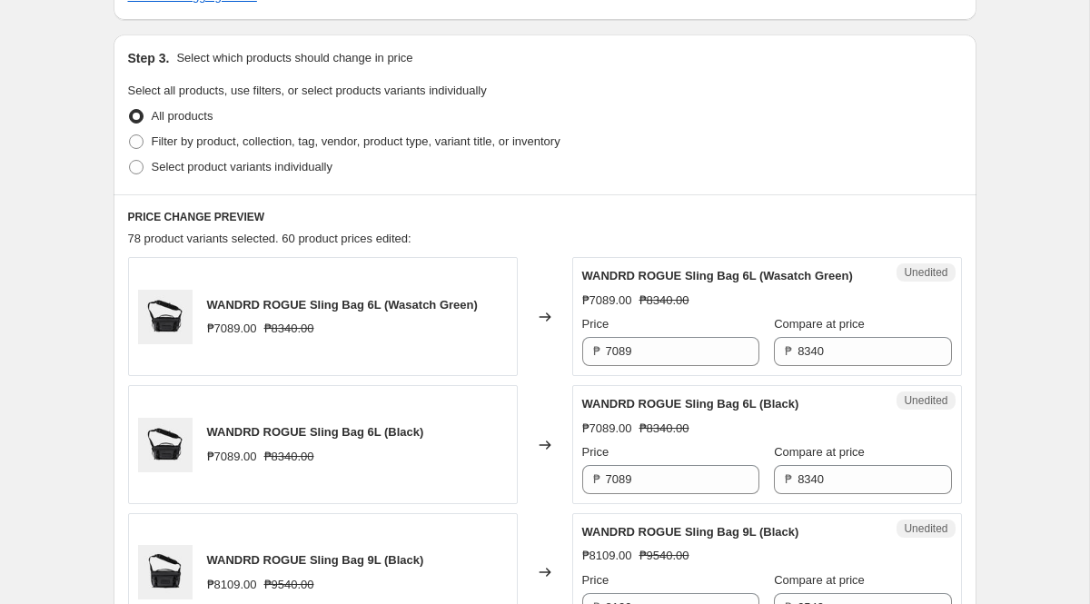
scroll to position [457, 0]
click at [682, 365] on input "7089" at bounding box center [682, 350] width 153 height 29
paste input "6672"
type input "6672"
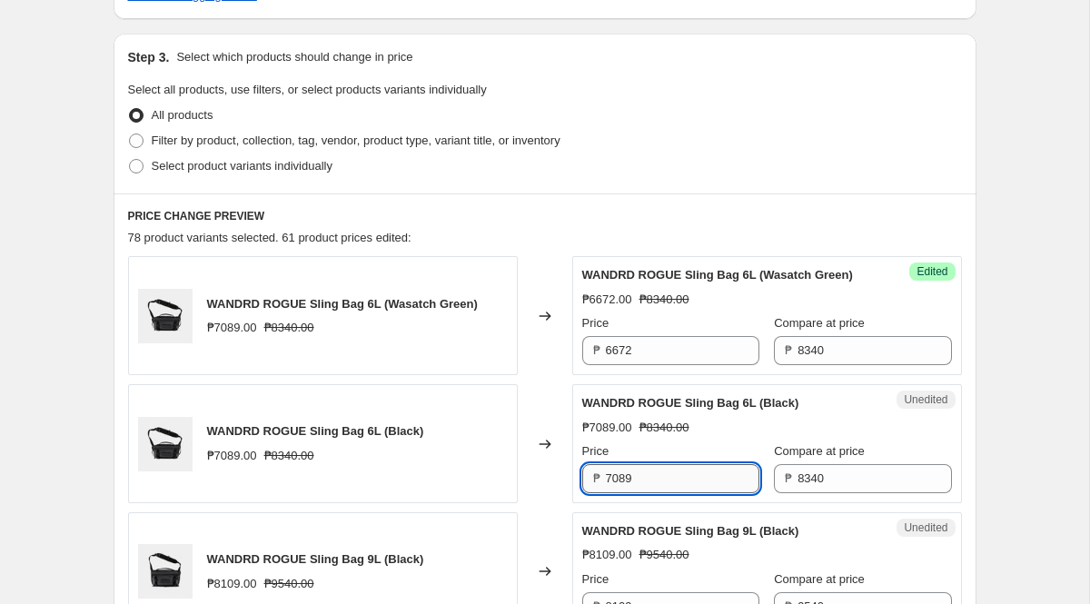
click at [659, 490] on input "7089" at bounding box center [682, 478] width 153 height 29
paste input "6672"
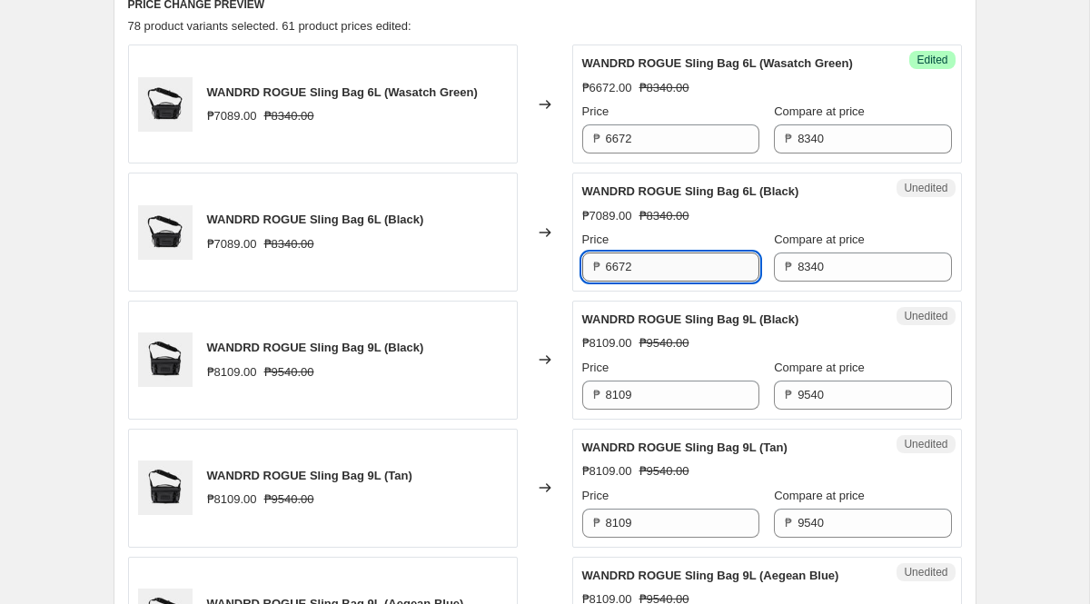
scroll to position [671, 0]
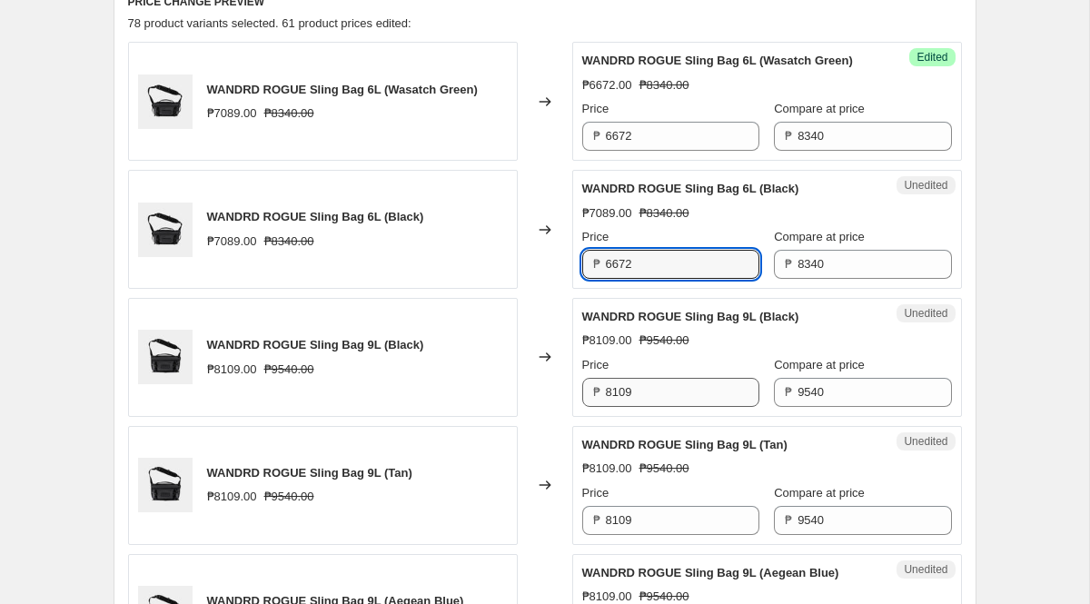
type input "6672"
click at [661, 403] on input "8109" at bounding box center [682, 392] width 153 height 29
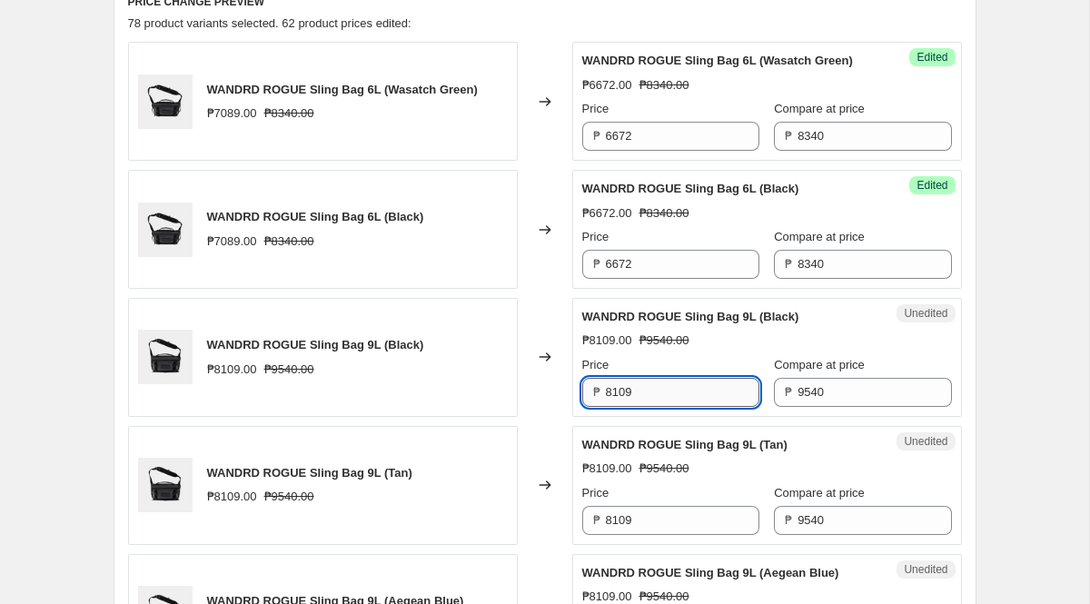
click at [635, 407] on input "8109" at bounding box center [682, 392] width 153 height 29
paste input "7632"
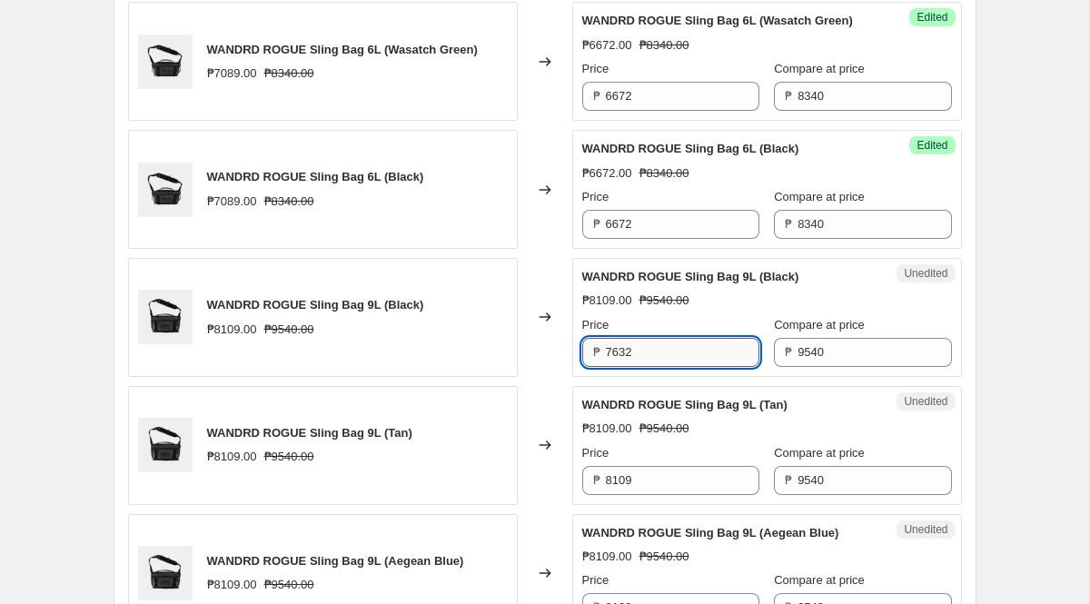
scroll to position [742, 0]
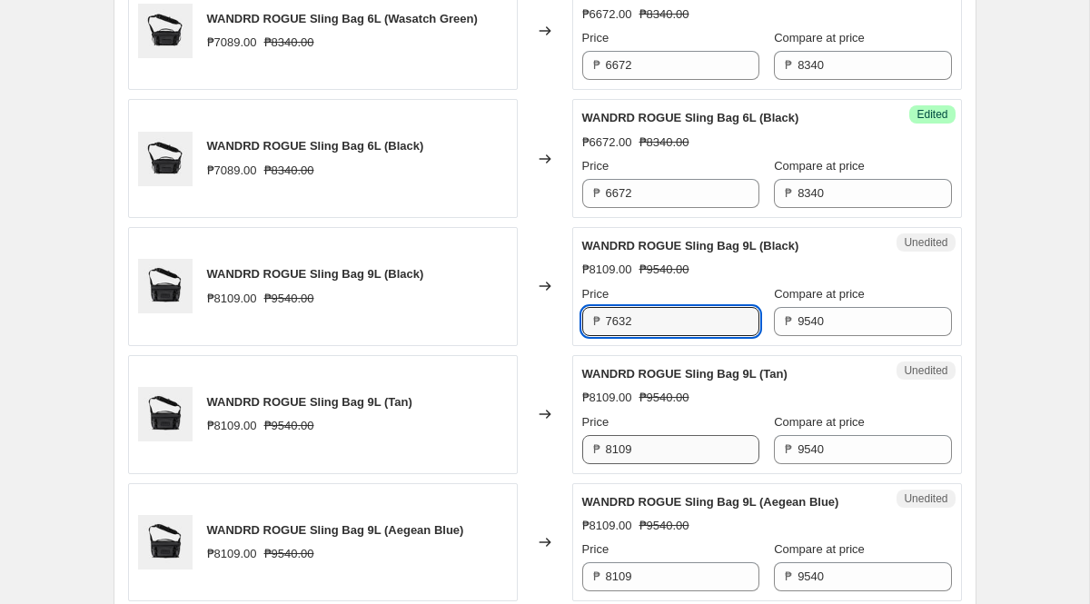
type input "7632"
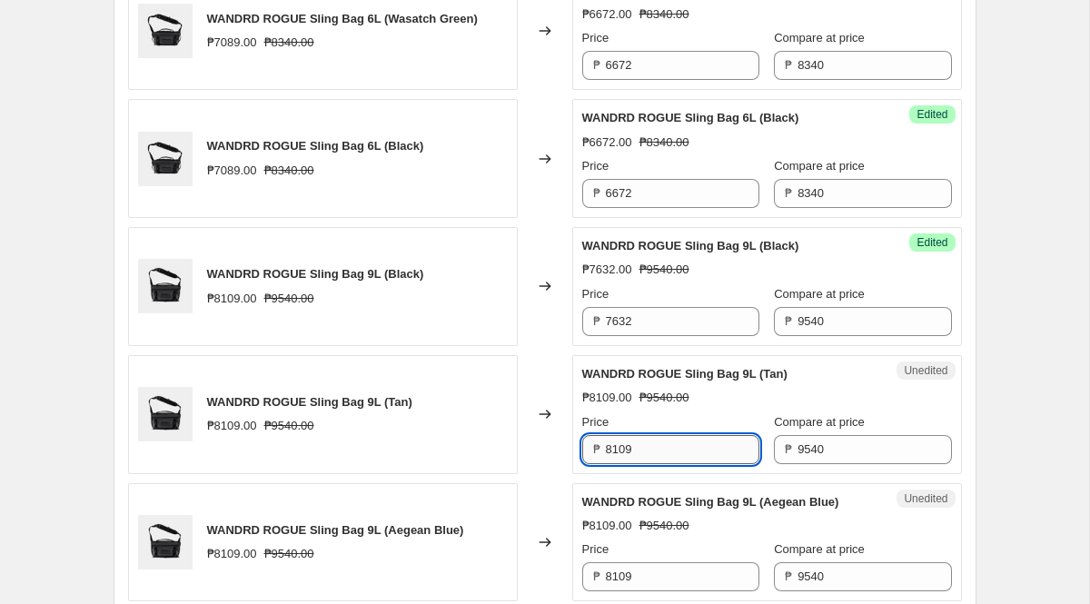
click at [658, 462] on input "8109" at bounding box center [682, 449] width 153 height 29
paste input "7632"
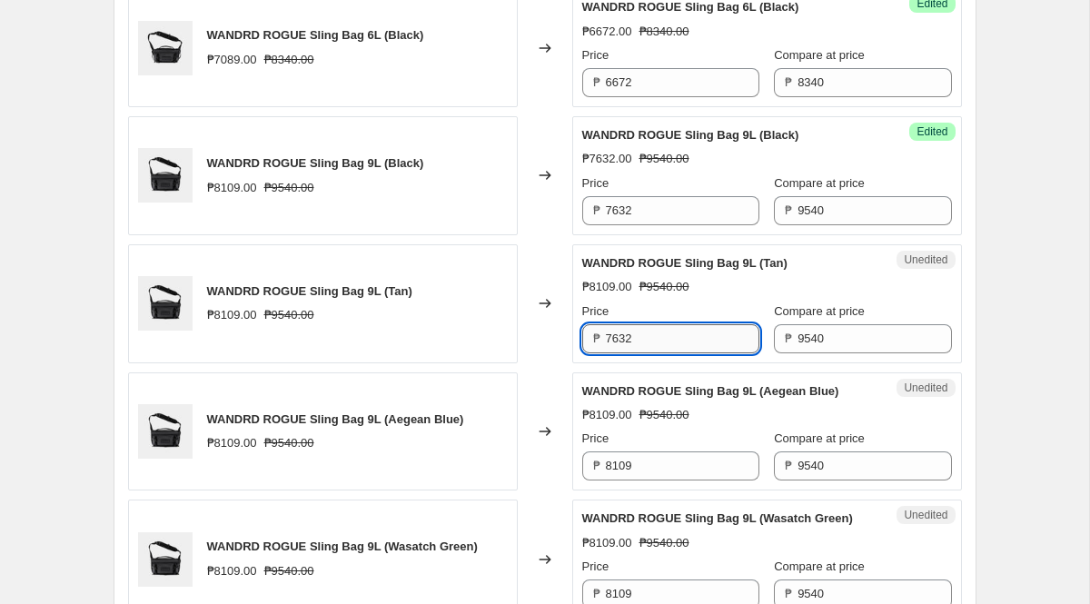
scroll to position [858, 0]
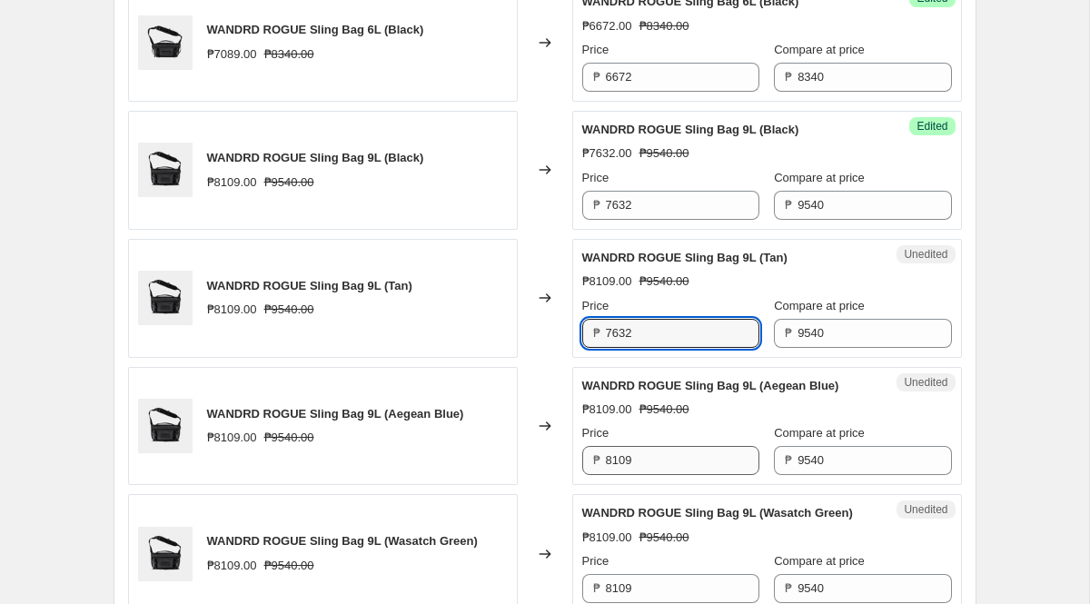
type input "7632"
click at [659, 474] on input "8109" at bounding box center [682, 460] width 153 height 29
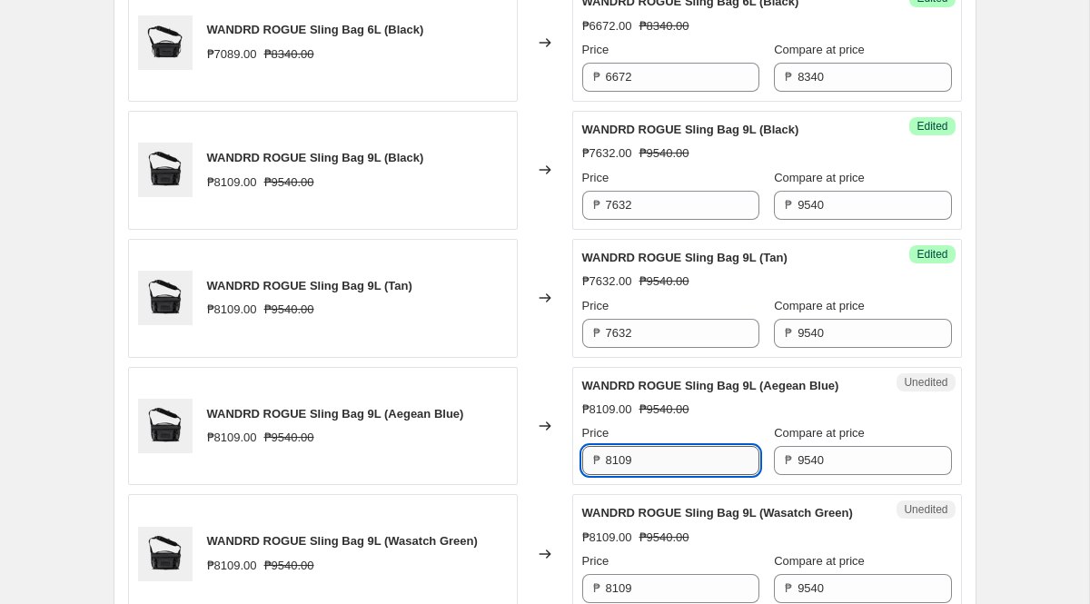
click at [659, 474] on input "8109" at bounding box center [682, 460] width 153 height 29
paste input "7632"
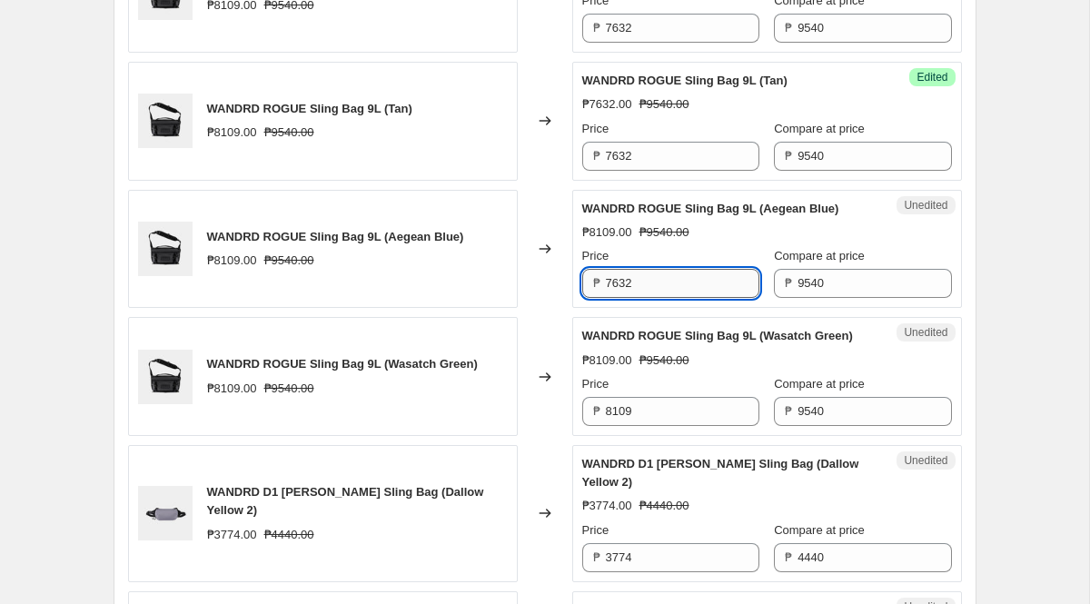
scroll to position [1036, 0]
type input "7632"
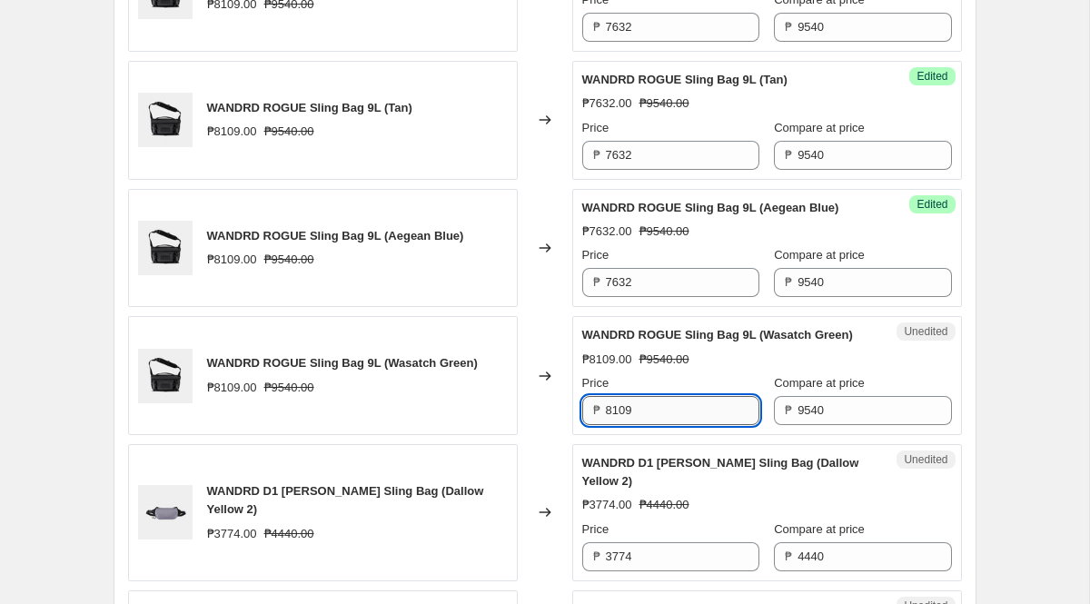
click at [650, 425] on input "8109" at bounding box center [682, 410] width 153 height 29
paste input "7632"
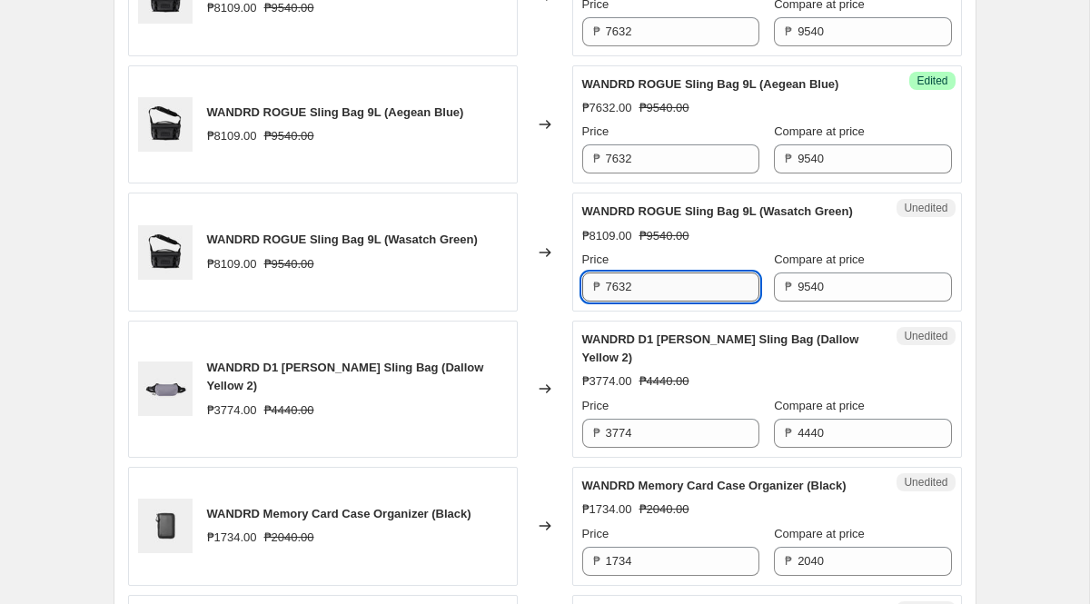
scroll to position [1179, 0]
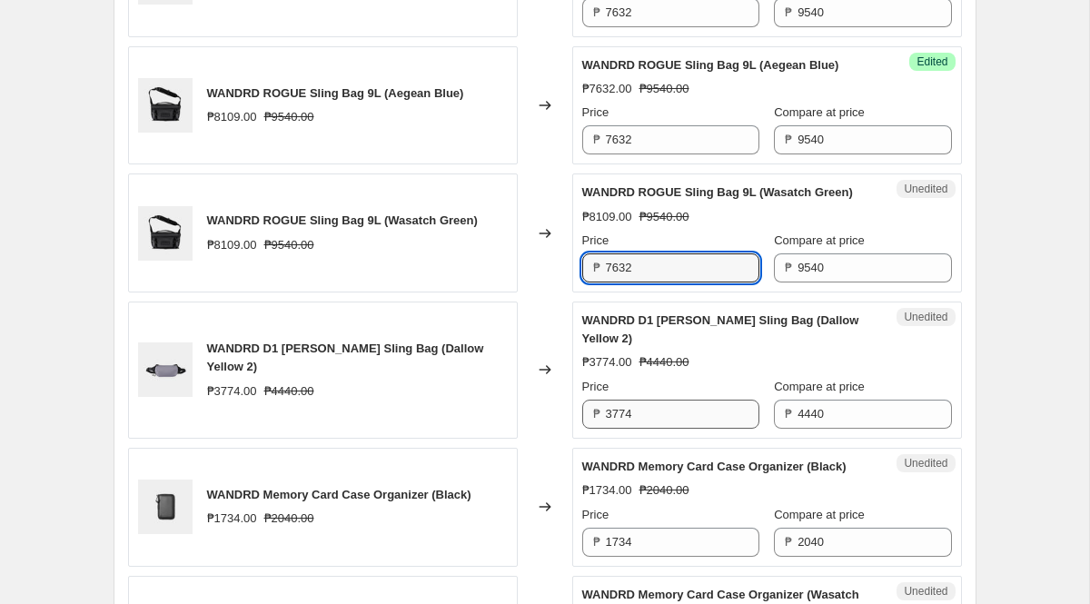
type input "7632"
click at [654, 429] on input "3774" at bounding box center [682, 414] width 153 height 29
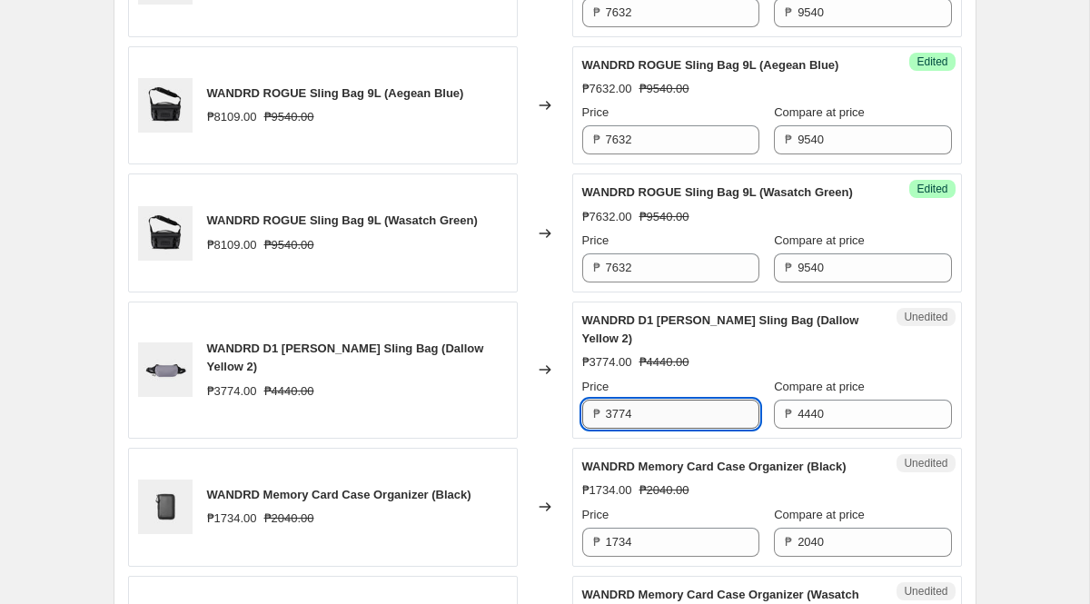
click at [676, 429] on input "3774" at bounding box center [682, 414] width 153 height 29
paste input "552"
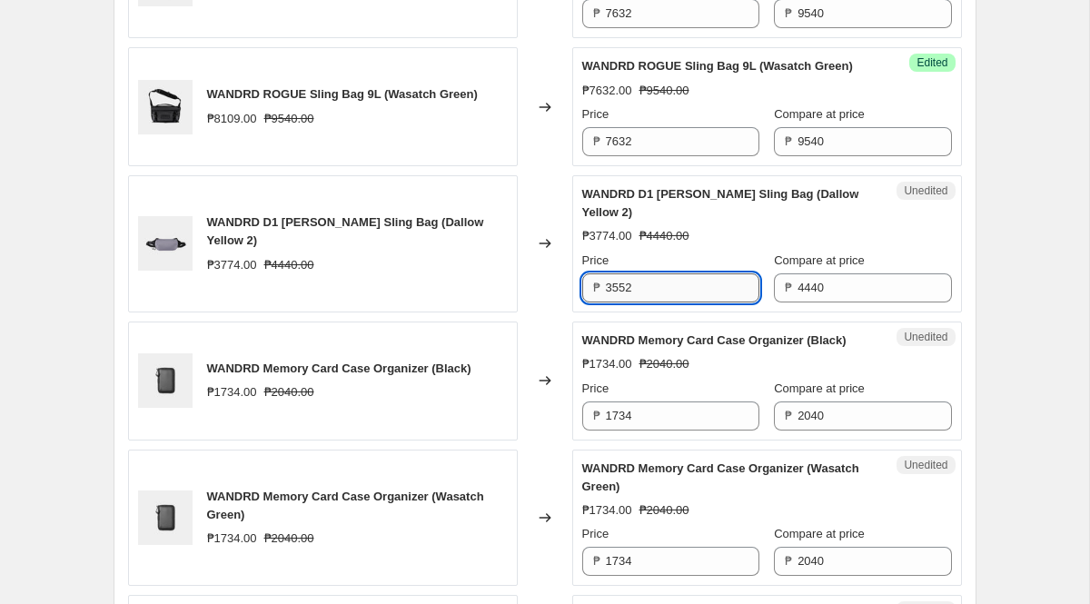
scroll to position [1307, 0]
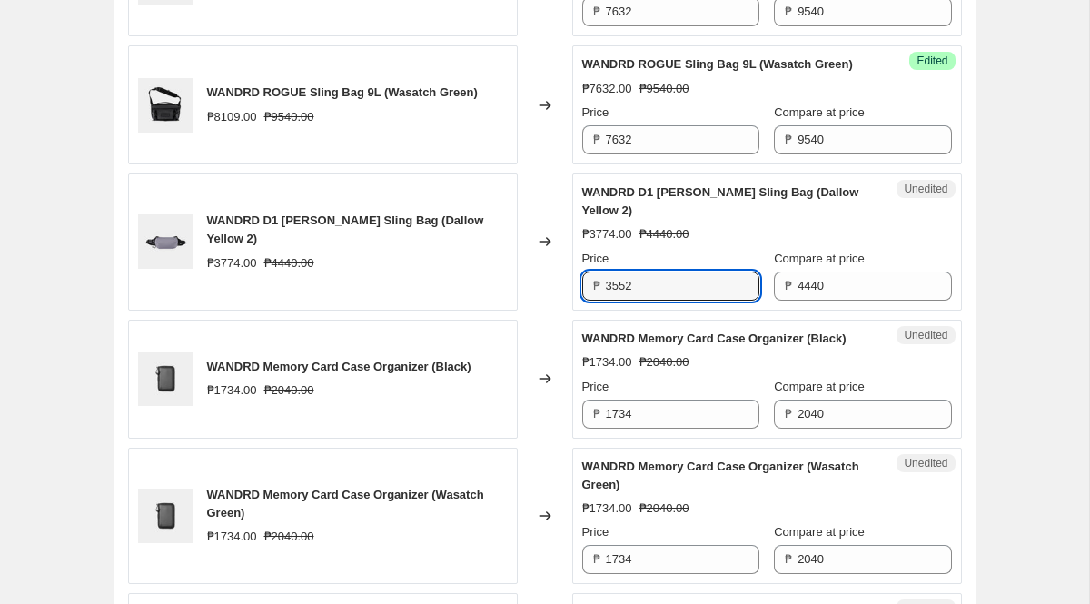
type input "3552"
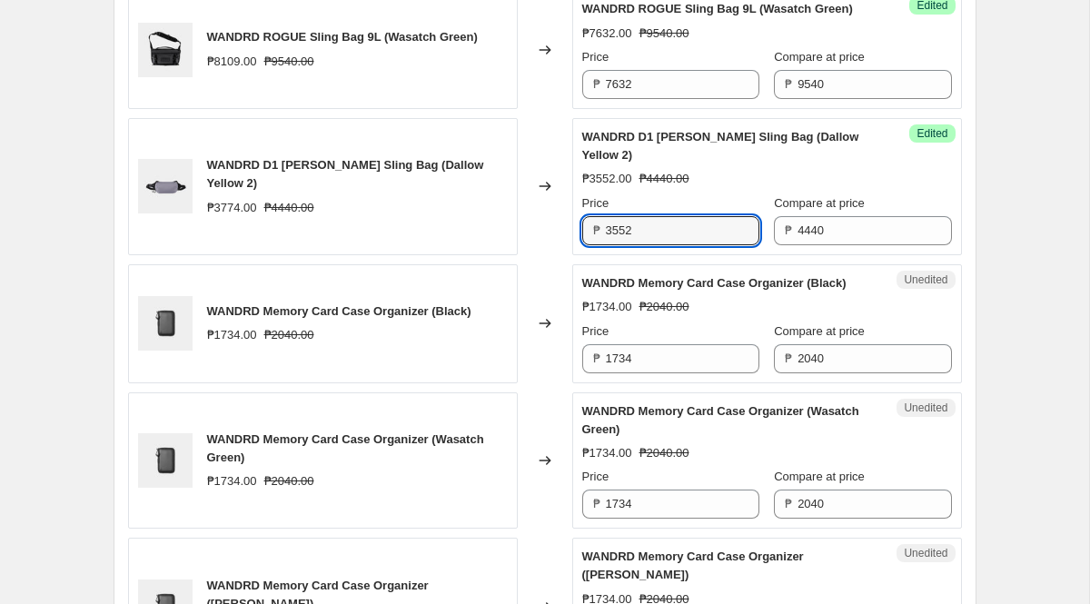
scroll to position [1368, 0]
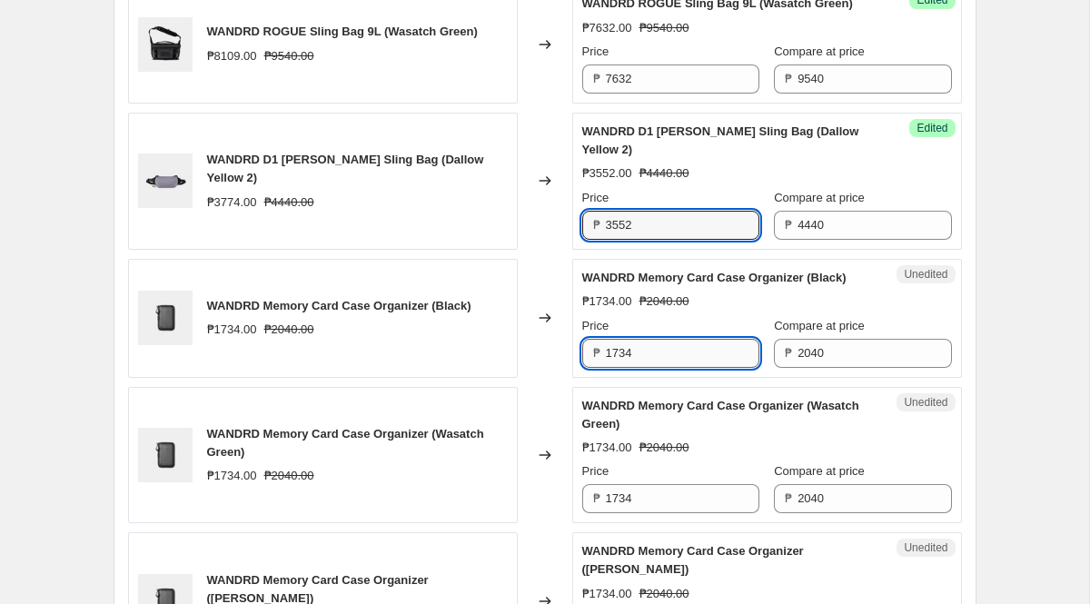
click at [659, 368] on input "1734" at bounding box center [682, 353] width 153 height 29
click at [658, 368] on input "1734" at bounding box center [682, 353] width 153 height 29
paste input "632"
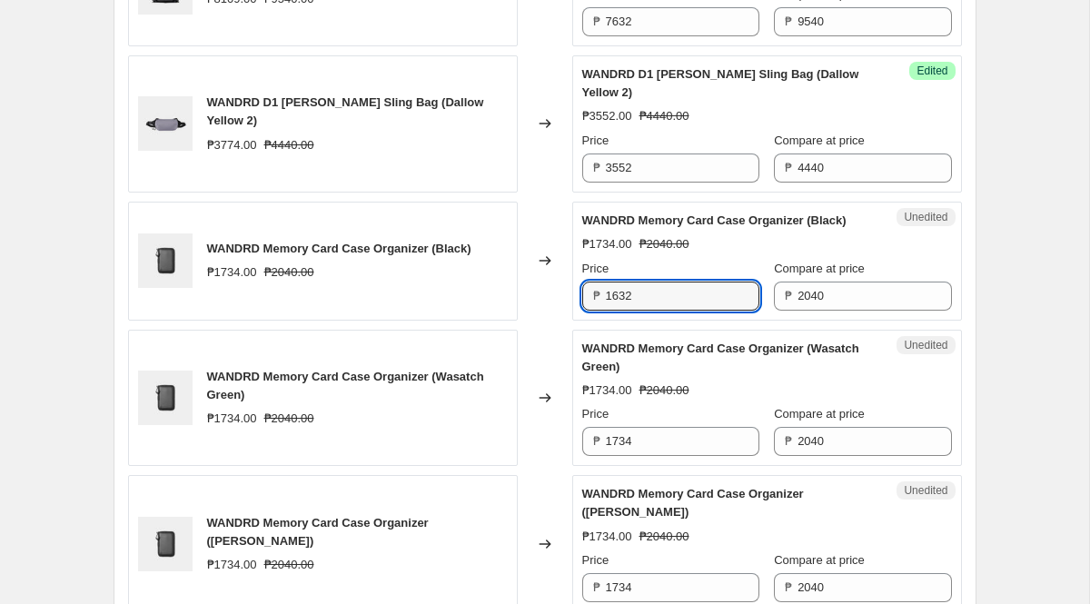
scroll to position [1431, 0]
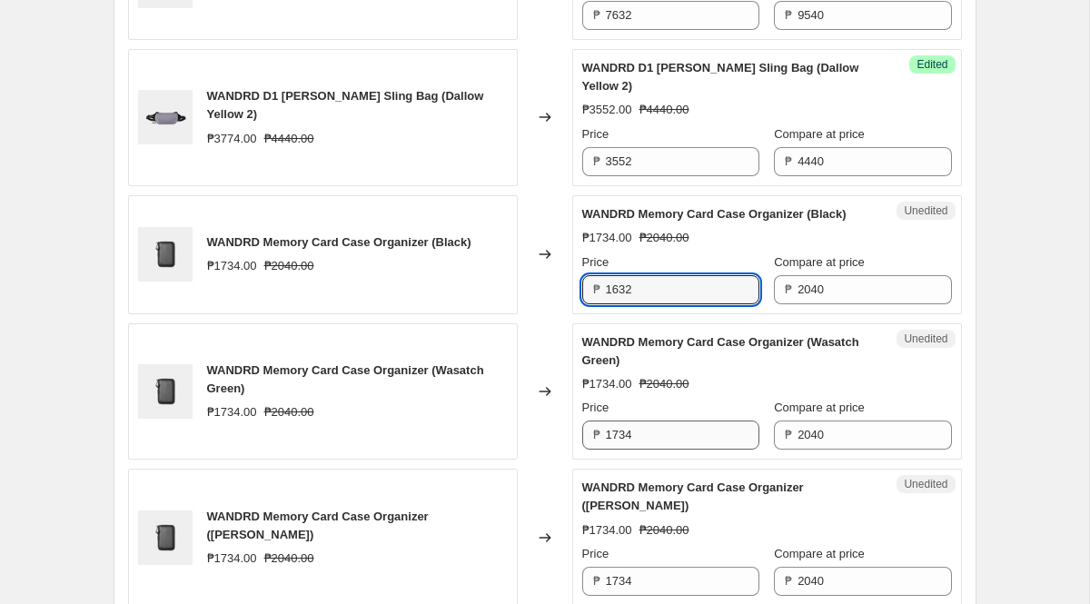
type input "1632"
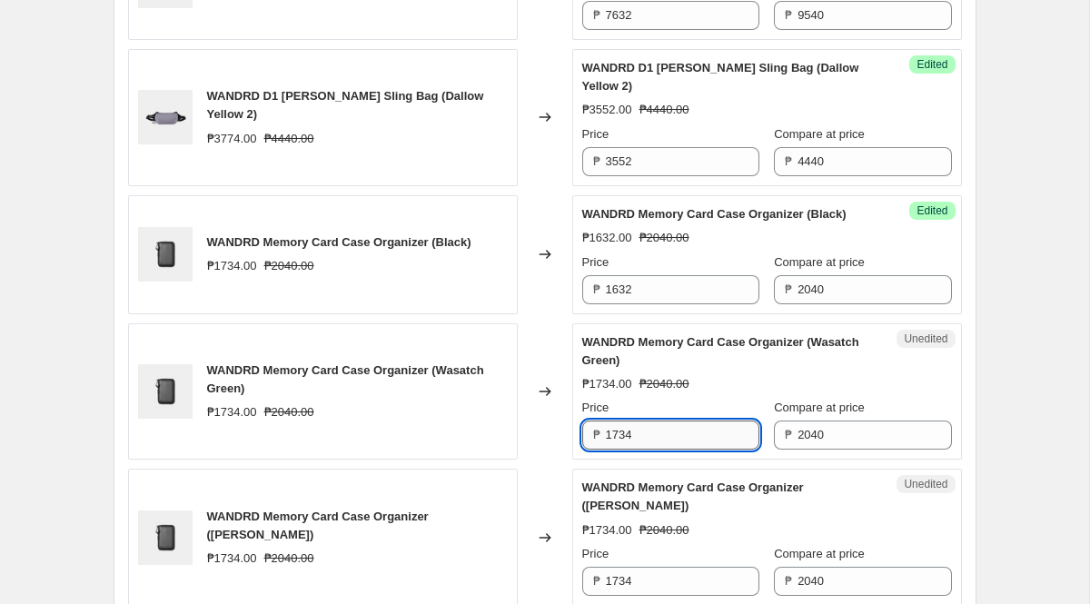
click at [670, 450] on input "1734" at bounding box center [682, 434] width 153 height 29
paste input "632"
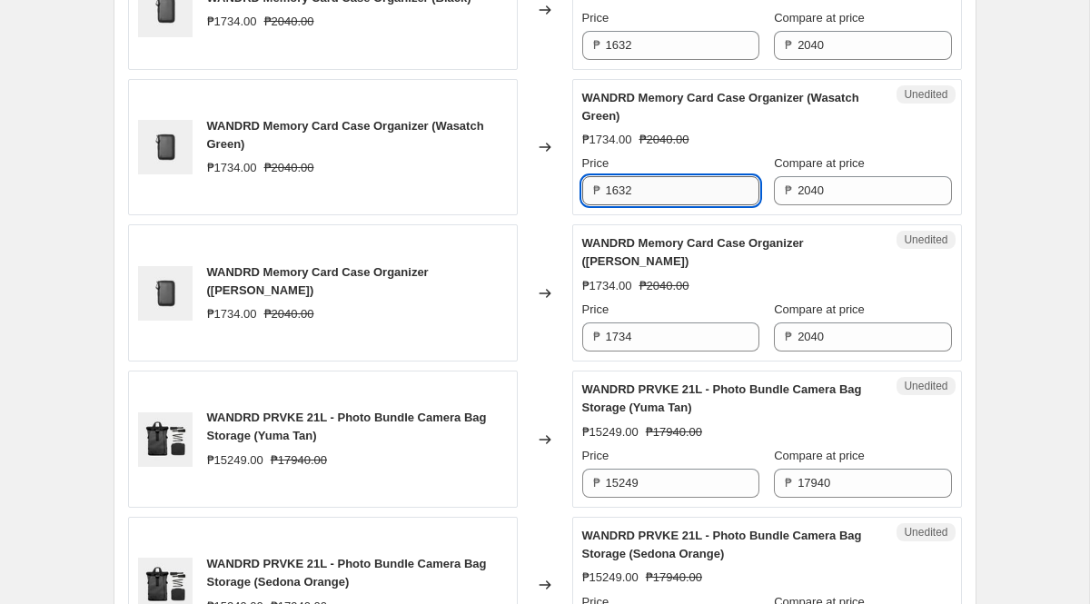
scroll to position [1678, 0]
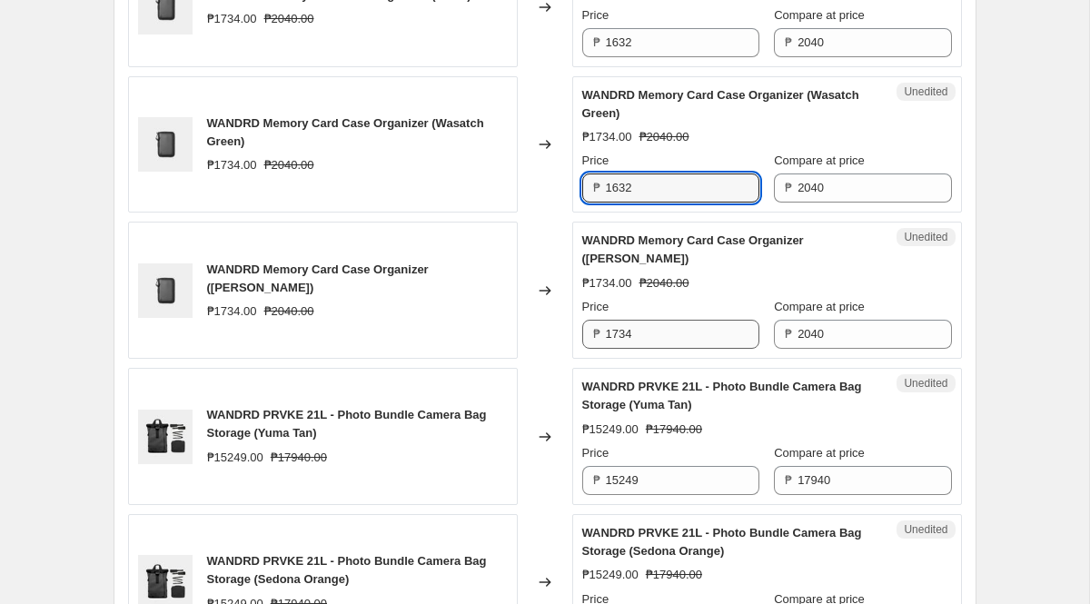
type input "1632"
click at [638, 349] on input "1734" at bounding box center [682, 334] width 153 height 29
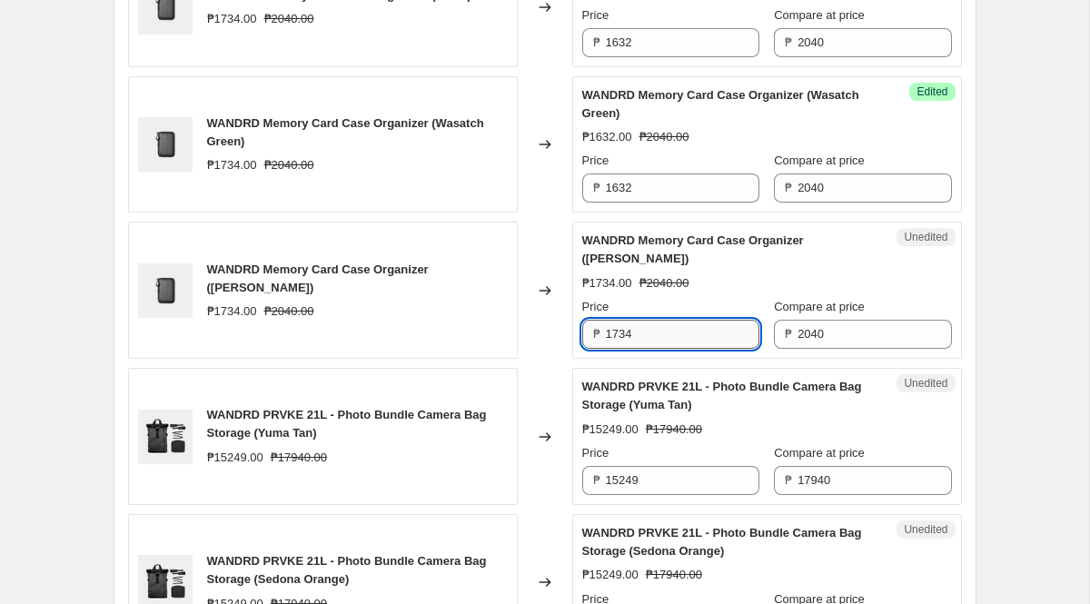
click at [638, 349] on input "1734" at bounding box center [682, 334] width 153 height 29
paste input "632"
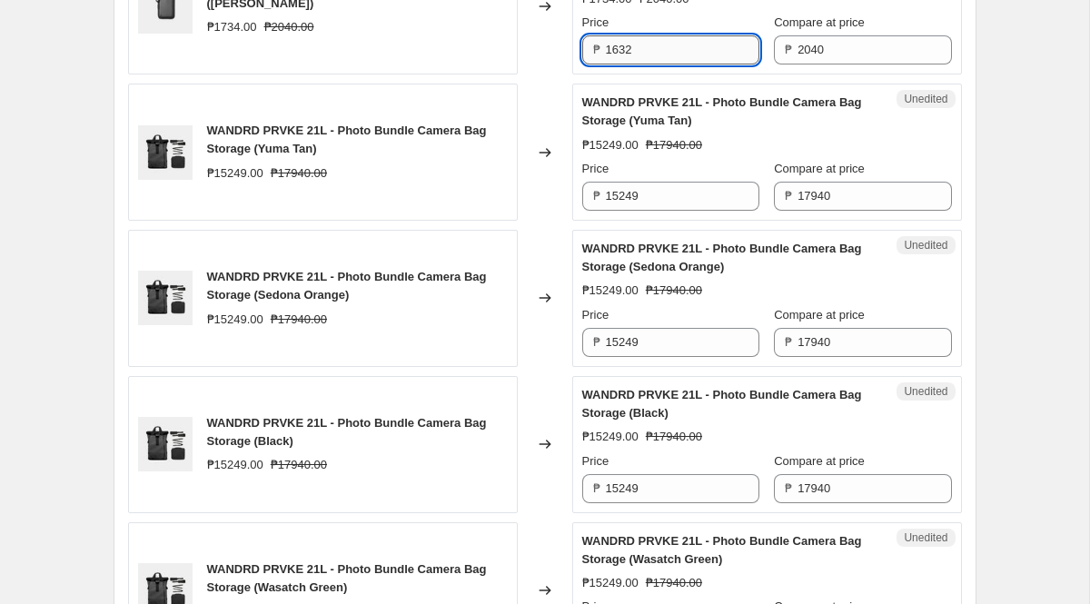
scroll to position [1952, 0]
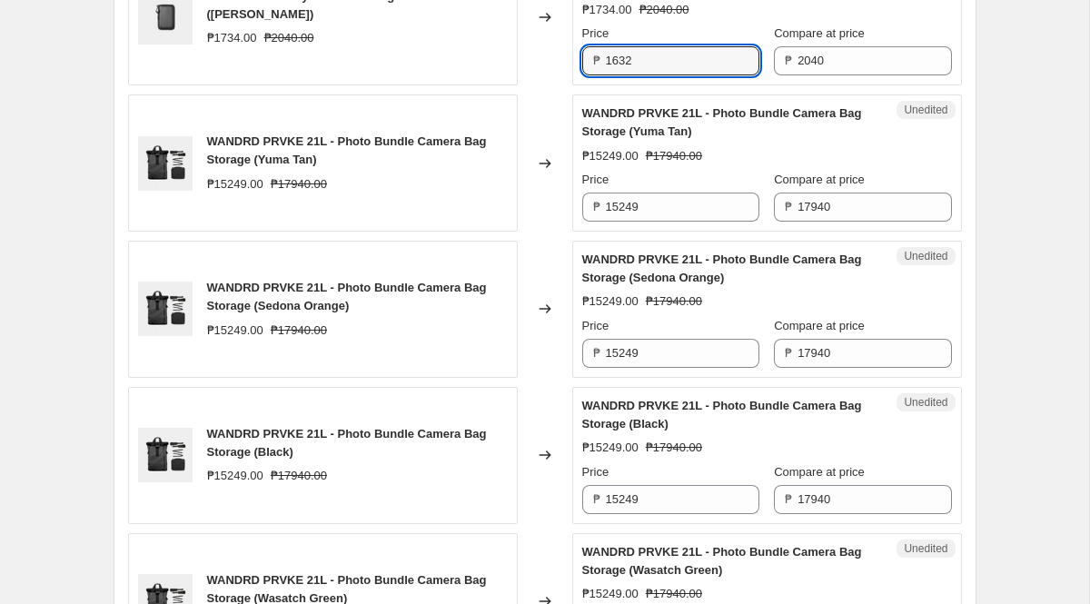
type input "1632"
click at [662, 222] on input "15249" at bounding box center [682, 207] width 153 height 29
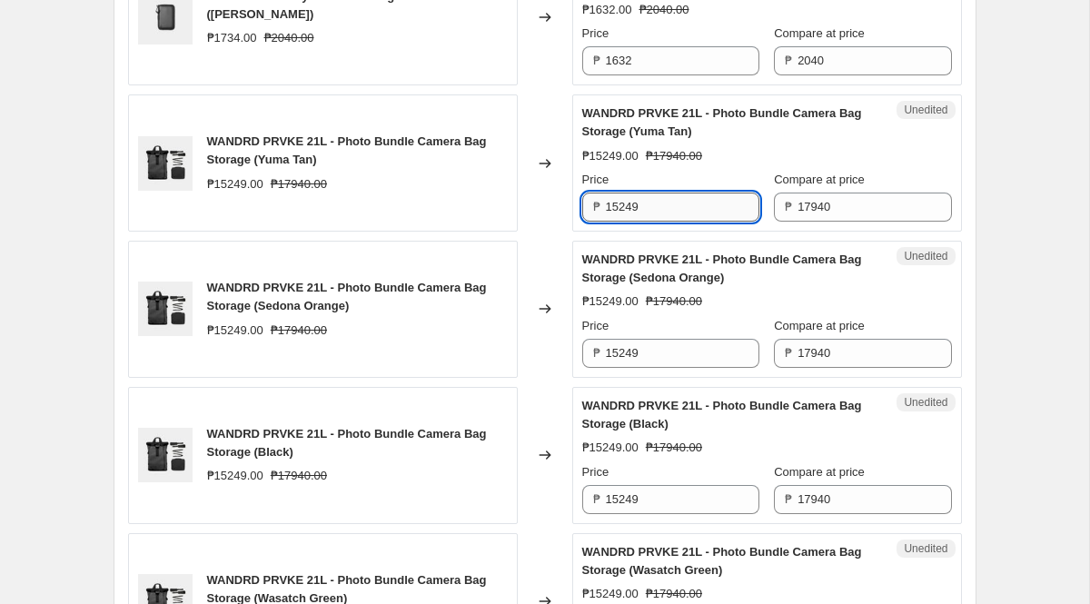
click at [662, 222] on input "15249" at bounding box center [682, 207] width 153 height 29
paste input "4352"
type input "14352"
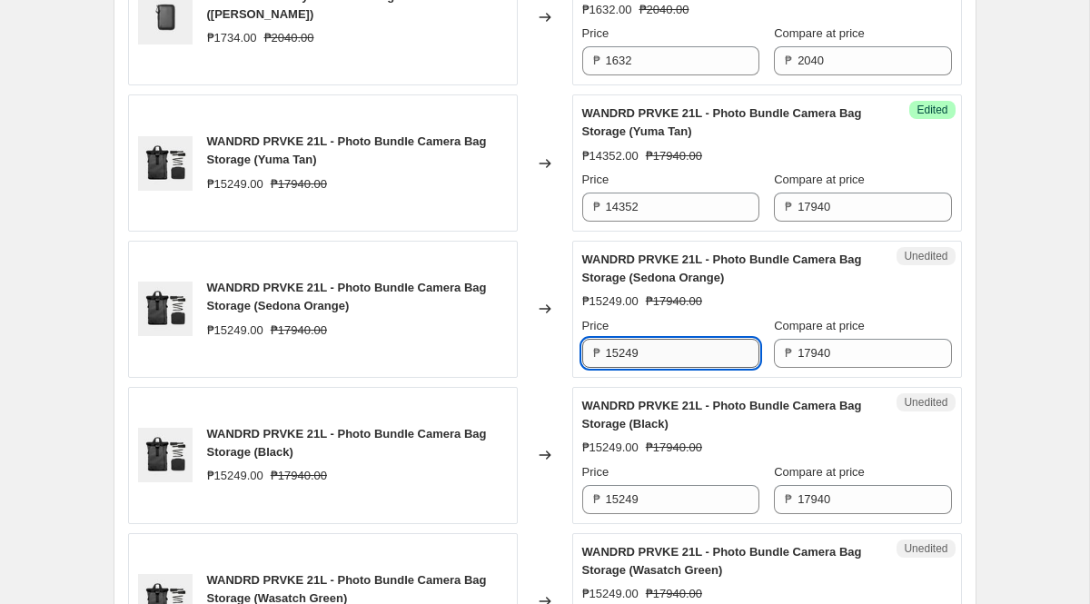
click at [666, 368] on input "15249" at bounding box center [682, 353] width 153 height 29
paste input "4352"
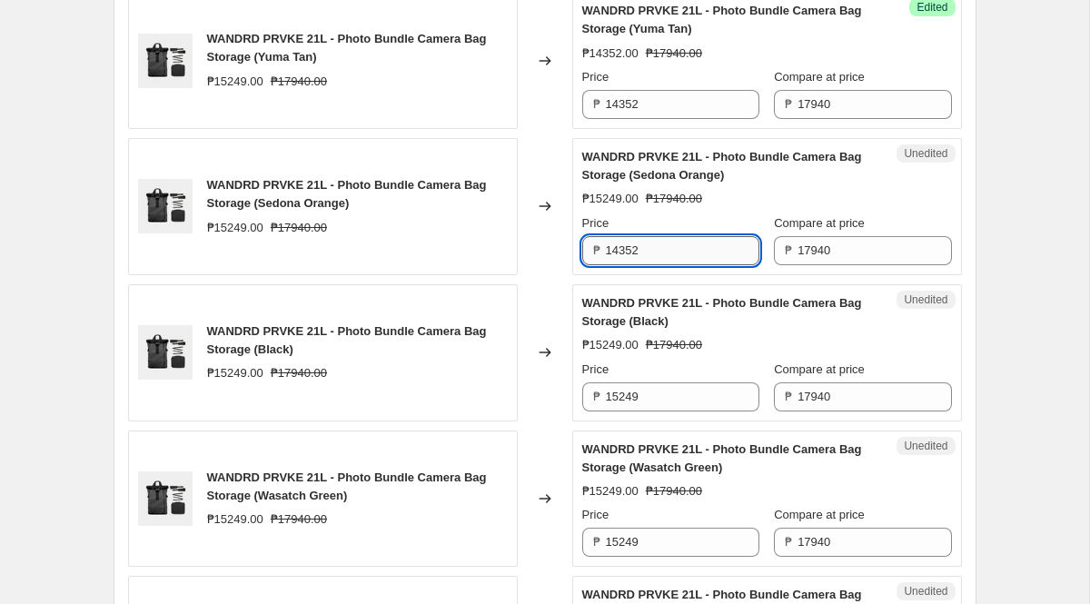
scroll to position [2057, 0]
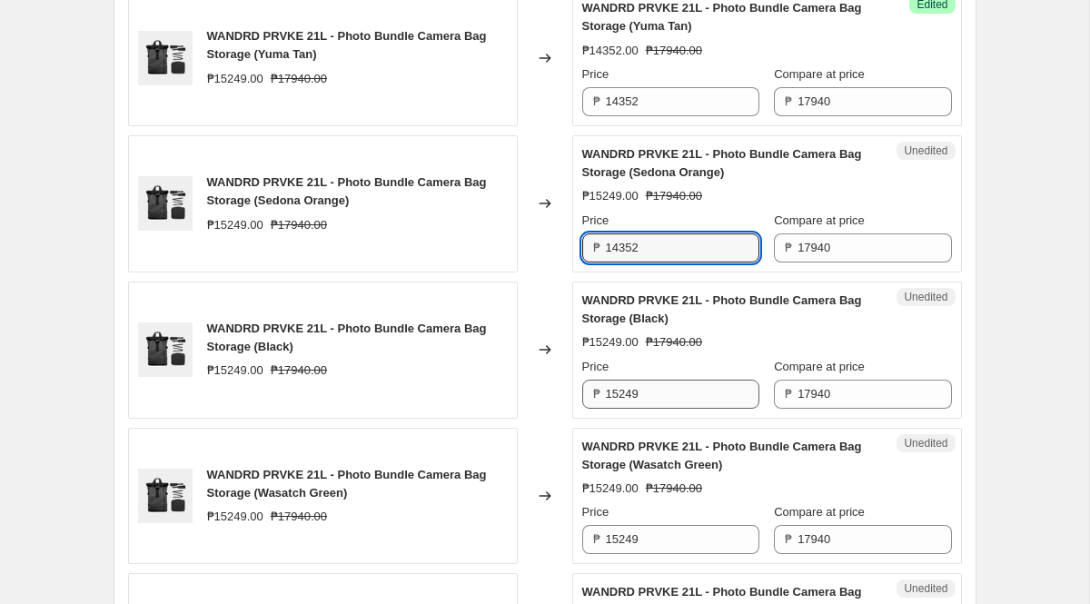
type input "14352"
click at [662, 409] on input "15249" at bounding box center [682, 394] width 153 height 29
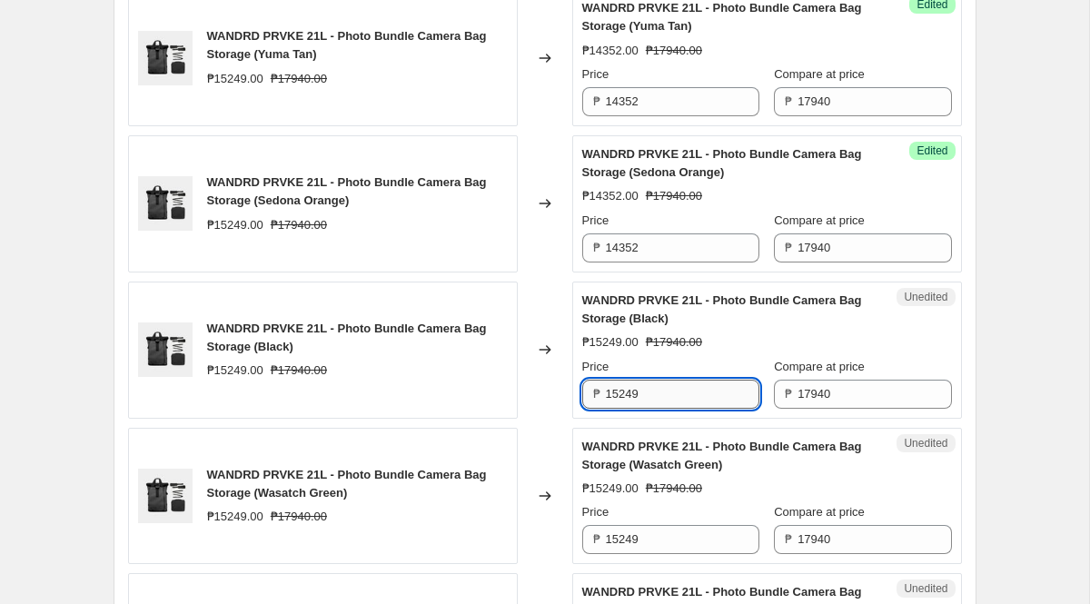
click at [662, 409] on input "15249" at bounding box center [682, 394] width 153 height 29
paste input "4352"
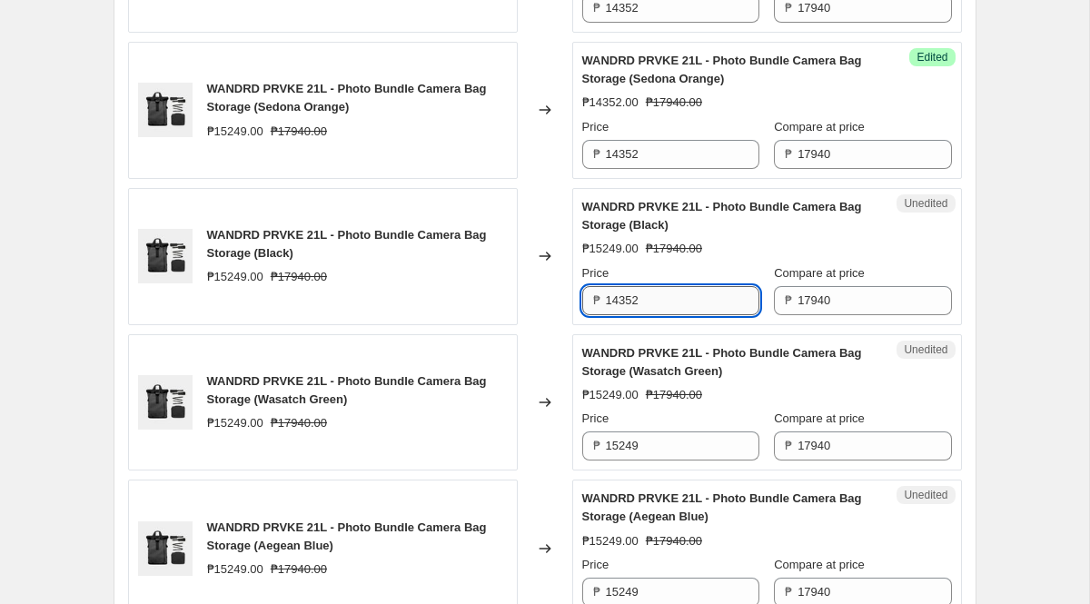
scroll to position [2156, 0]
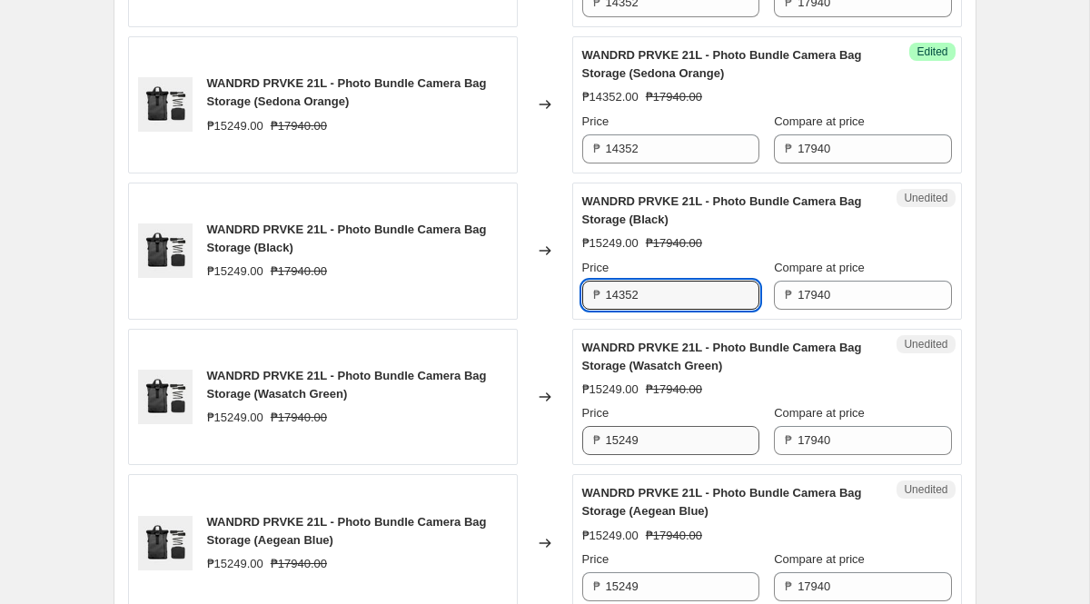
type input "14352"
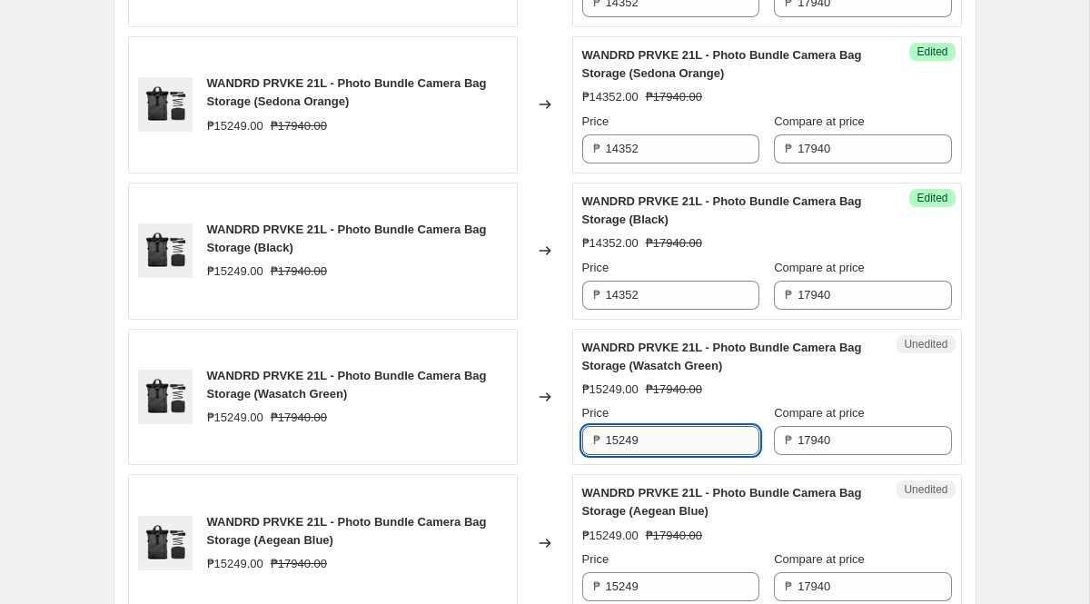
click at [671, 455] on input "15249" at bounding box center [682, 440] width 153 height 29
paste input "4352"
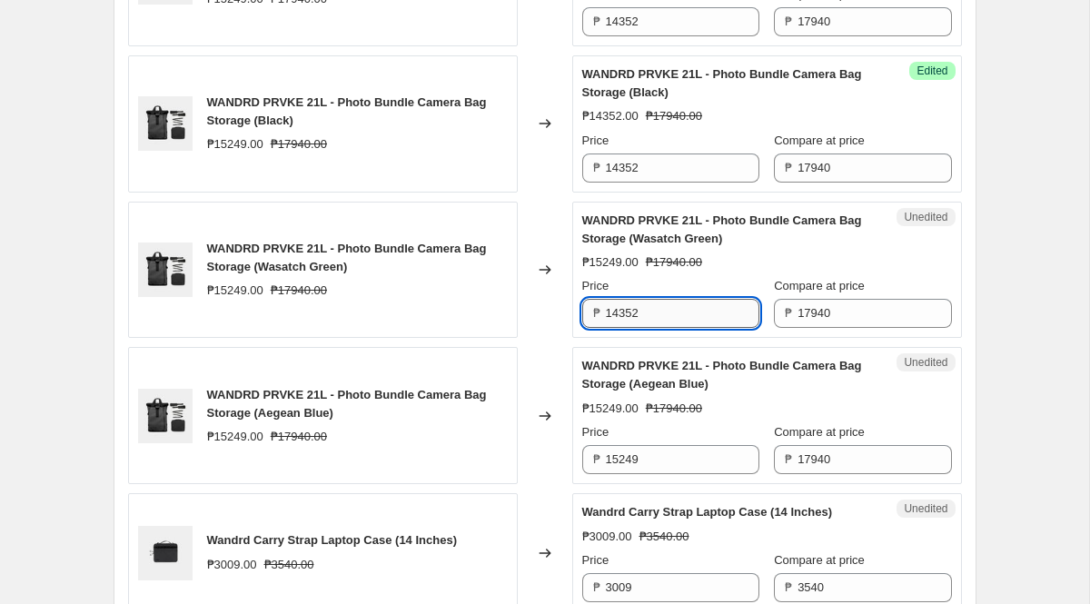
scroll to position [2289, 0]
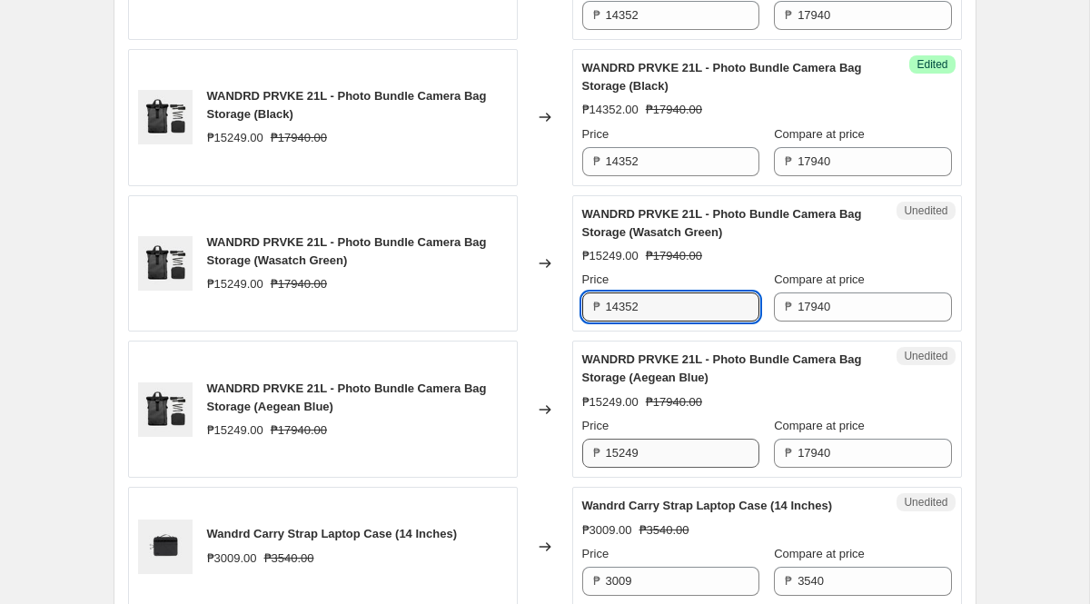
type input "14352"
click at [672, 468] on input "15249" at bounding box center [682, 453] width 153 height 29
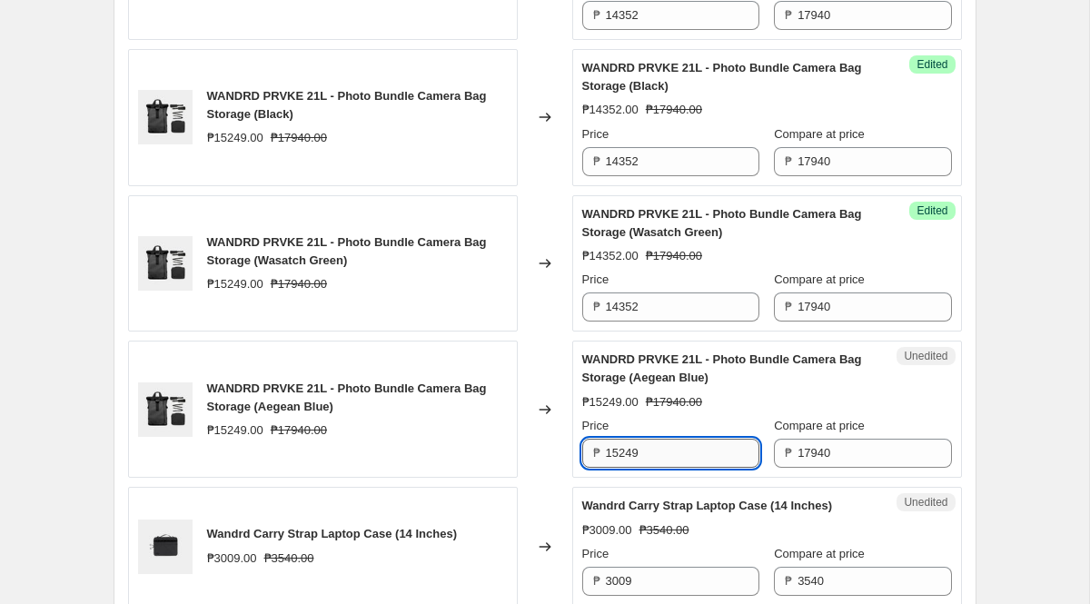
click at [672, 468] on input "15249" at bounding box center [682, 453] width 153 height 29
paste input "4352"
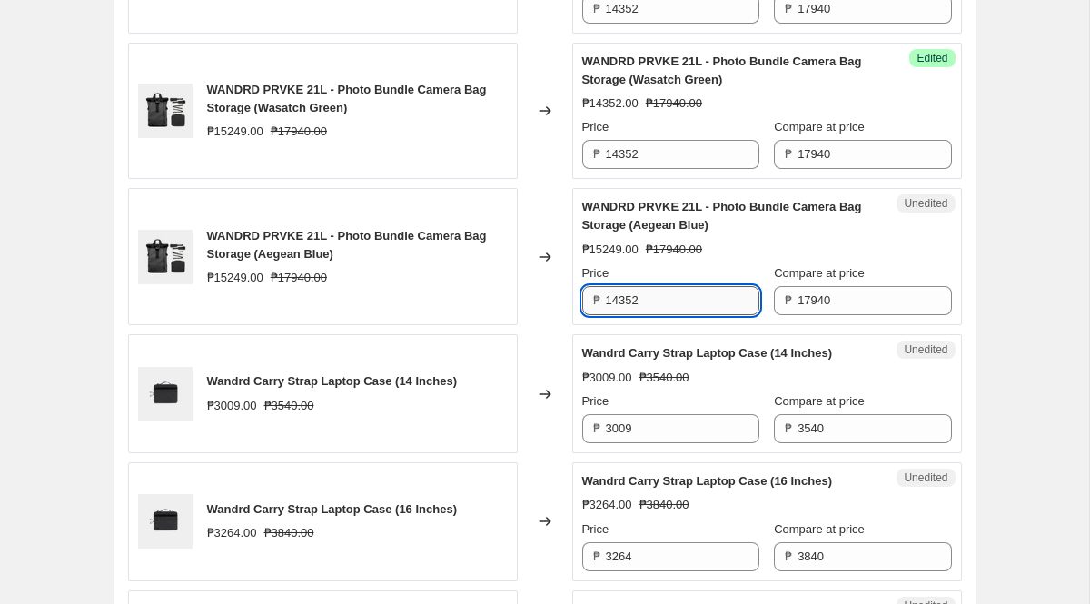
scroll to position [2443, 0]
type input "14352"
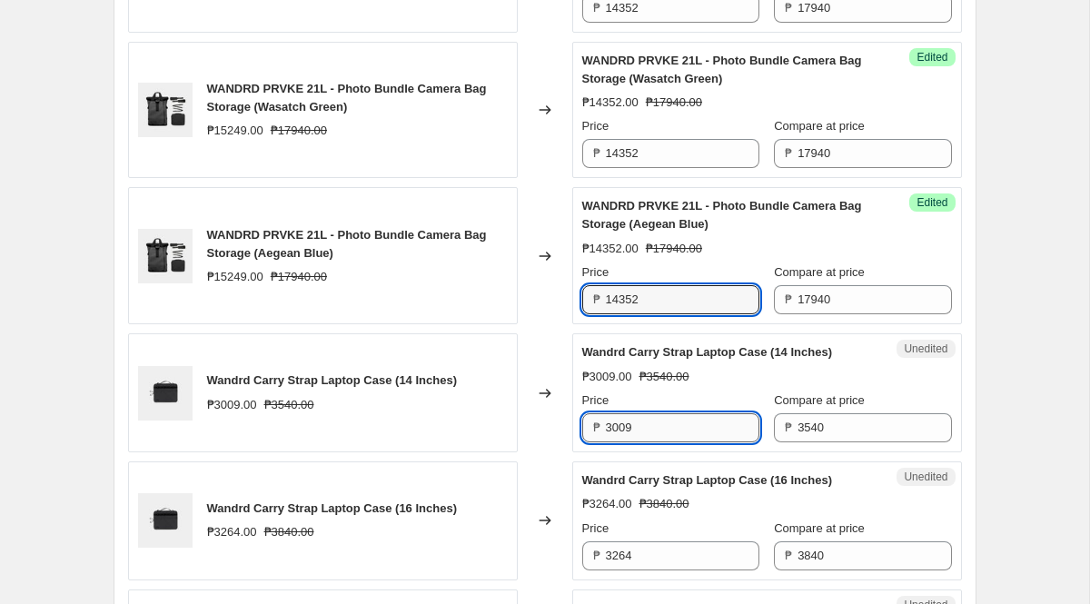
click at [660, 442] on input "3009" at bounding box center [682, 427] width 153 height 29
click at [647, 442] on input "3009" at bounding box center [682, 427] width 153 height 29
paste input "2832"
type input "2832"
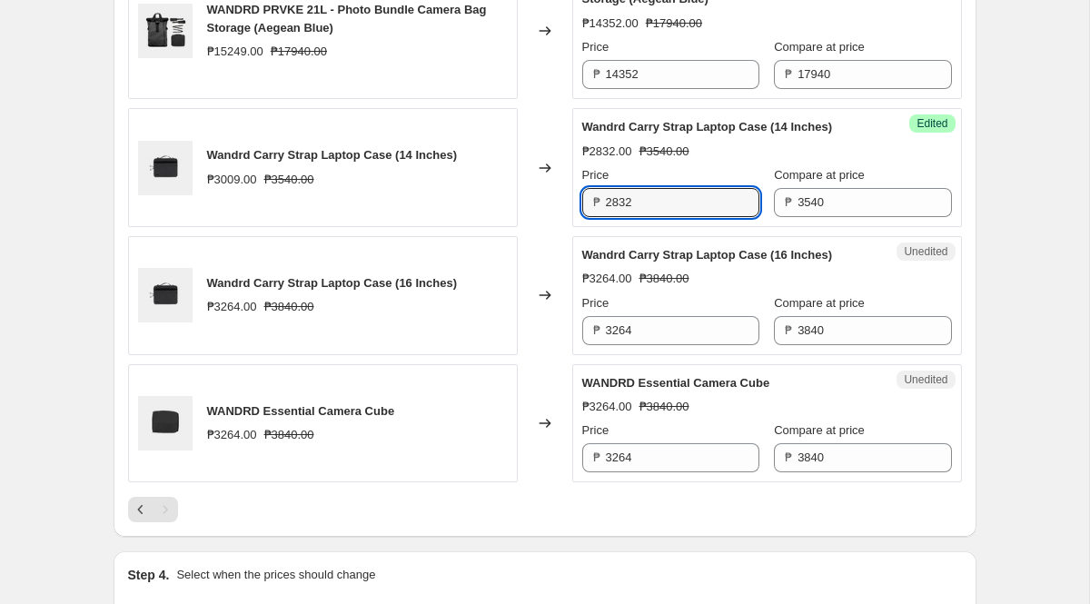
scroll to position [2695, 0]
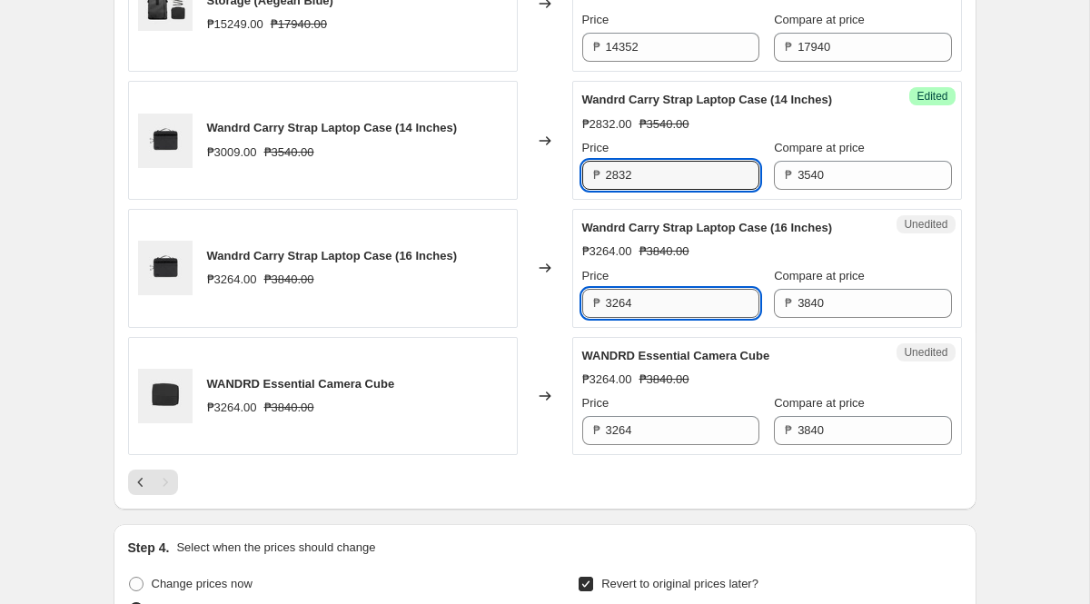
click at [655, 318] on input "3264" at bounding box center [682, 303] width 153 height 29
click at [662, 318] on input "3264" at bounding box center [682, 303] width 153 height 29
paste input "072"
type input "3072"
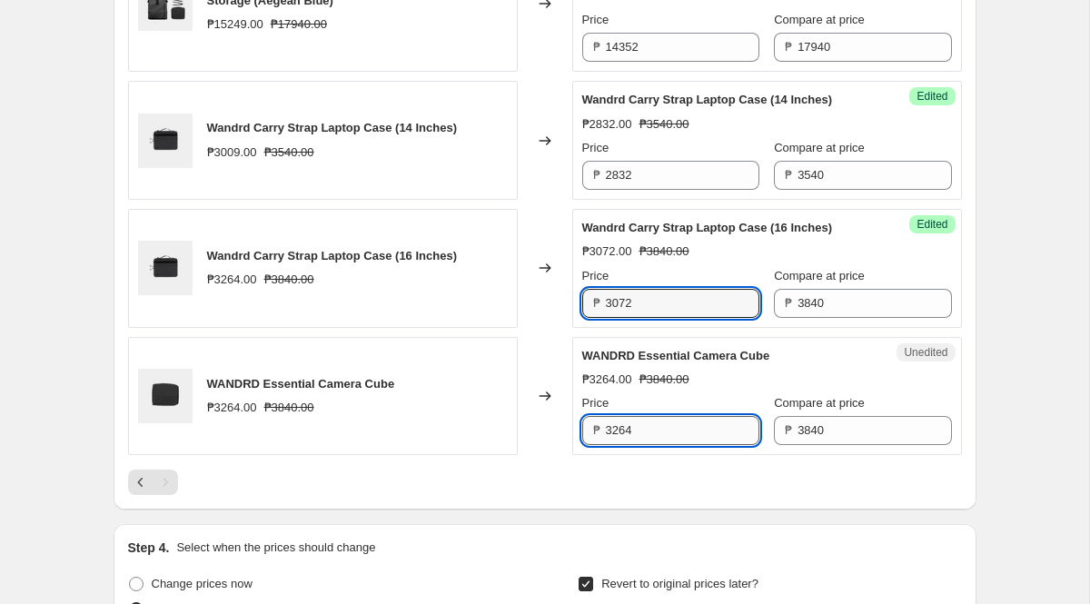
click at [677, 445] on input "3264" at bounding box center [682, 430] width 153 height 29
paste input "₱3,072.00"
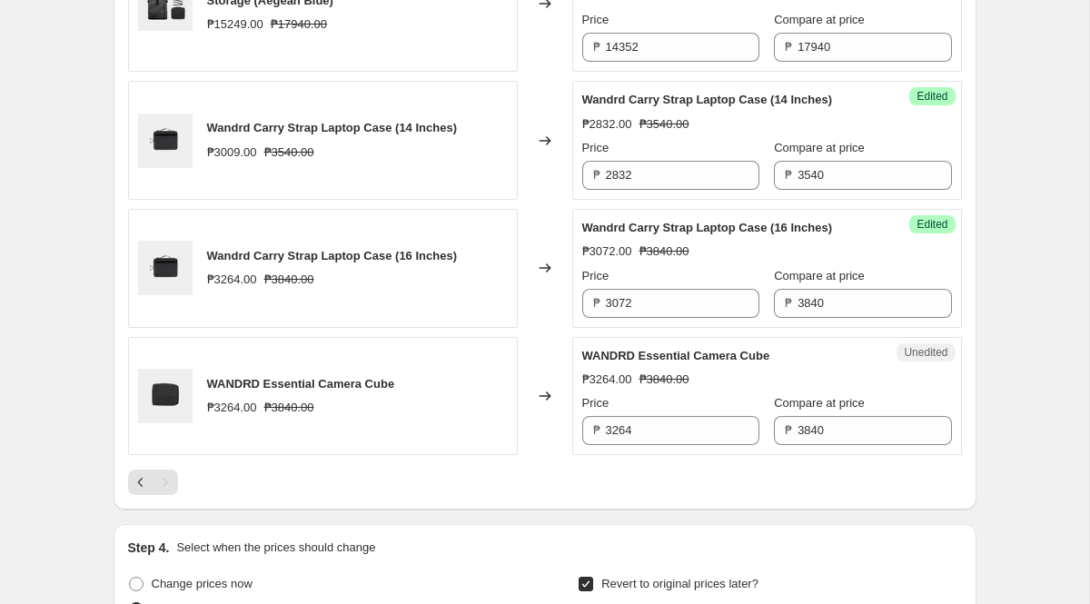
click at [573, 495] on div at bounding box center [545, 481] width 834 height 25
click at [647, 318] on input "3072" at bounding box center [682, 303] width 153 height 29
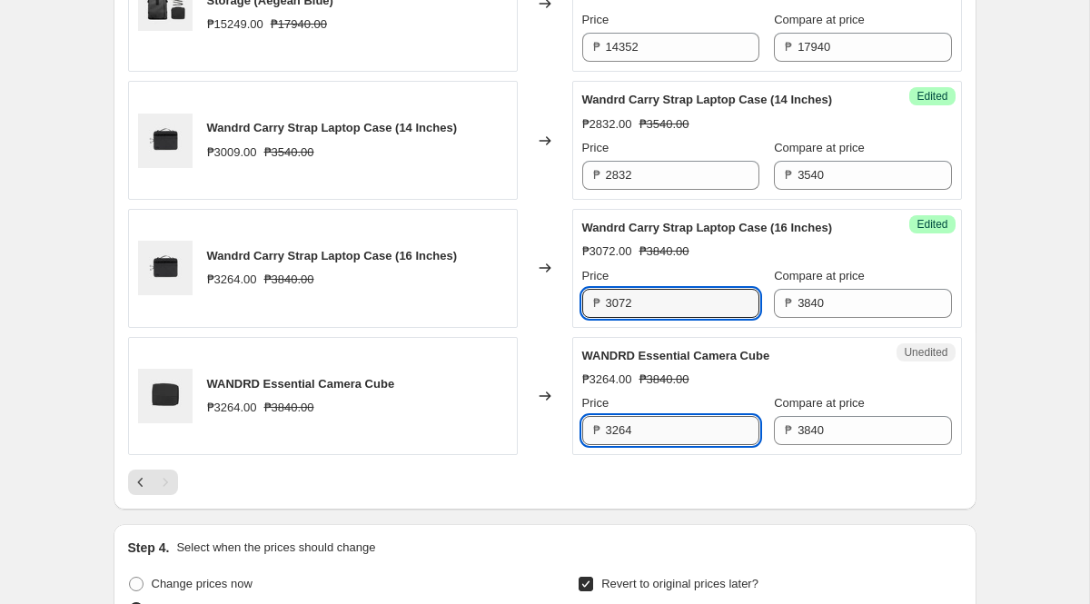
click at [640, 445] on input "3264" at bounding box center [682, 430] width 153 height 29
paste input "072"
type input "3072"
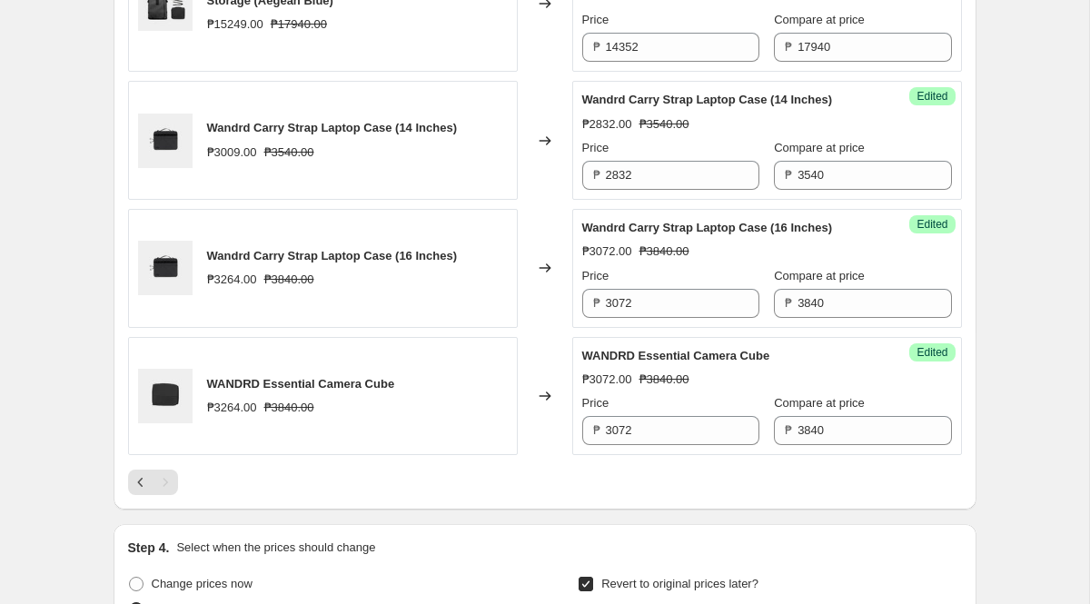
click at [557, 495] on div at bounding box center [545, 481] width 834 height 25
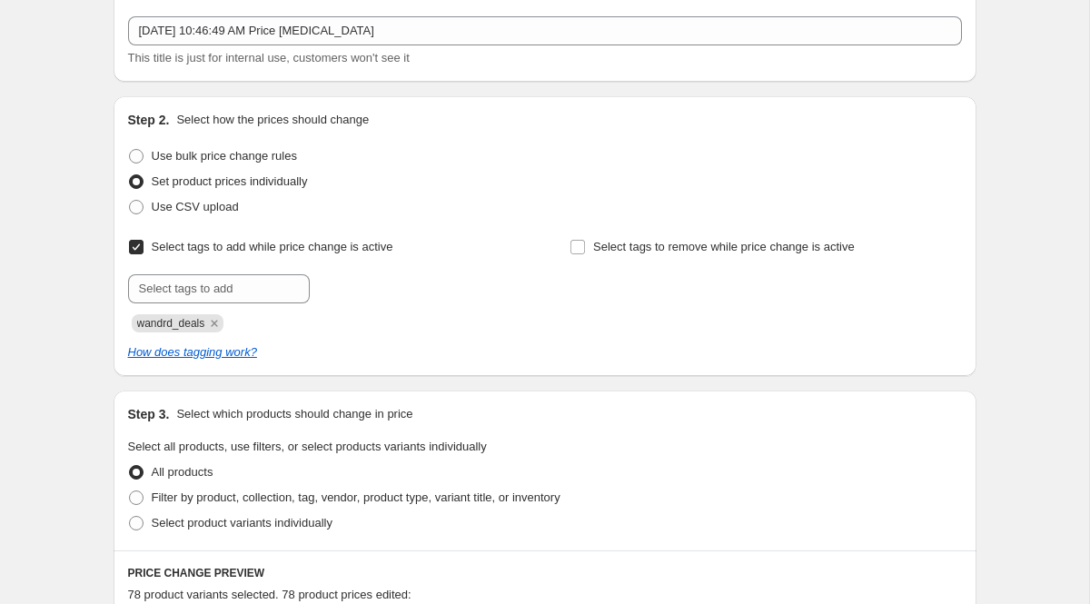
scroll to position [0, 0]
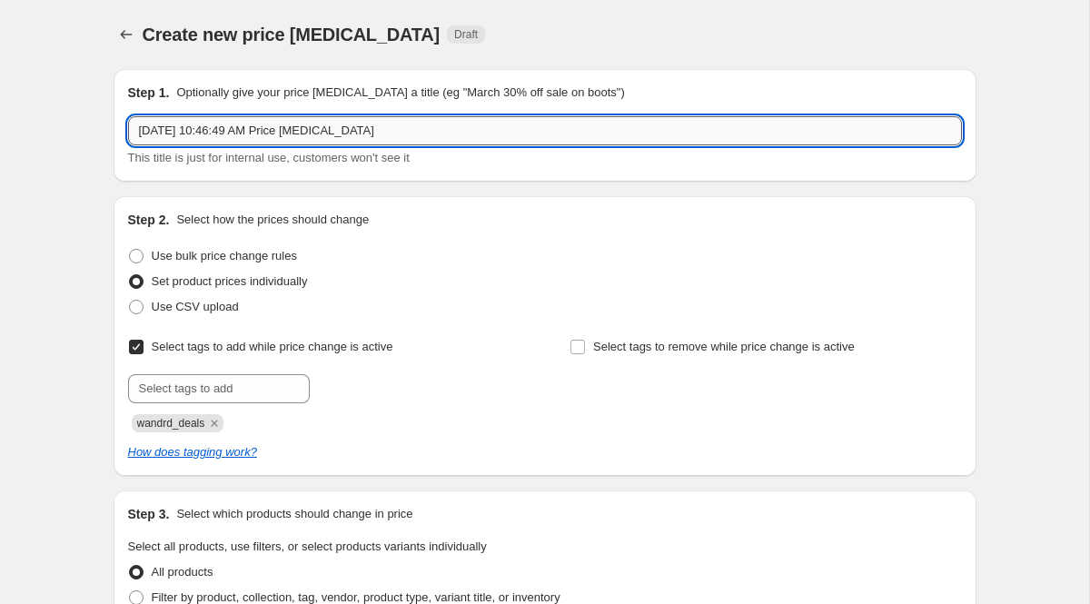
click at [398, 120] on input "[DATE] 10:46:49 AM Price [MEDICAL_DATA]" at bounding box center [545, 130] width 834 height 29
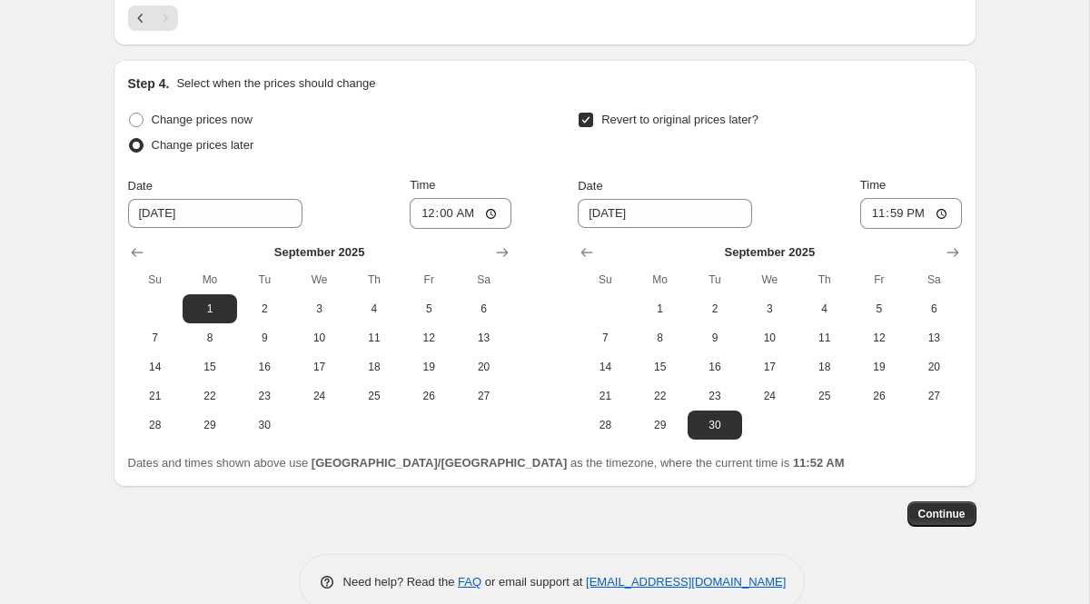
scroll to position [3247, 0]
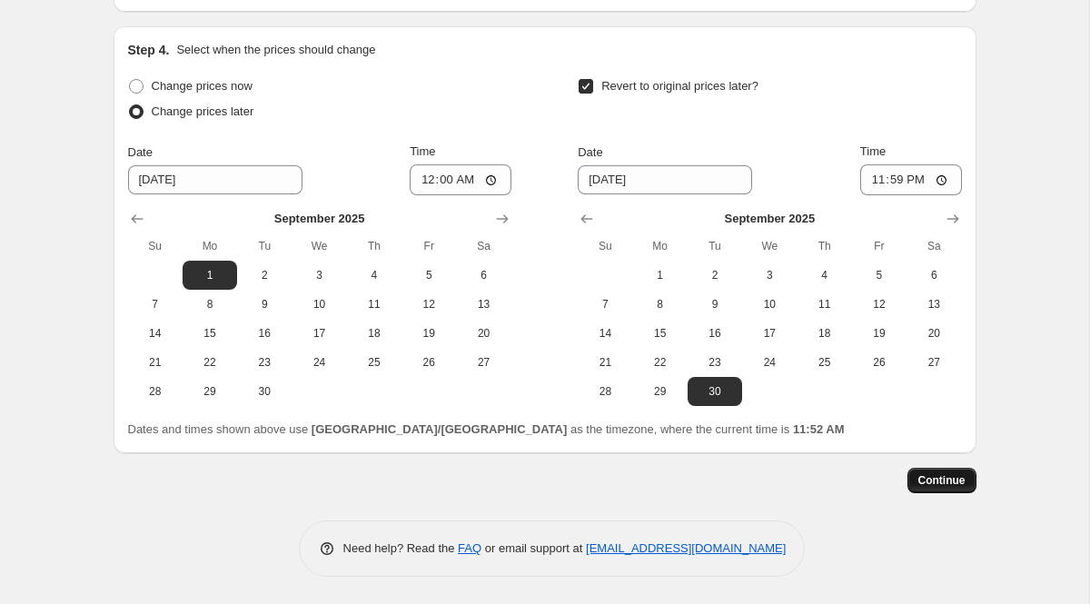
type input "Wandrd_20%off September"
click at [951, 479] on span "Continue" at bounding box center [941, 480] width 47 height 15
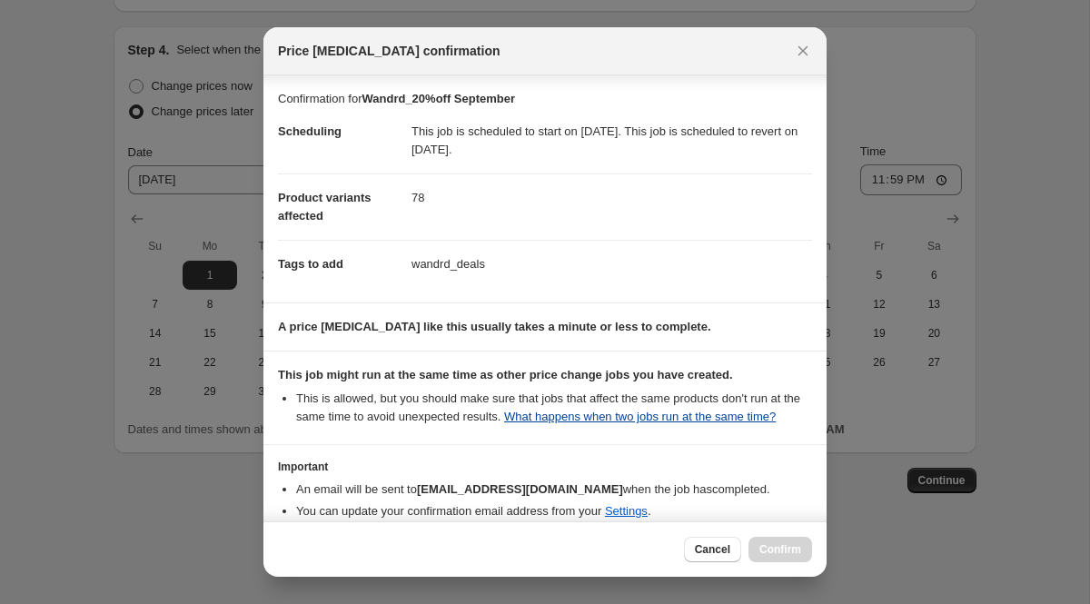
scroll to position [109, 0]
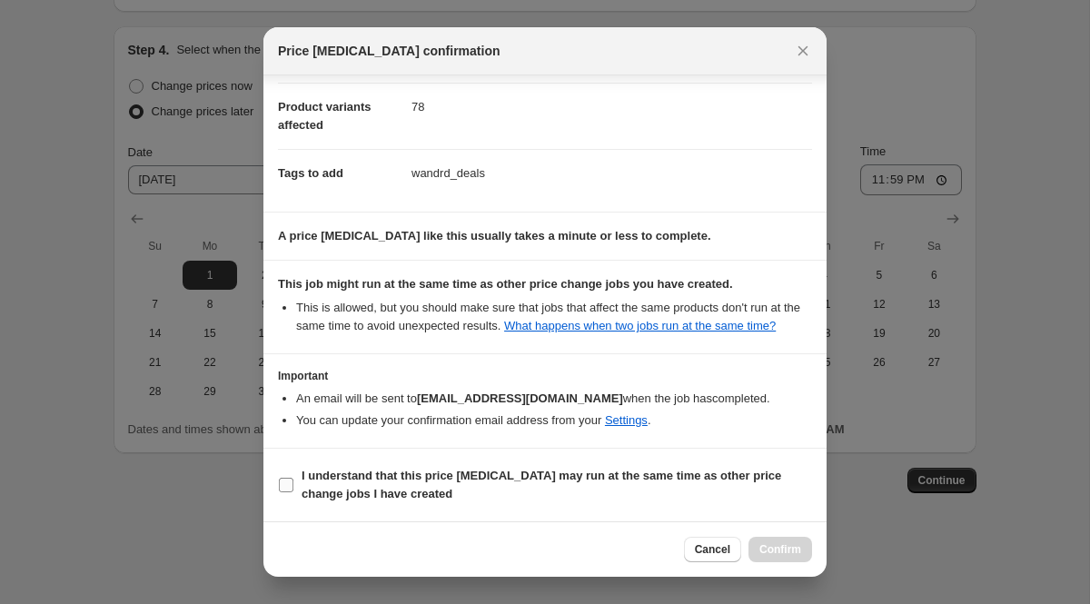
click at [292, 484] on input "I understand that this price [MEDICAL_DATA] may run at the same time as other p…" at bounding box center [286, 485] width 15 height 15
checkbox input "true"
click at [785, 554] on span "Confirm" at bounding box center [780, 549] width 42 height 15
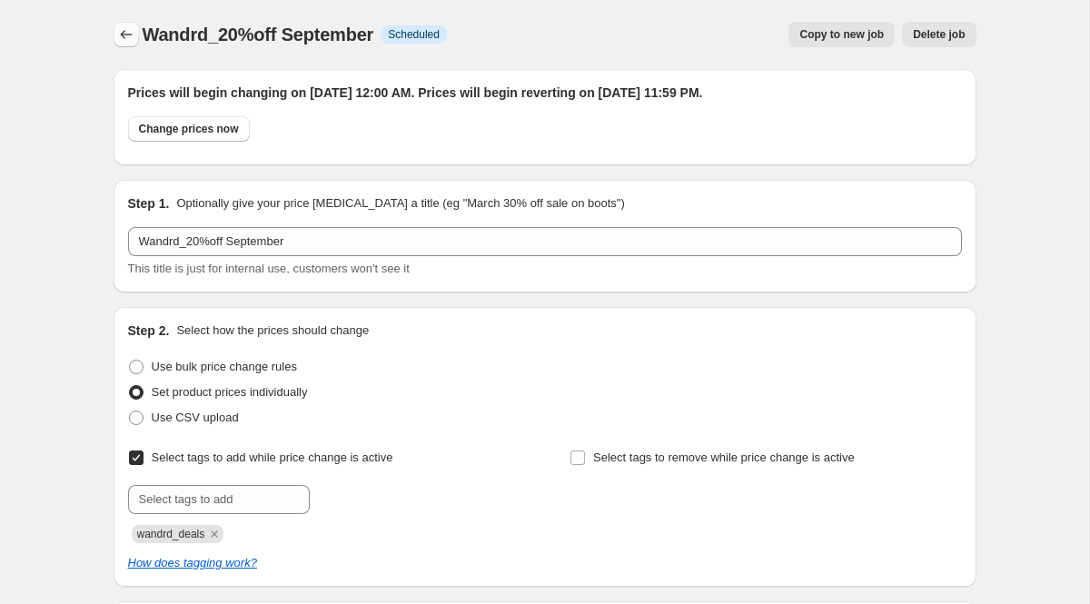
click at [134, 28] on button "Price change jobs" at bounding box center [126, 34] width 25 height 25
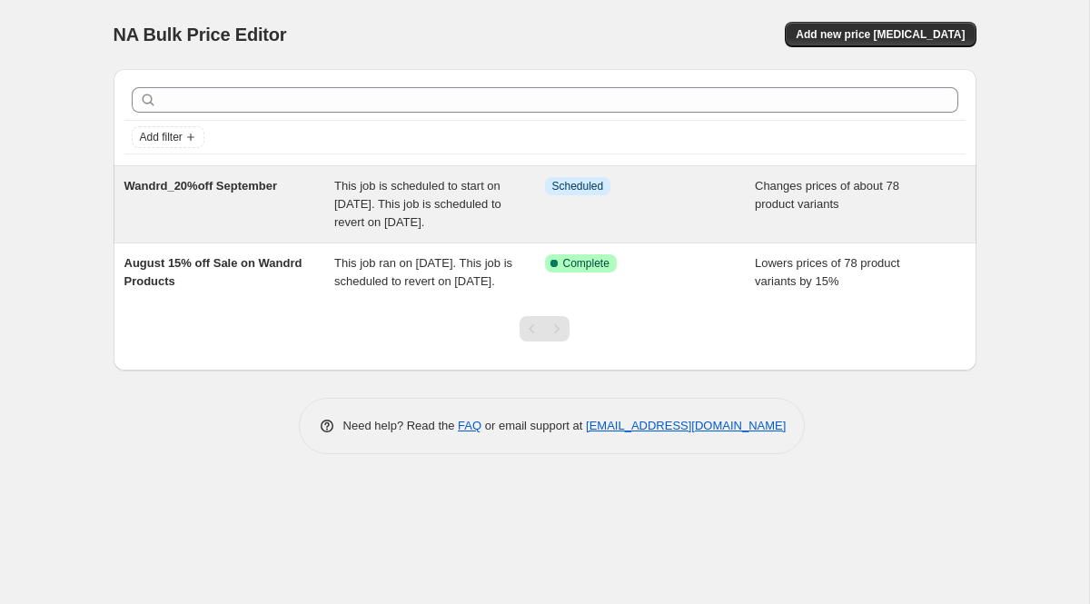
click at [341, 201] on span "This job is scheduled to start on [DATE]. This job is scheduled to revert on [D…" at bounding box center [417, 204] width 167 height 50
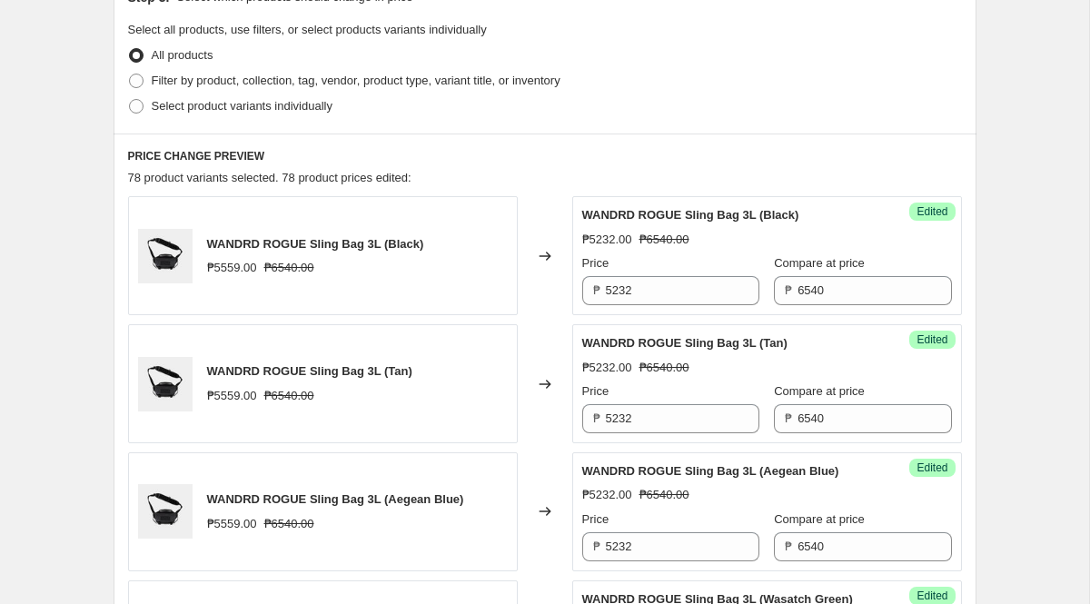
scroll to position [640, 0]
